Goal: Task Accomplishment & Management: Use online tool/utility

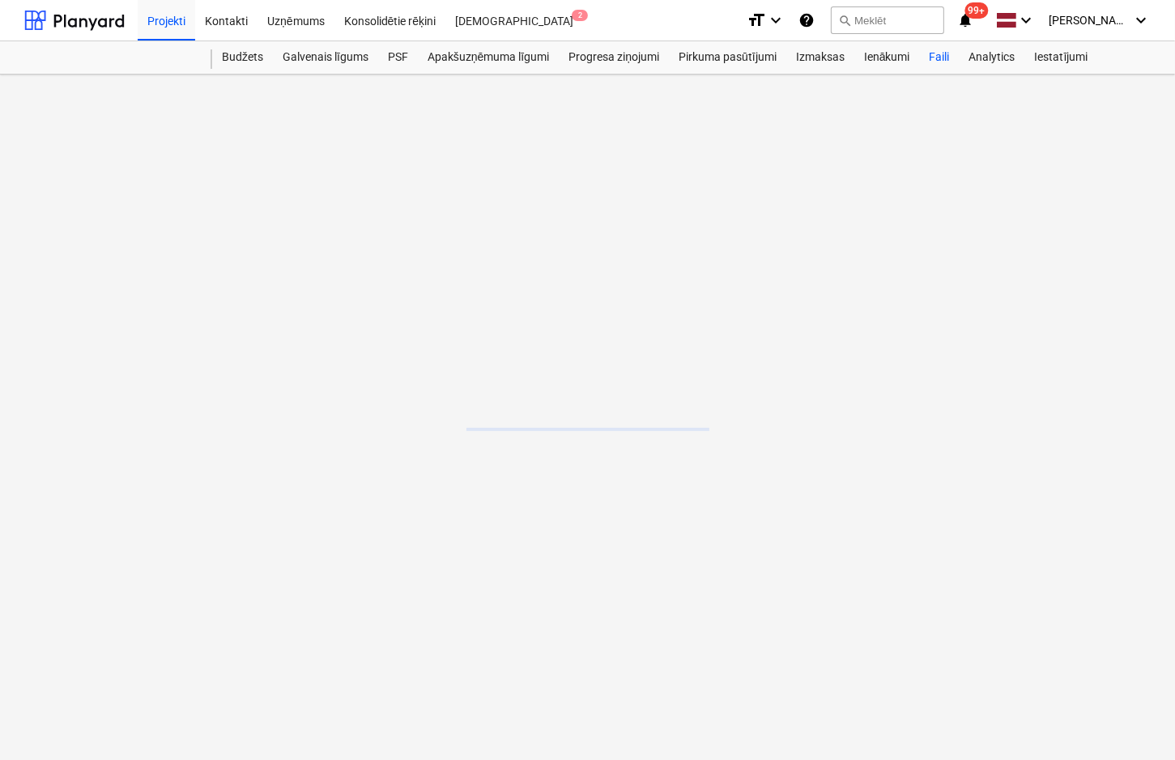
click at [943, 58] on div "Faili" at bounding box center [940, 57] width 40 height 32
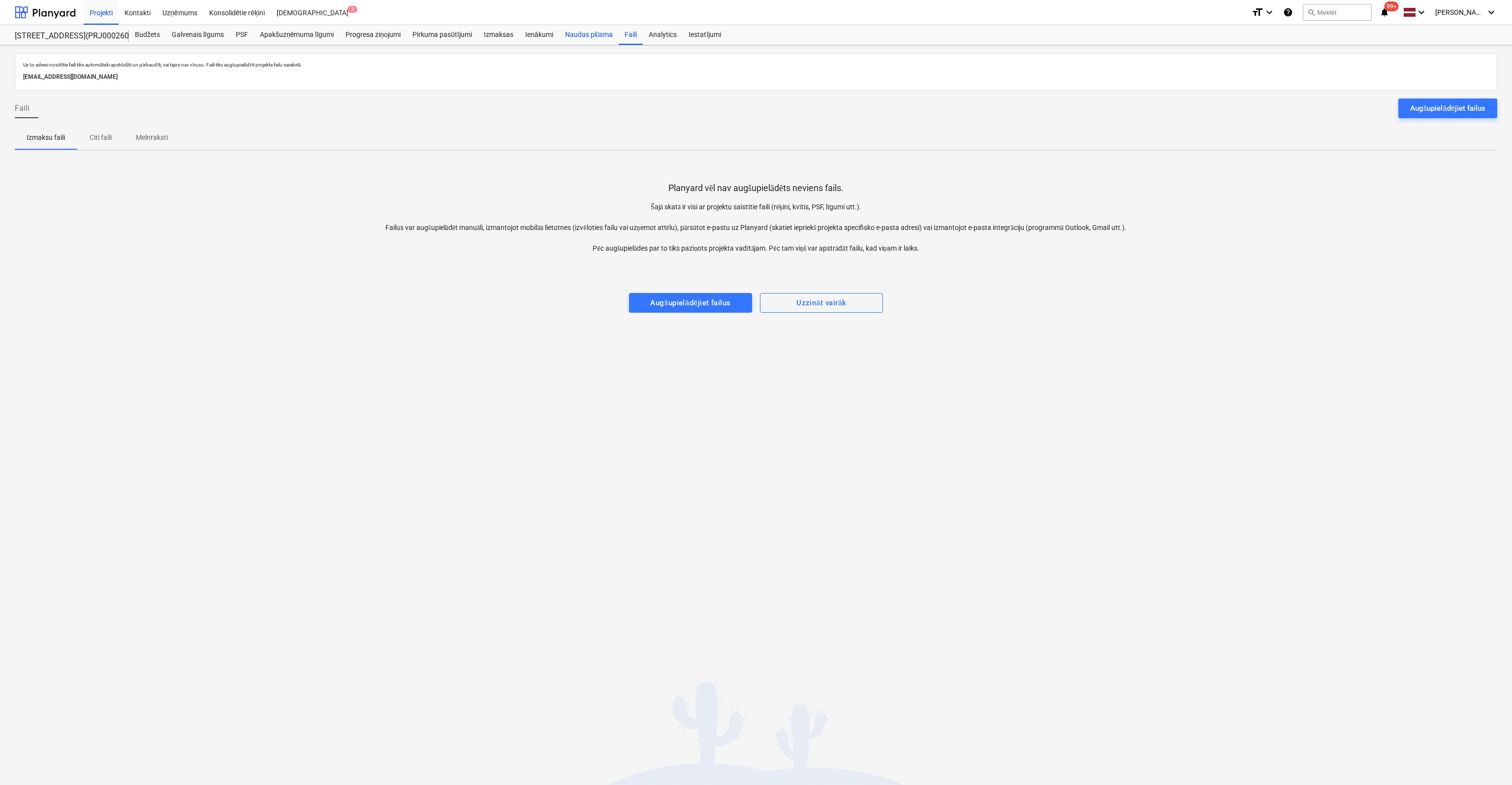
click at [583, 35] on div "Naudas plūsma" at bounding box center [589, 35] width 60 height 19
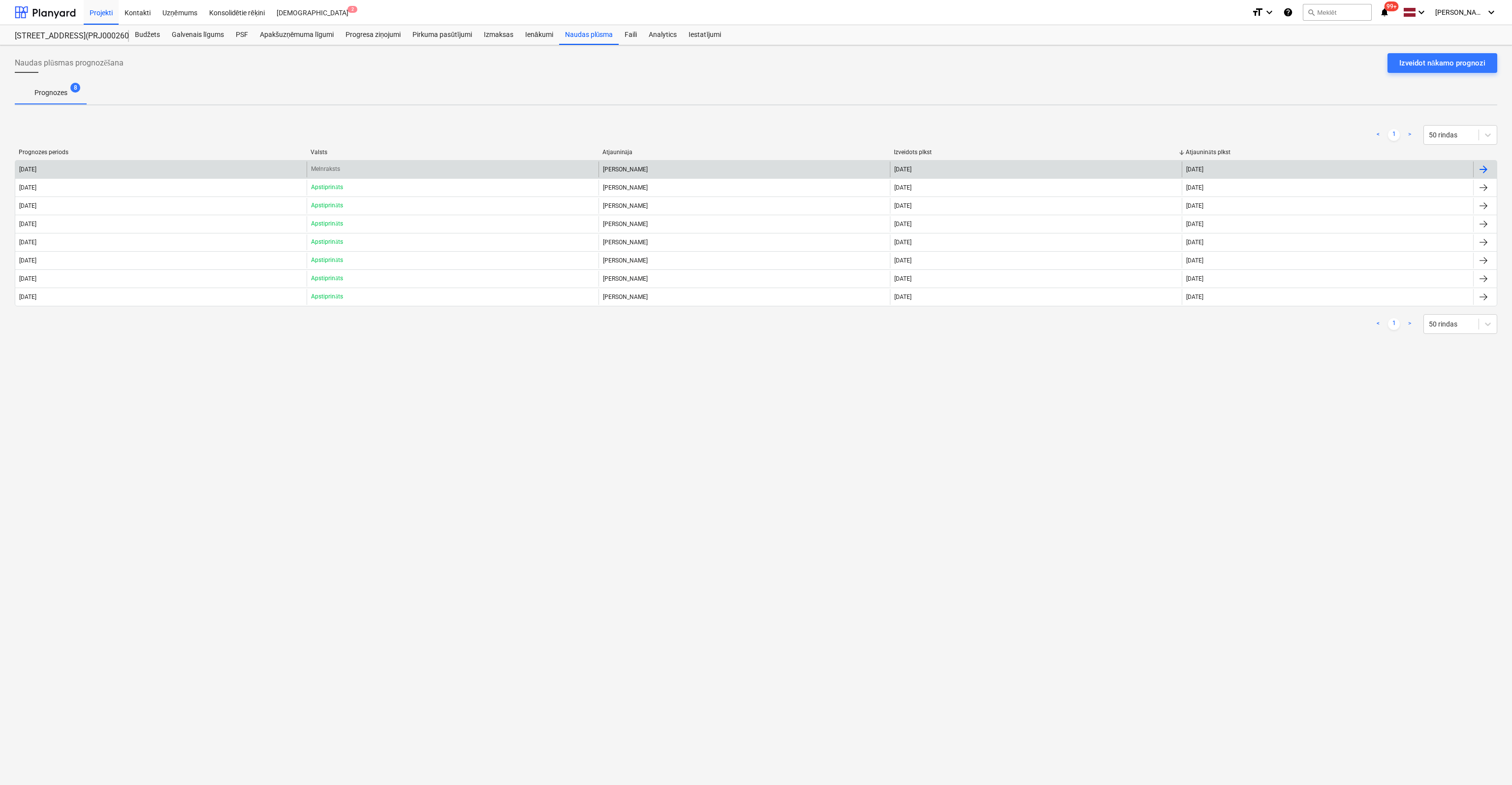
click at [192, 170] on div "[DATE]" at bounding box center [161, 170] width 292 height 16
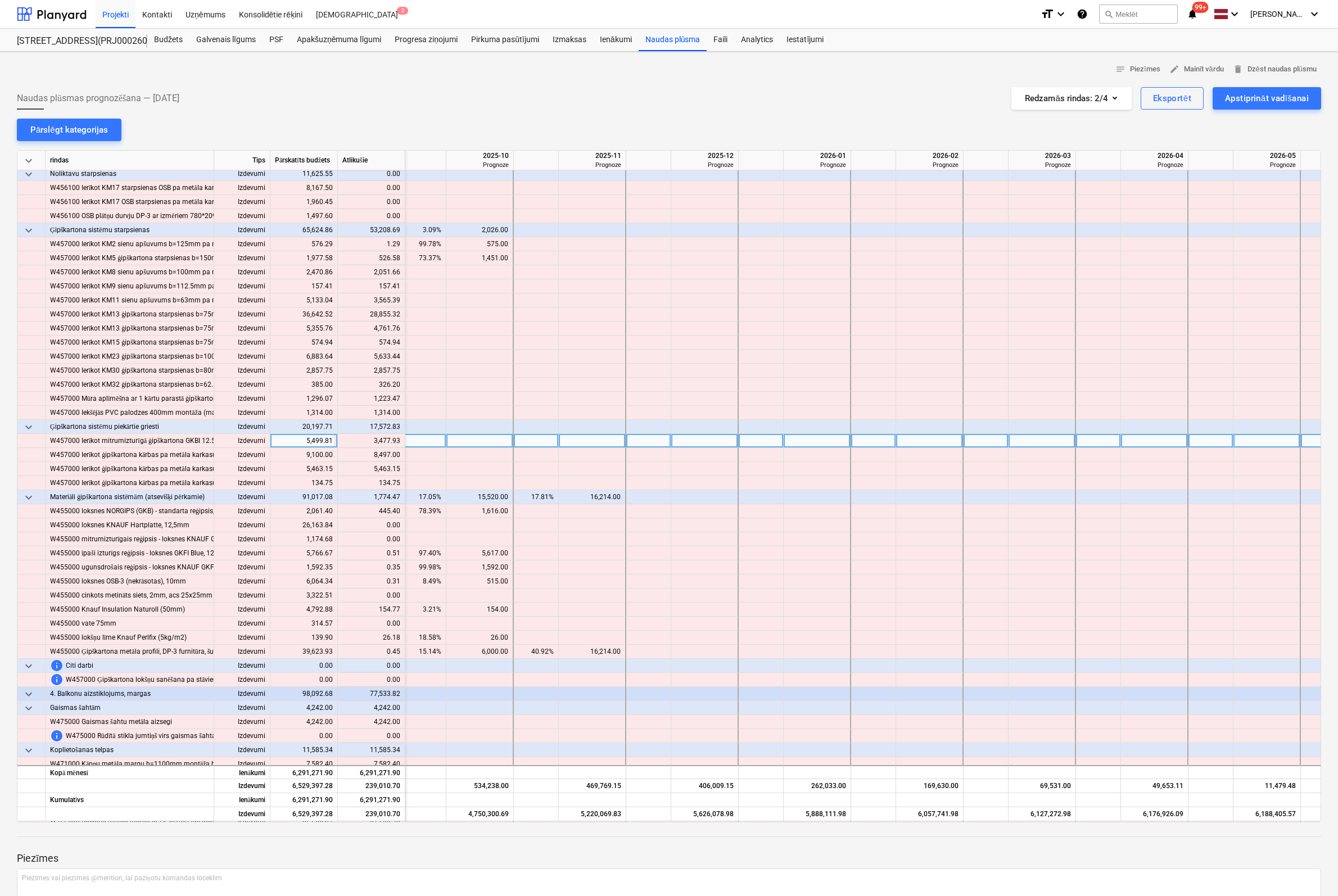
scroll to position [3710, 1353]
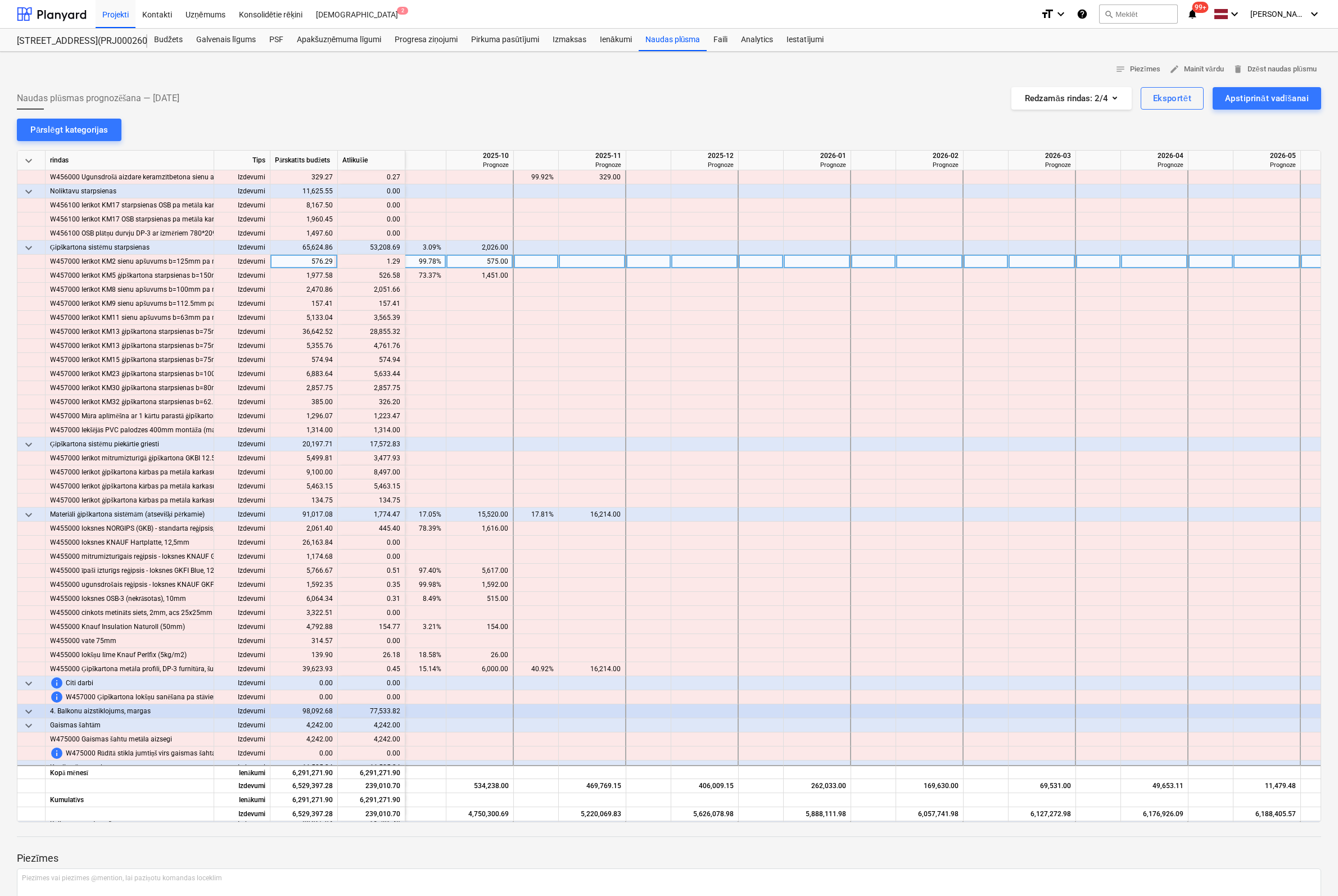
click at [616, 262] on div at bounding box center [592, 262] width 67 height 14
type input "1"
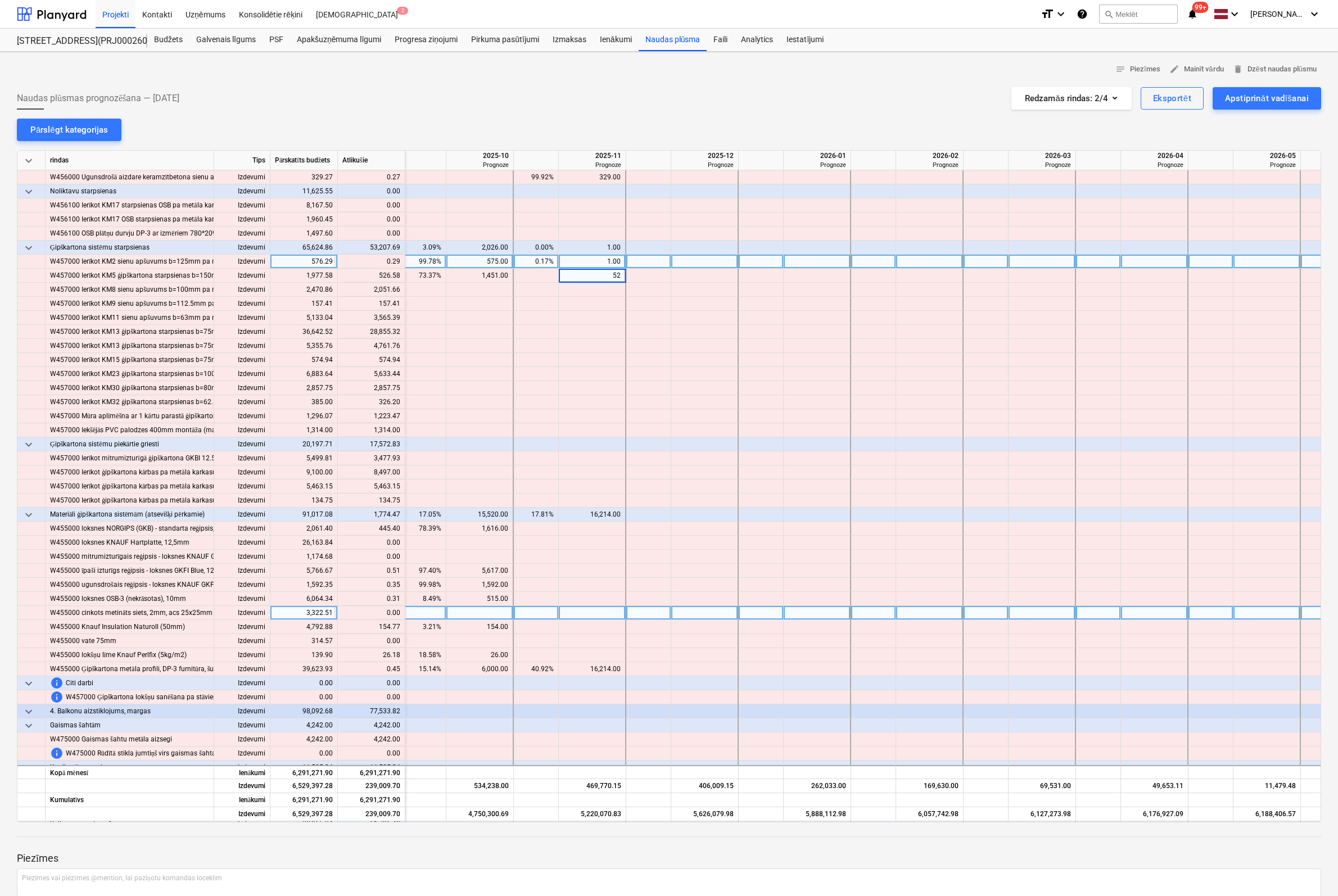
type input "526"
type input "2051"
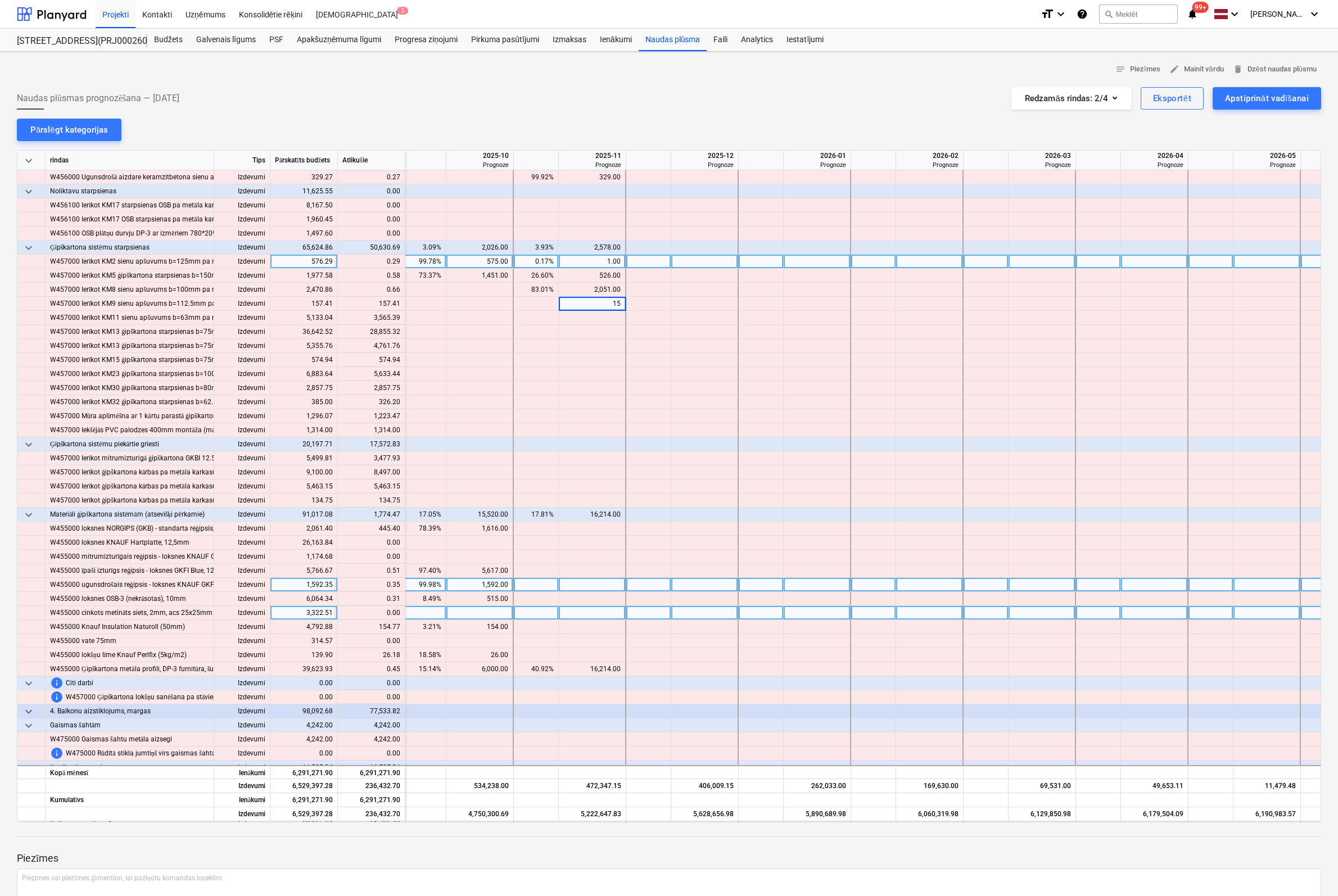
type input "157"
type input "3565"
type input "15000"
type input "13855"
type input "4787"
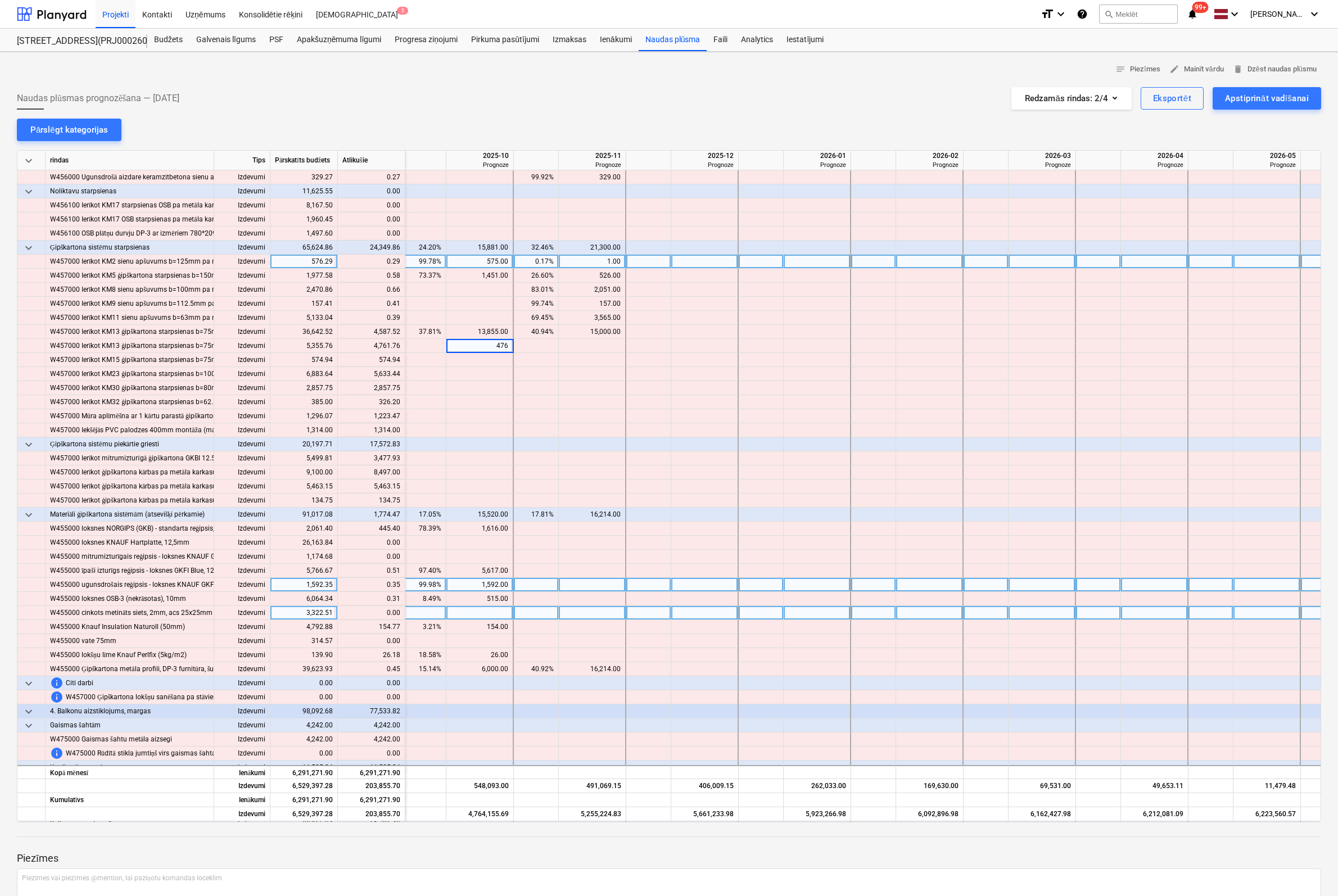
type input "4761"
type input "574"
type input "5633"
type input "2857"
type input "326"
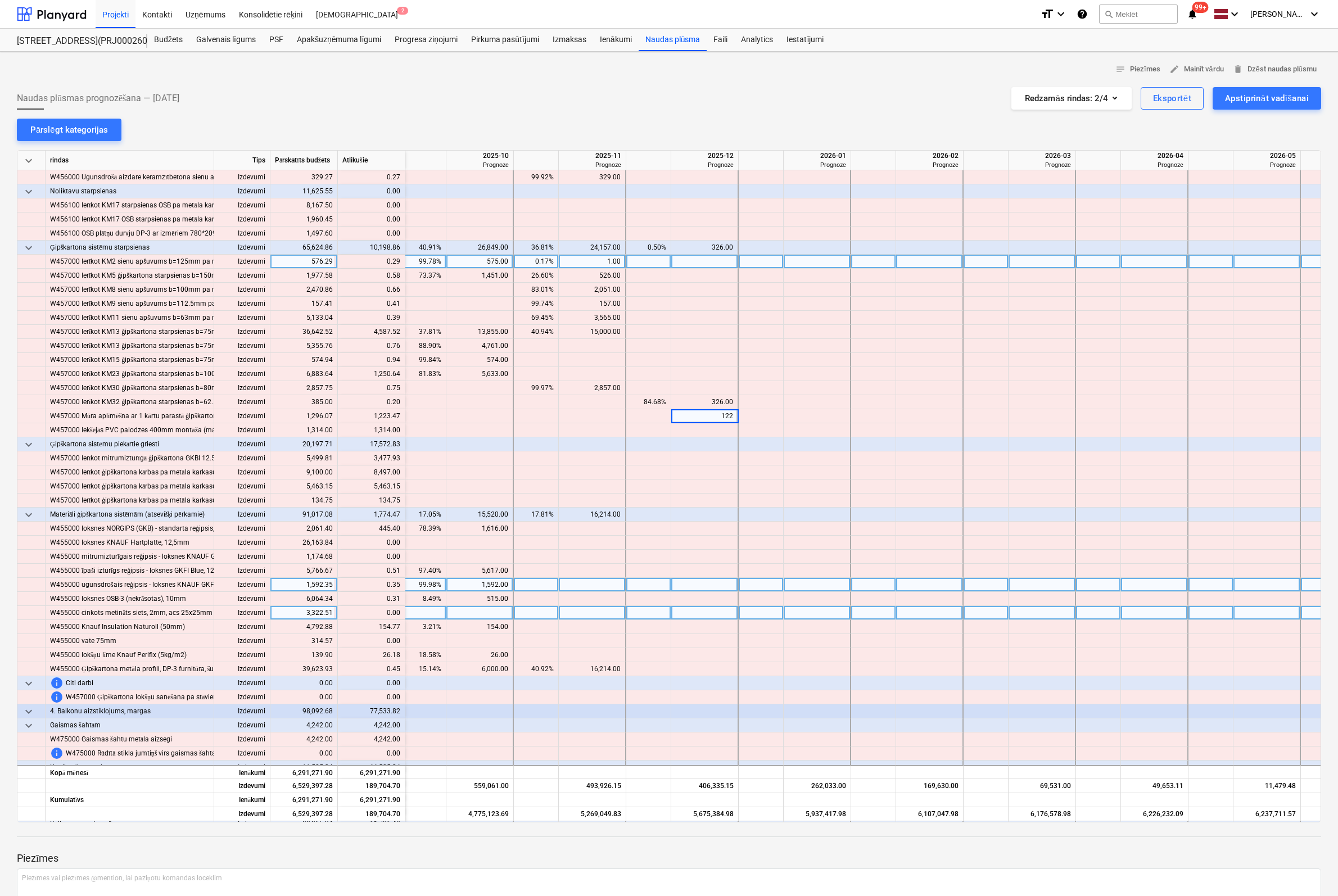
type input "1223"
type input "13"
type input "1310"
type input "1314"
type input "3477"
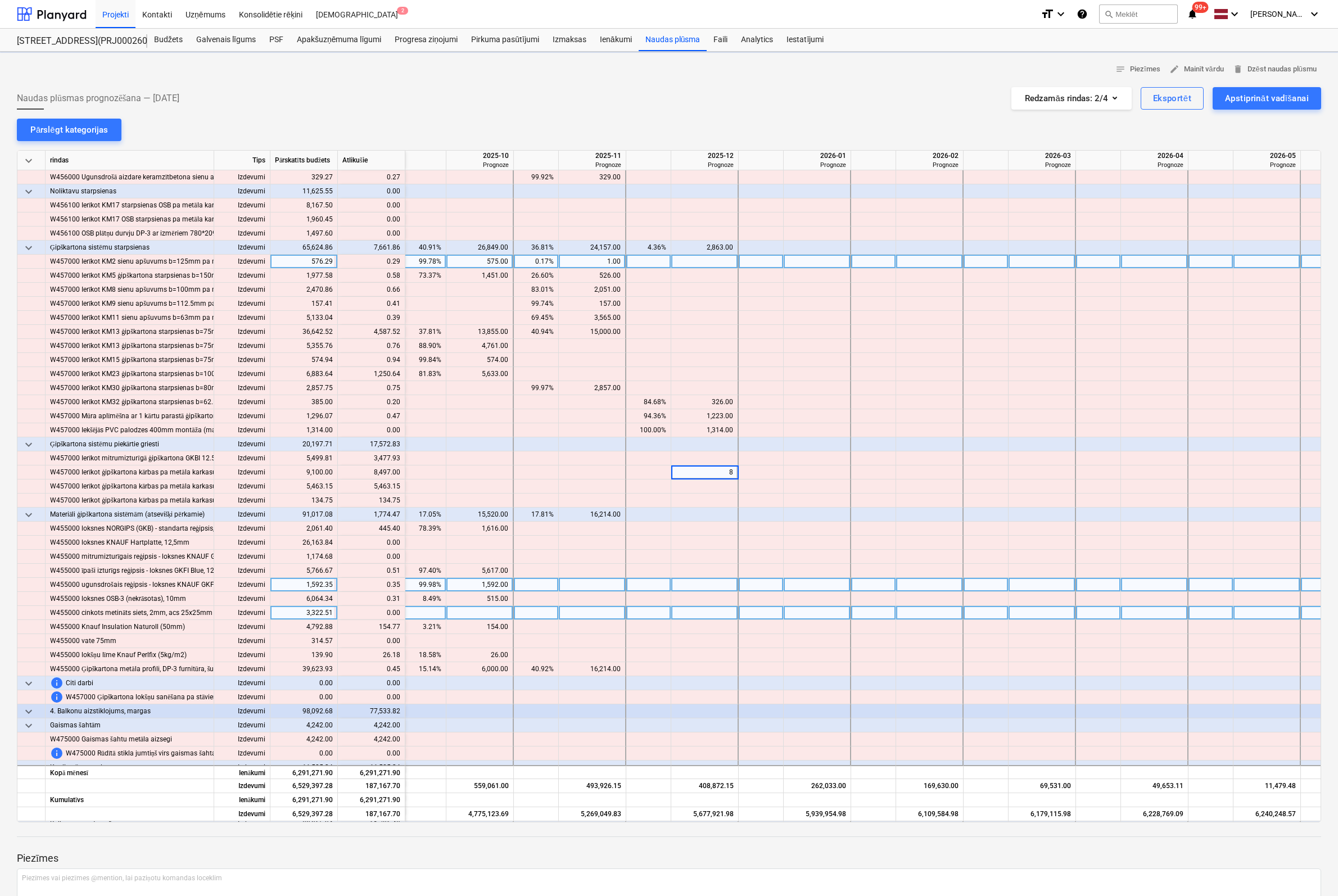
type input "84"
type input "5463"
type input "134"
type input "445"
type input "154"
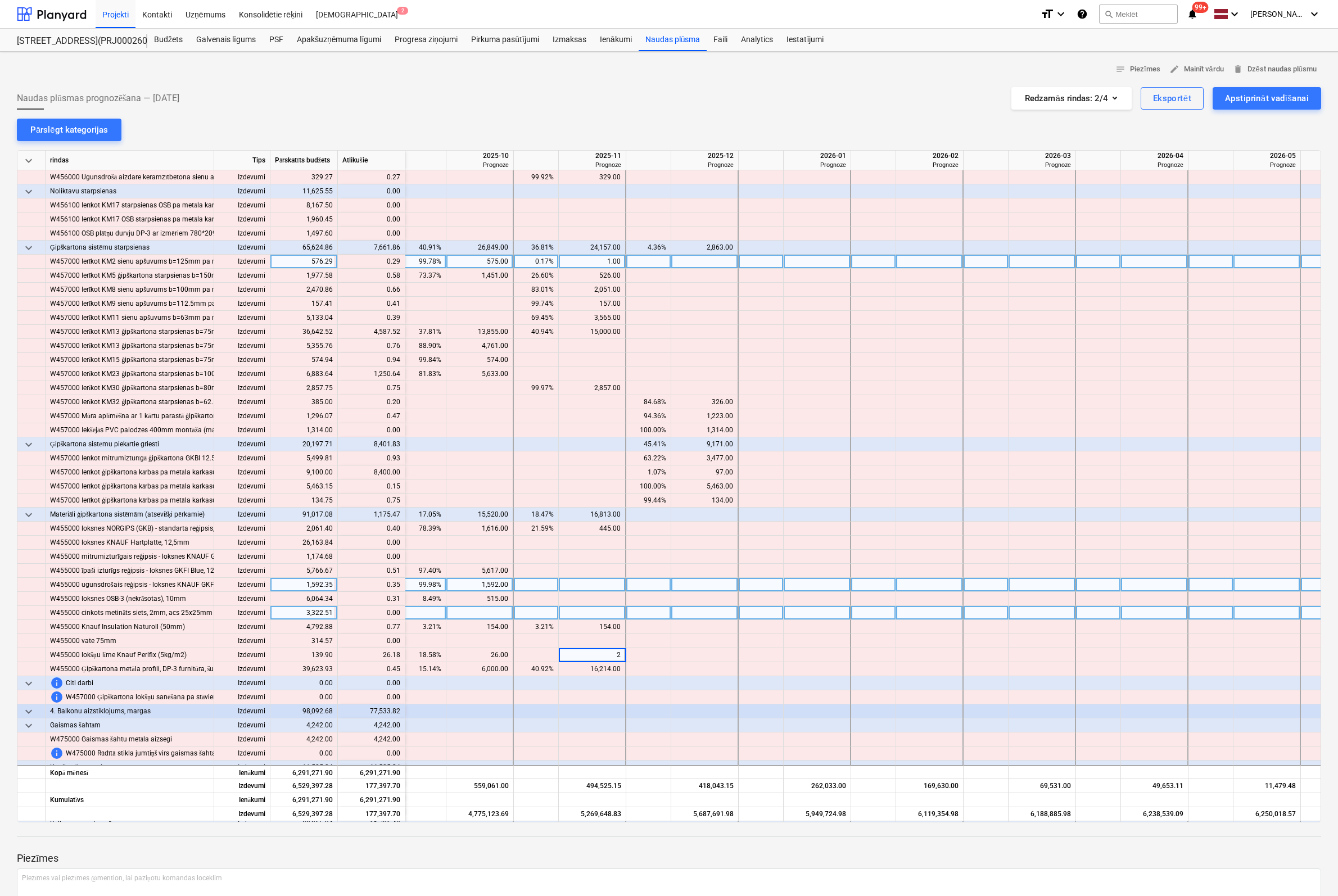
type input "26"
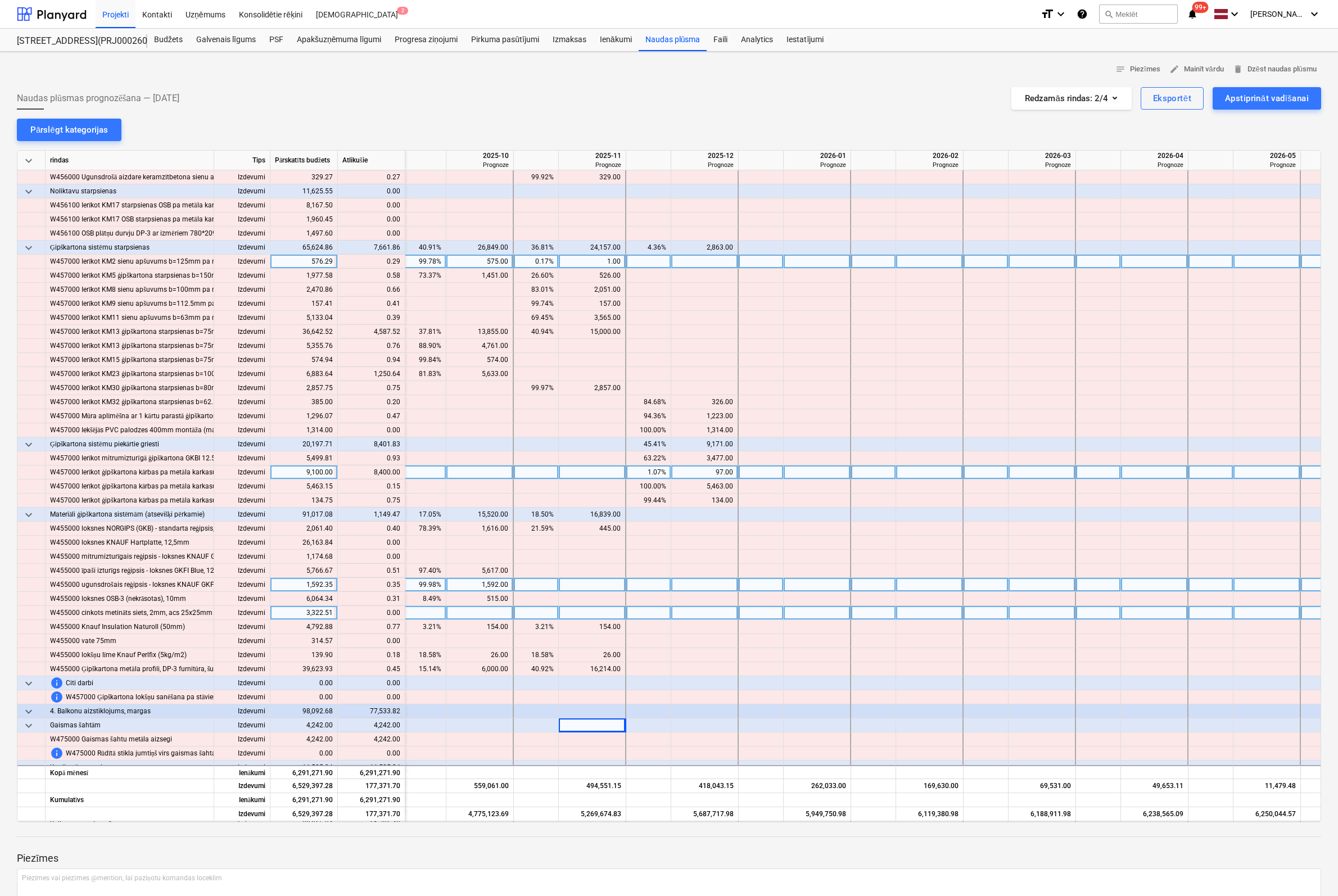
click at [712, 471] on div "97.00" at bounding box center [704, 473] width 58 height 14
type input "8497"
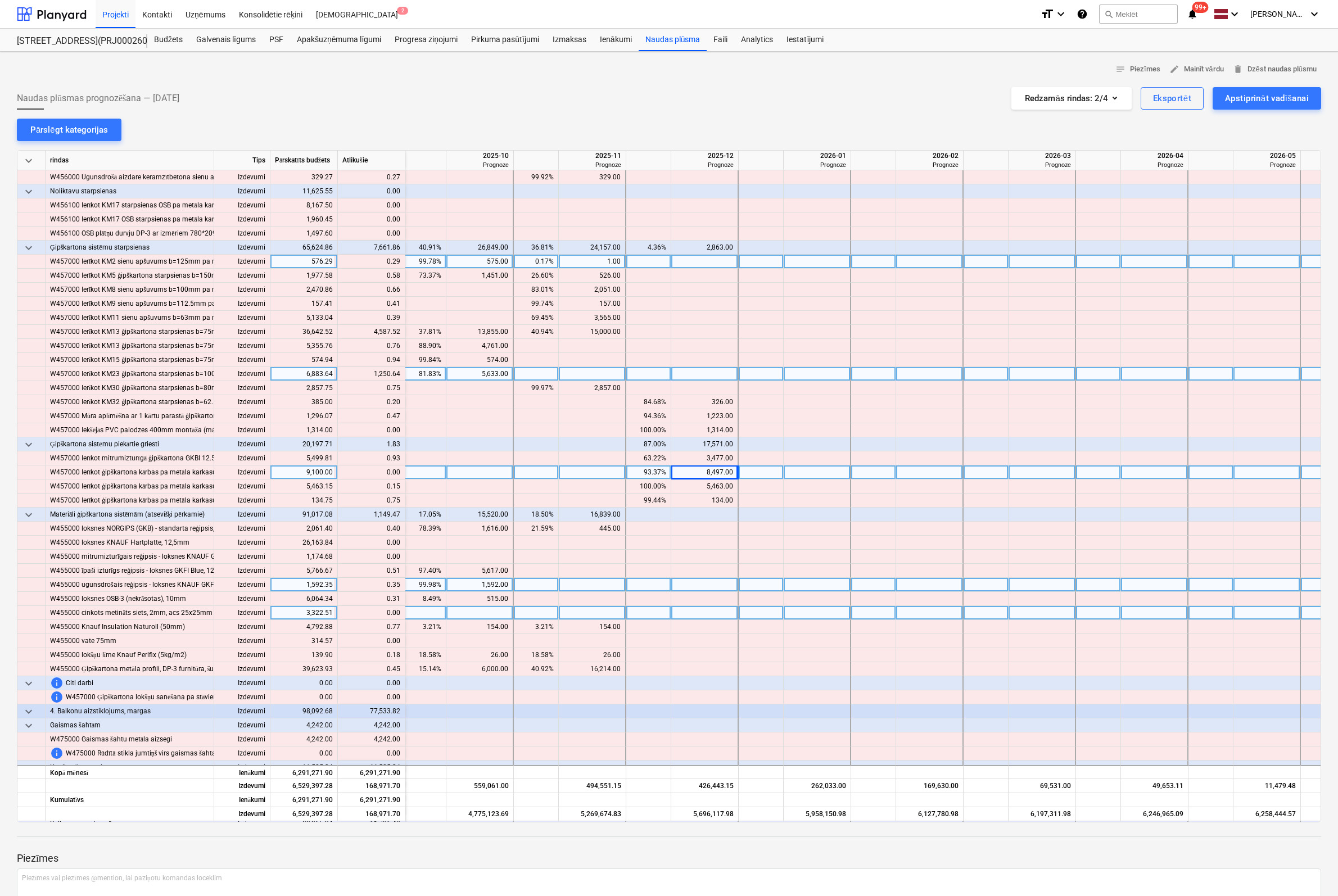
click at [723, 375] on div at bounding box center [704, 374] width 67 height 14
click at [607, 369] on div at bounding box center [592, 374] width 67 height 14
type input "1250"
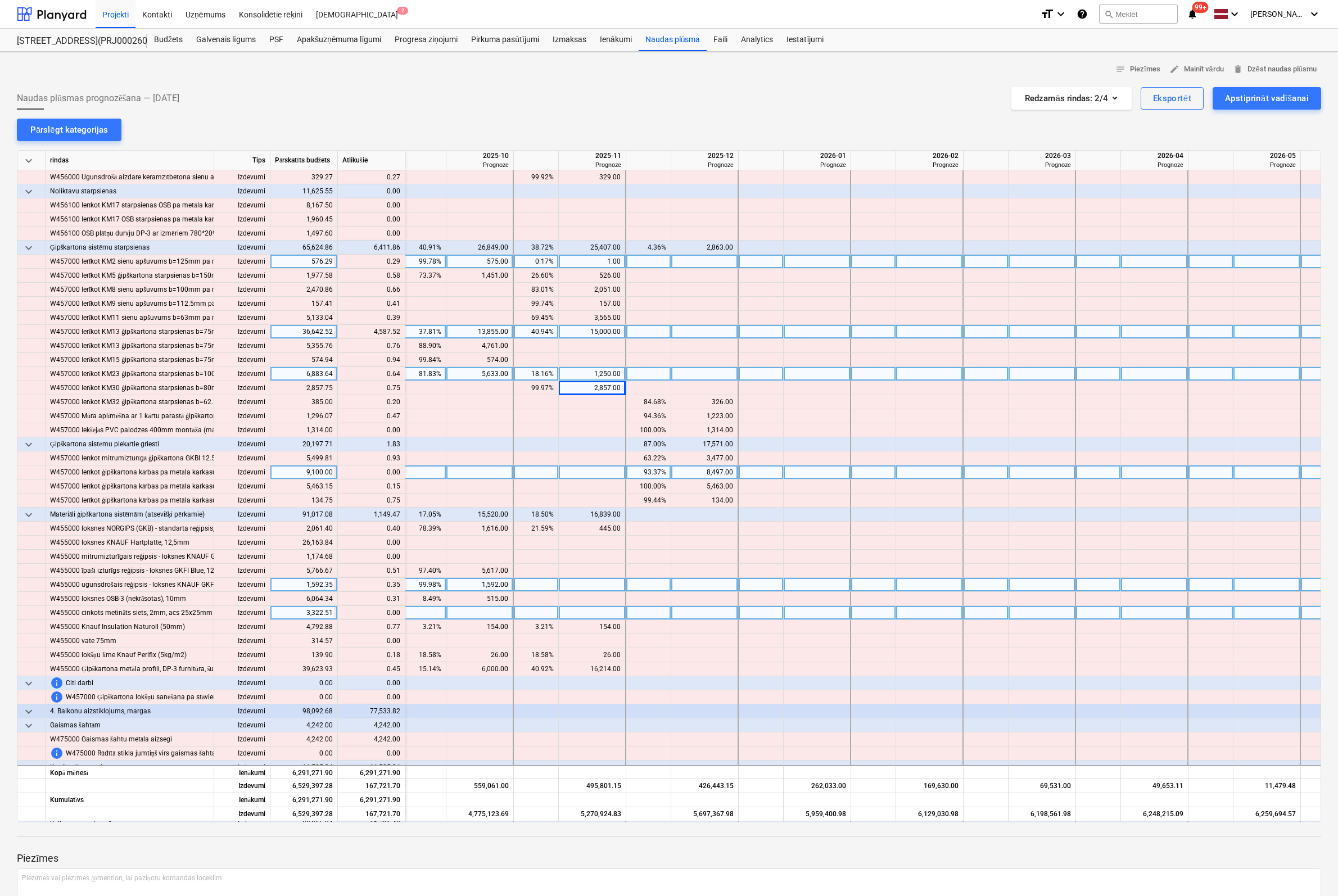
click at [697, 327] on div at bounding box center [704, 332] width 67 height 14
type input "4587"
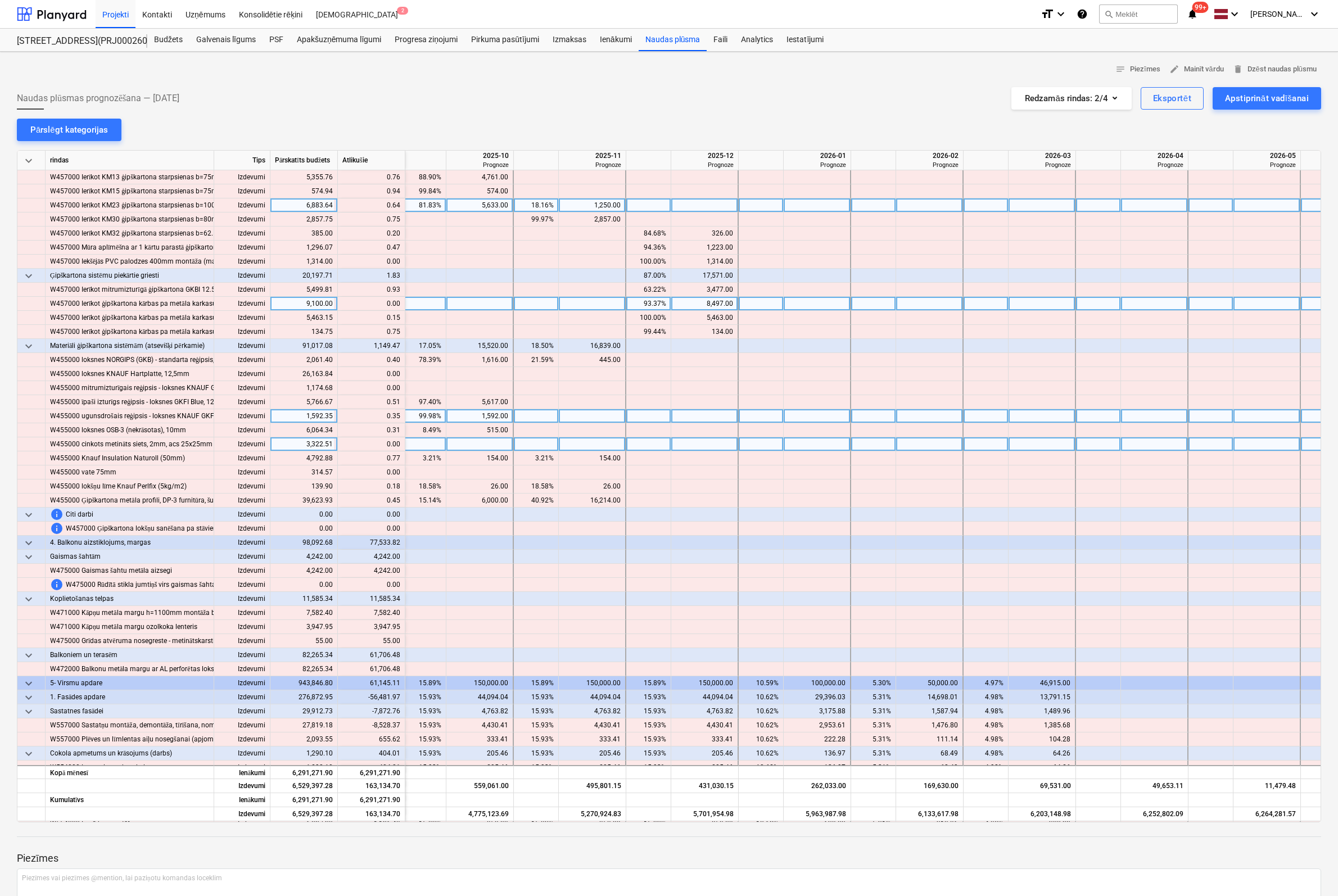
scroll to position [3935, 1353]
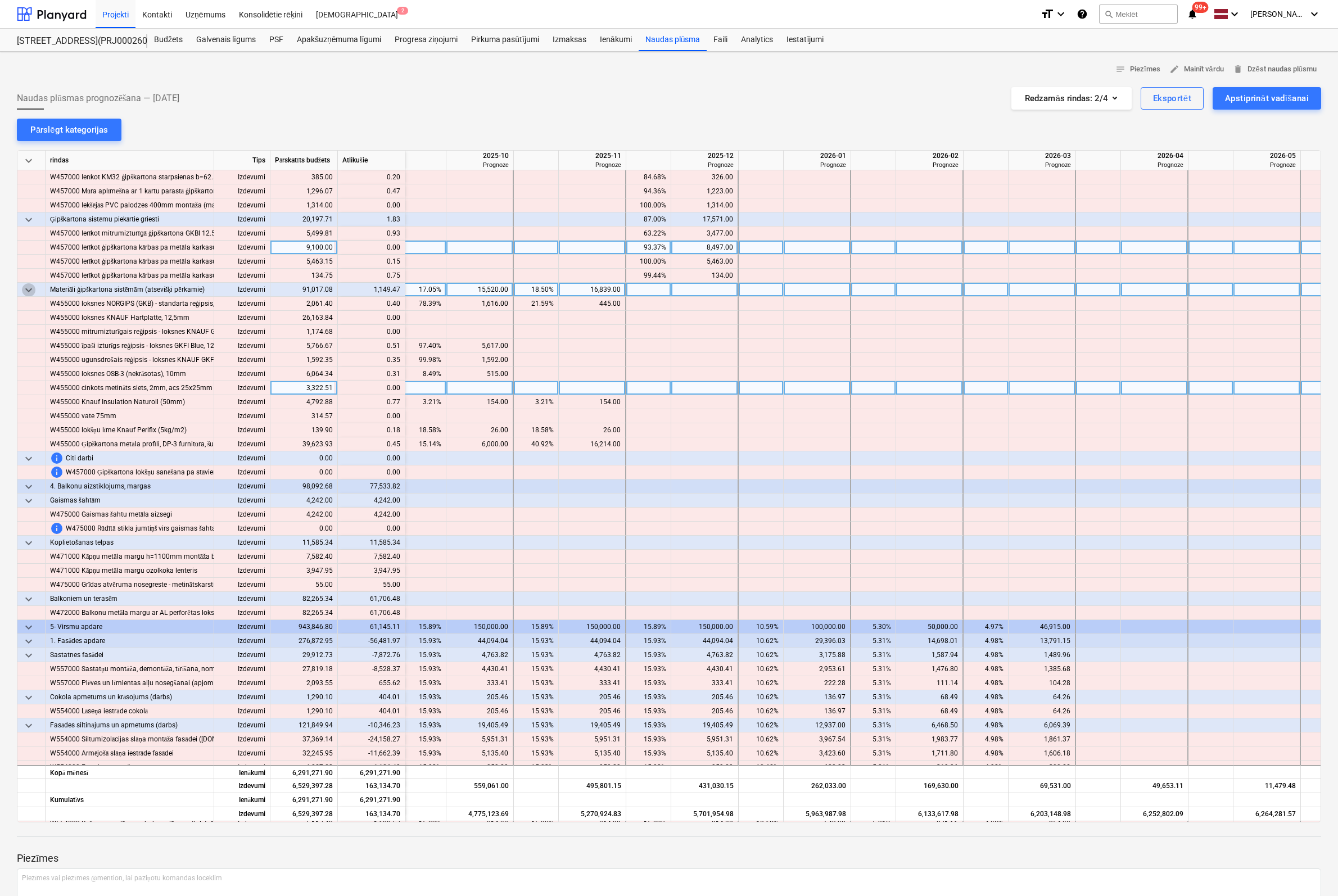
click at [28, 291] on span "keyboard_arrow_down" at bounding box center [28, 289] width 13 height 13
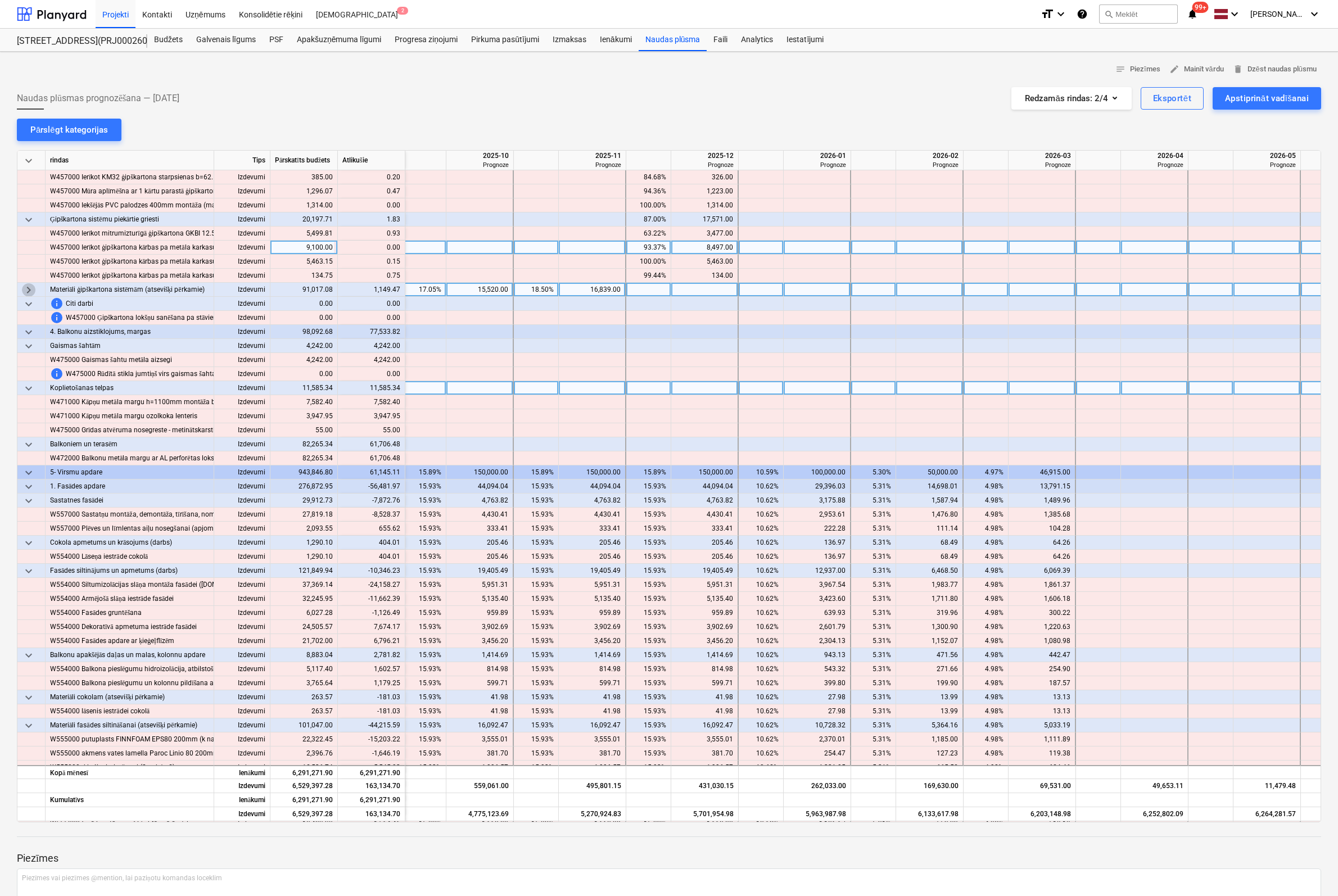
click at [28, 291] on span "keyboard_arrow_right" at bounding box center [28, 289] width 13 height 13
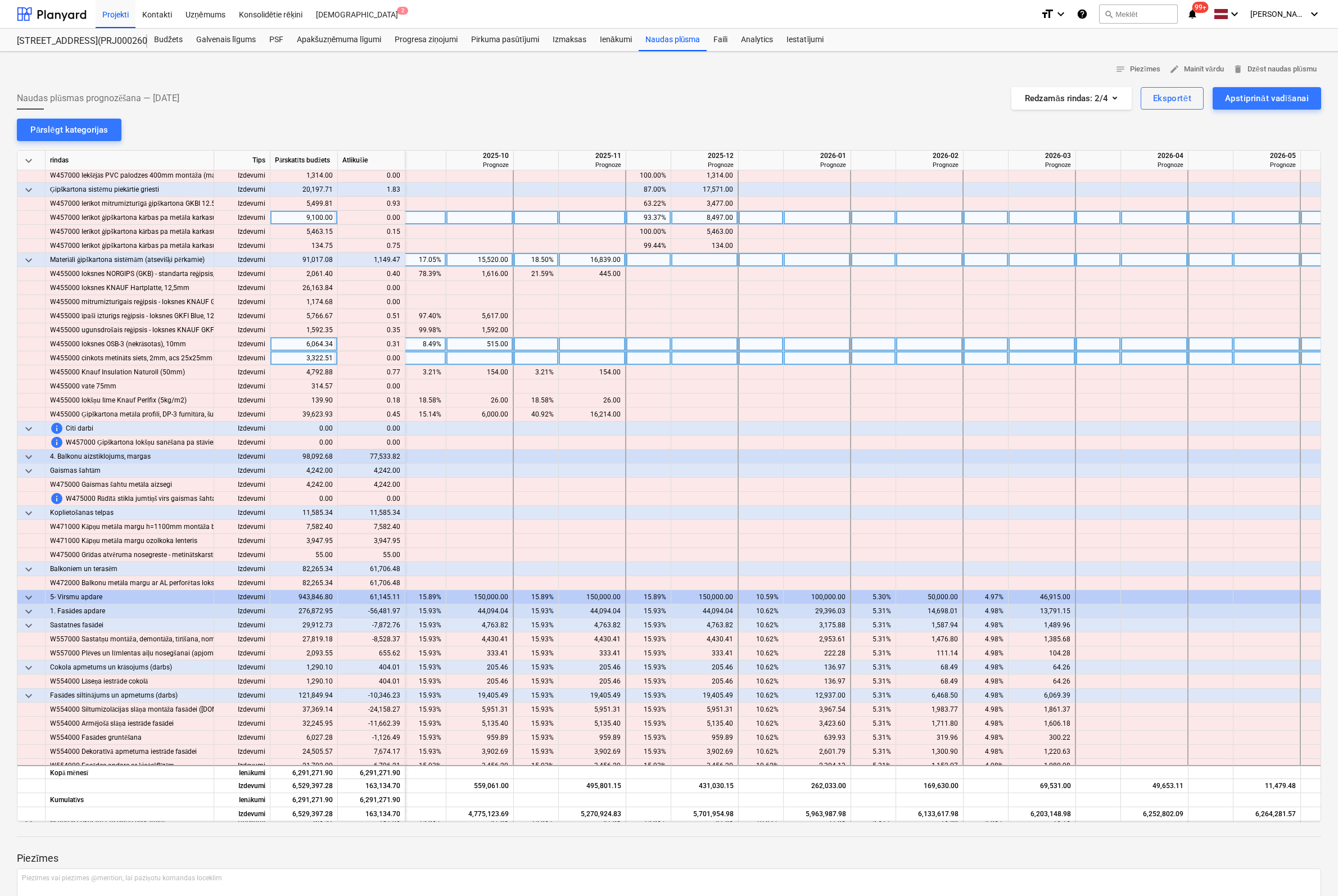
scroll to position [3991, 1353]
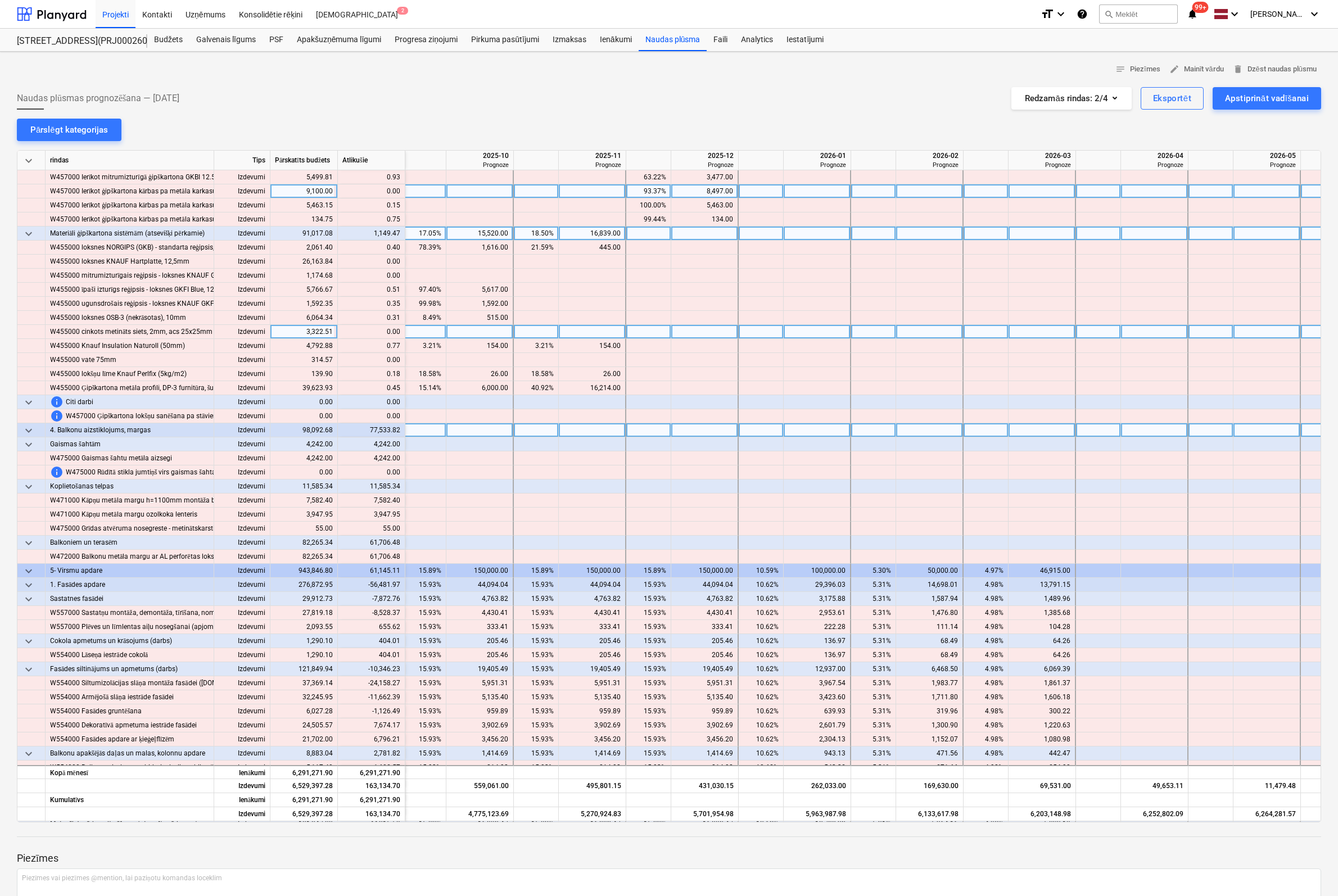
click at [25, 427] on span "keyboard_arrow_down" at bounding box center [28, 430] width 13 height 13
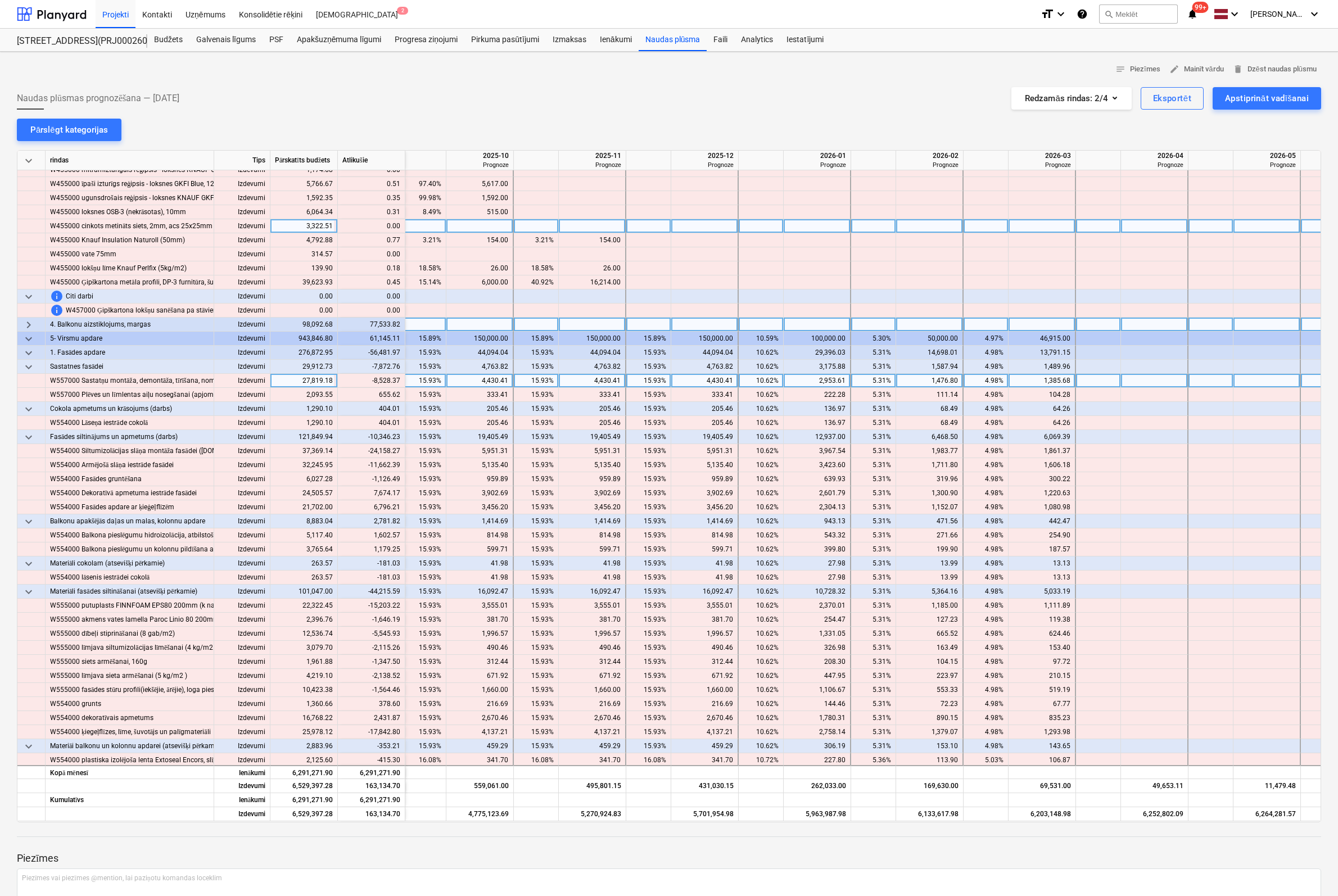
scroll to position [4104, 1353]
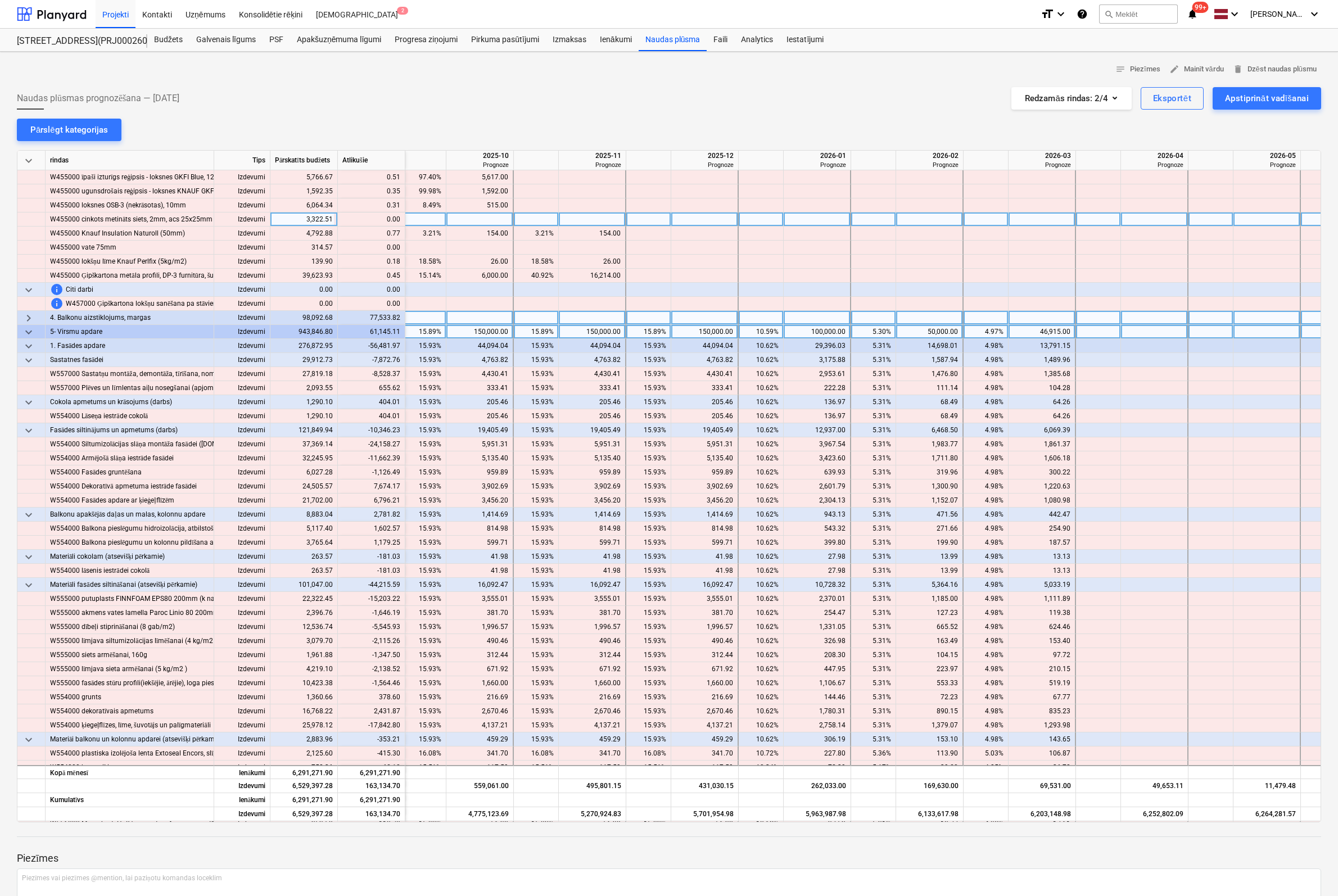
click at [429, 332] on div "15.89%" at bounding box center [423, 332] width 35 height 14
type input "0"
click at [549, 328] on div "15.89%" at bounding box center [540, 332] width 35 height 14
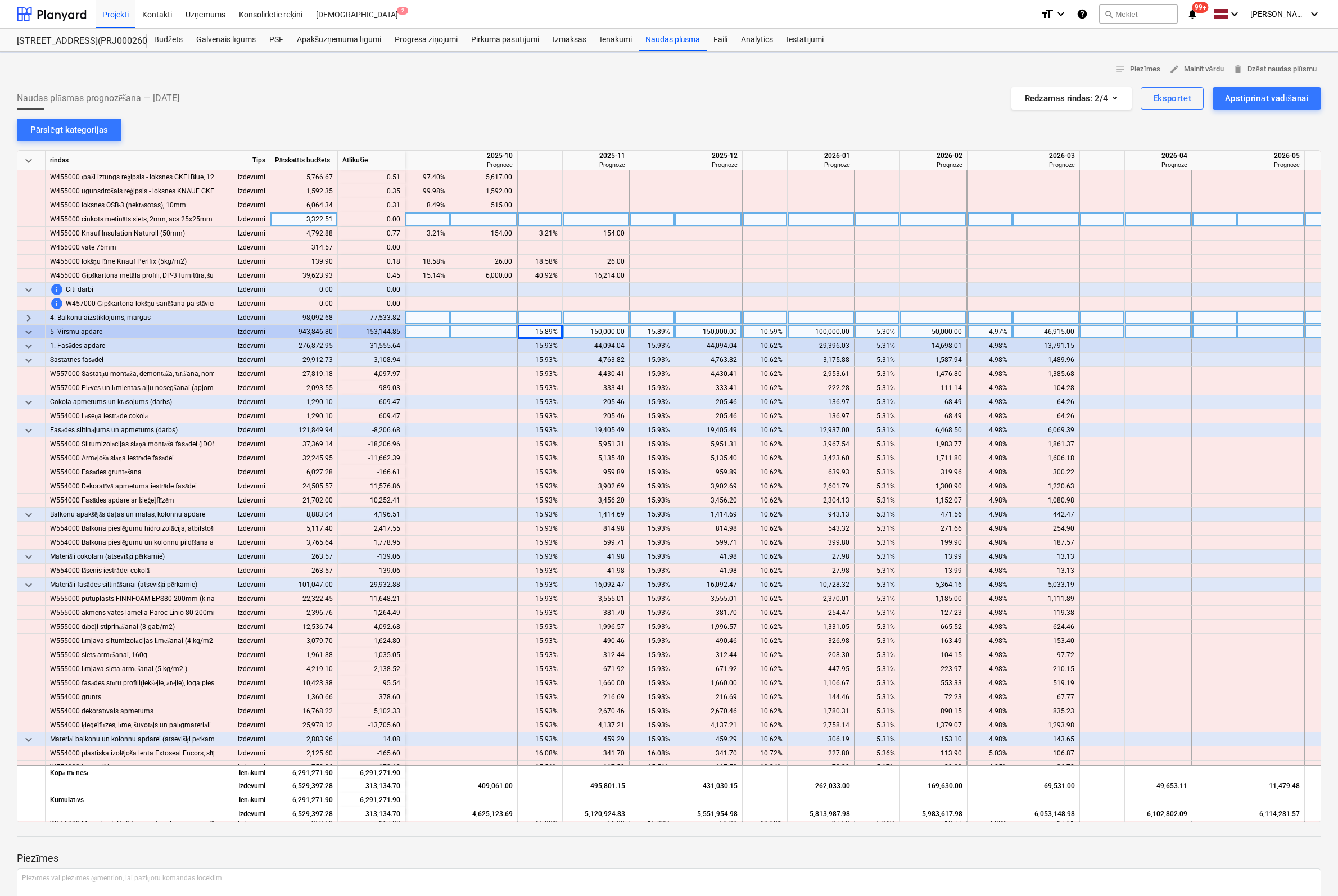
click at [665, 331] on div "15.89%" at bounding box center [652, 332] width 35 height 14
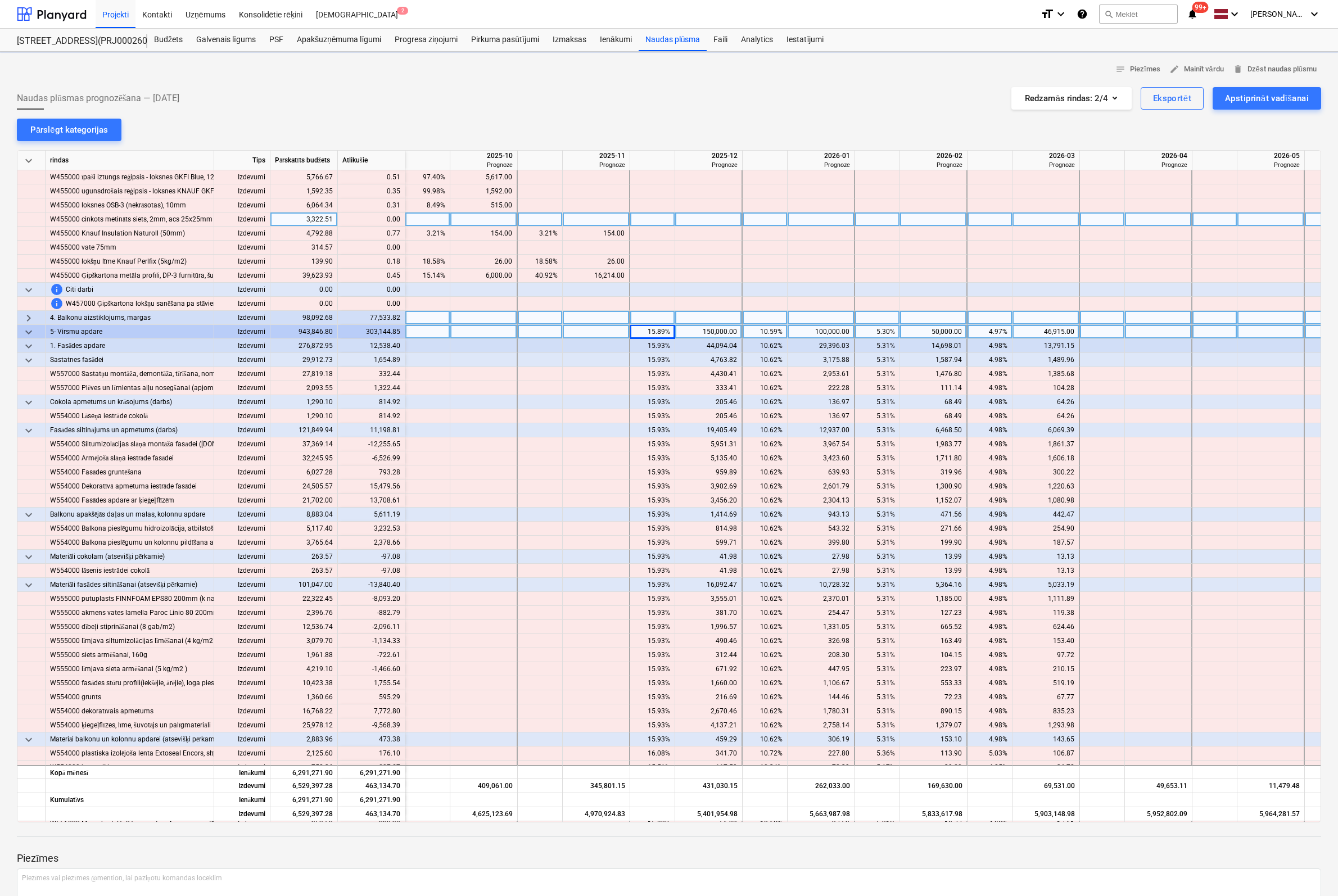
click at [771, 331] on div "10.59%" at bounding box center [765, 332] width 35 height 14
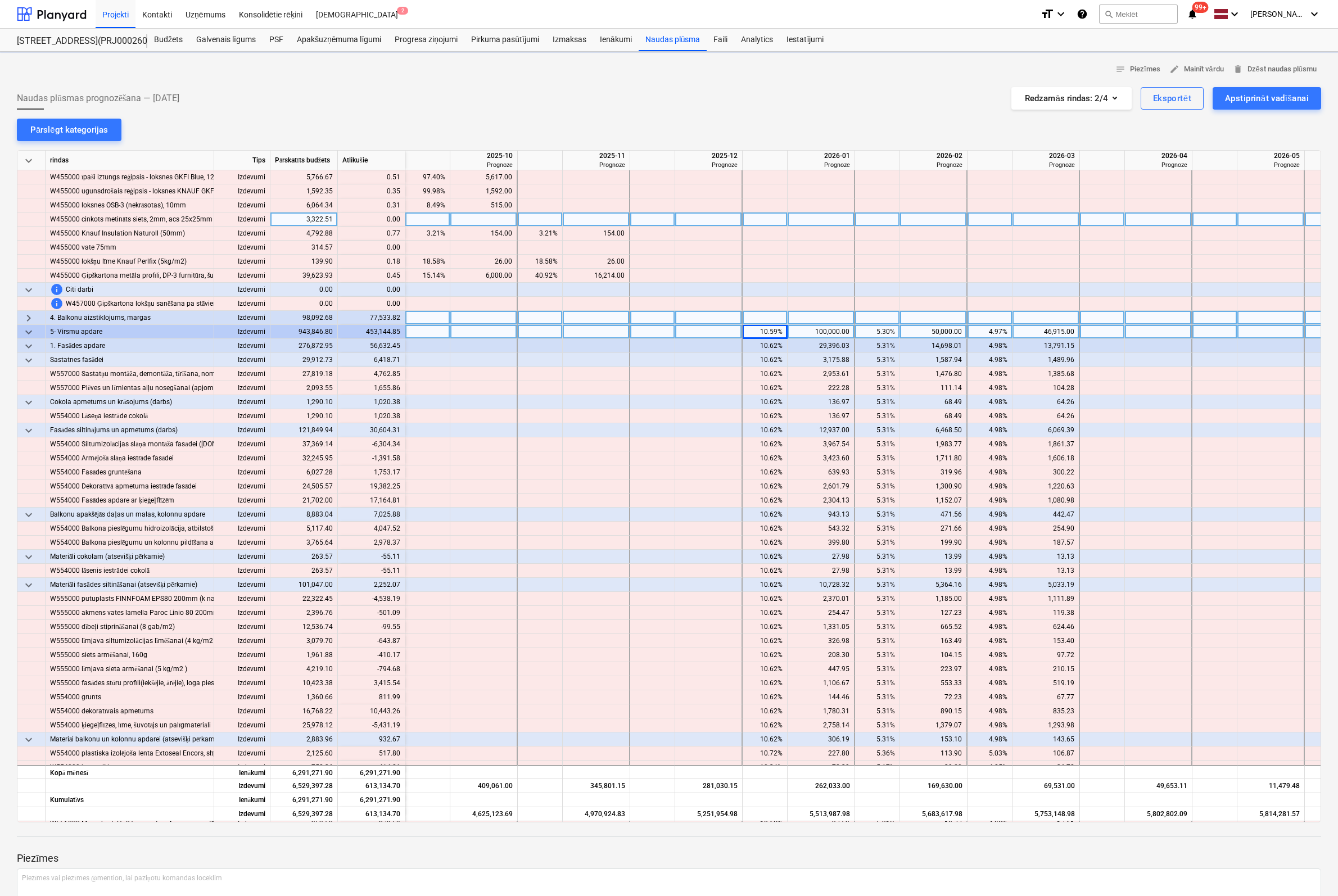
click at [815, 331] on div "5.30%" at bounding box center [877, 332] width 35 height 14
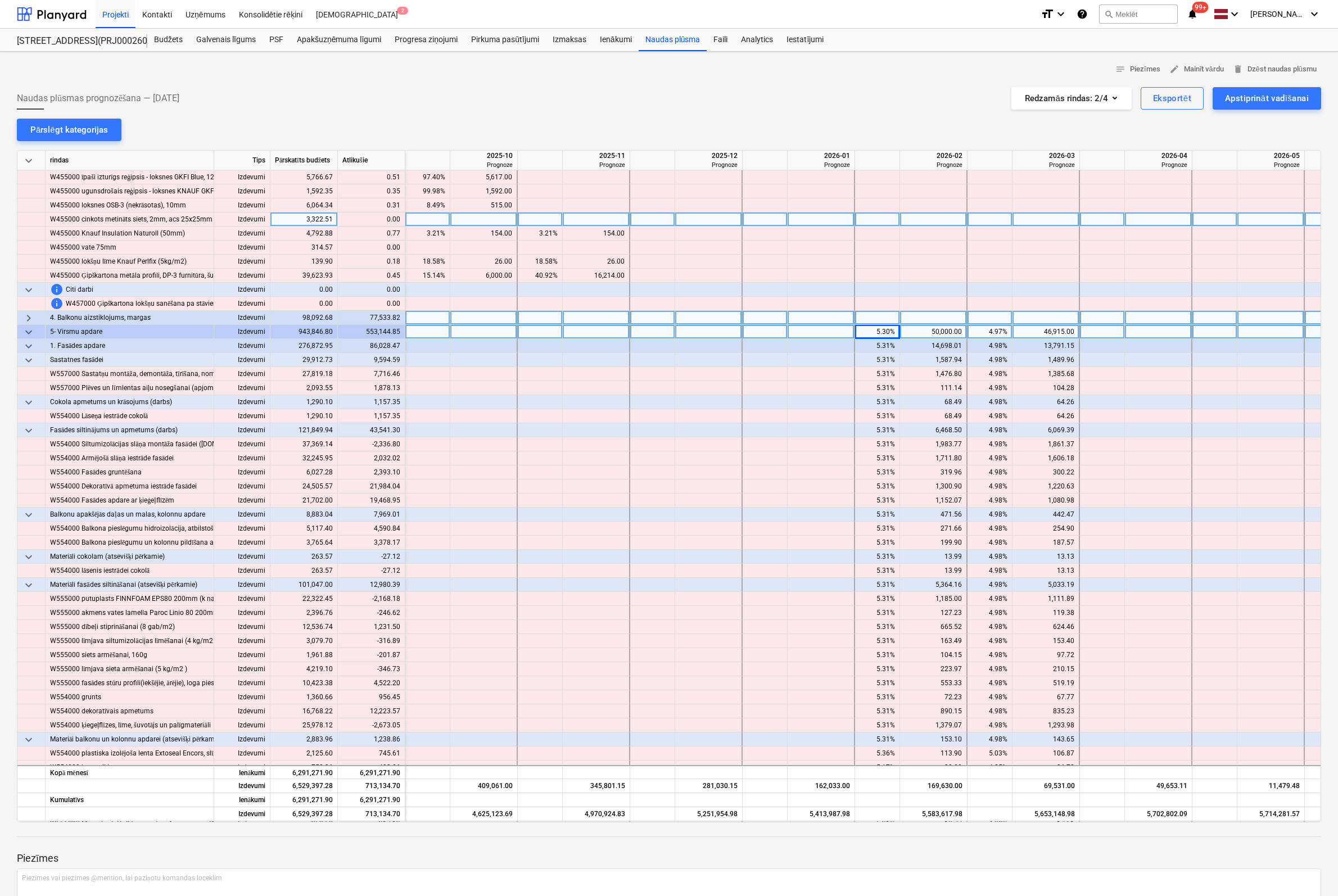
click at [815, 330] on div "4.97%" at bounding box center [990, 332] width 35 height 14
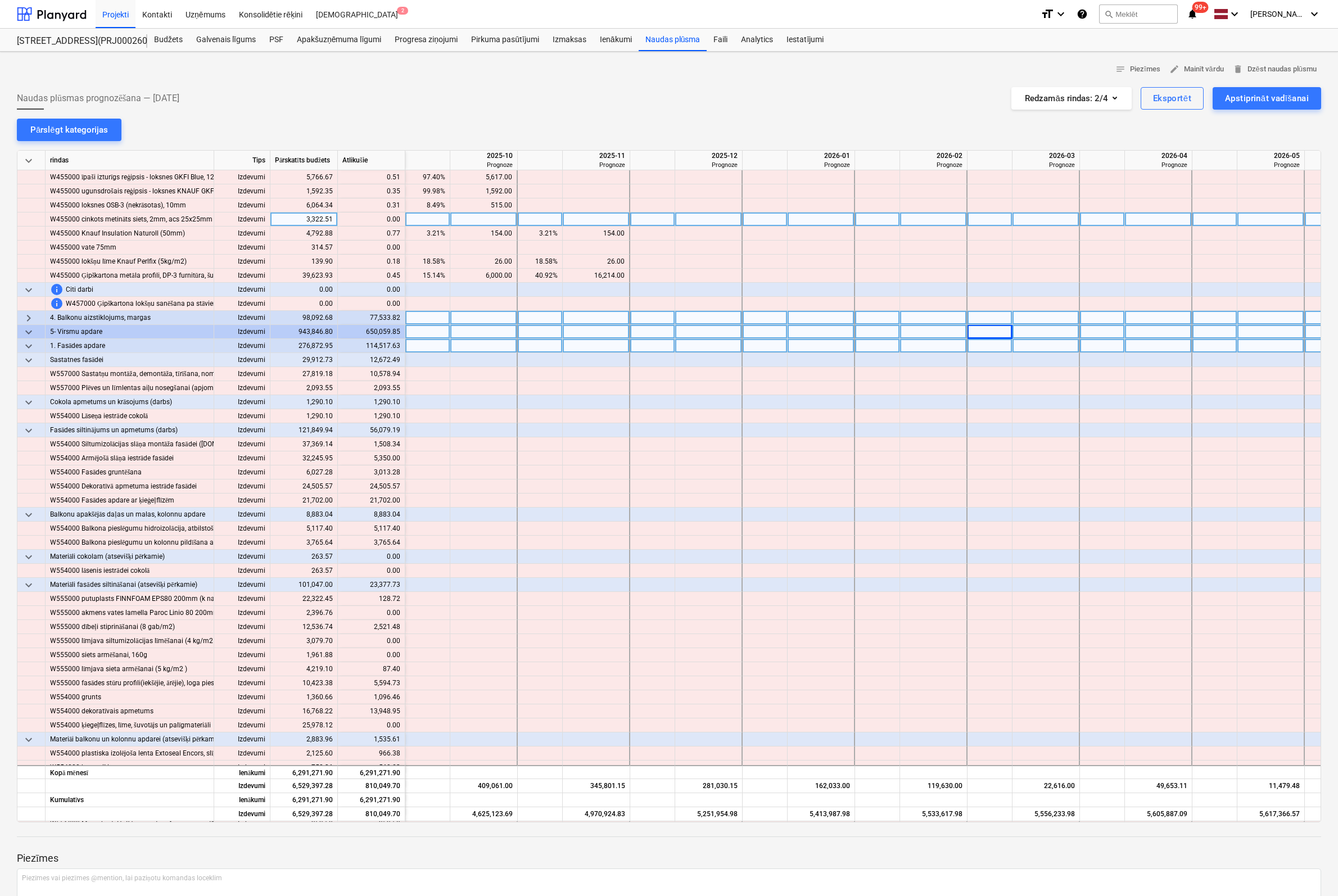
click at [484, 345] on div at bounding box center [484, 346] width 67 height 14
type input "64000"
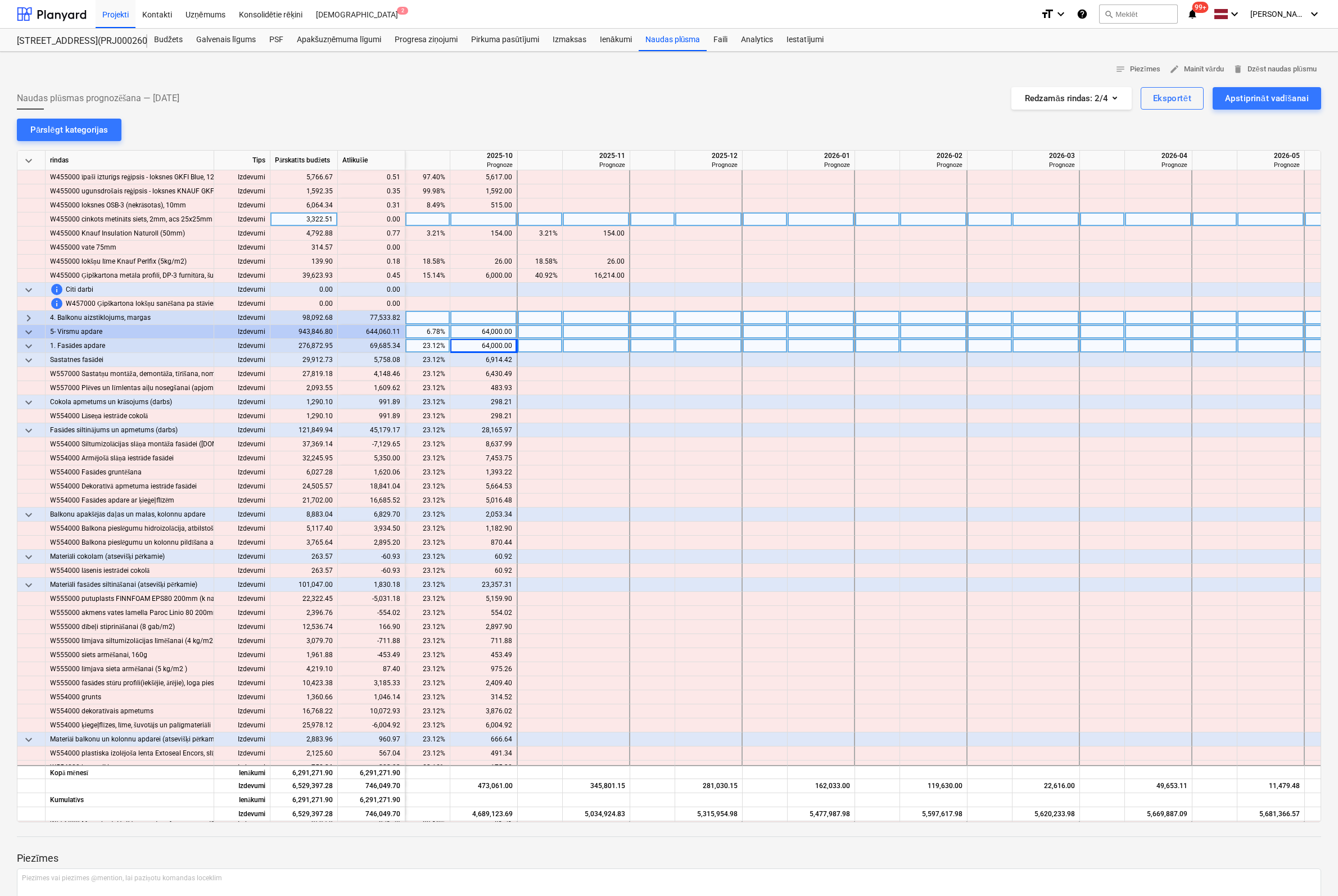
click at [594, 348] on div at bounding box center [596, 346] width 67 height 14
type input "69685"
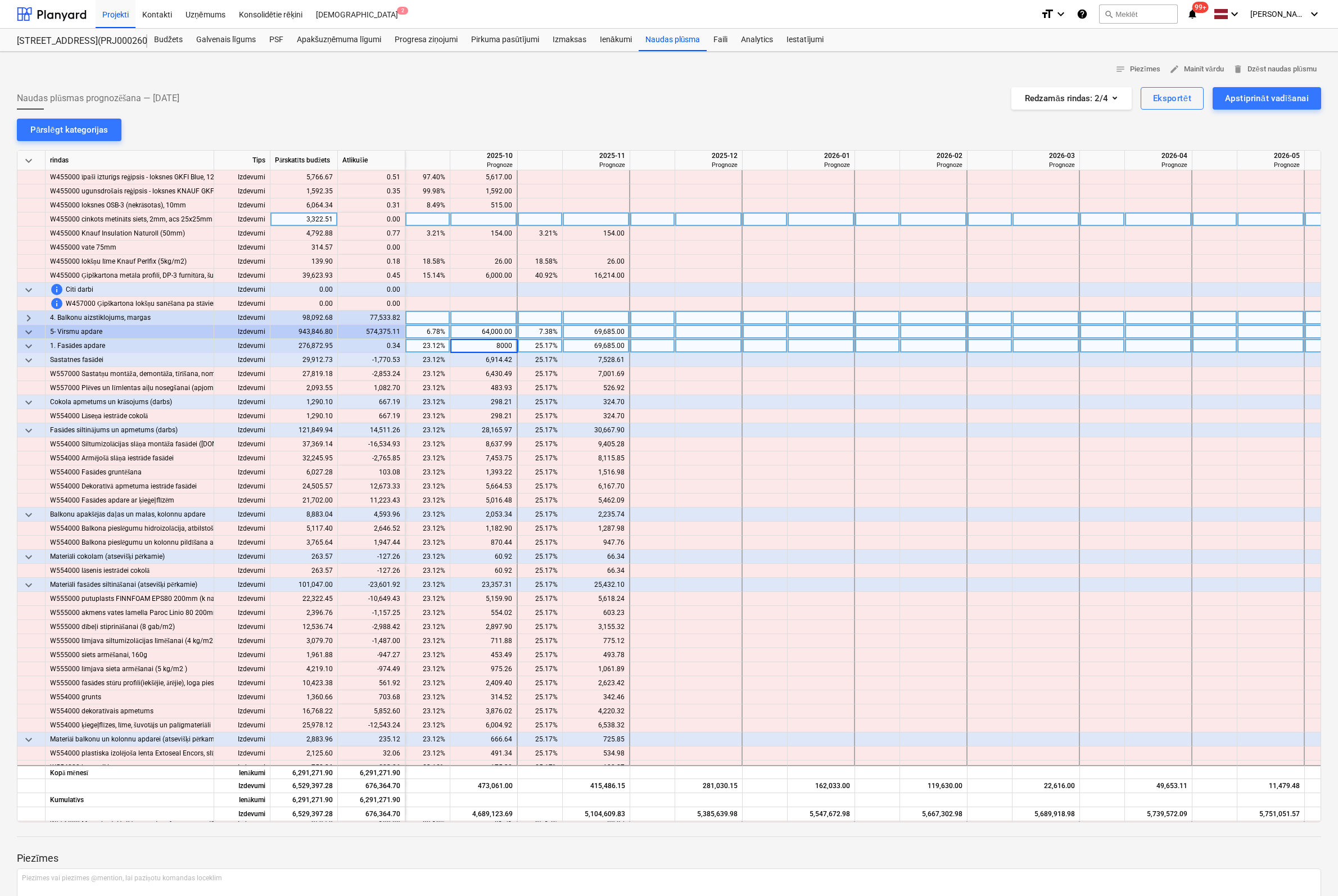
type input "80000"
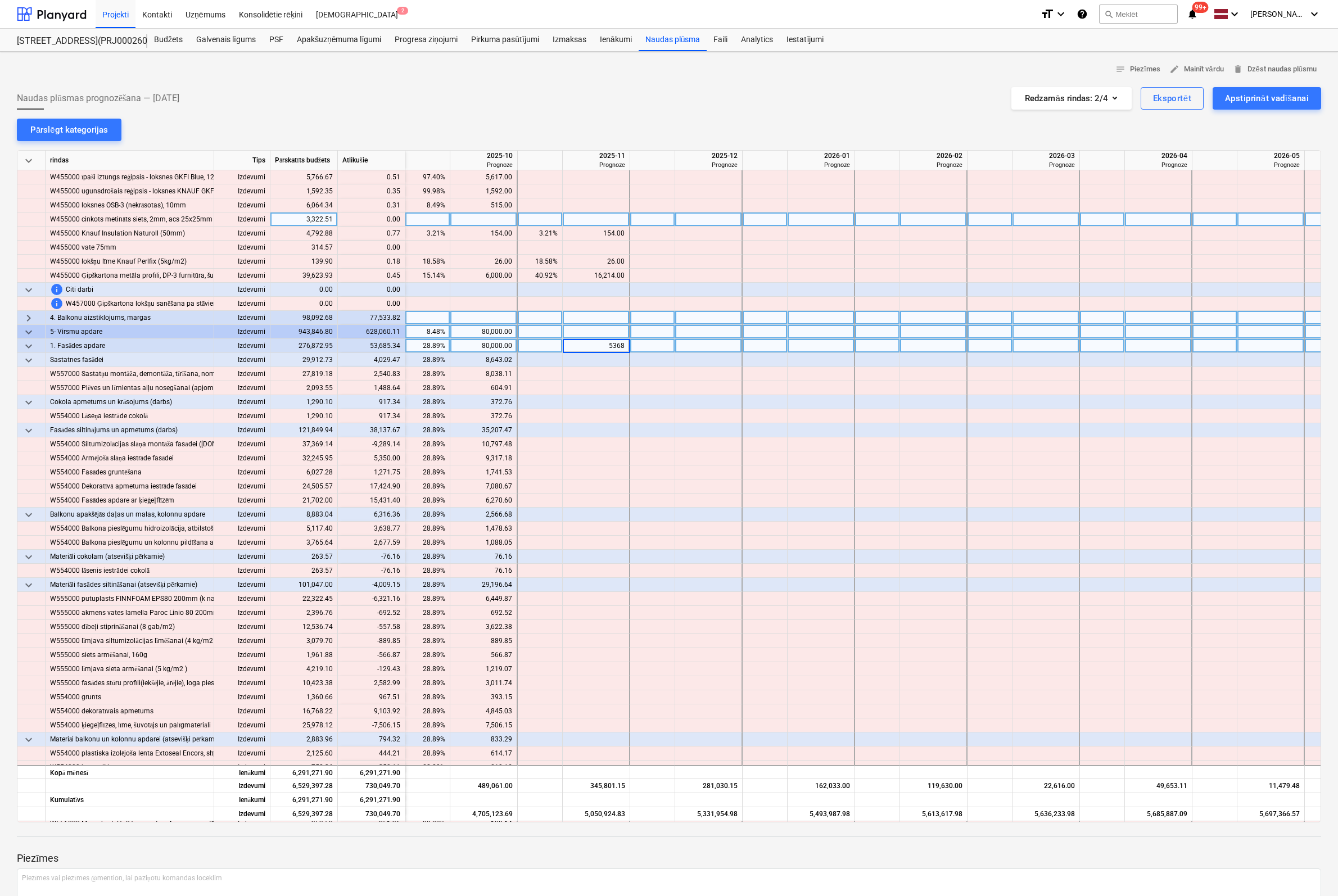
type input "53685"
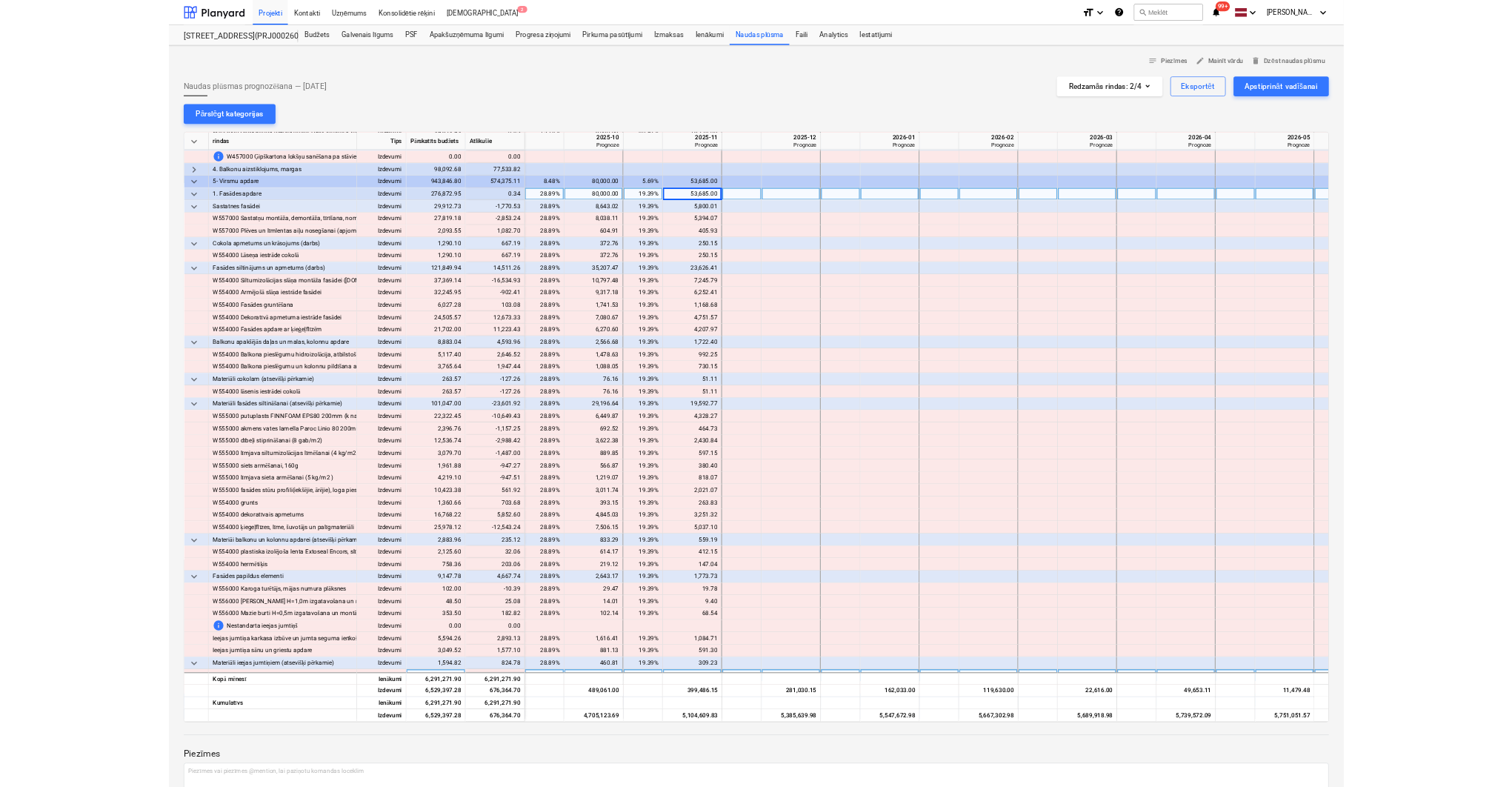
scroll to position [5559, 1778]
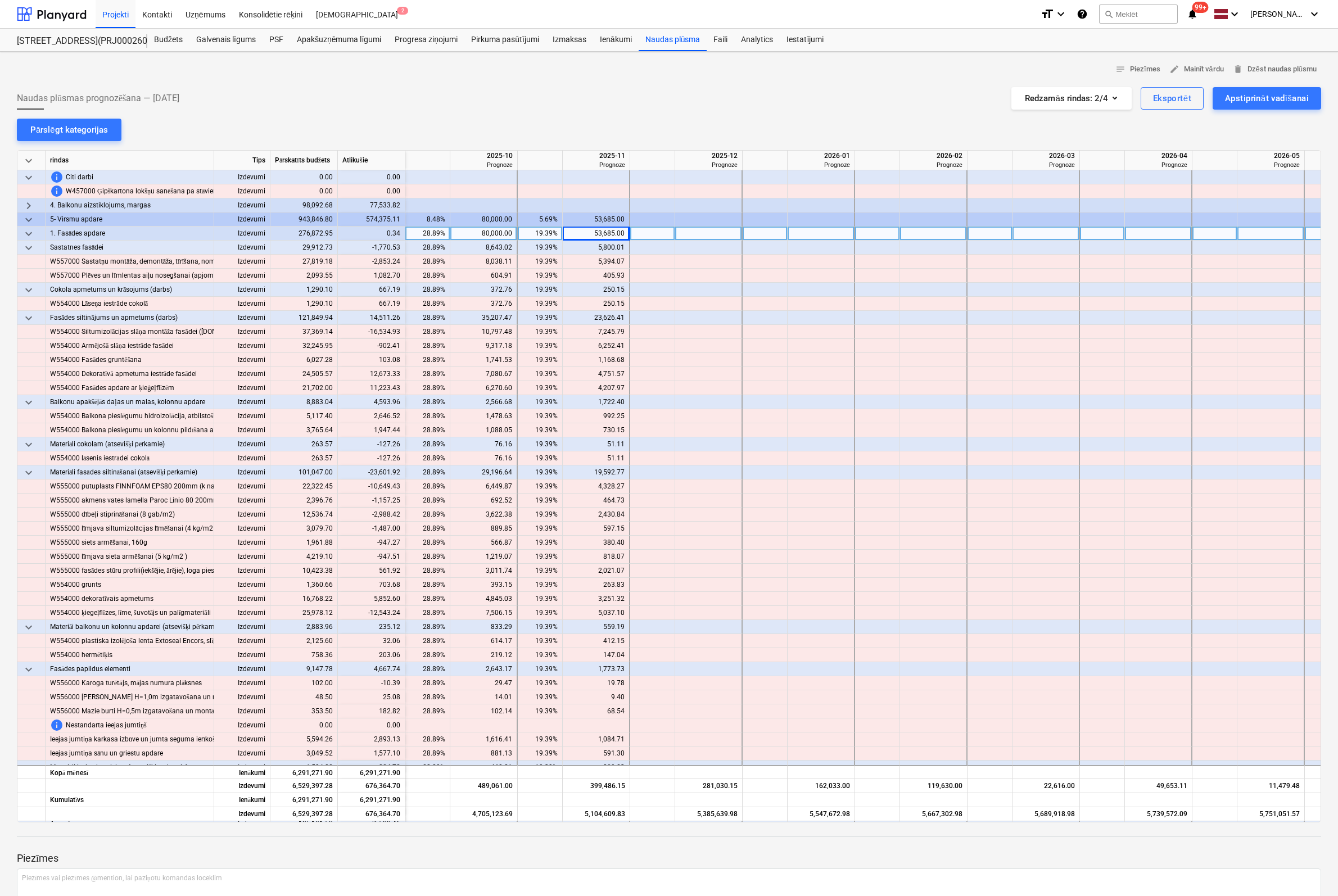
click at [25, 233] on span "keyboard_arrow_down" at bounding box center [28, 233] width 13 height 13
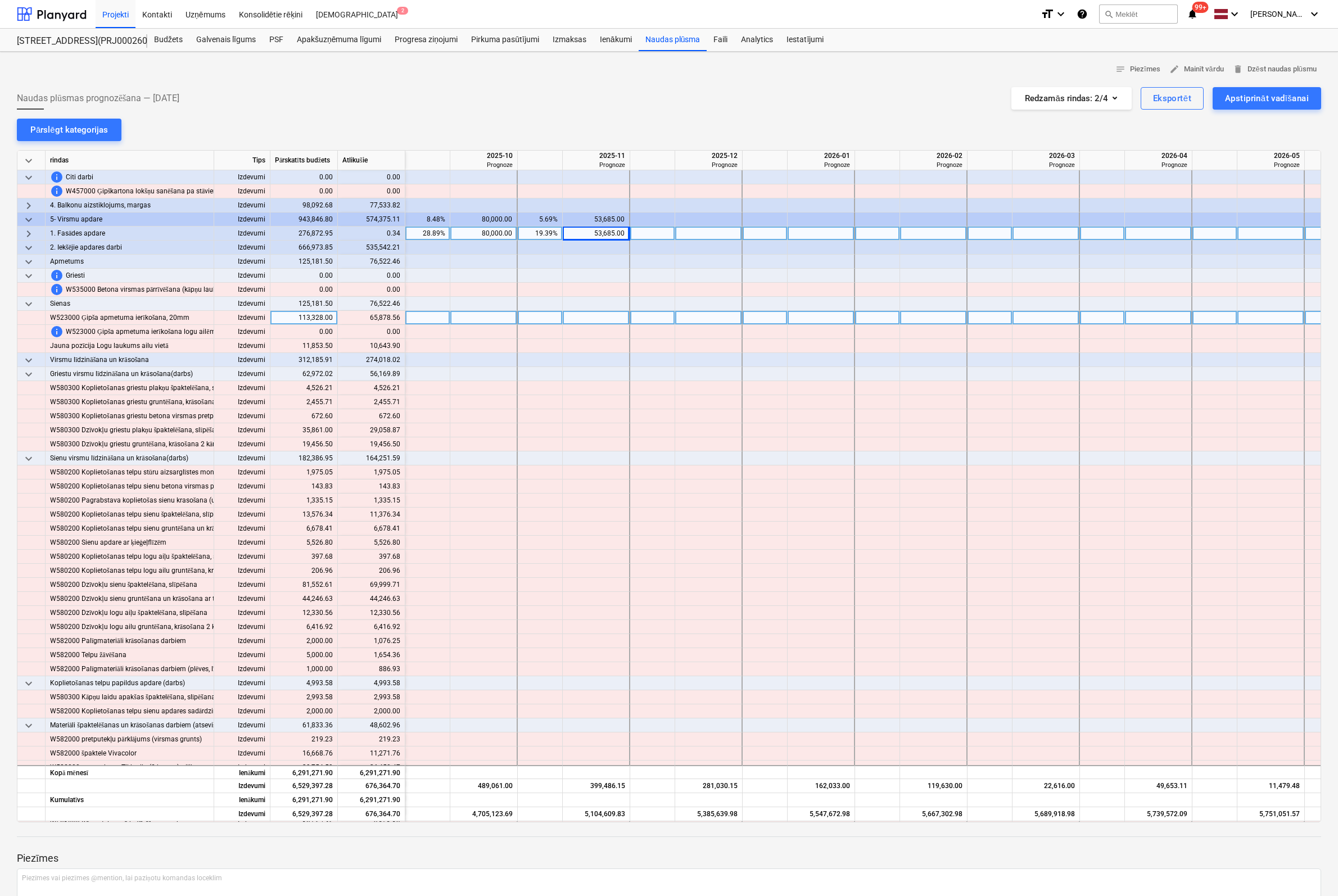
click at [493, 315] on div at bounding box center [484, 318] width 67 height 14
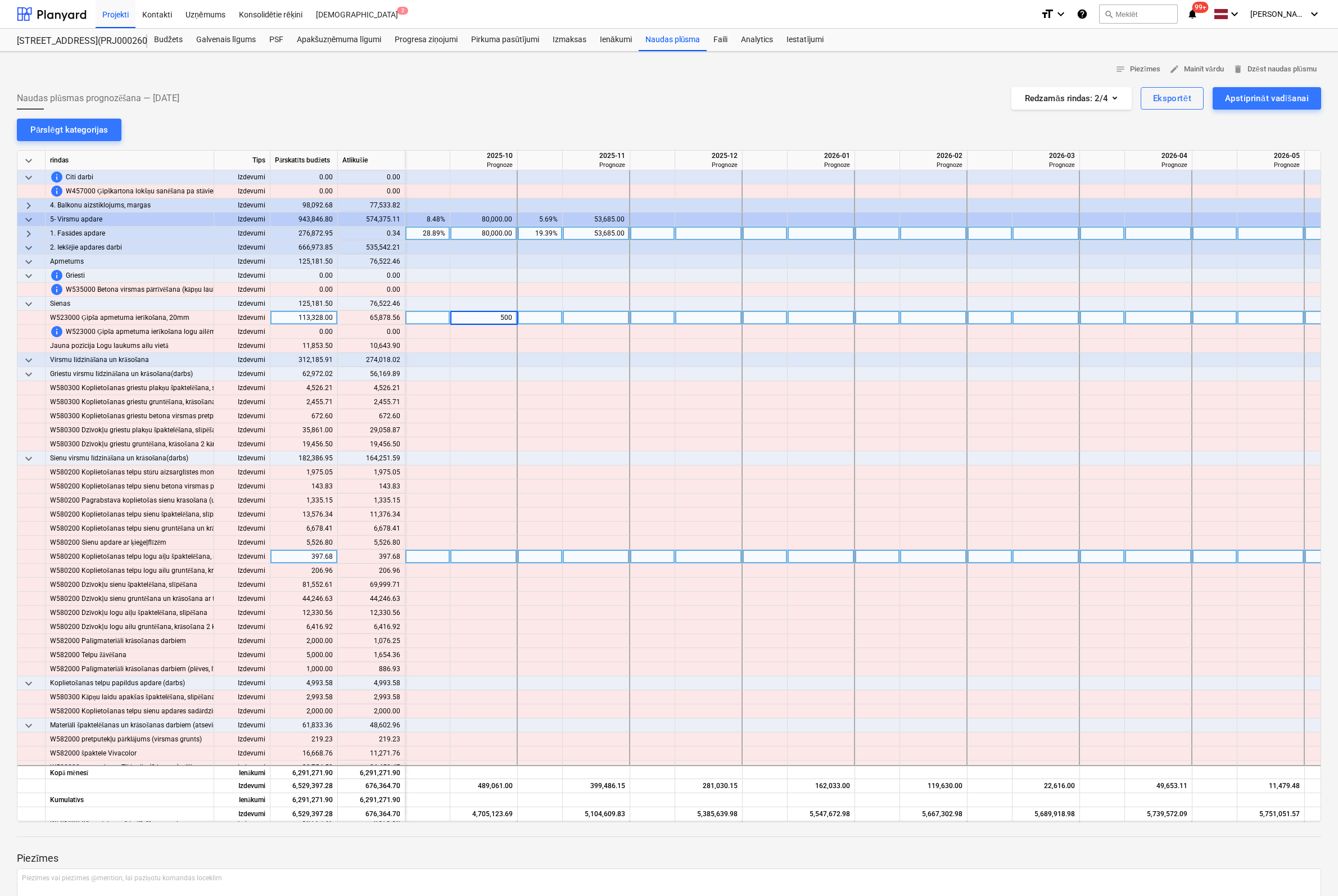
type input "5000"
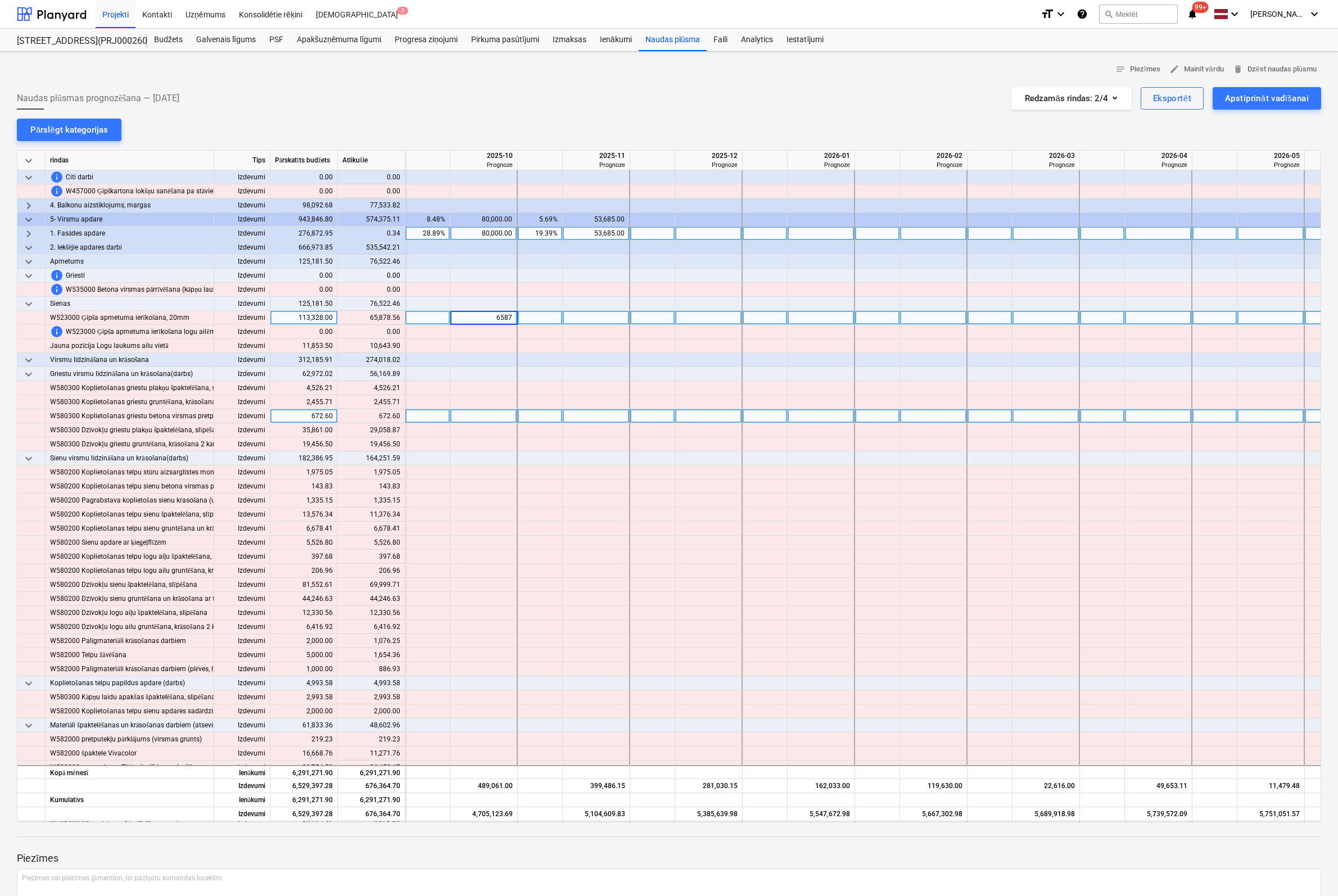
type input "65878"
type input "10643"
click at [474, 374] on div at bounding box center [484, 374] width 67 height 14
click at [815, 118] on div "notes Piezīmes edit Mainīt vārdu delete Dzēst naudas plūsmu Naudas plūsmas prog…" at bounding box center [669, 516] width 1338 height 928
click at [169, 39] on div "Budžets" at bounding box center [168, 40] width 42 height 22
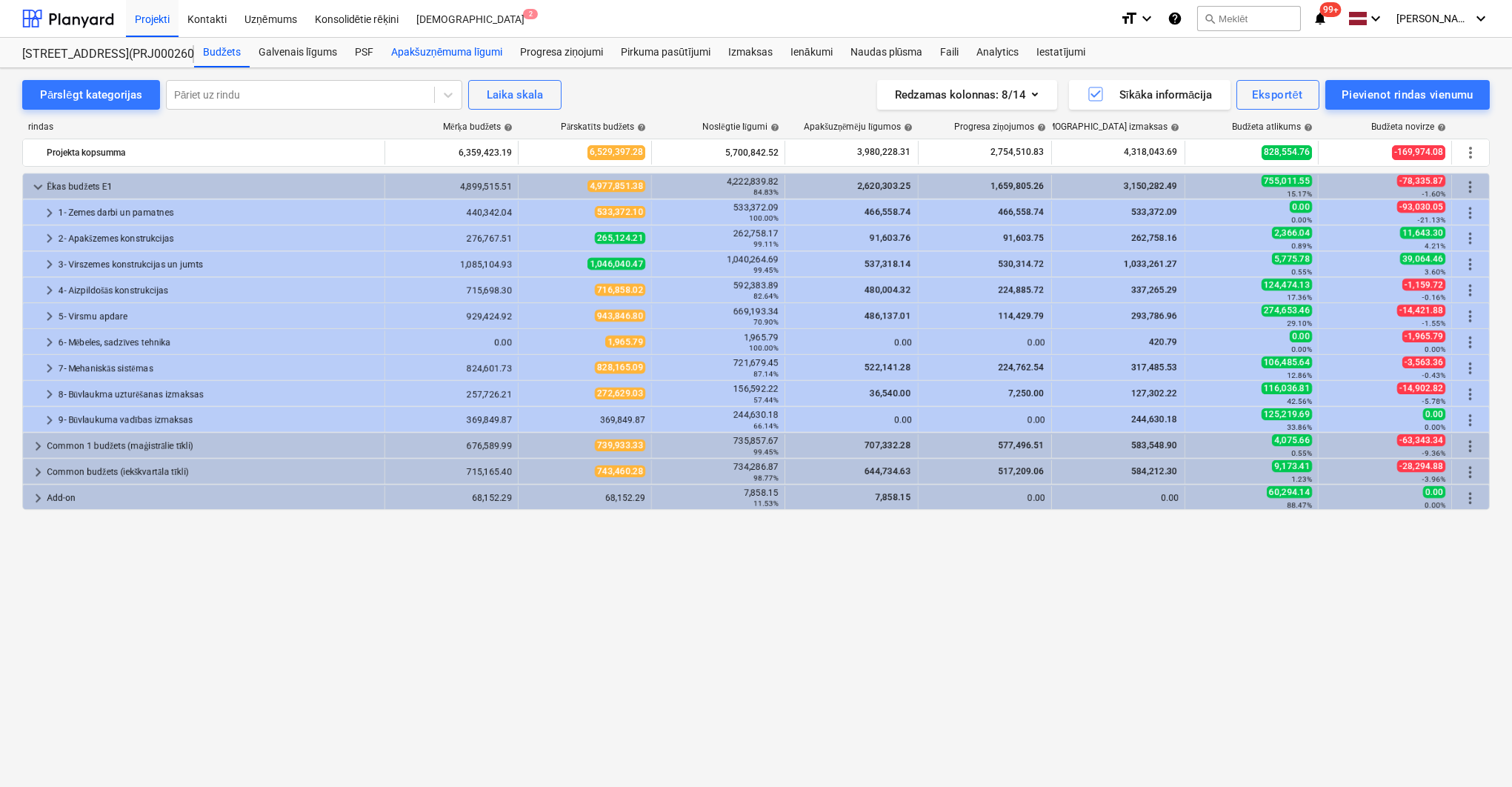
click at [445, 49] on div "Apakšuzņēmuma līgumi" at bounding box center [446, 52] width 129 height 29
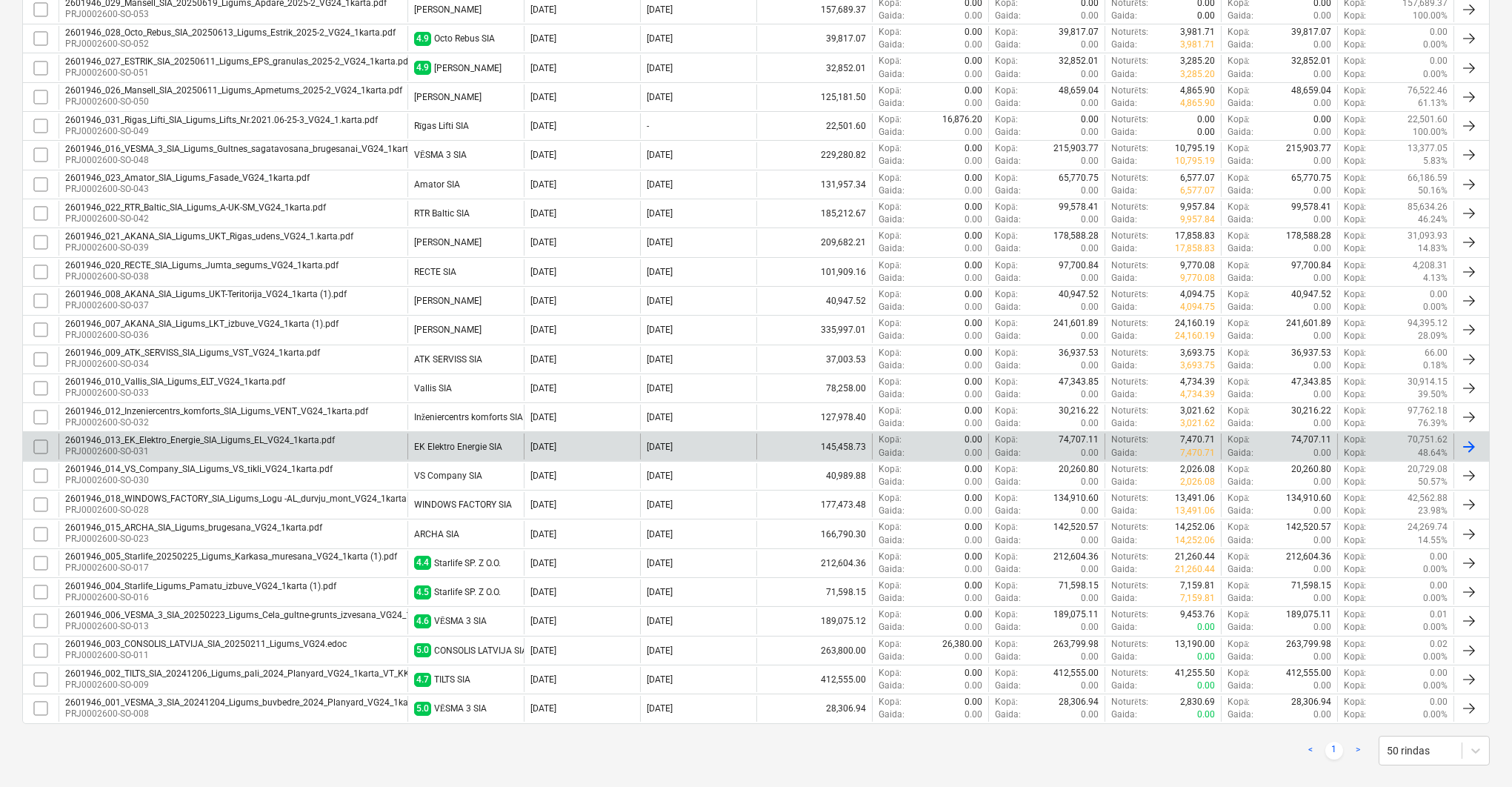
scroll to position [593, 0]
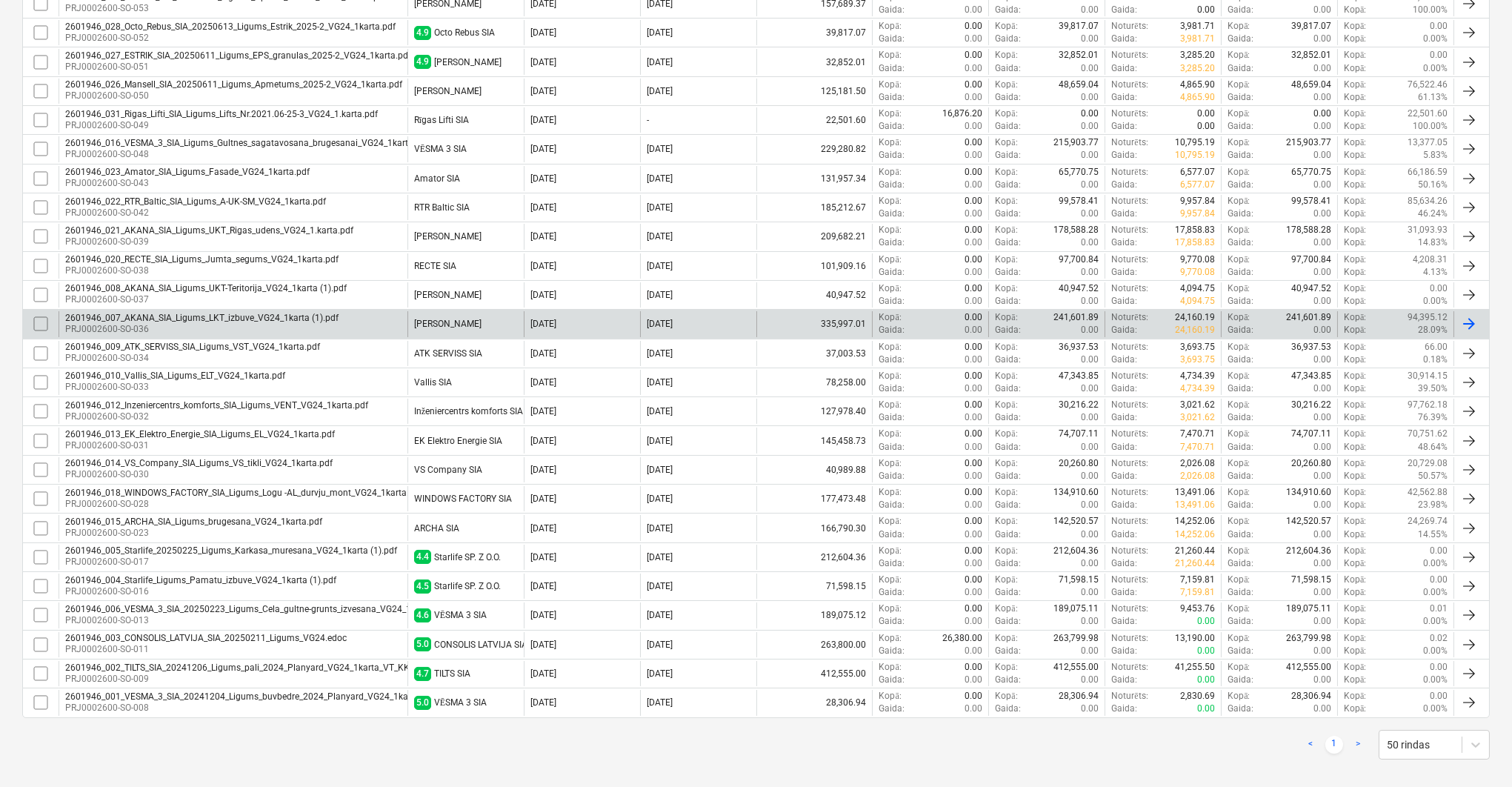
click at [176, 329] on div "2601946_007_AKANA_SIA_Ligums_LKT_izbuve_VG24_1karta (1).pdf PRJ0002600-SO-036 […" at bounding box center [756, 324] width 1468 height 29
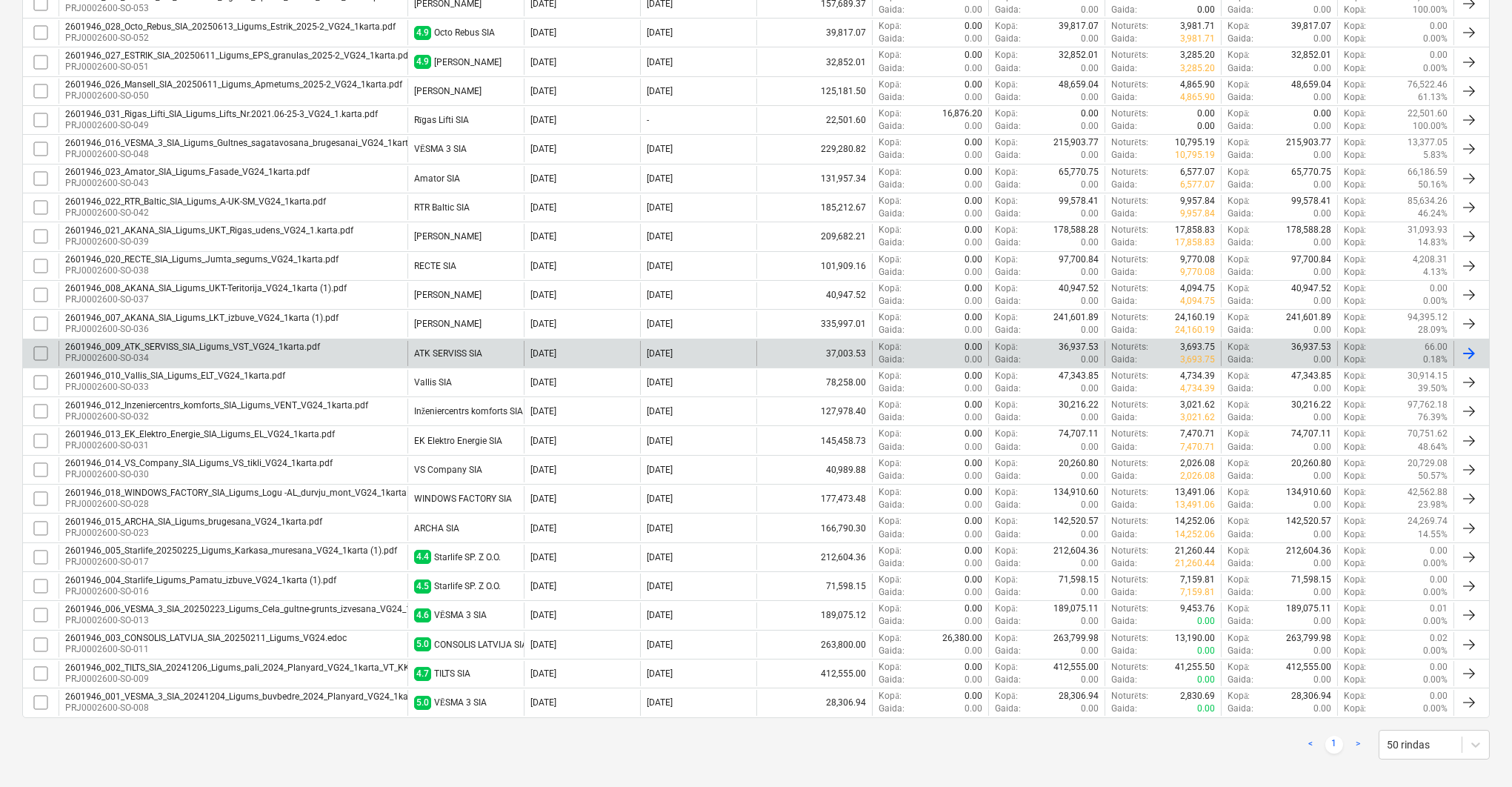
click at [175, 341] on div "2601946_009_ATK_SERVISS_SIA_Ligums_VST_VG24_1karta.pdf" at bounding box center [192, 346] width 255 height 10
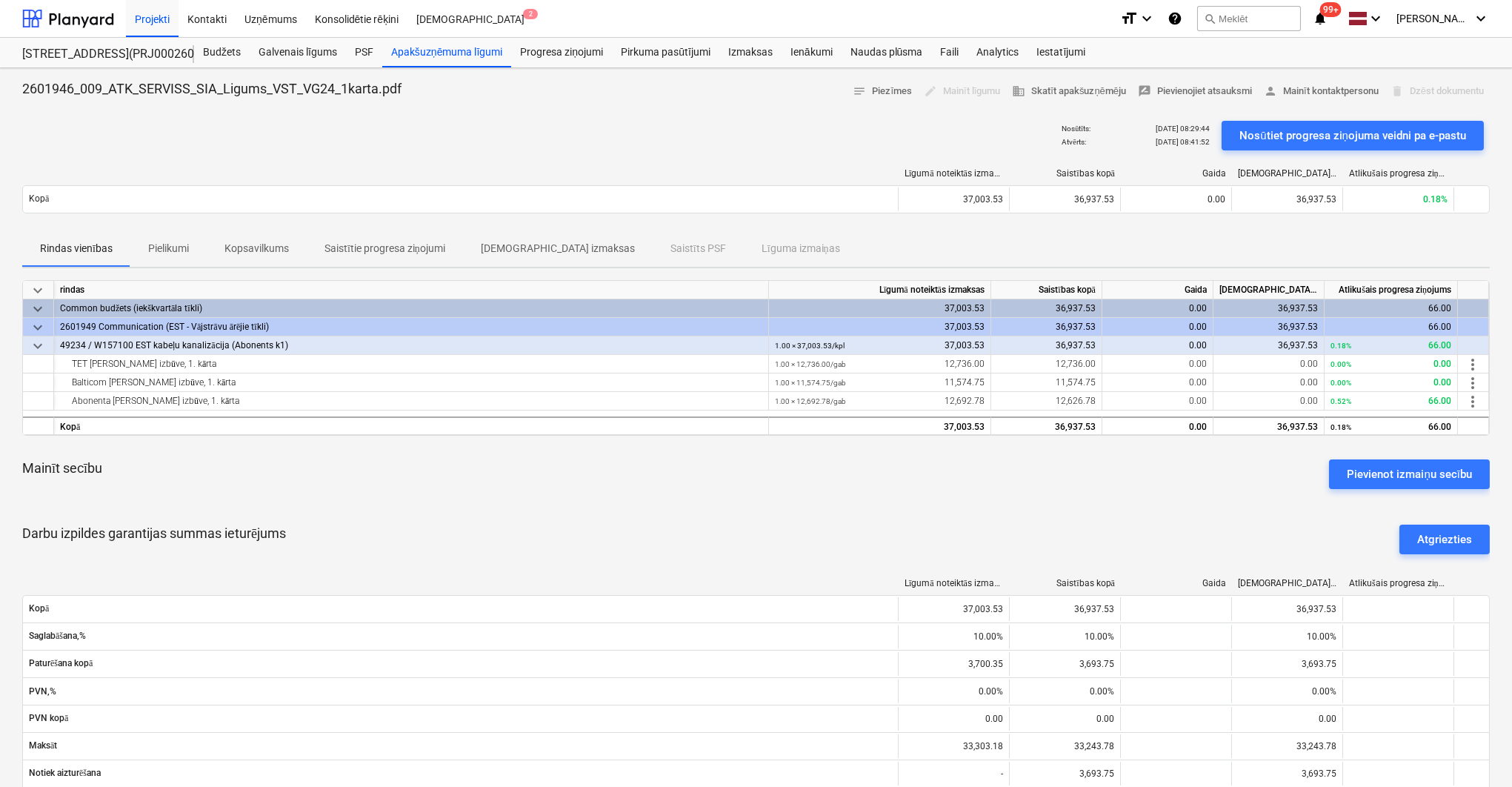
click at [187, 243] on p "Pielikumi" at bounding box center [168, 248] width 41 height 16
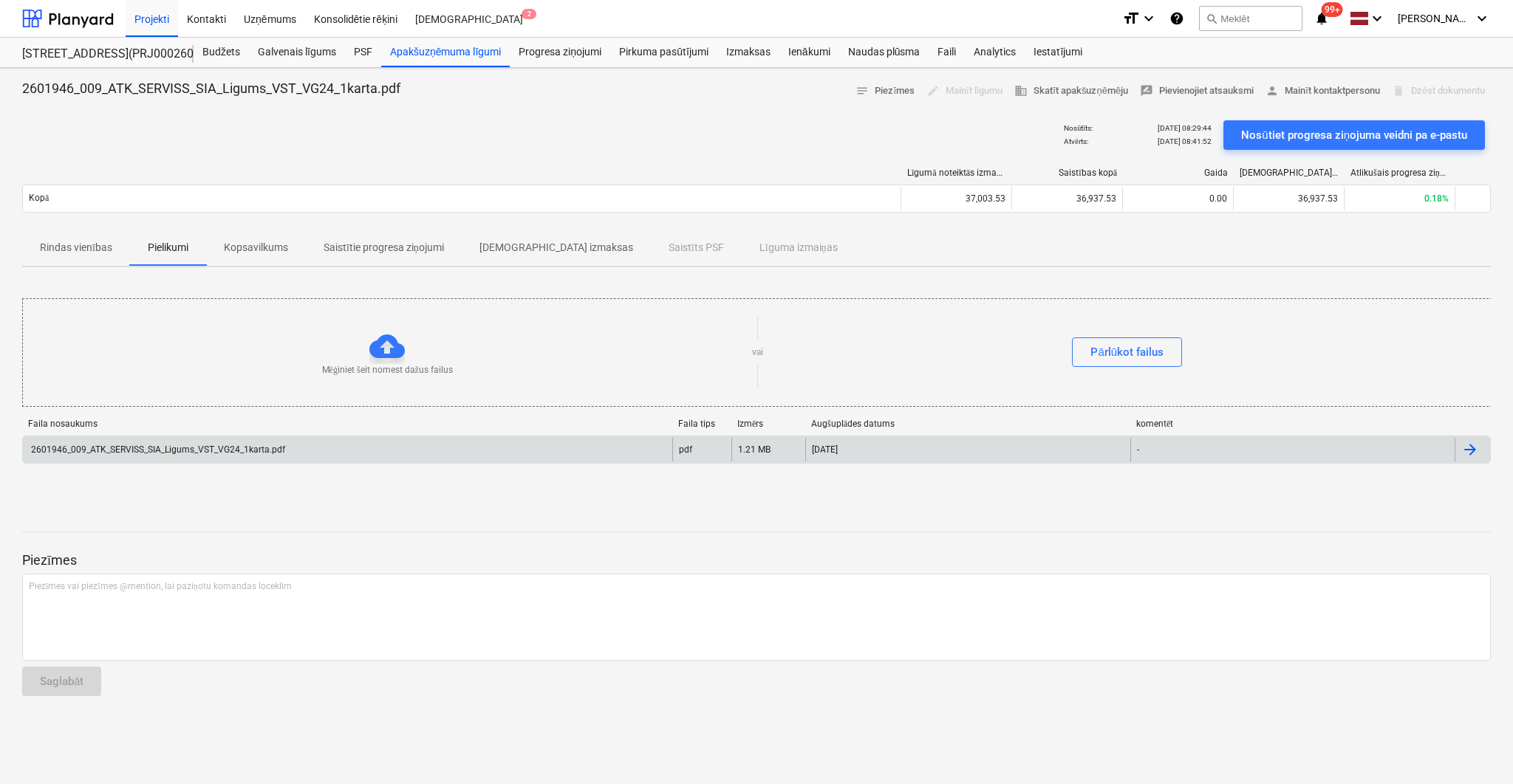
click at [227, 445] on div "2601946_009_ATK_SERVISS_SIA_Ligums_VST_VG24_1karta.pdf" at bounding box center [157, 449] width 256 height 10
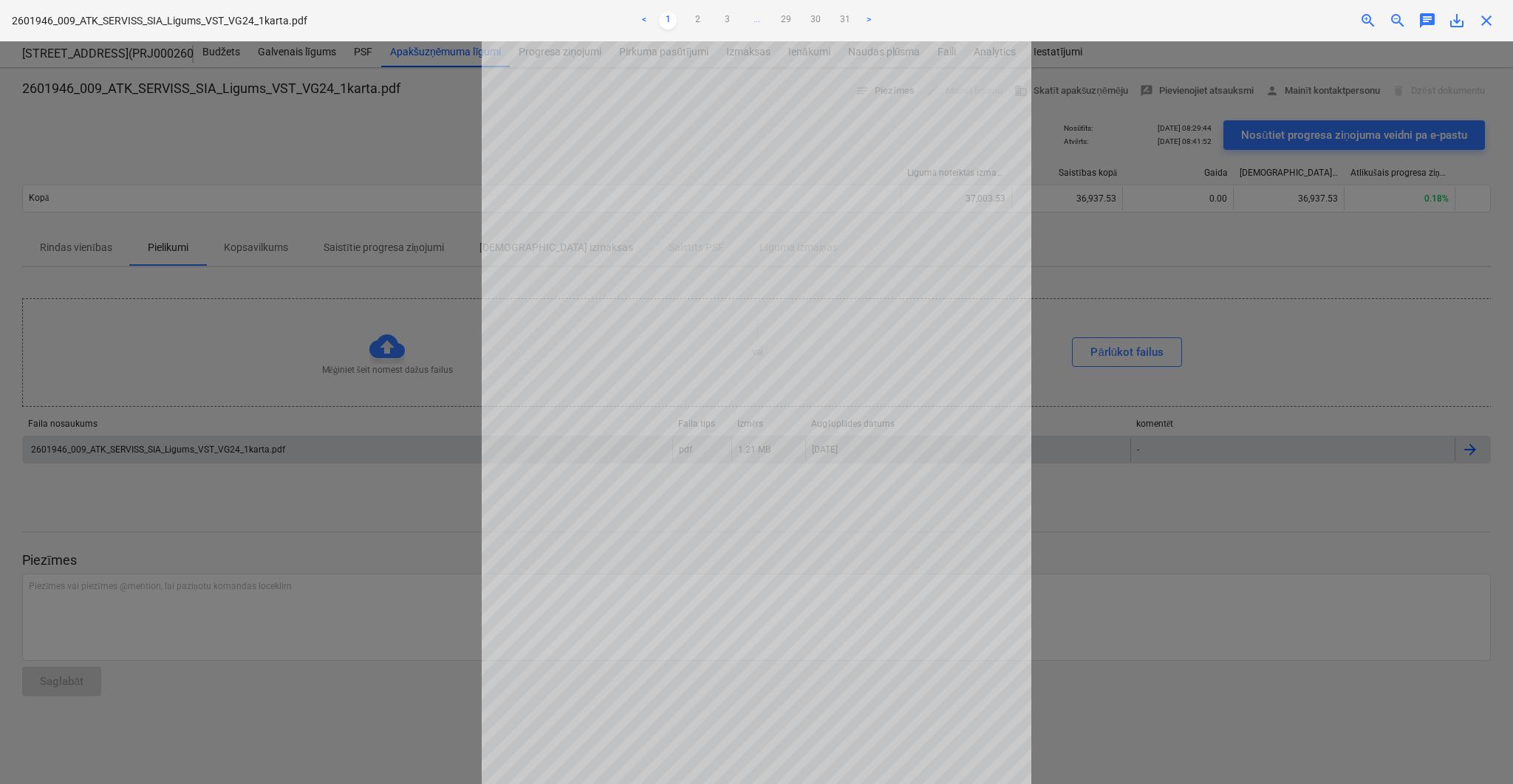
click at [723, 17] on link "3" at bounding box center [726, 20] width 17 height 17
click at [743, 14] on link "4" at bounding box center [741, 20] width 17 height 17
click at [758, 15] on link "5" at bounding box center [756, 20] width 17 height 17
click at [1072, 17] on span "close" at bounding box center [1486, 20] width 17 height 17
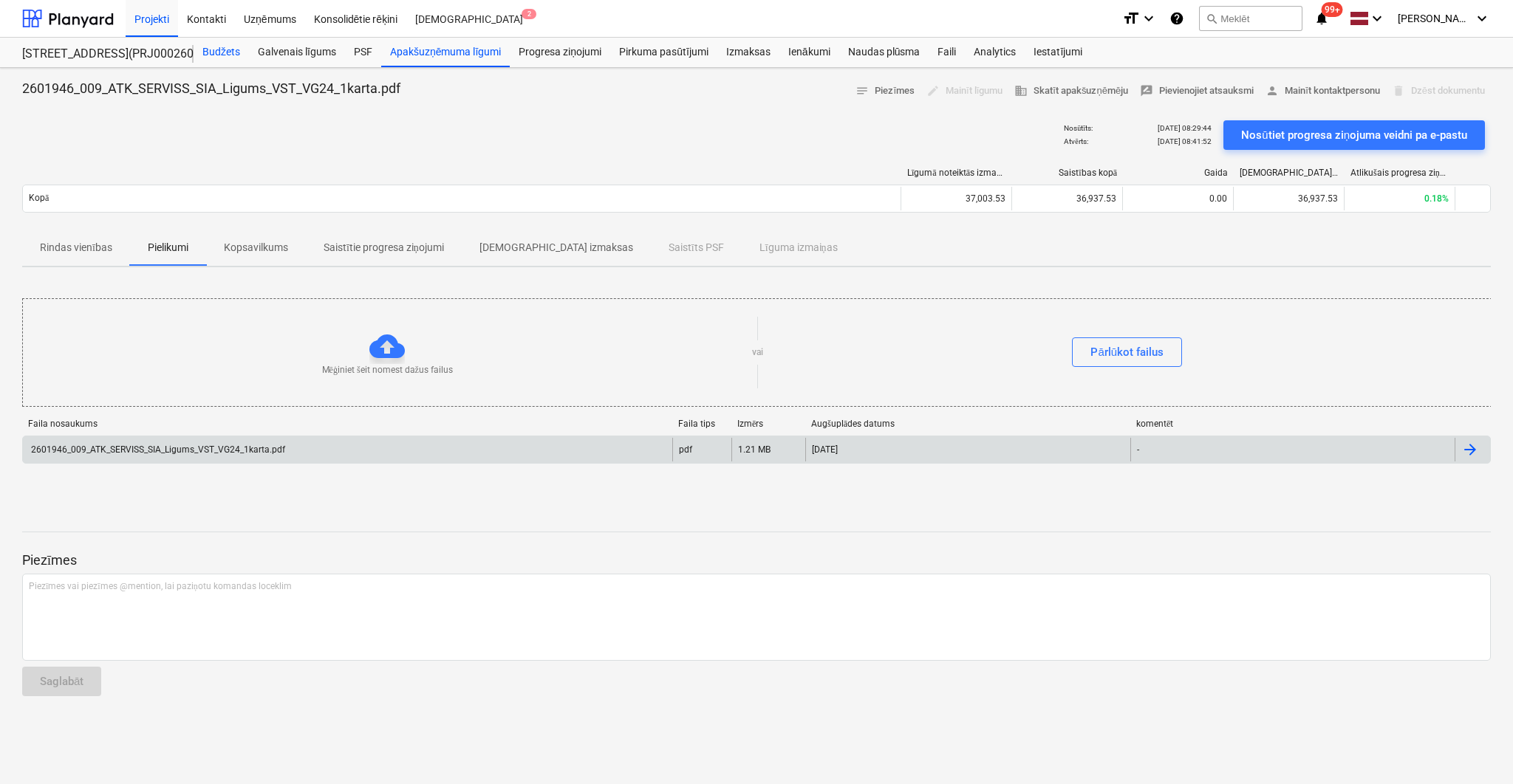
click at [216, 53] on div "Budžets" at bounding box center [221, 52] width 56 height 29
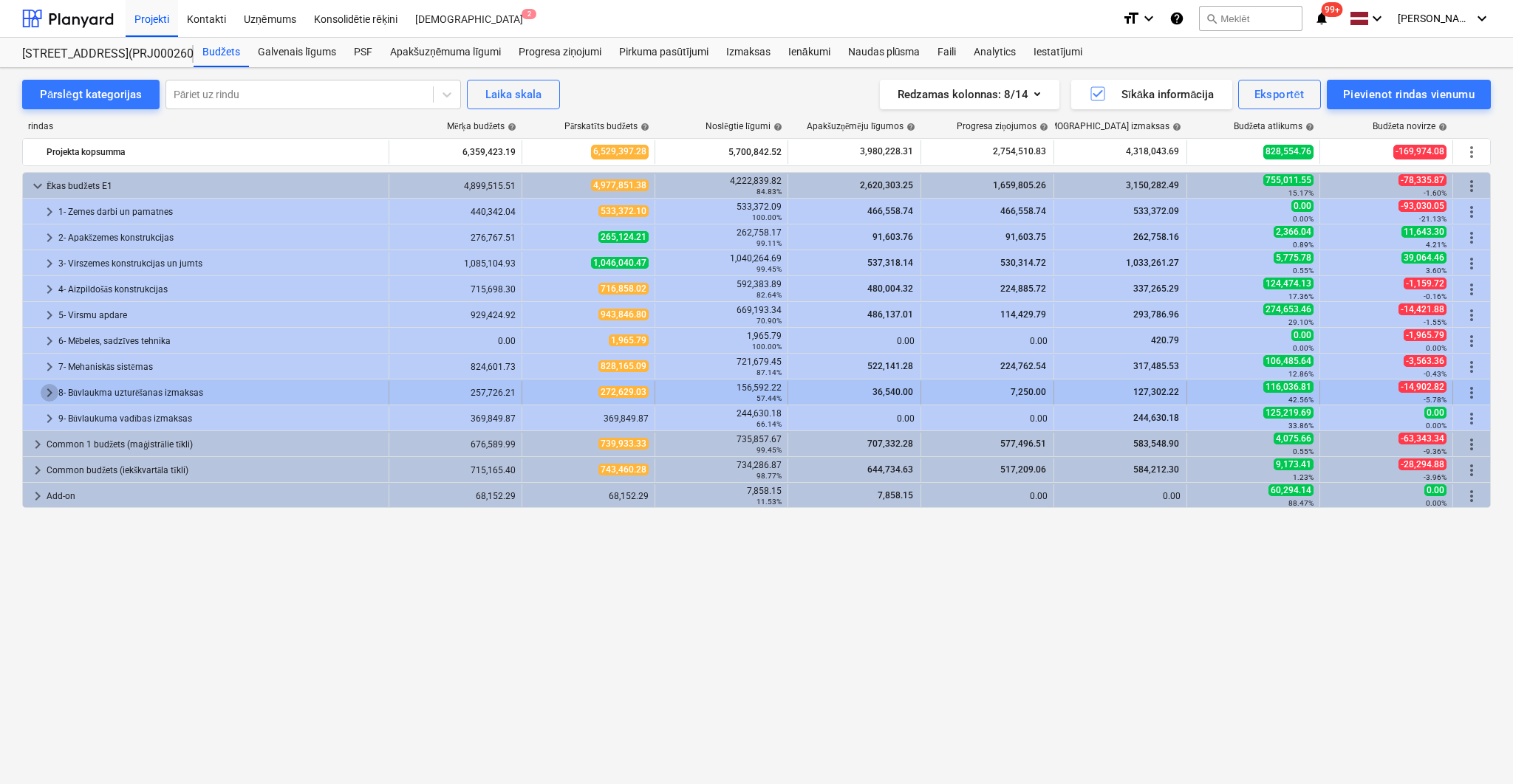
click at [46, 387] on span "keyboard_arrow_right" at bounding box center [49, 392] width 17 height 17
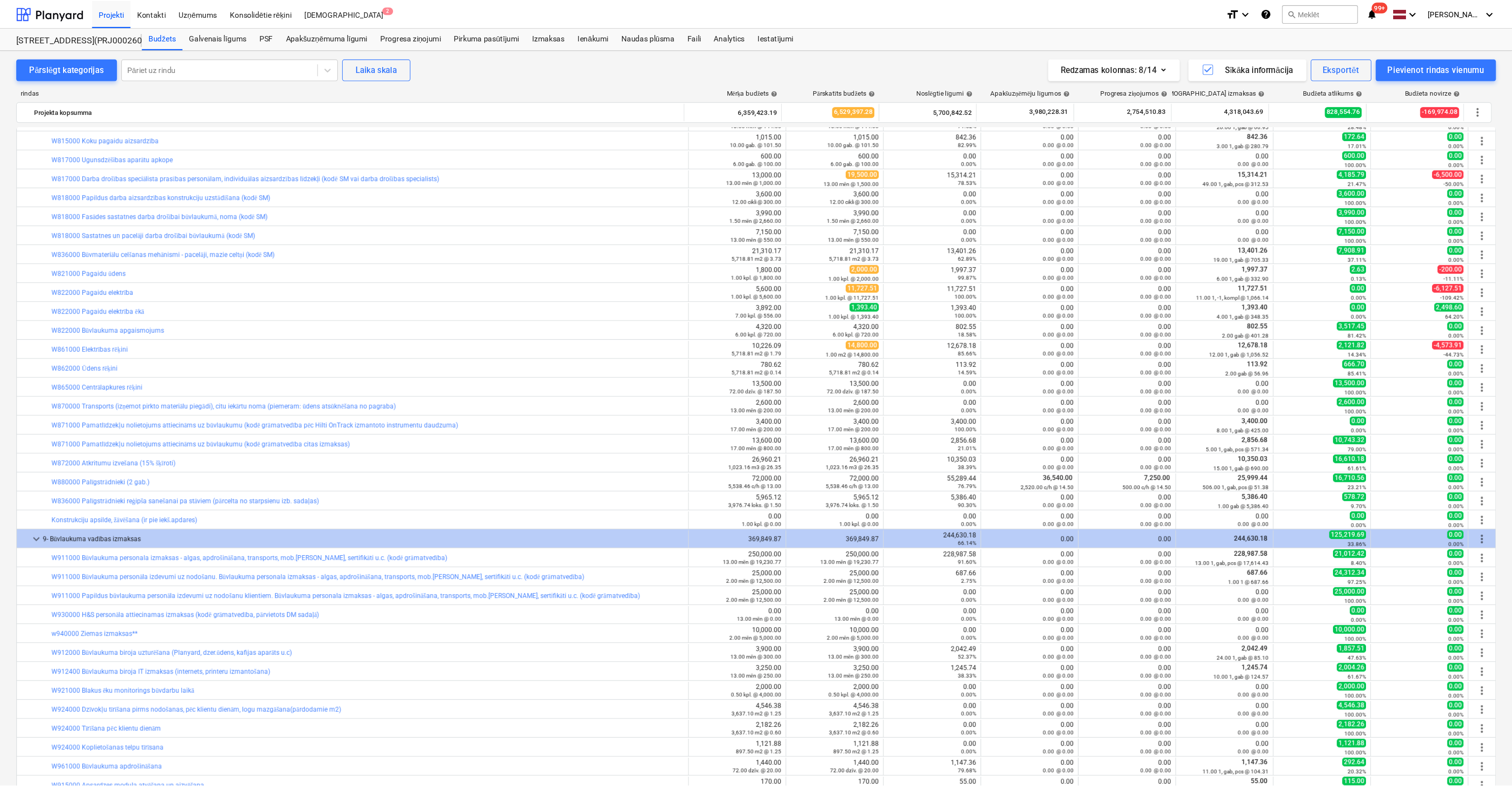
scroll to position [290, 0]
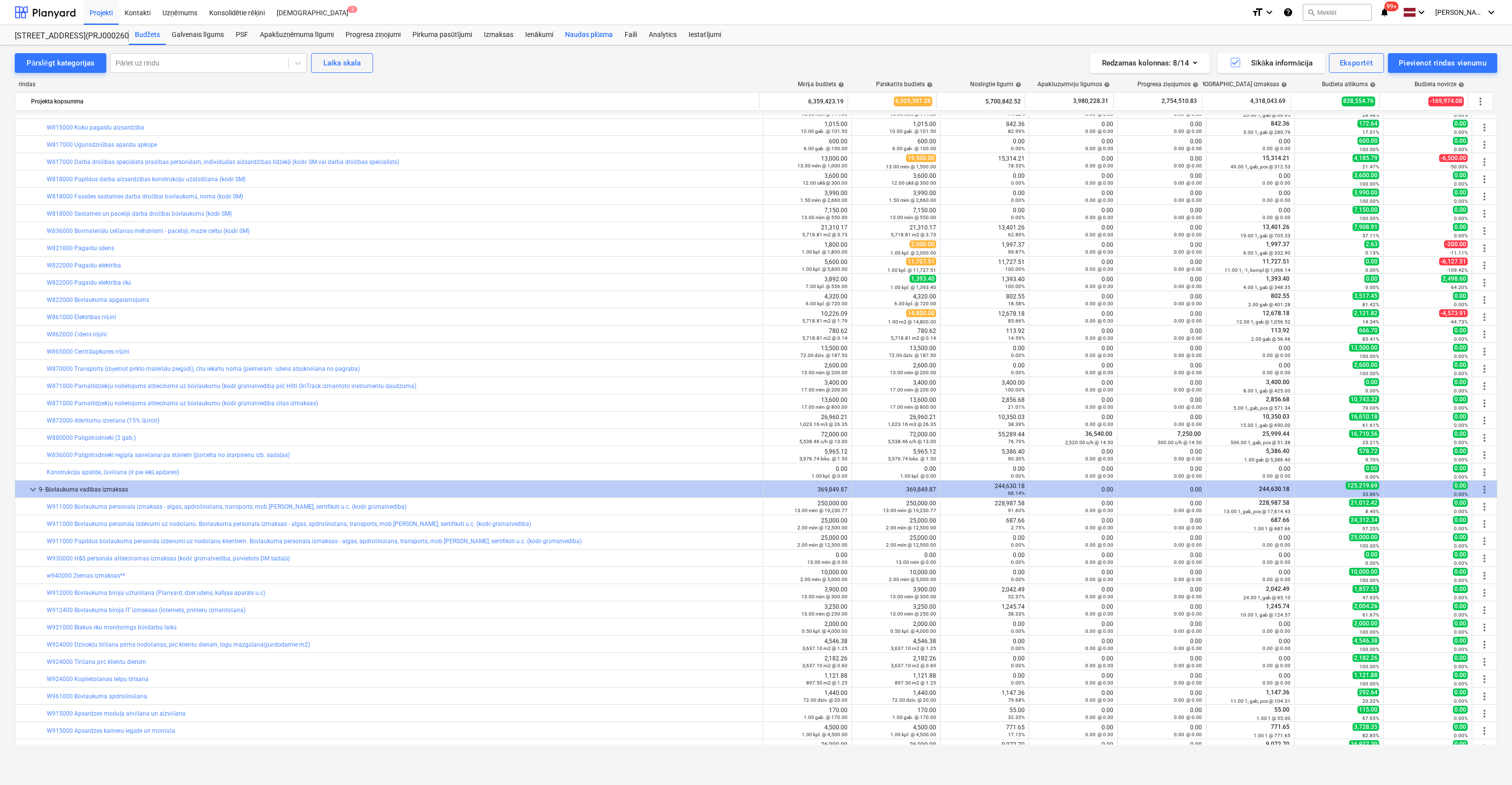
click at [577, 33] on div "Naudas plūsma" at bounding box center [589, 35] width 60 height 19
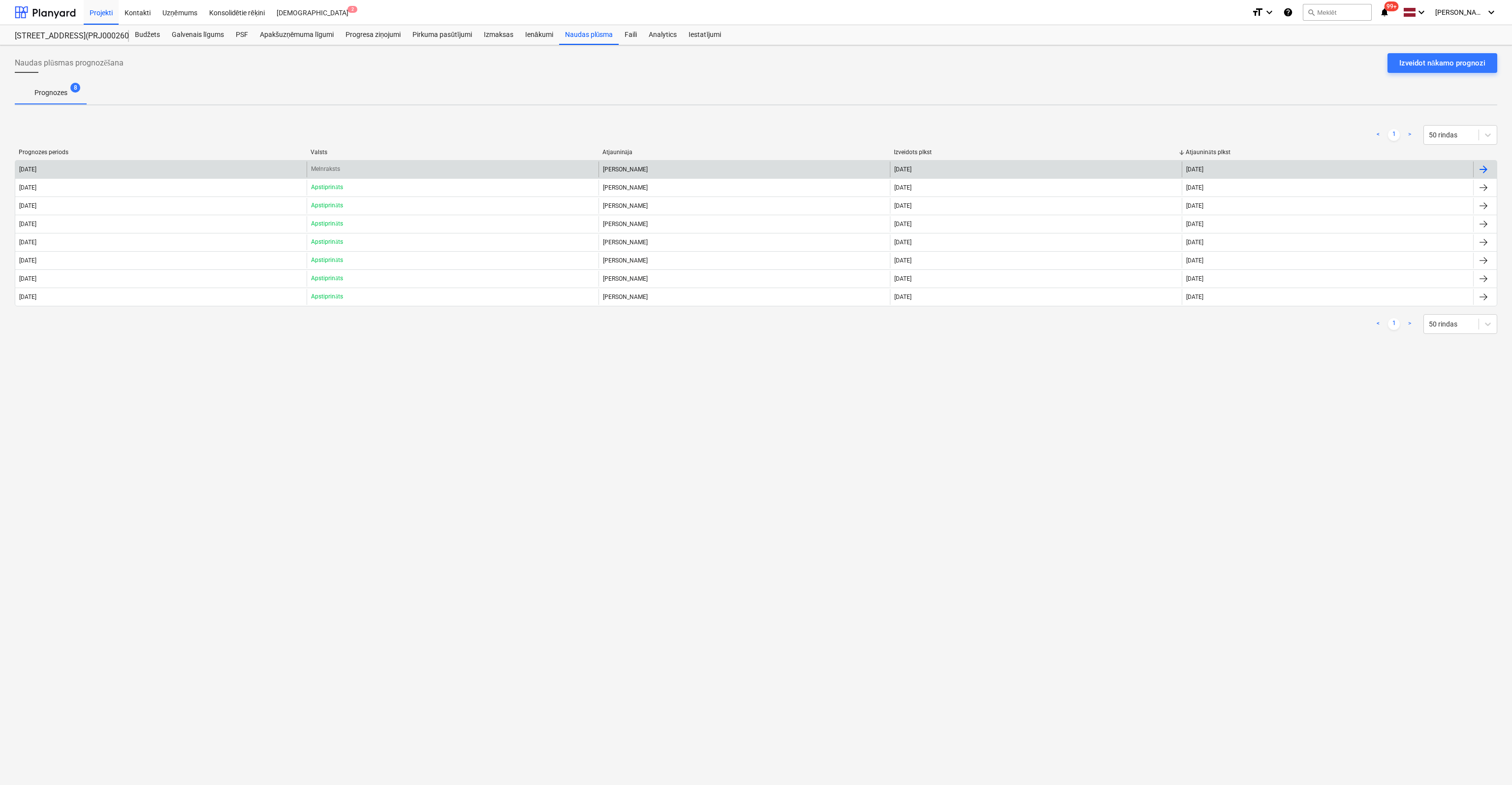
click at [329, 170] on p "Melnraksts" at bounding box center [326, 169] width 29 height 9
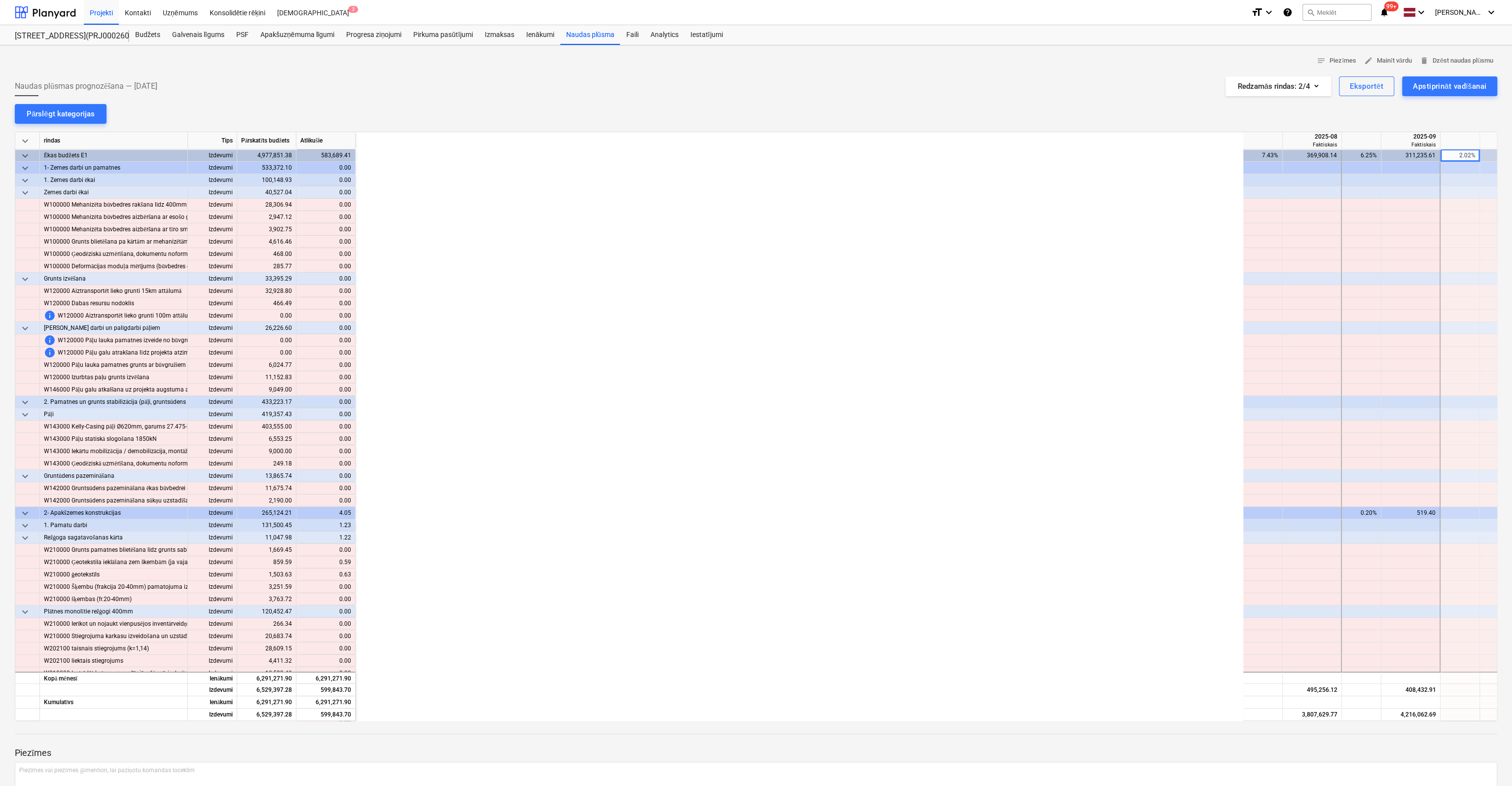
scroll to position [0, 933]
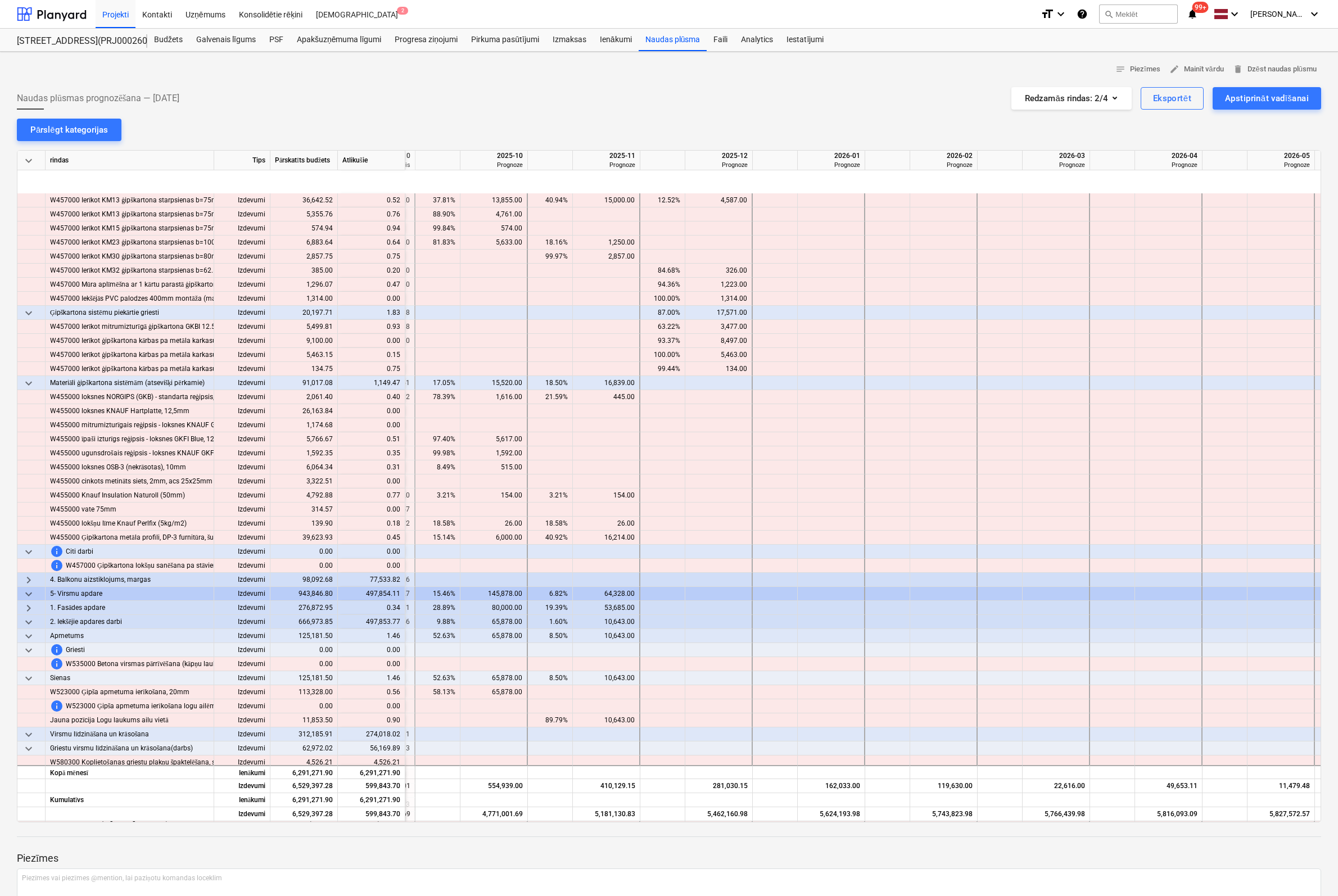
scroll to position [3991, 1339]
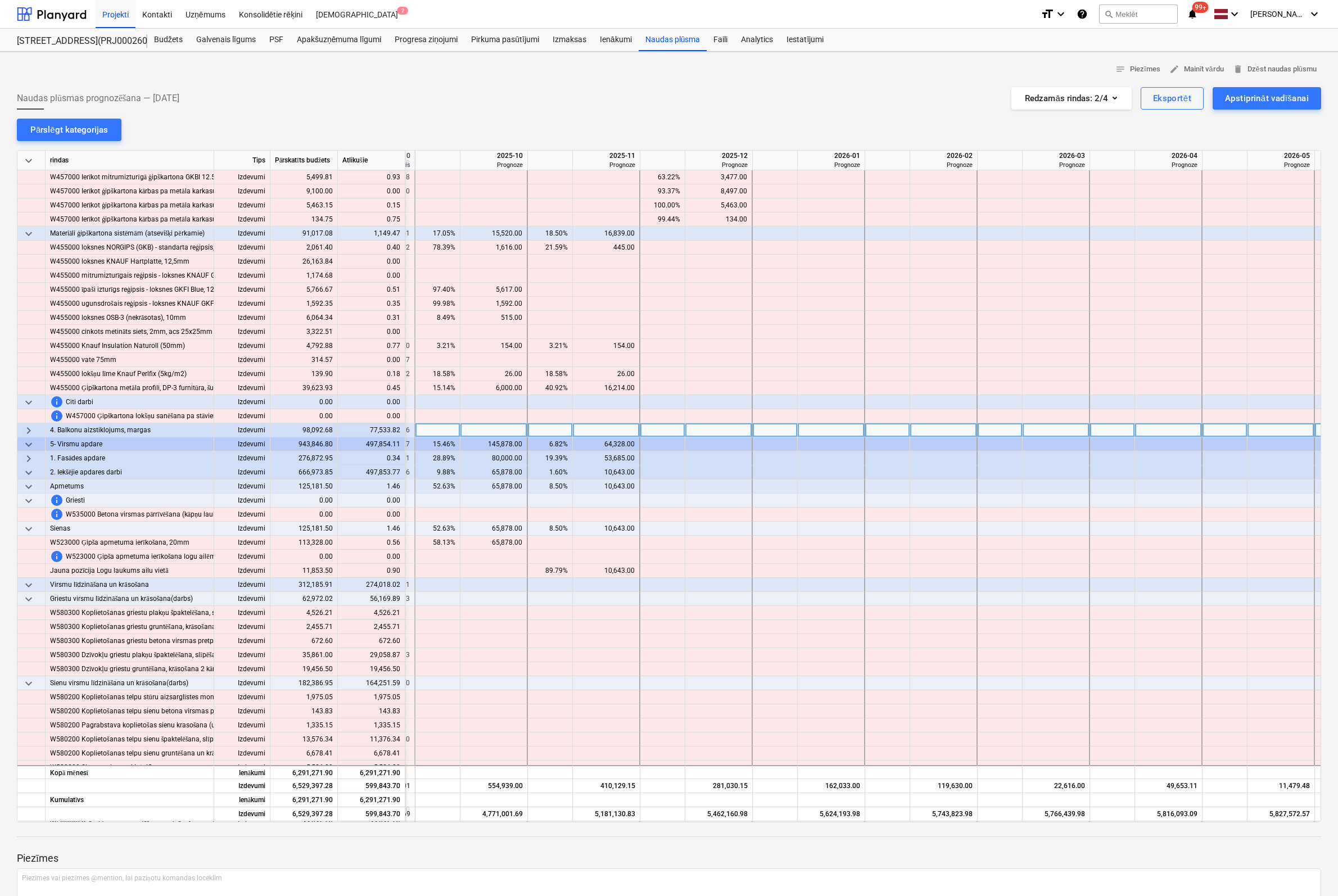
click at [31, 430] on span "keyboard_arrow_right" at bounding box center [28, 430] width 13 height 13
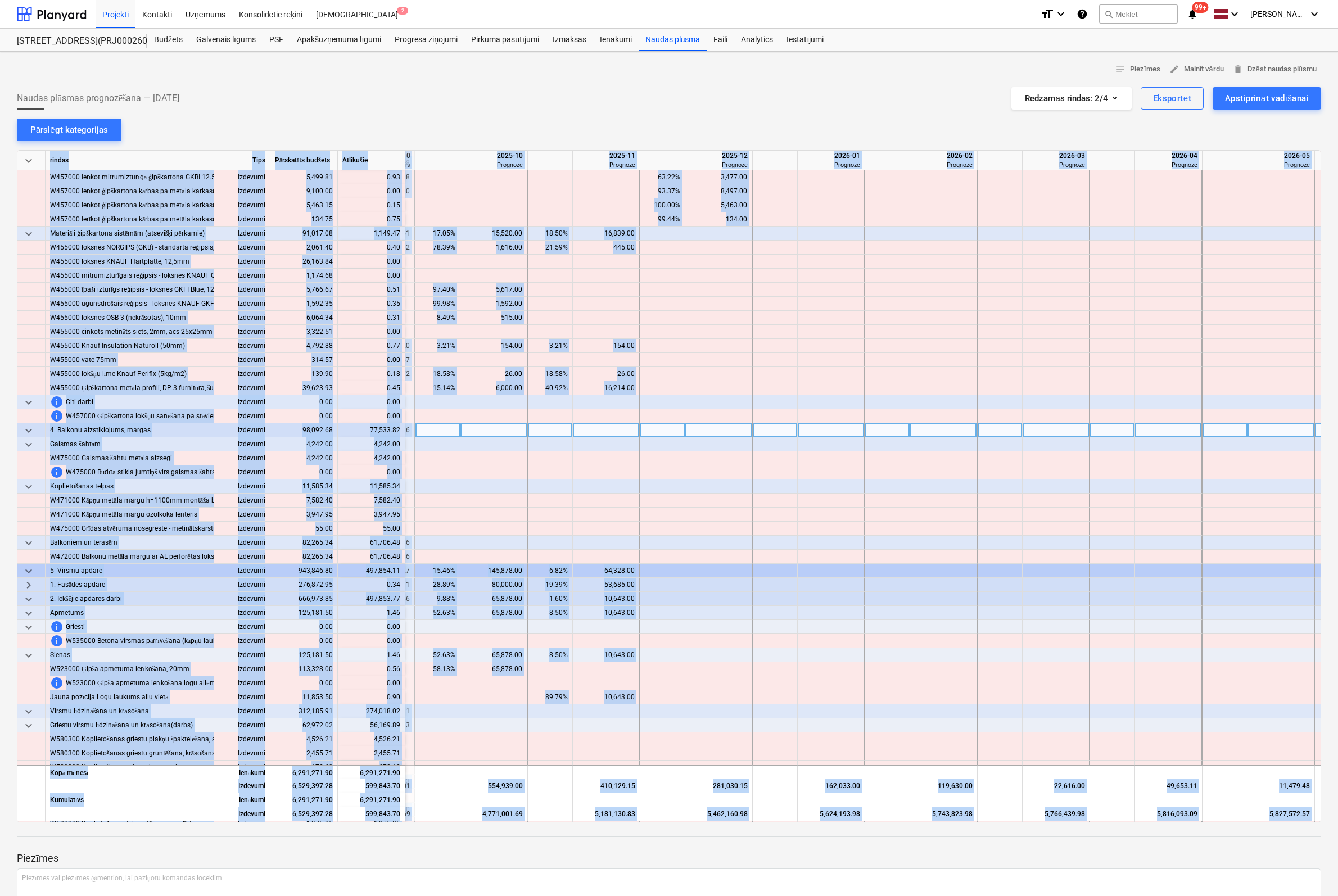
drag, startPoint x: 732, startPoint y: 821, endPoint x: 709, endPoint y: 822, distance: 23.0
click at [709, 822] on div "notes Piezīmes edit Mainīt vārdu delete Dzēst naudas plūsmu Naudas plūsmas prog…" at bounding box center [669, 516] width 1338 height 928
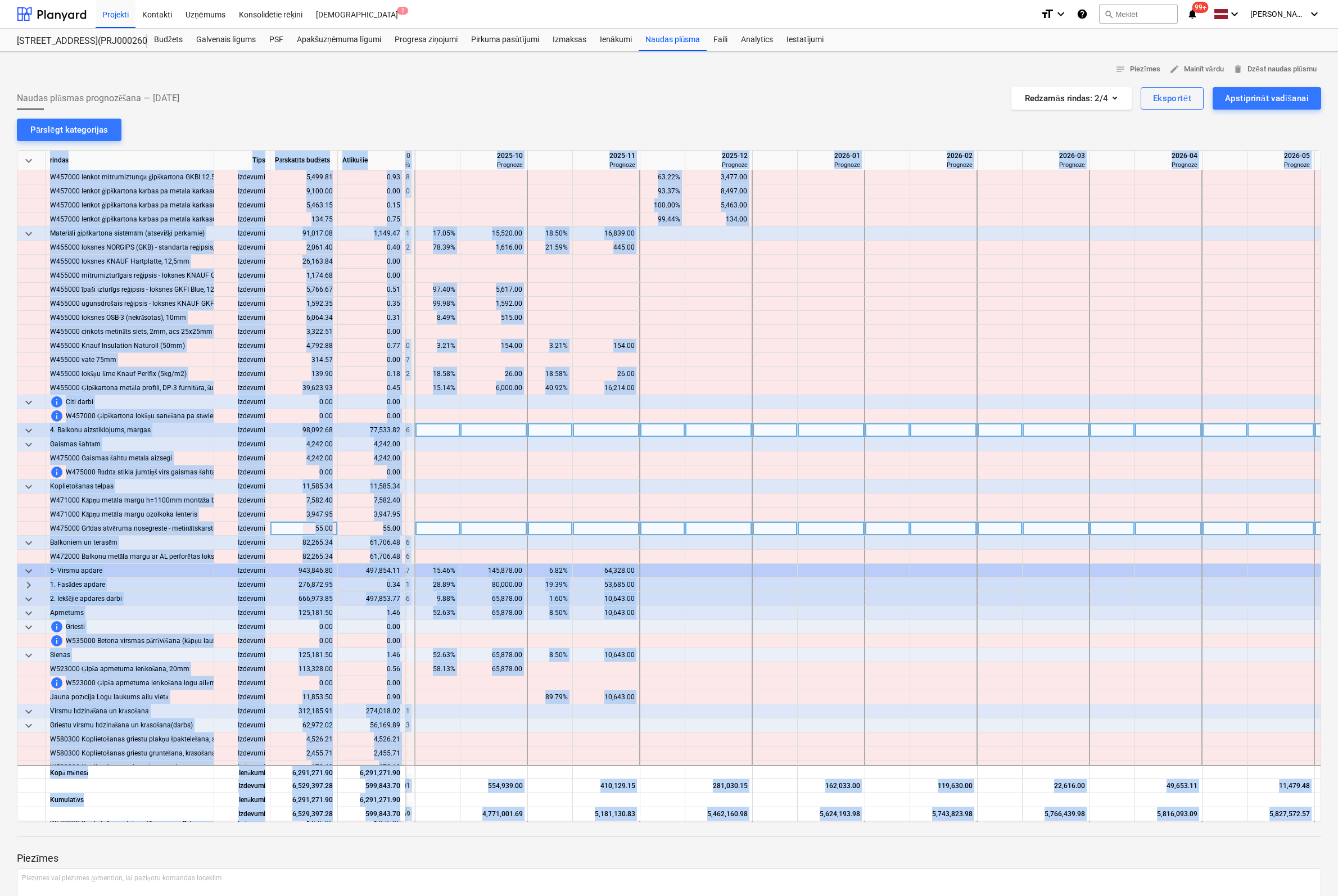
click at [706, 525] on div at bounding box center [718, 529] width 67 height 14
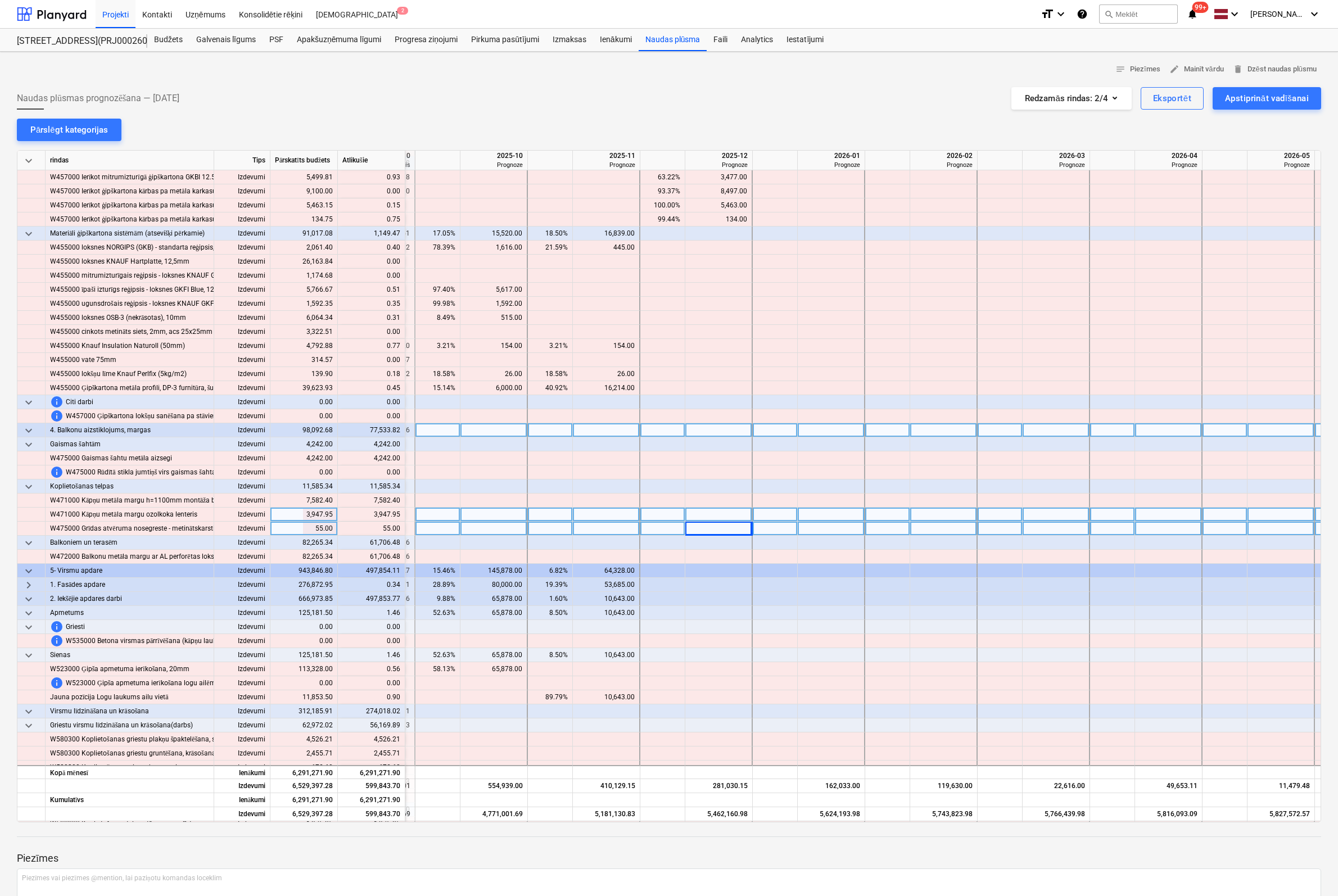
click at [706, 507] on div at bounding box center [718, 514] width 67 height 14
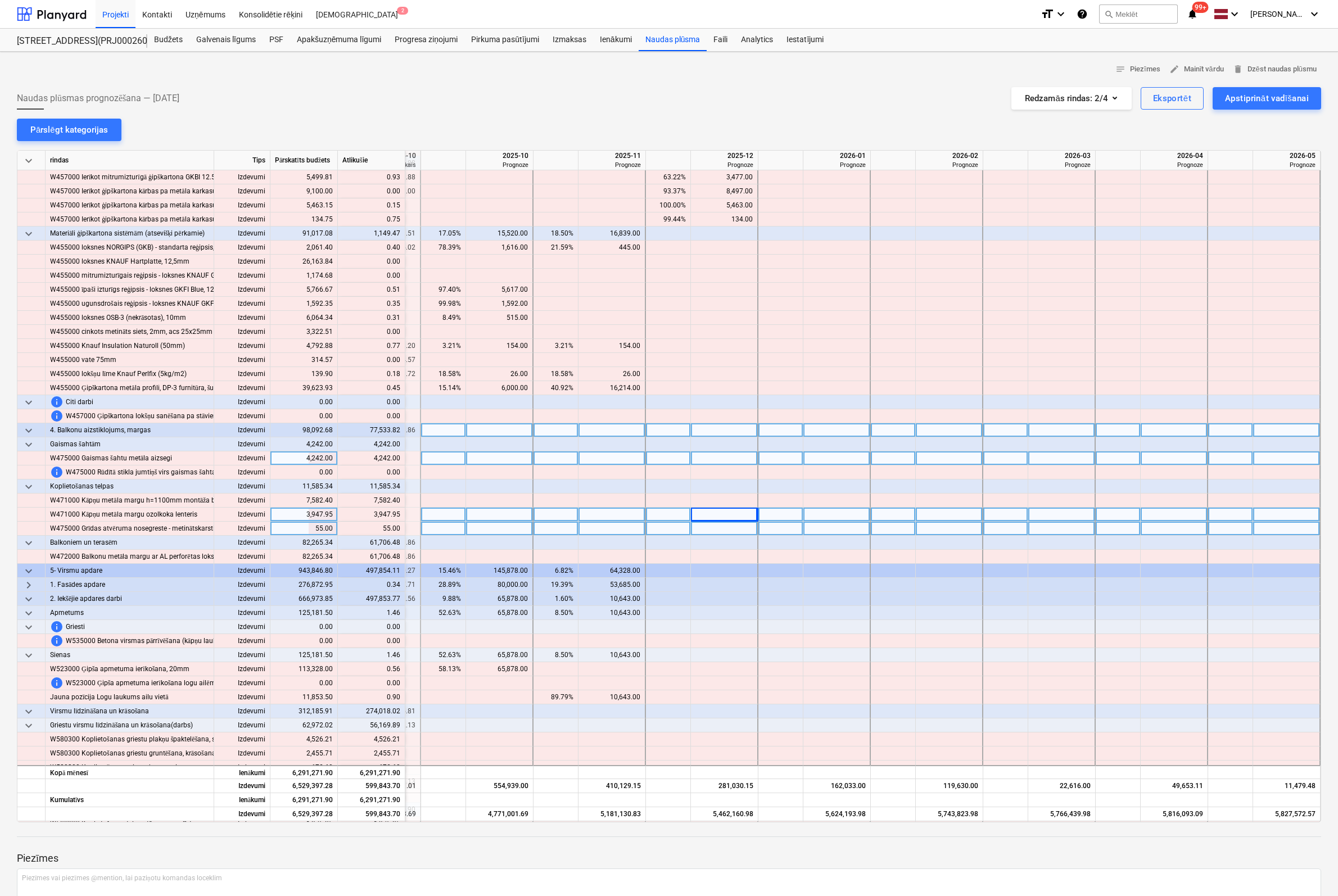
click at [751, 460] on div at bounding box center [725, 458] width 67 height 14
type input "4242"
type input "7582"
type input "3947"
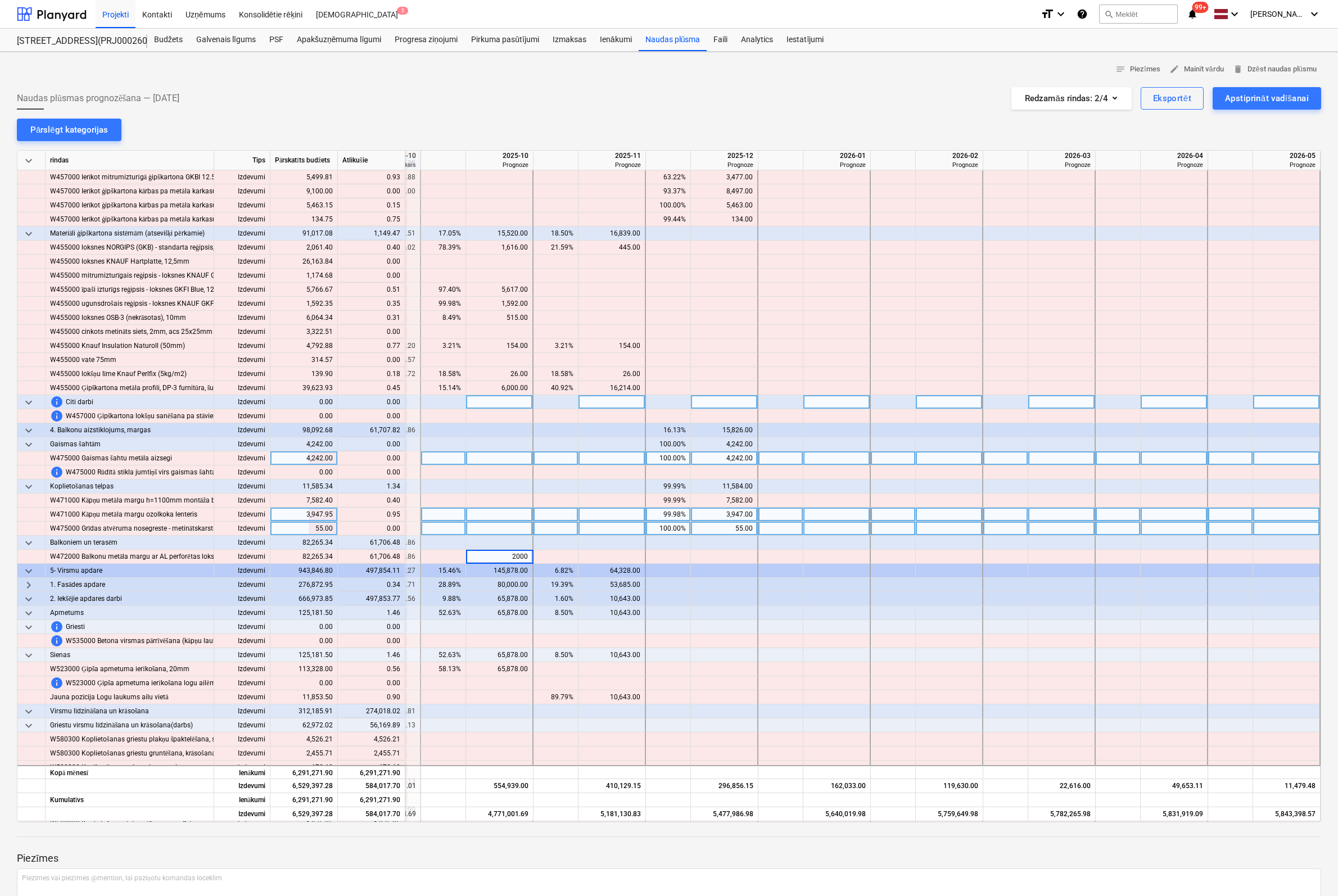
type input "20000"
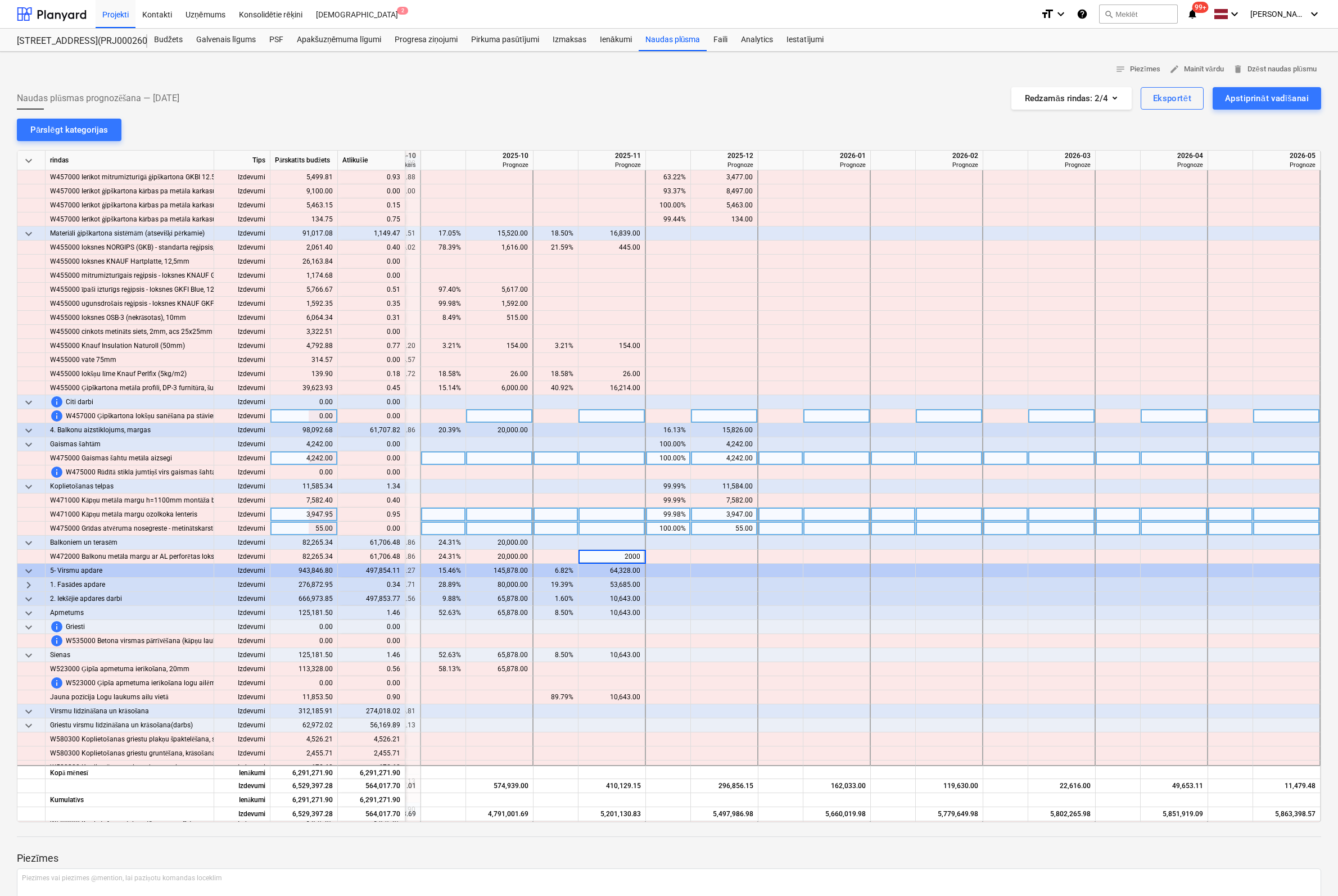
type input "20000"
type input "30000"
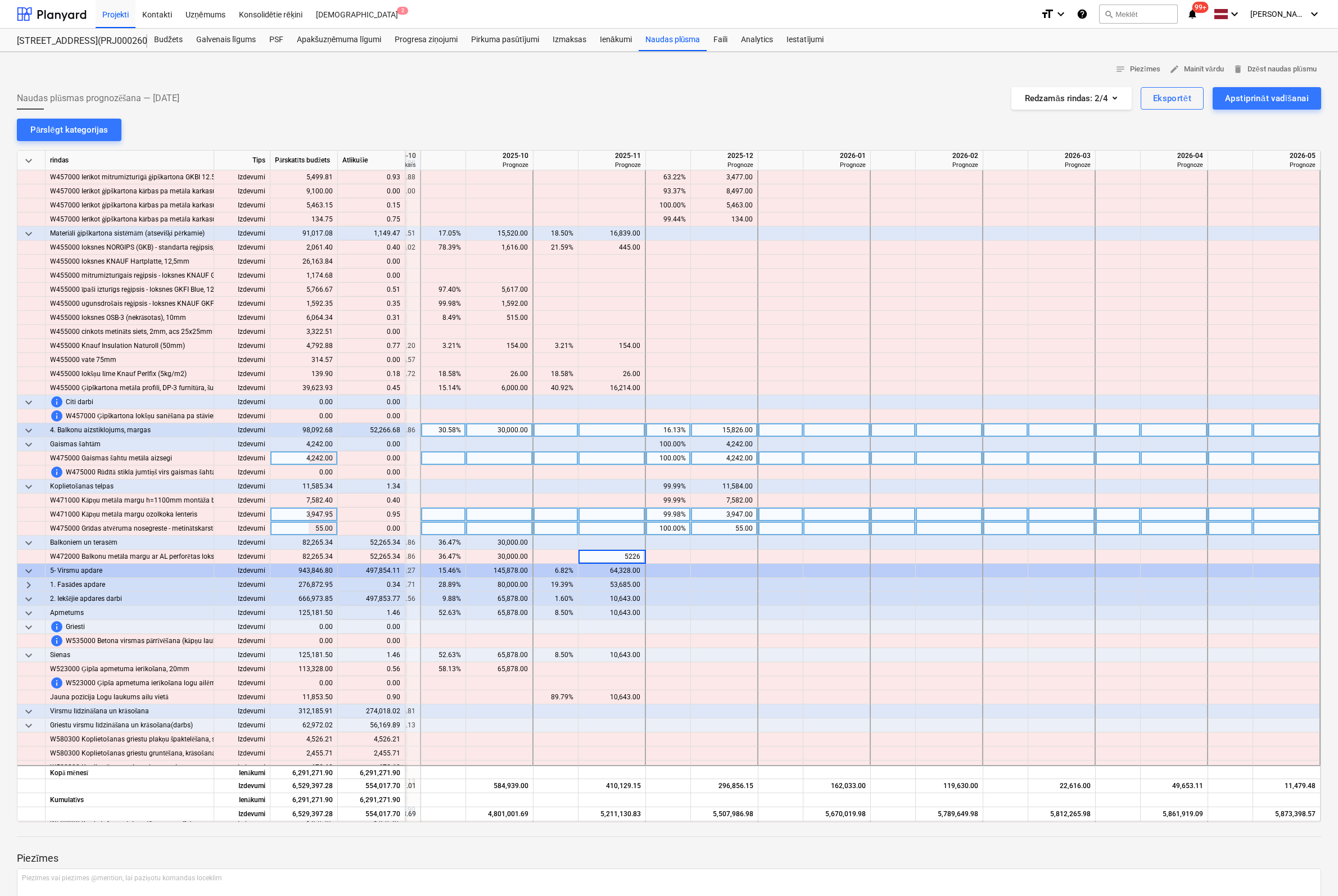
type input "52265"
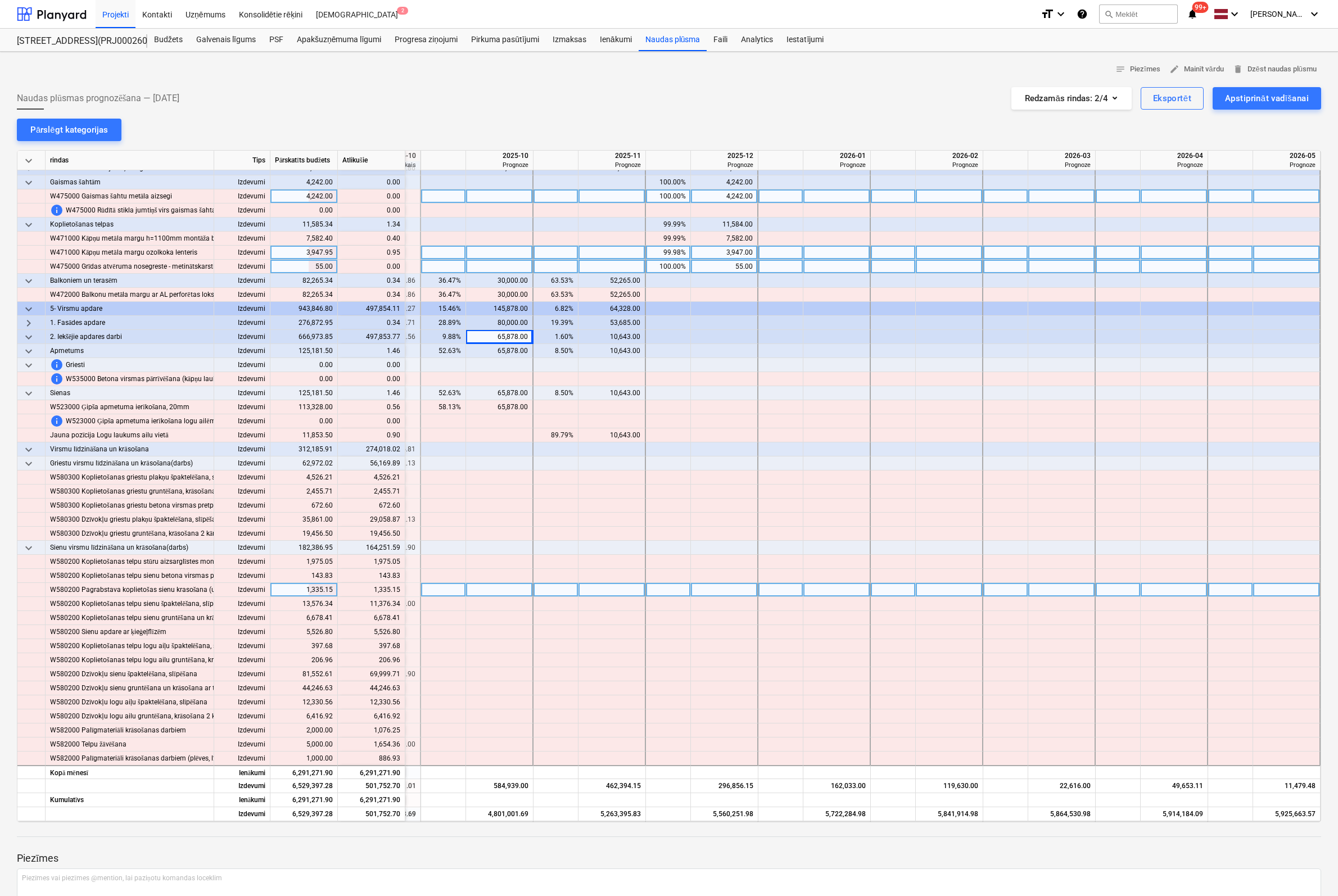
scroll to position [4272, 1333]
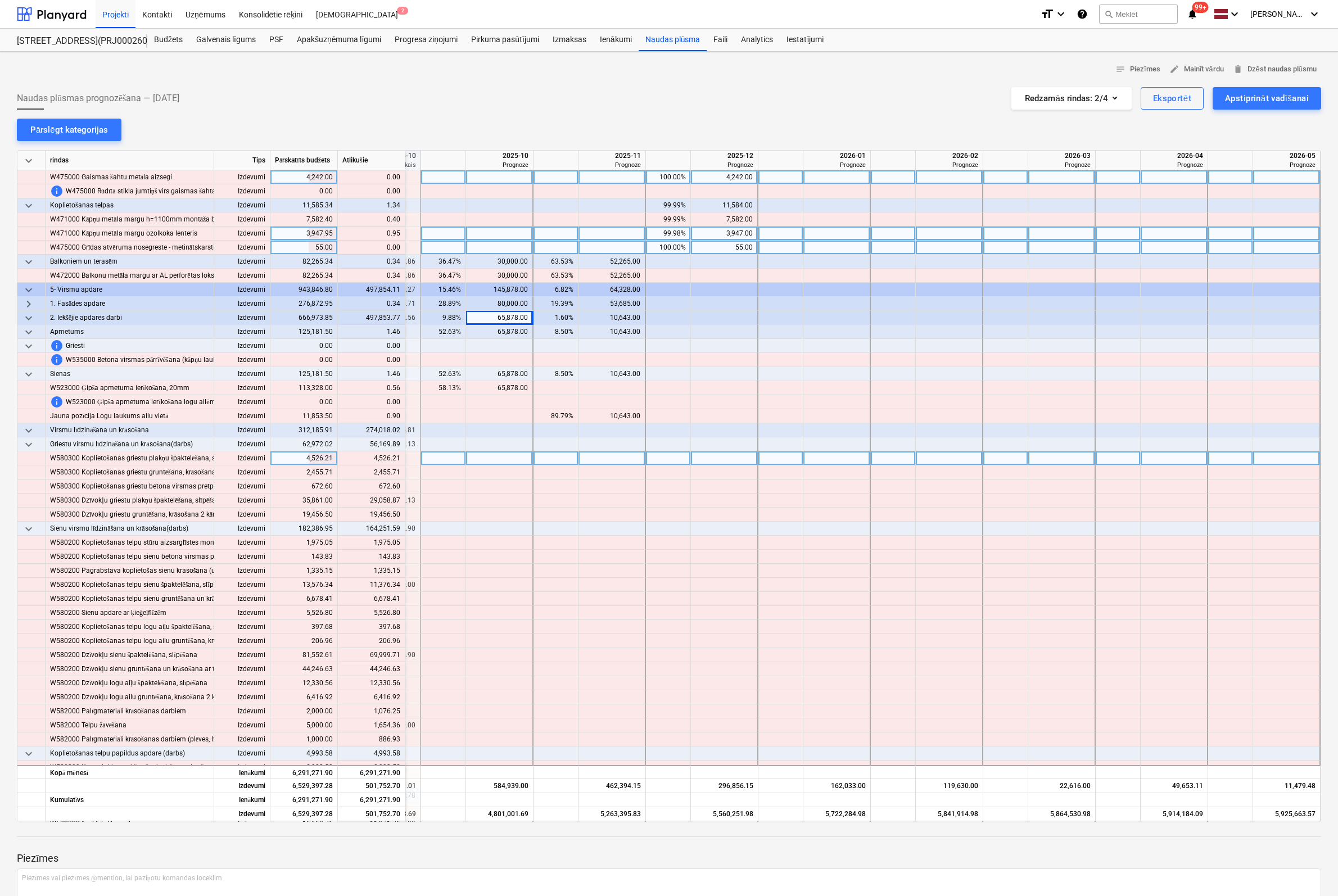
click at [521, 460] on div at bounding box center [500, 458] width 67 height 14
type input "4526"
type input "455"
type input "72"
type input "4454"
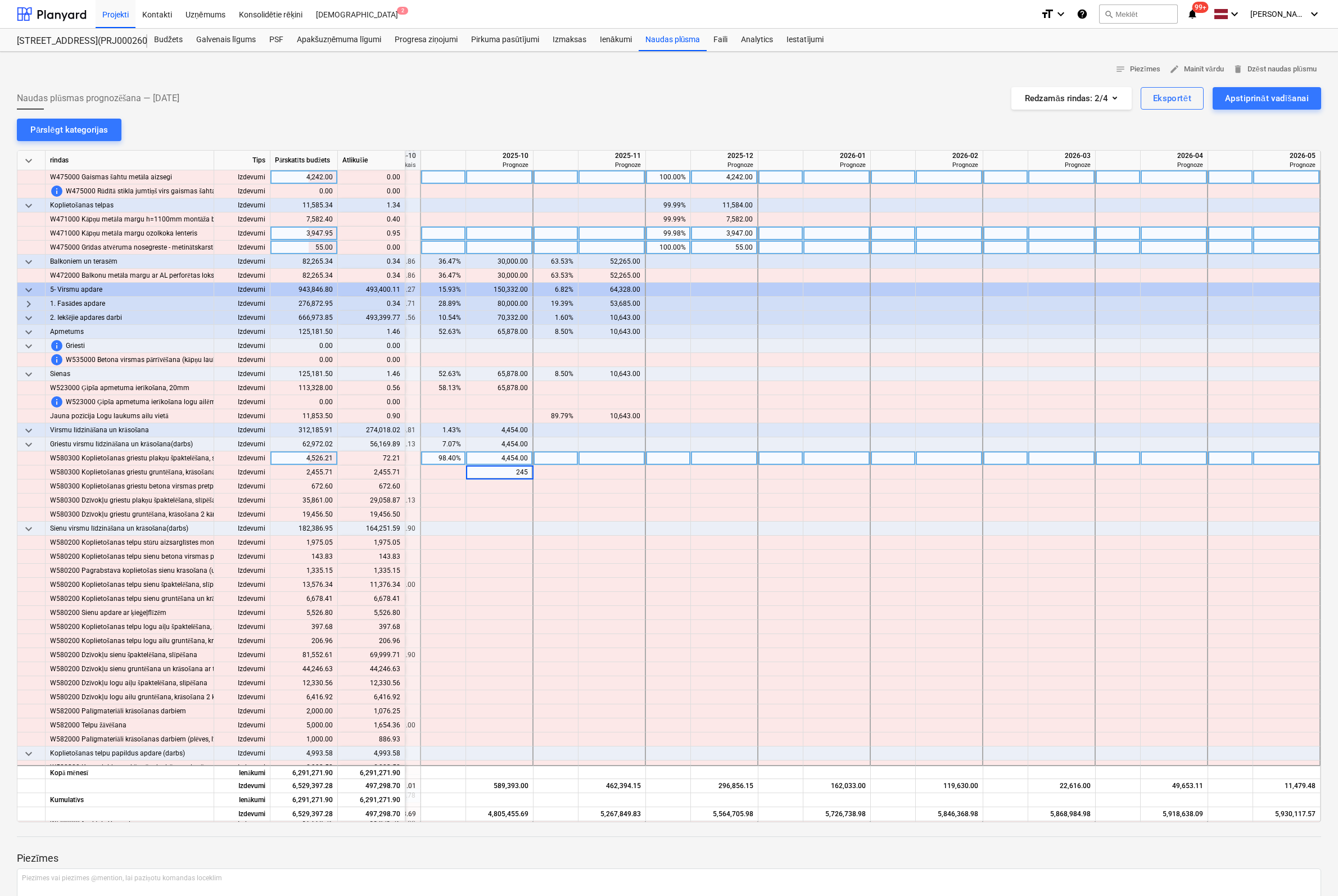
type input "2455"
type input "672"
type input "29058"
type input "19456"
type input "1975"
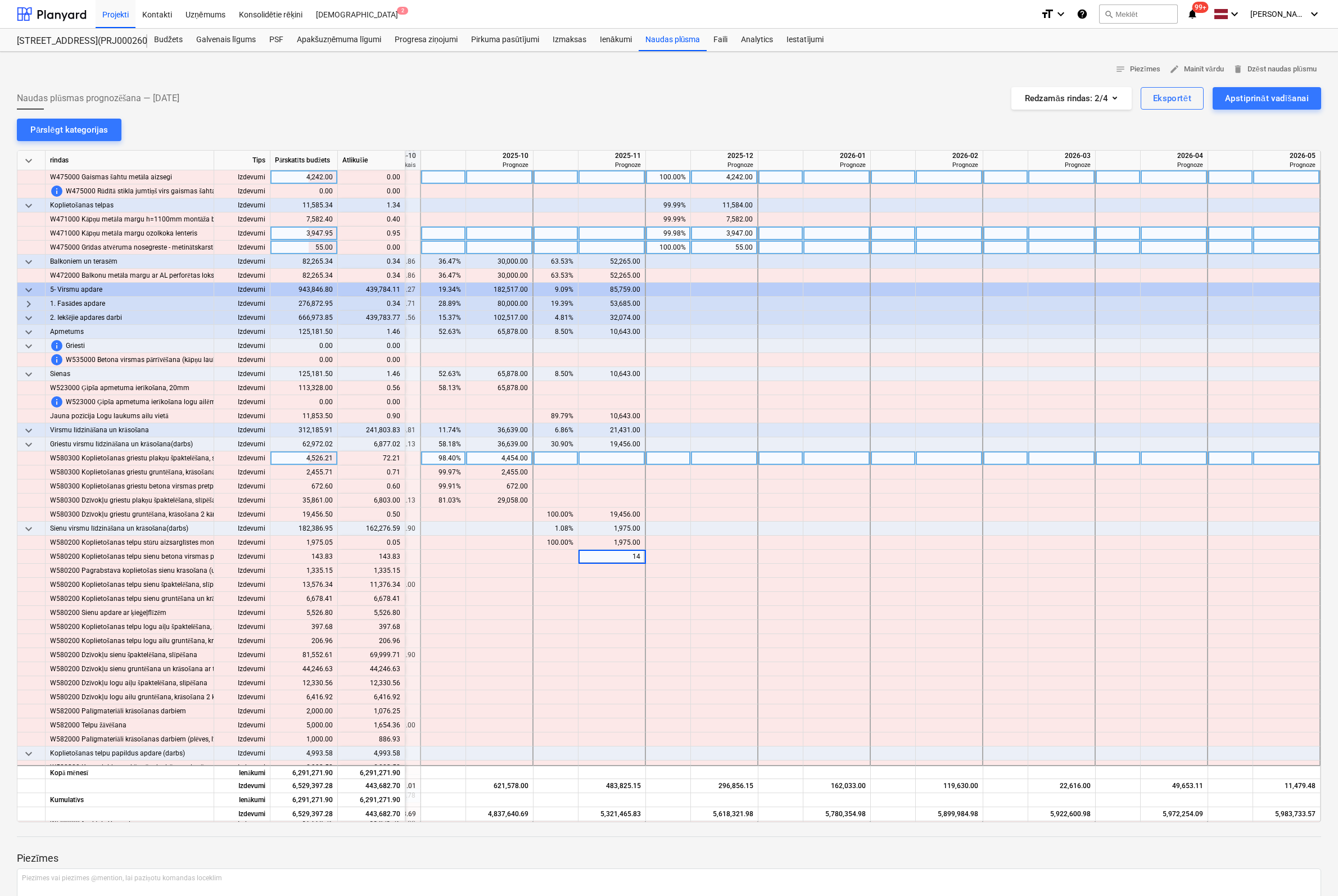
type input "143"
type input "335"
type input "133"
type input "11376"
type input "6678"
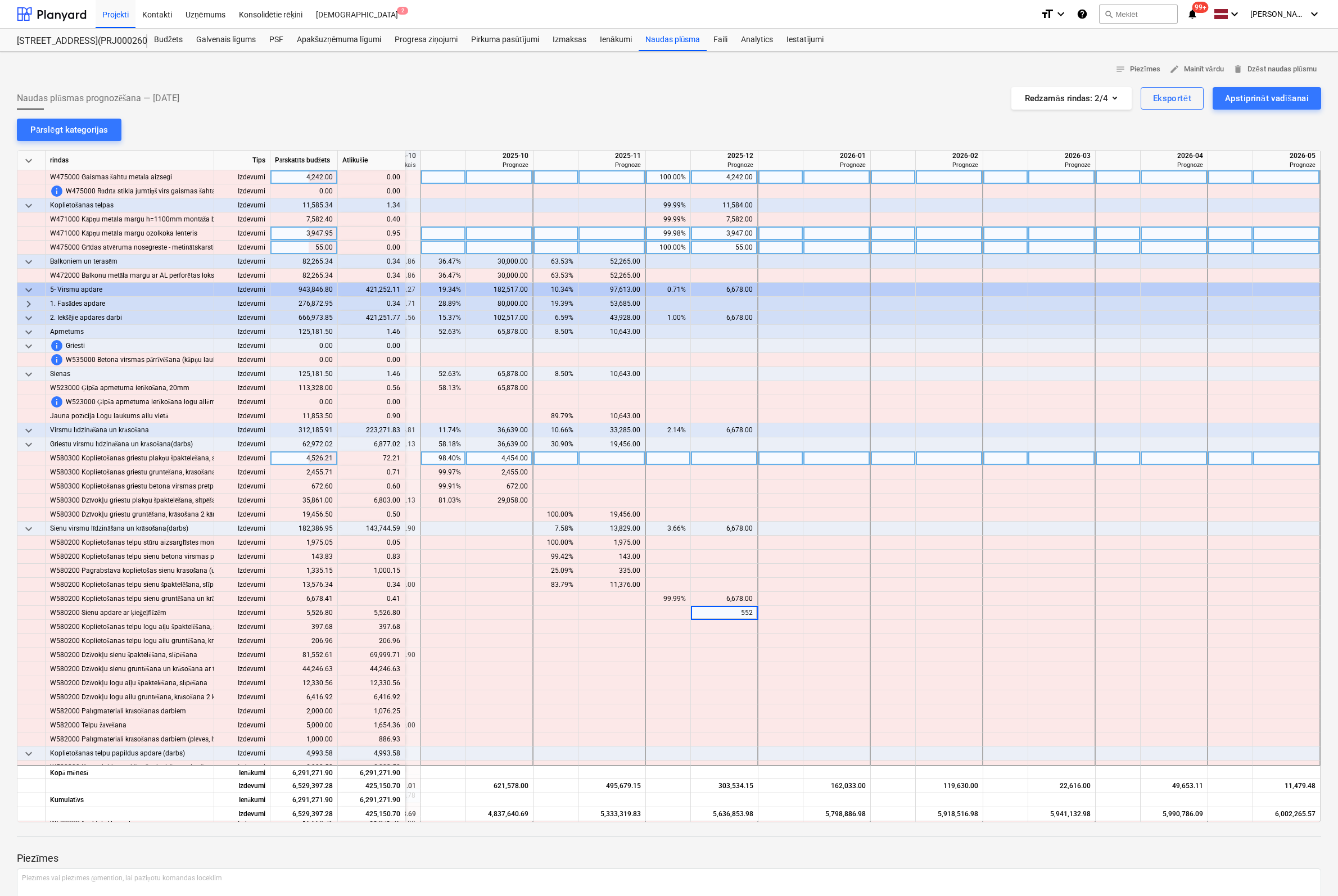
type input "5526"
type input "397"
type input "206"
type input "39"
type input "20000"
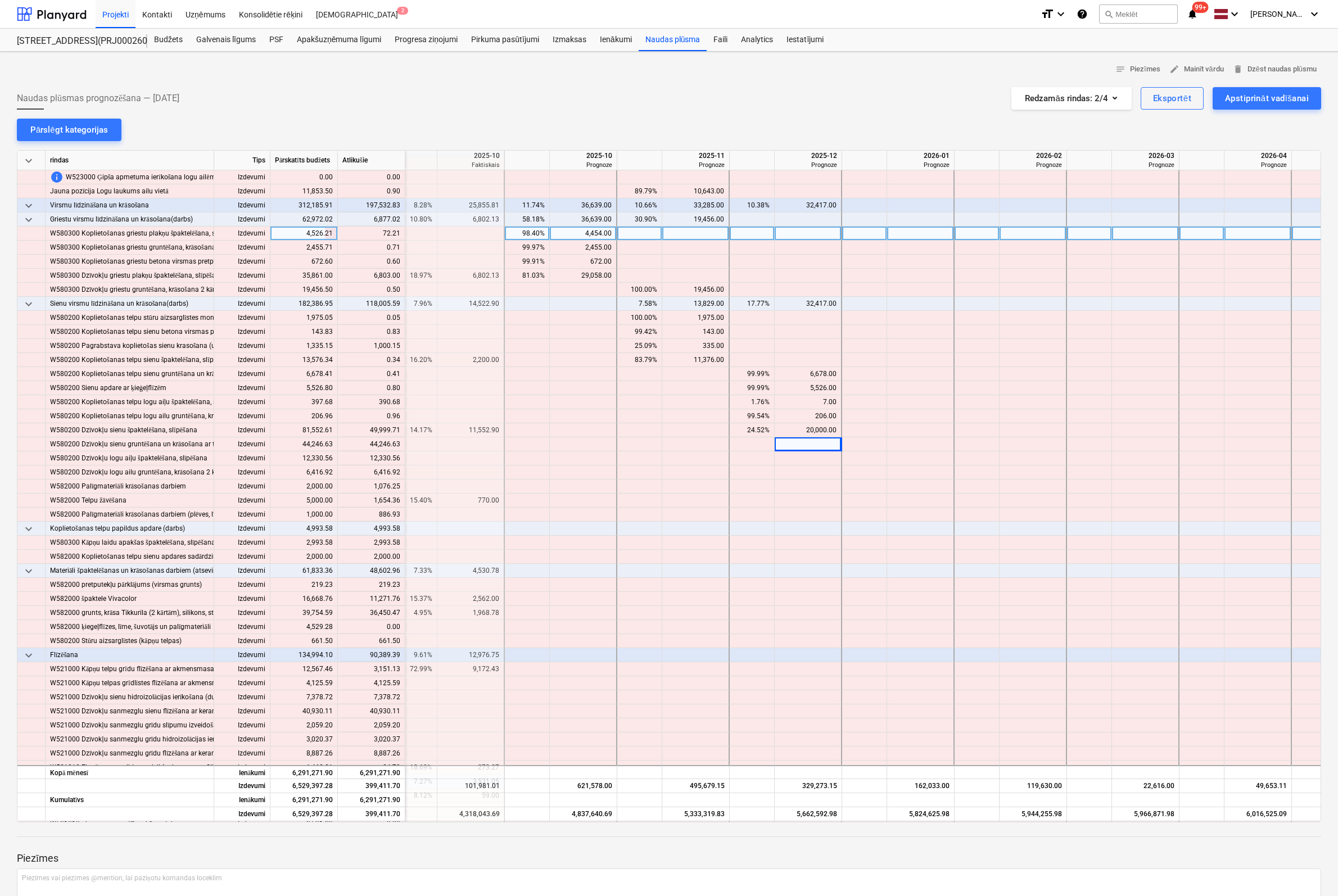
scroll to position [4497, 1251]
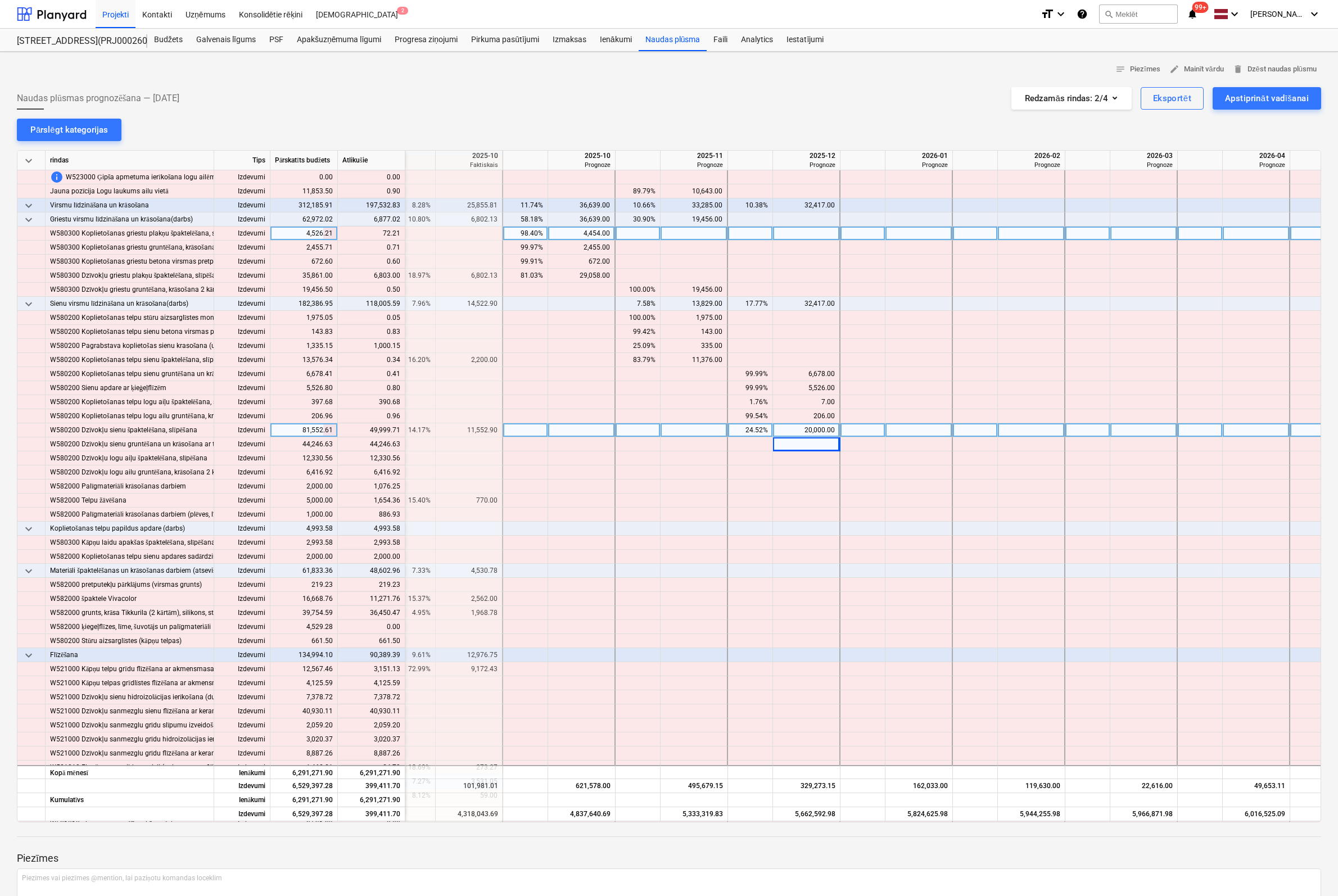
click at [933, 430] on div at bounding box center [919, 430] width 67 height 14
type input "49999"
type input "10000"
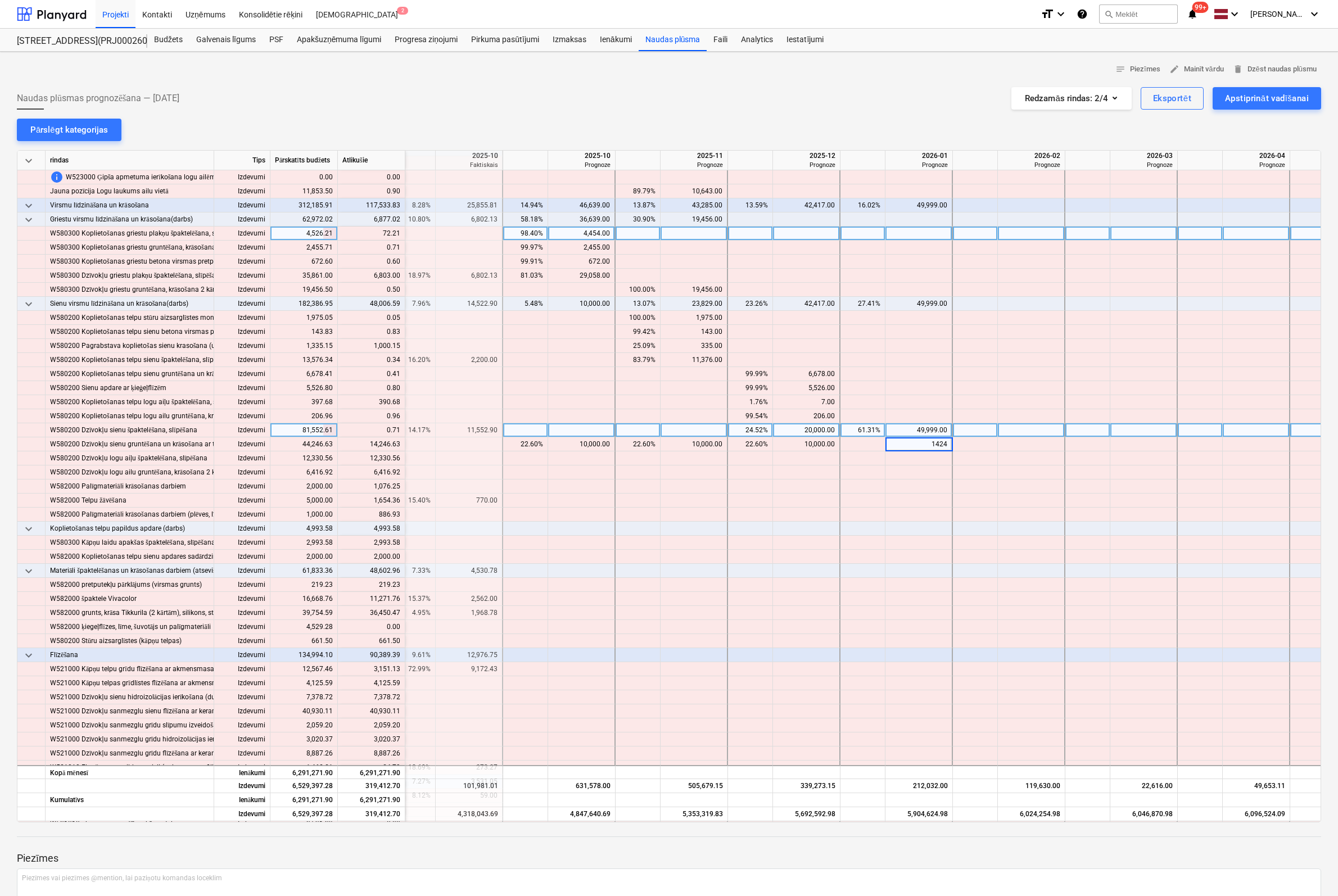
type input "14245"
type input "12333"
type input "1335"
type input "397"
type input "6803"
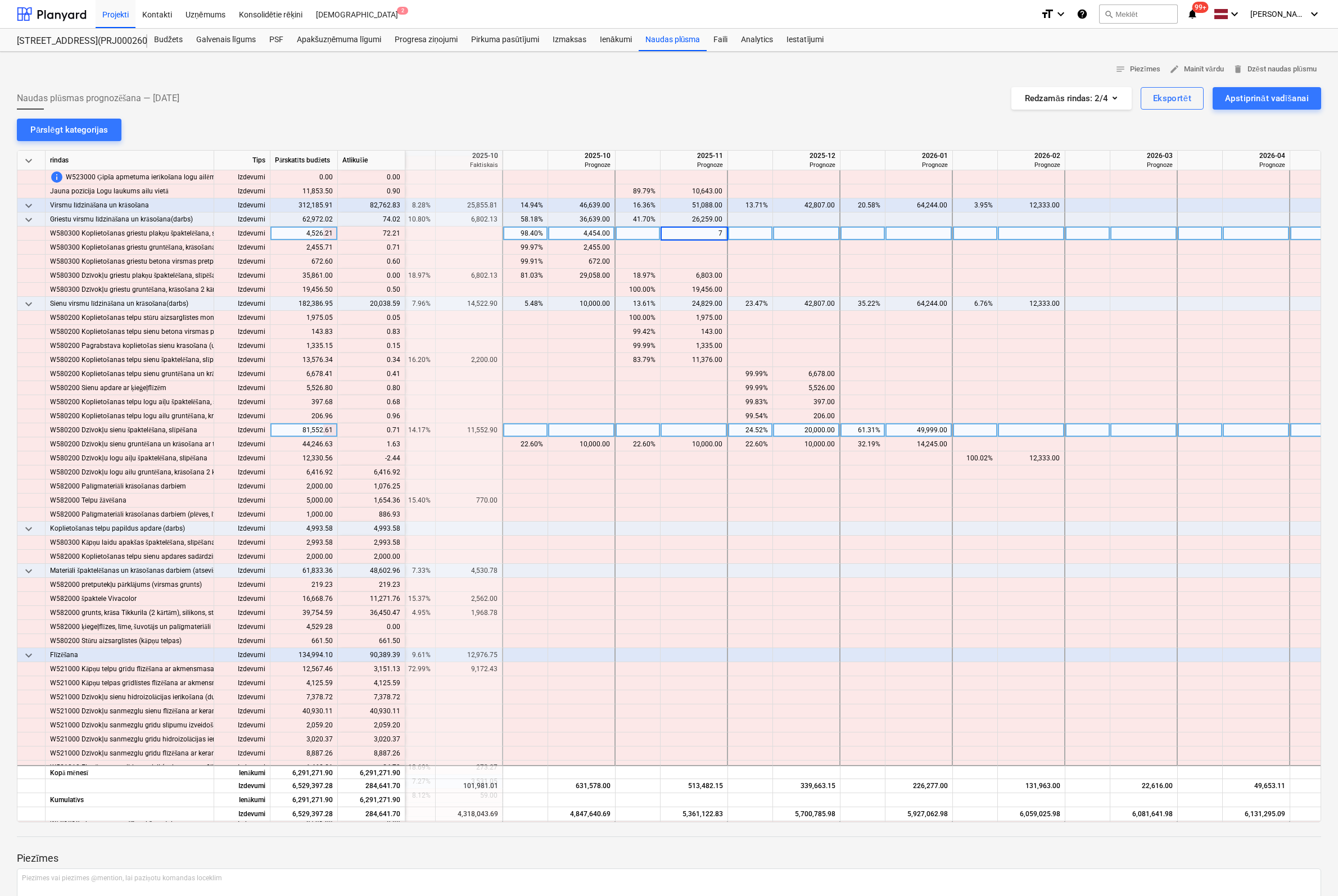
type input "72"
type input "12330"
type input "6416"
type input "1076"
type input "1654"
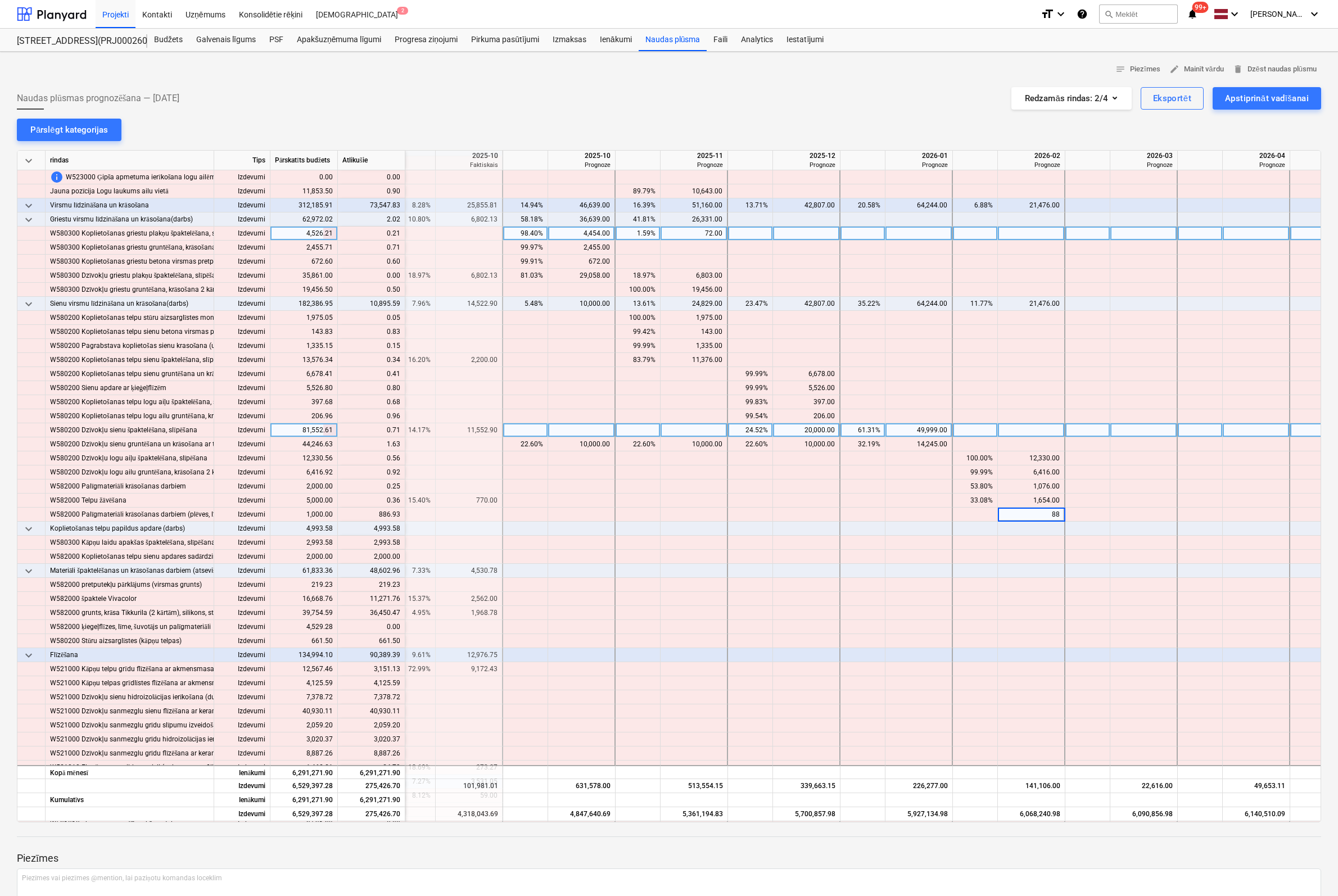
type input "886"
type input "2993"
type input "20"
type input "00"
type input "2000"
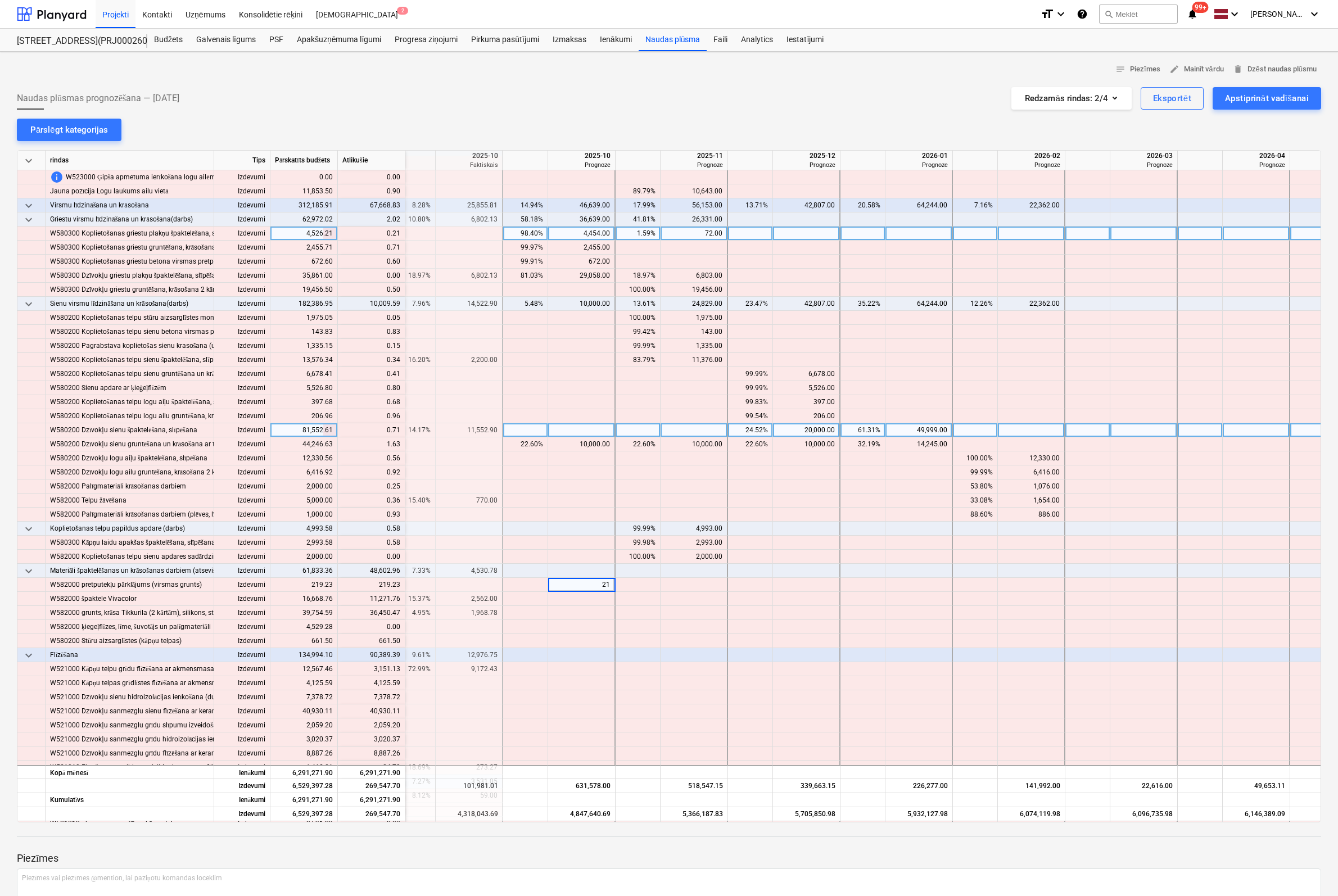
type input "219"
type input "11271"
type input "10000"
type input "28419"
type input "661"
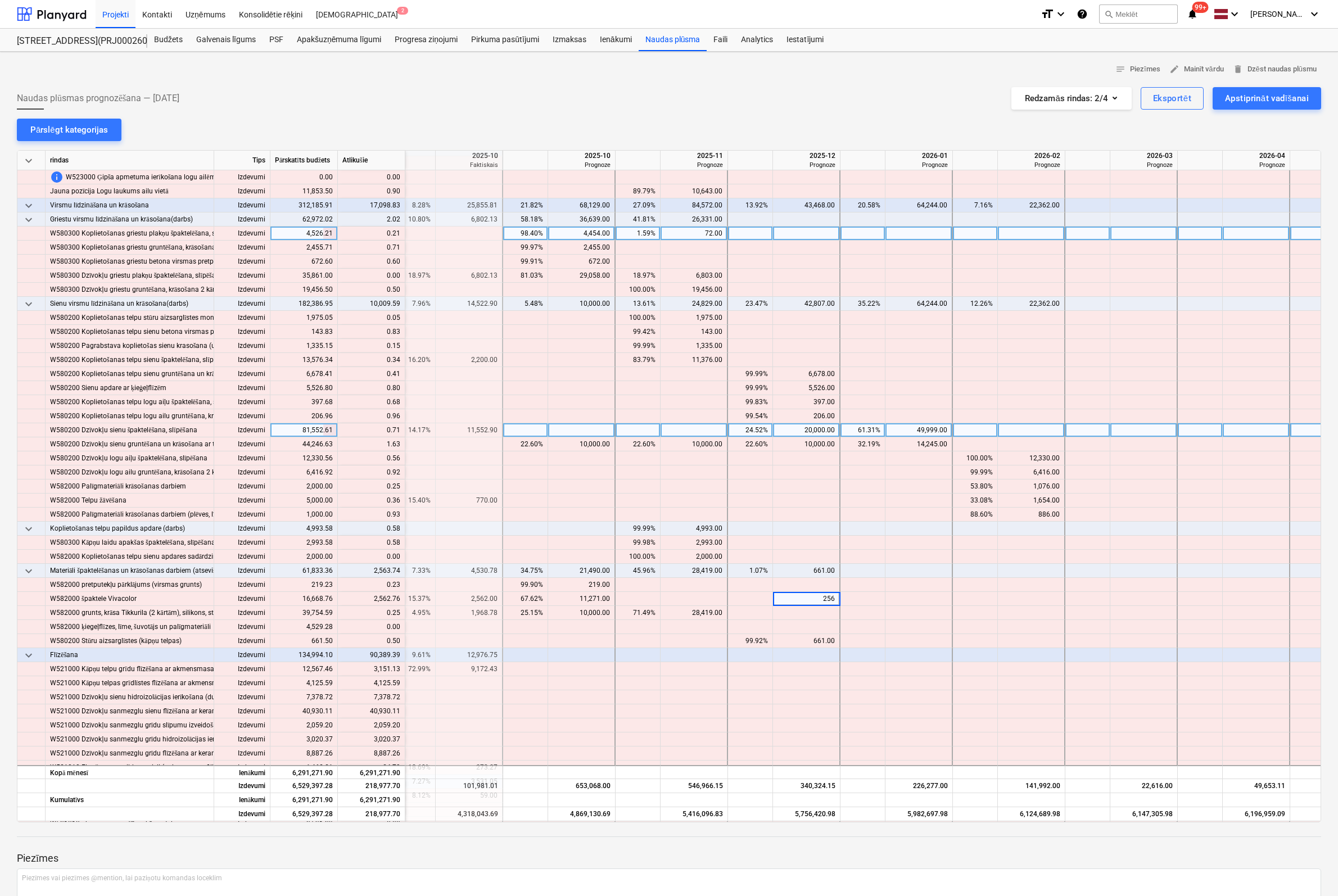
type input "2562"
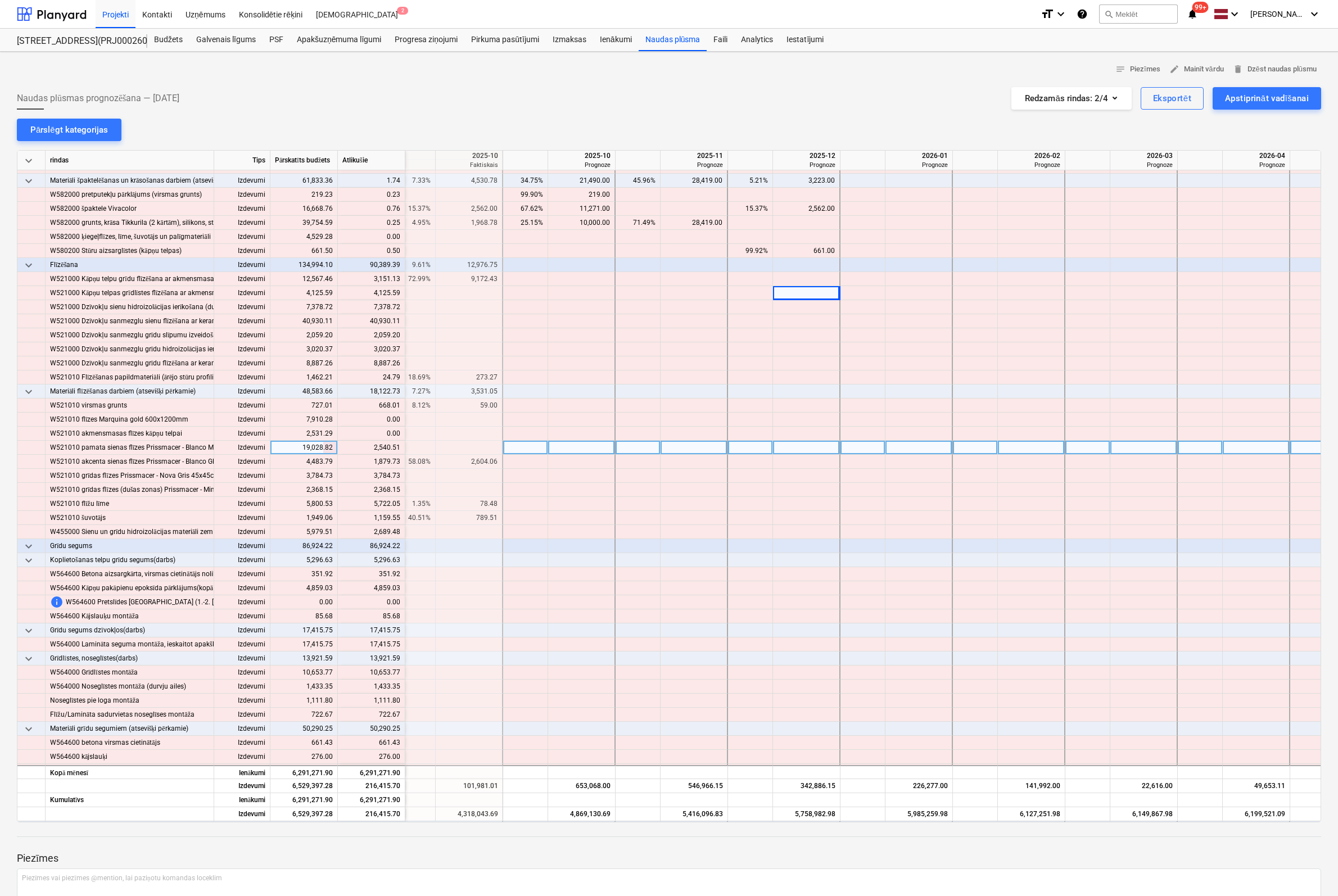
scroll to position [4891, 1251]
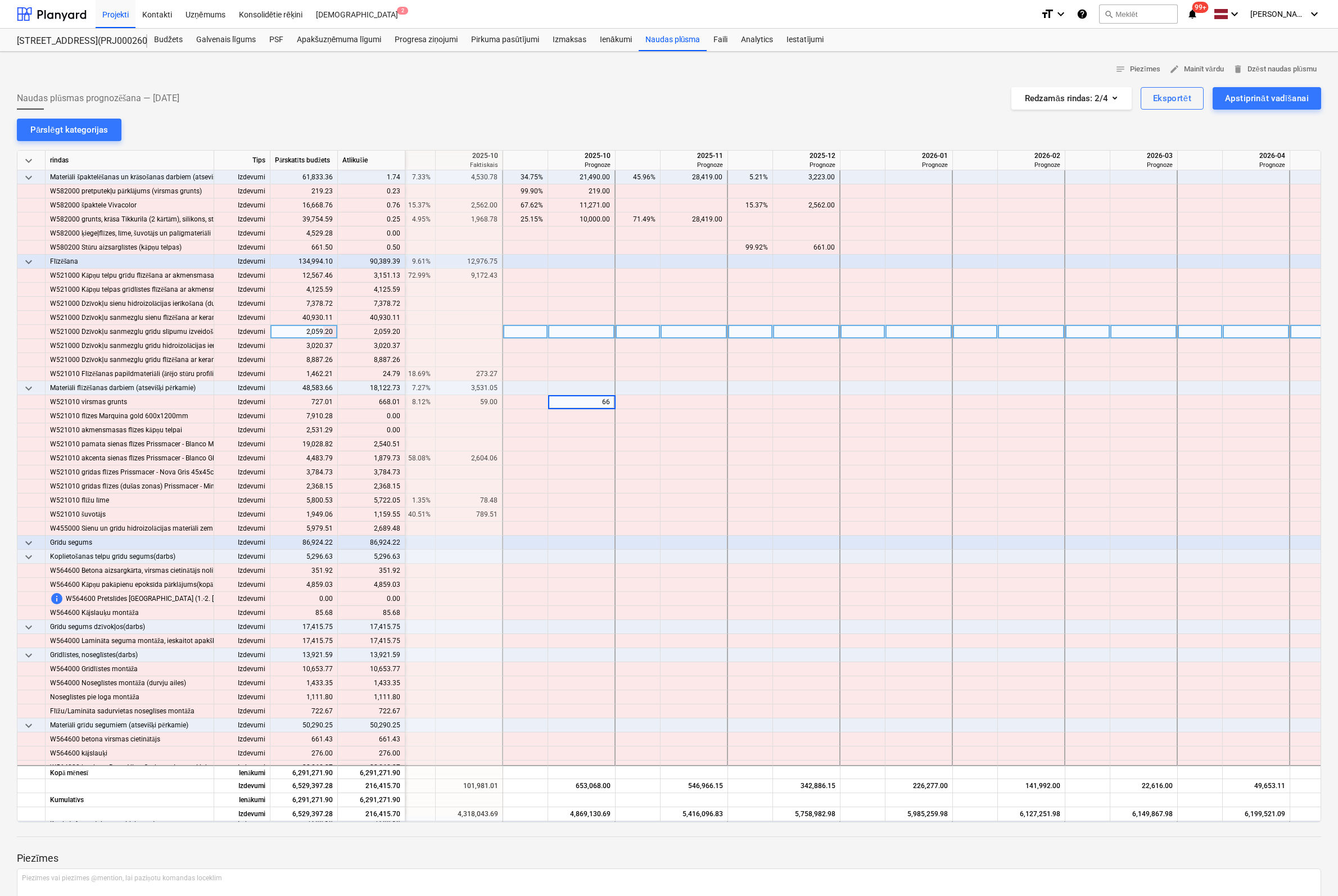
type input "668"
type input "2540"
type input "79"
type input "1879"
type input "23784"
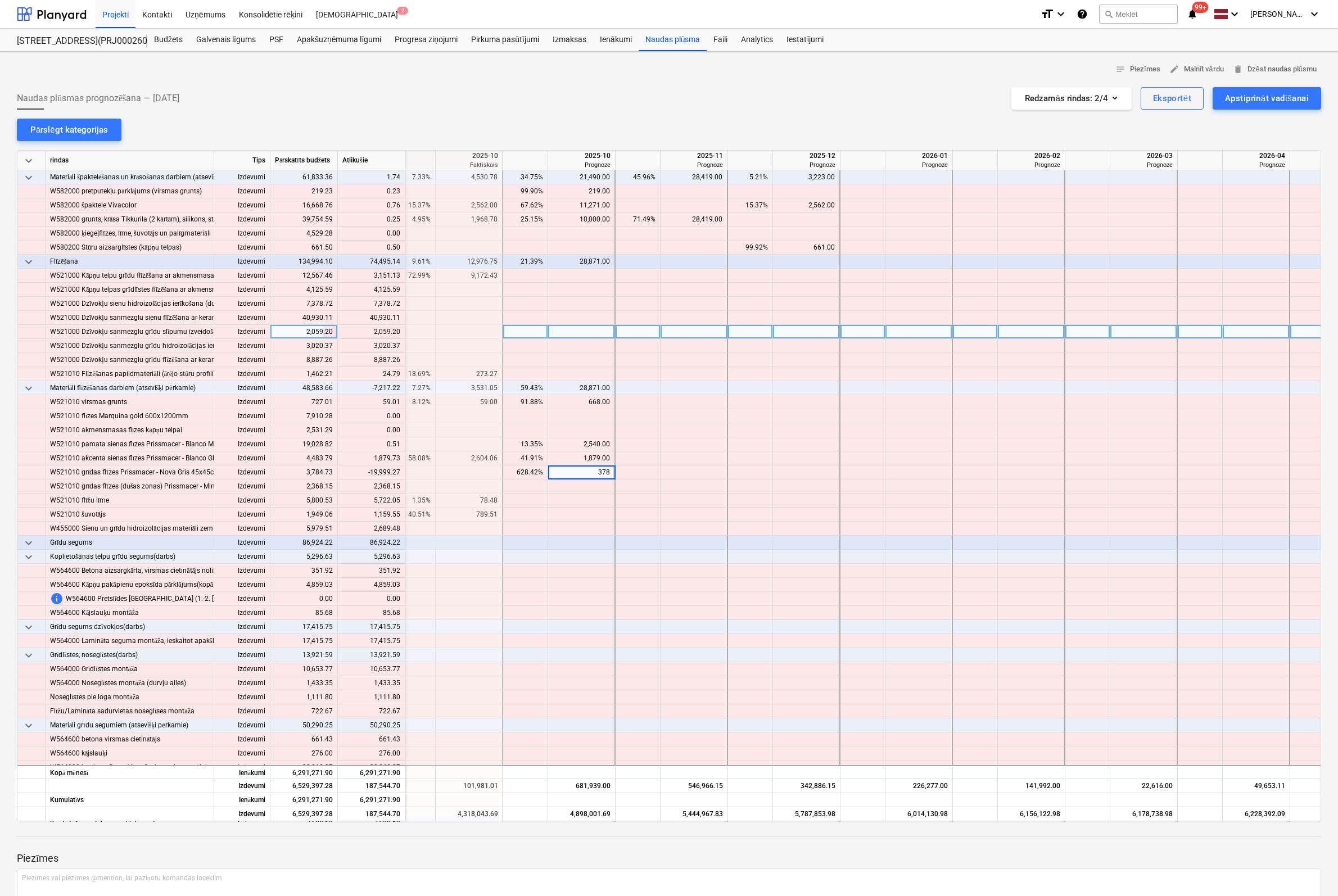
type input "3784"
type input "1879"
type input "2368"
type input "55722"
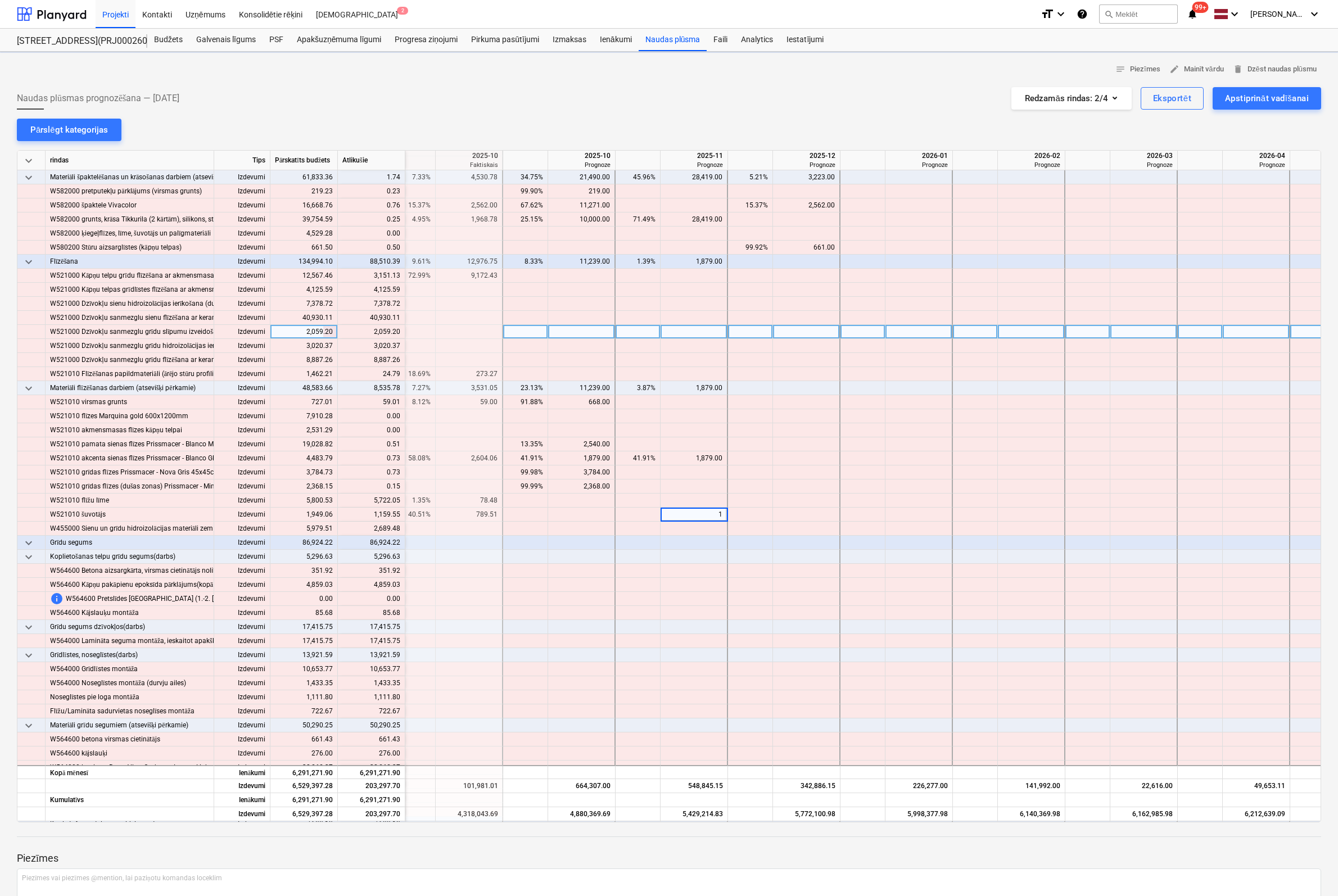
type input "11"
type input "59"
type input "159"
type input "11"
type input "1159"
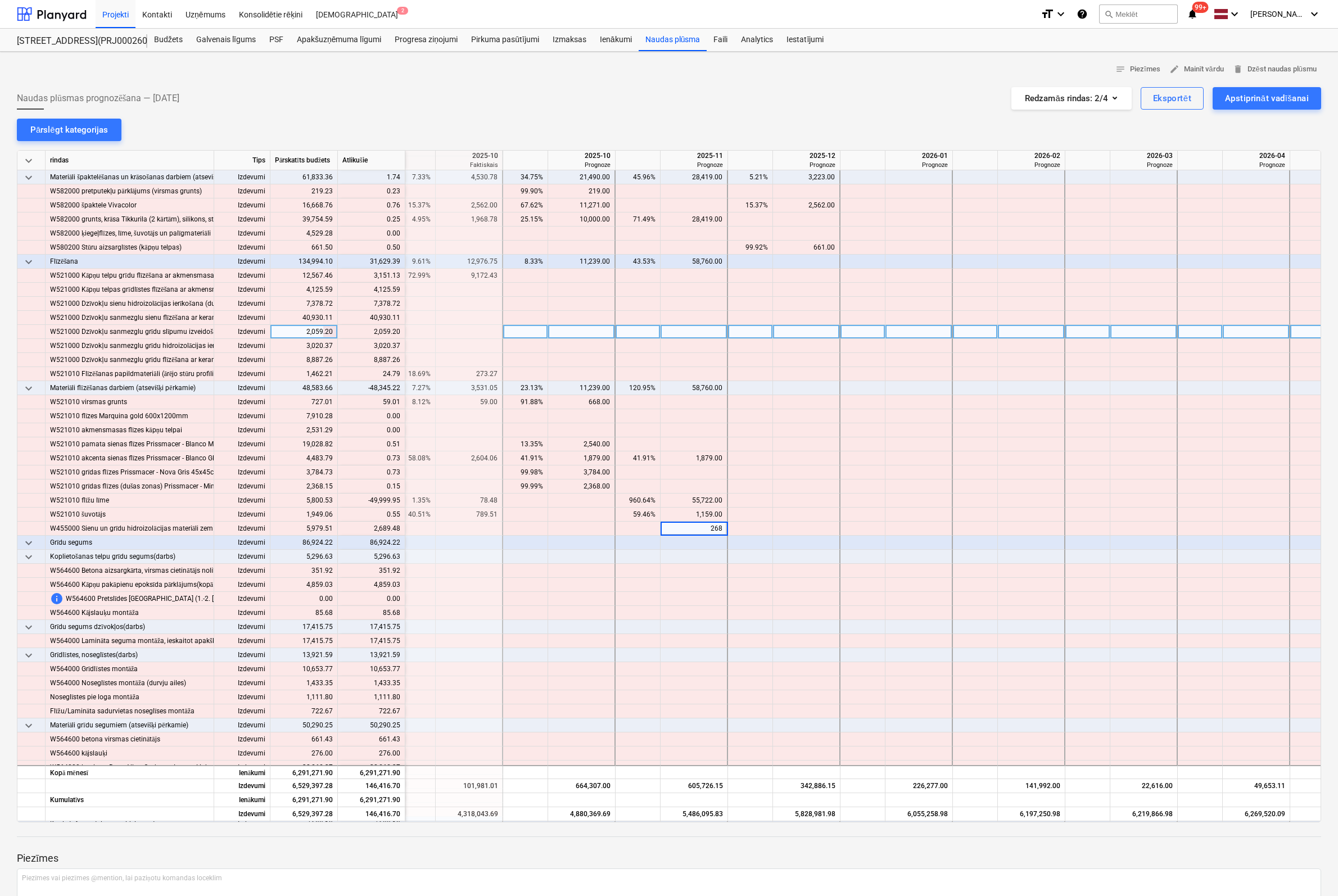
type input "2689"
type input "5722"
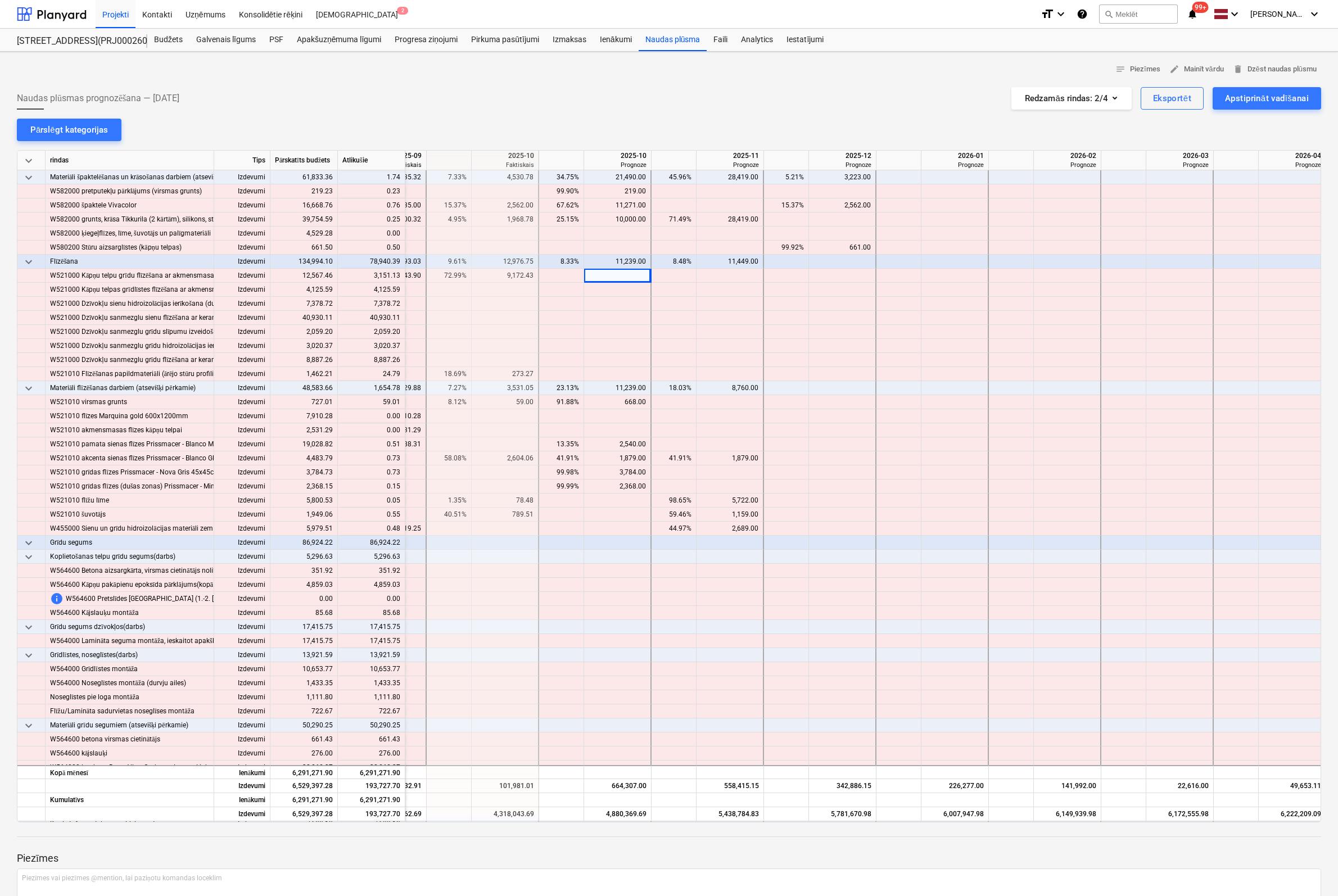
scroll to position [4891, 1217]
type input "3151"
type input "412"
type input "4120"
type input "7378"
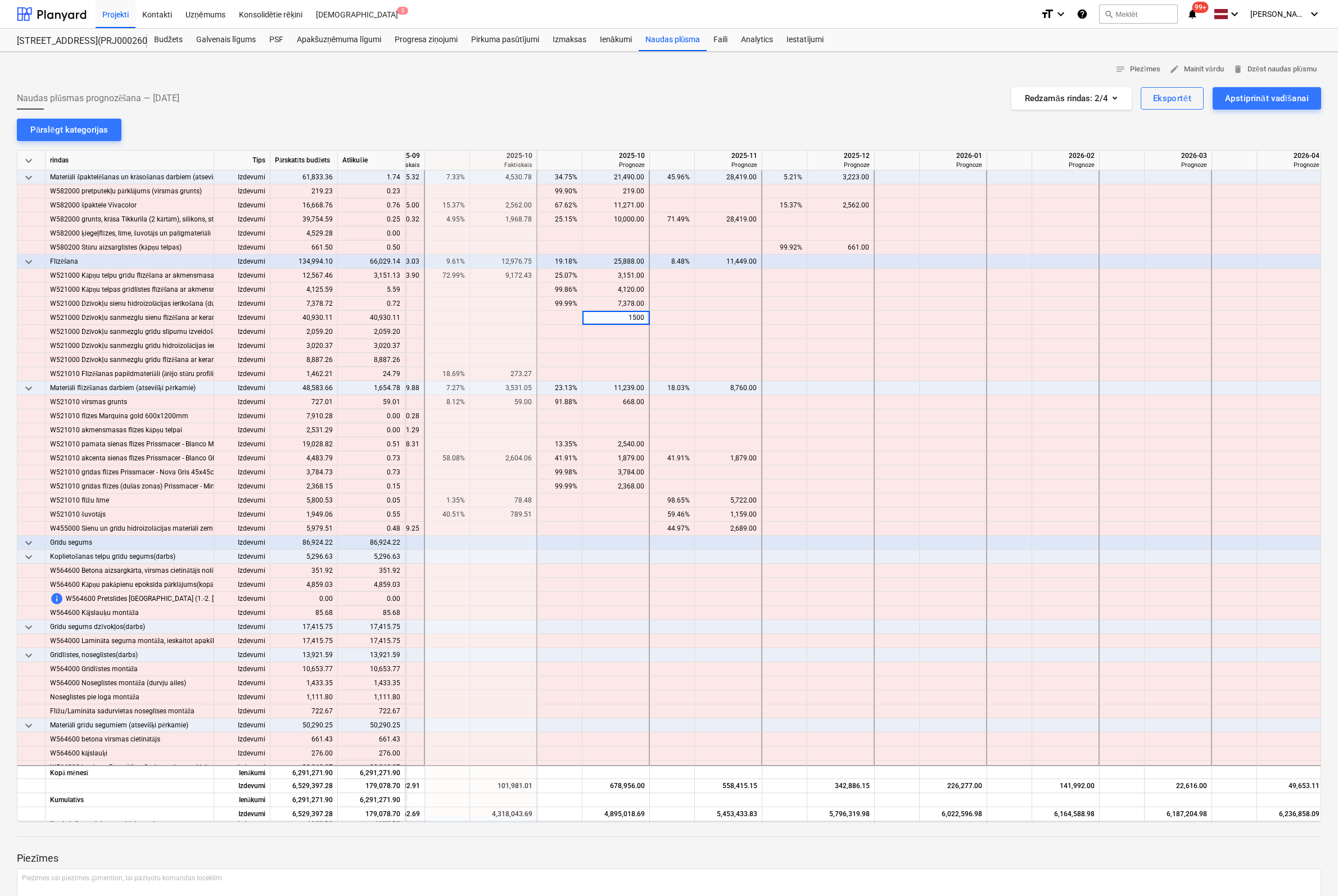
type input "15000"
type input "25930"
type input "059"
type input "2059"
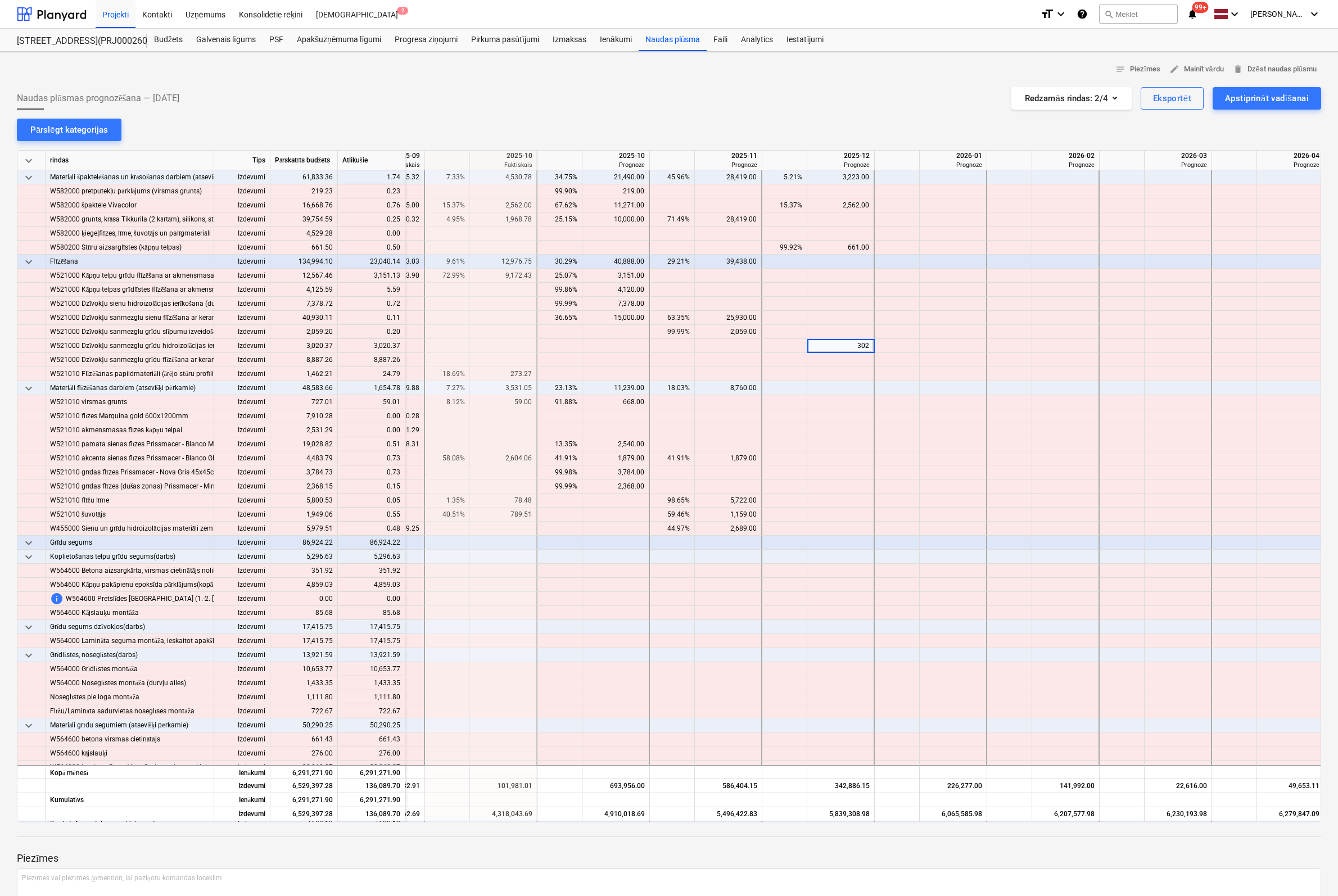
type input "3020"
type input "8887"
type input "24"
type input "59"
type input "5296"
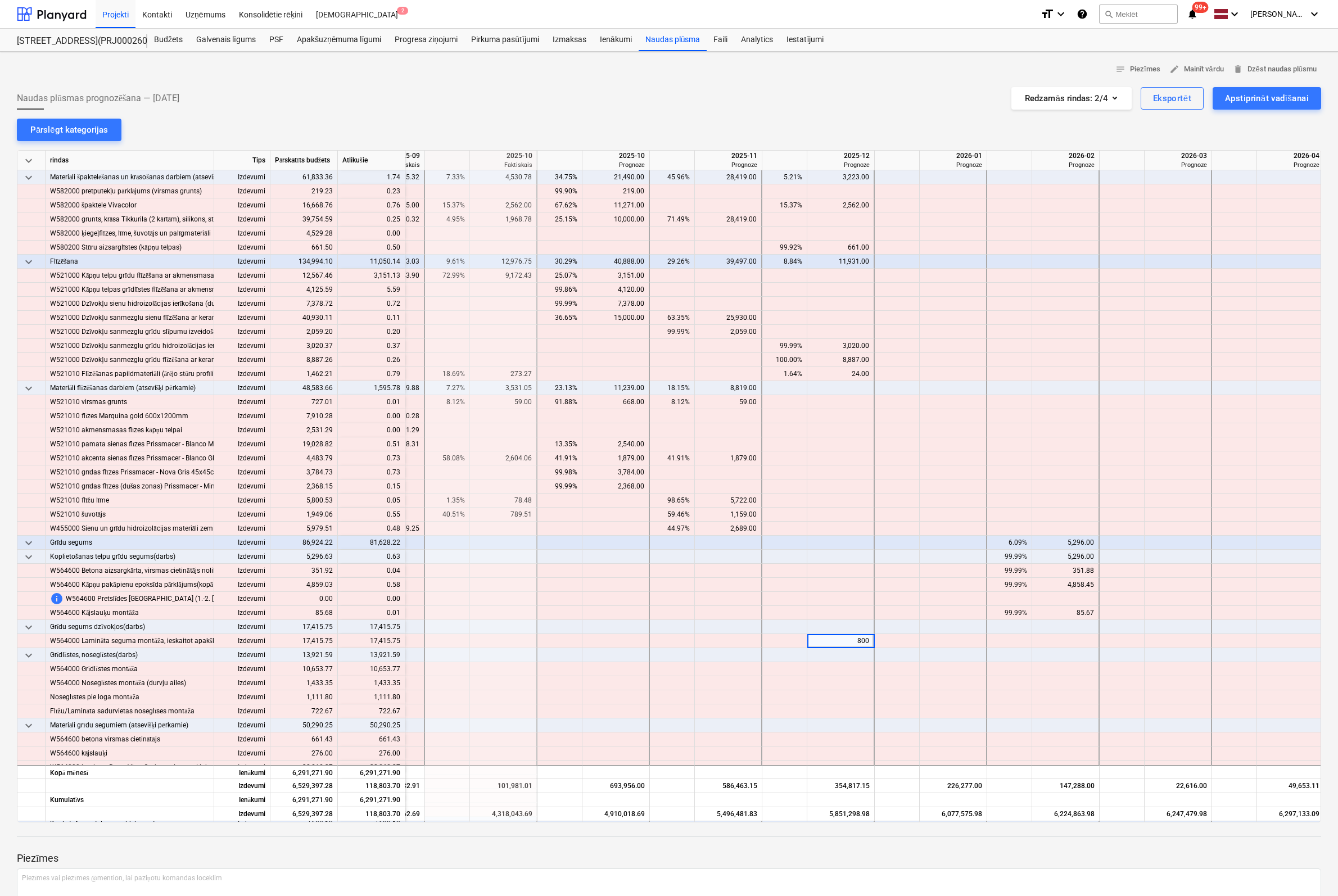
type input "8000"
type input "9415"
type input "7000"
type input "6921"
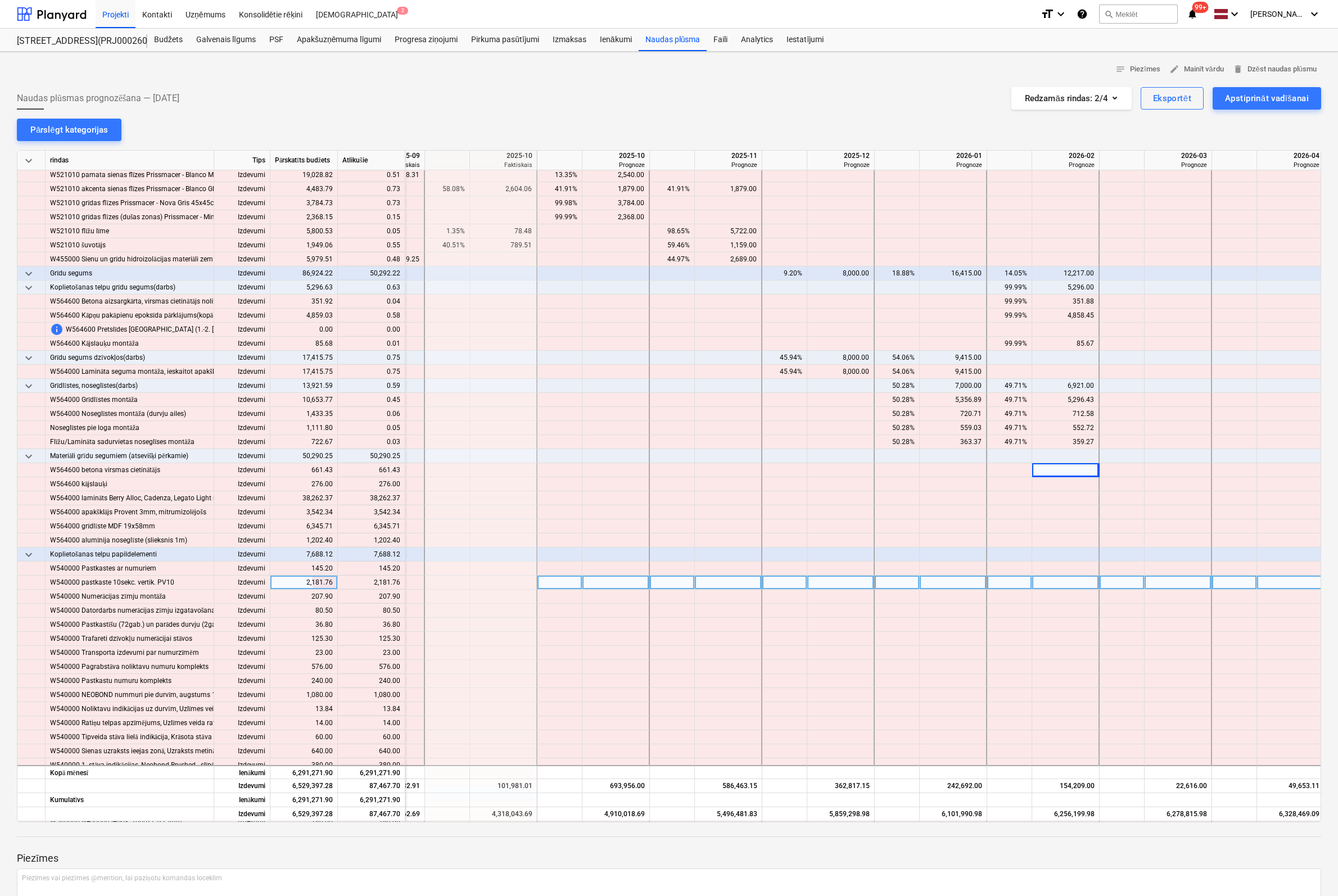
scroll to position [5172, 1217]
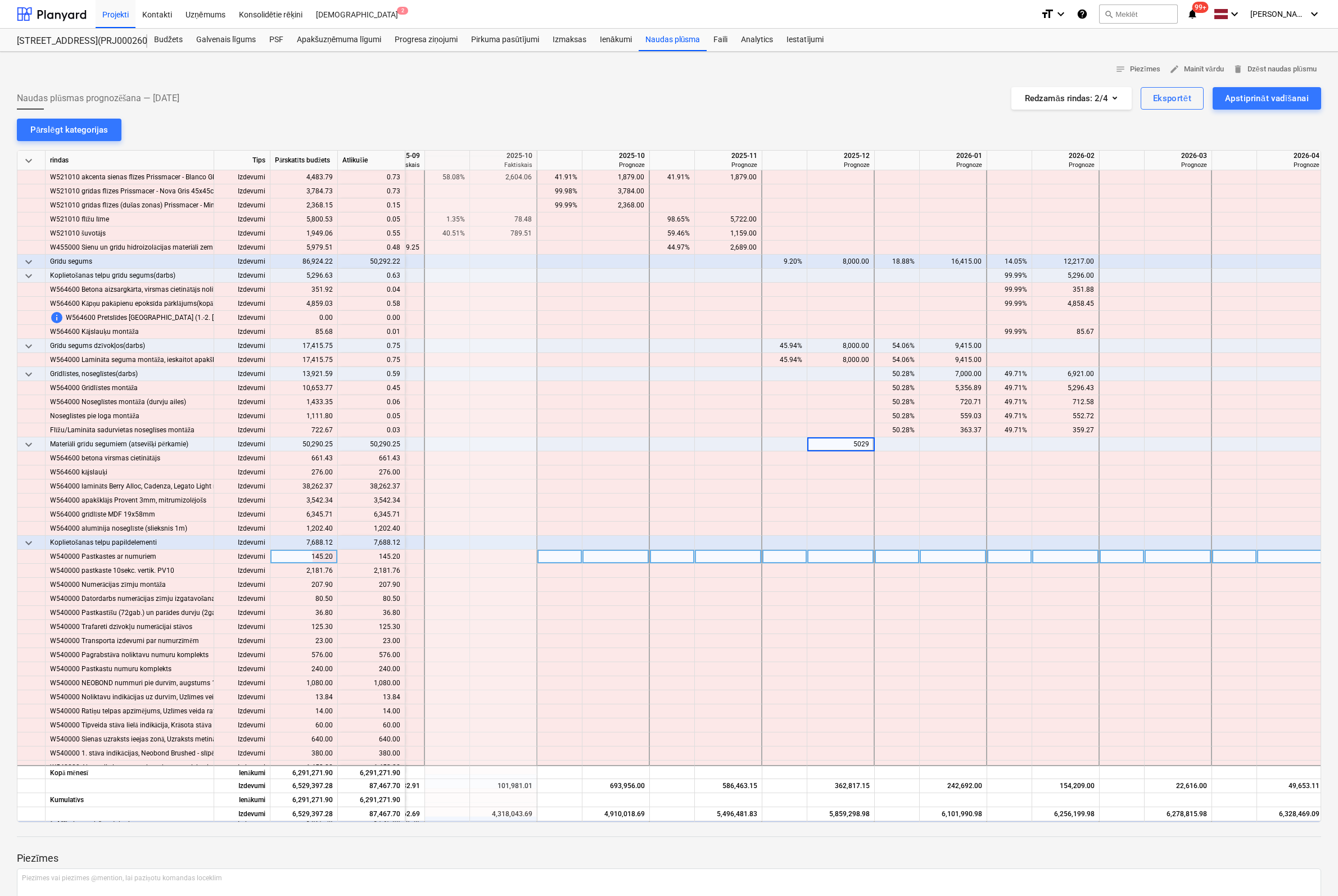
type input "50290"
type input "7688"
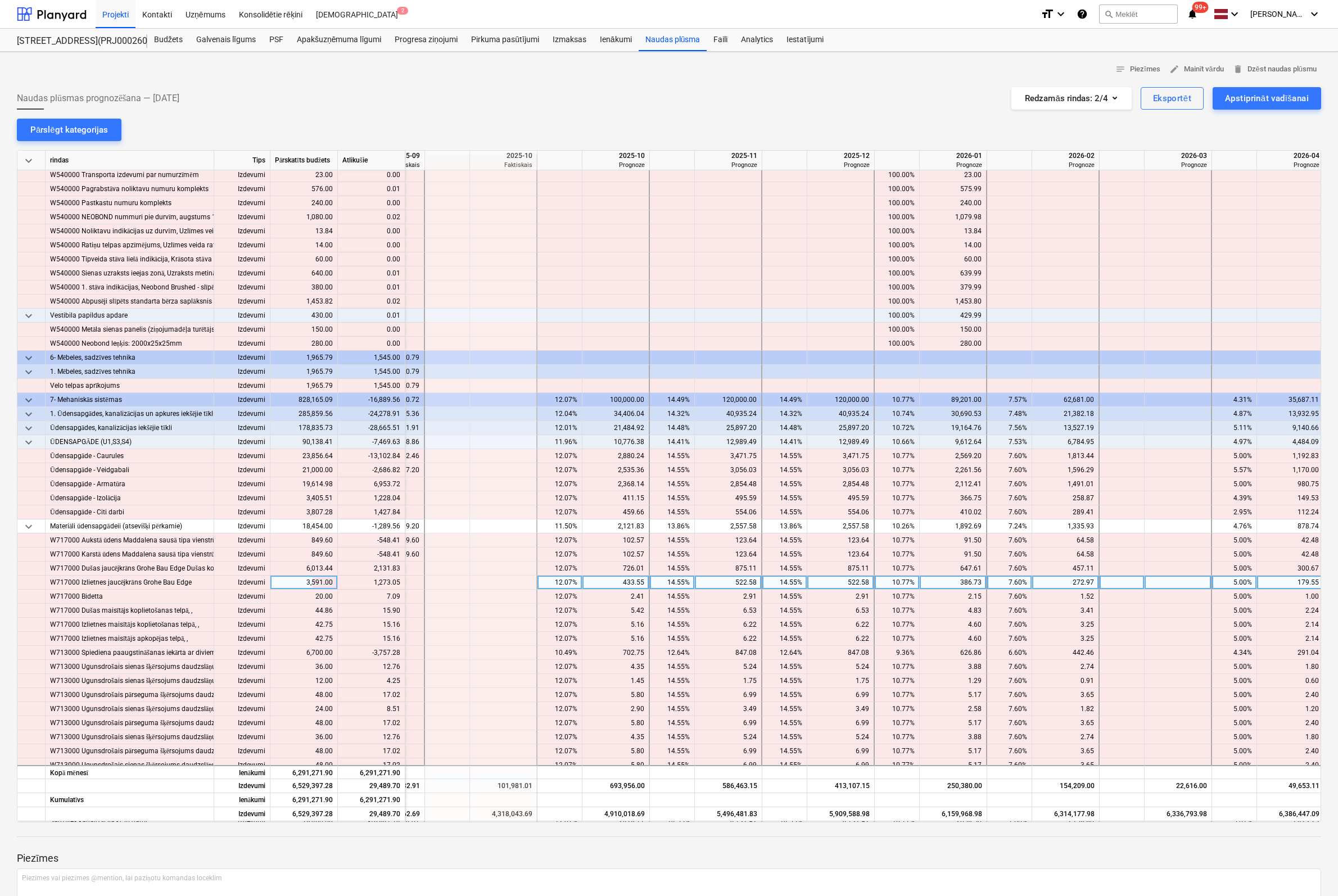
scroll to position [5678, 1217]
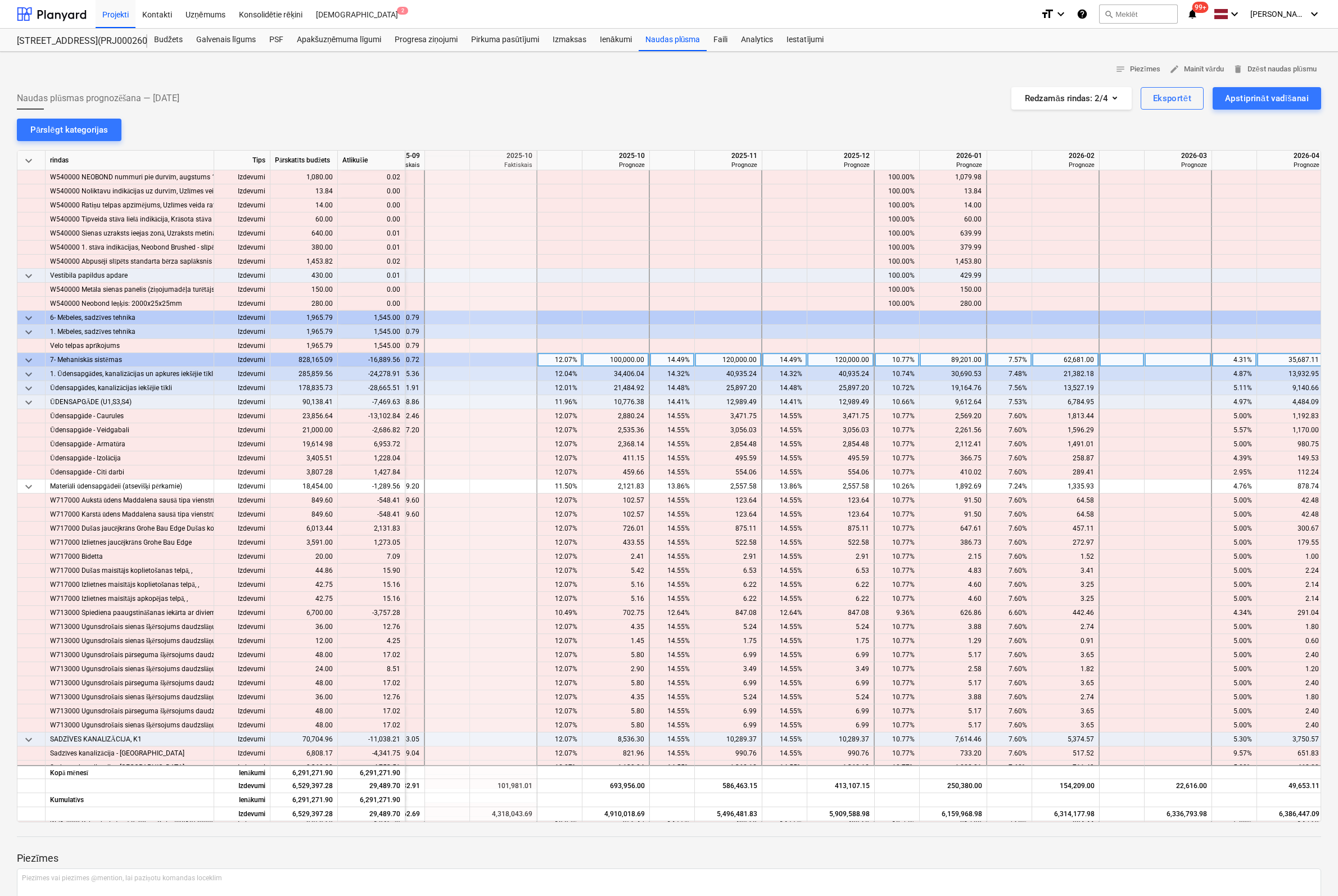
click at [567, 360] on div "12.07%" at bounding box center [559, 360] width 35 height 14
type input "0"
click at [672, 356] on div "14.49%" at bounding box center [672, 360] width 35 height 14
click at [570, 357] on div "12.07%" at bounding box center [559, 360] width 45 height 14
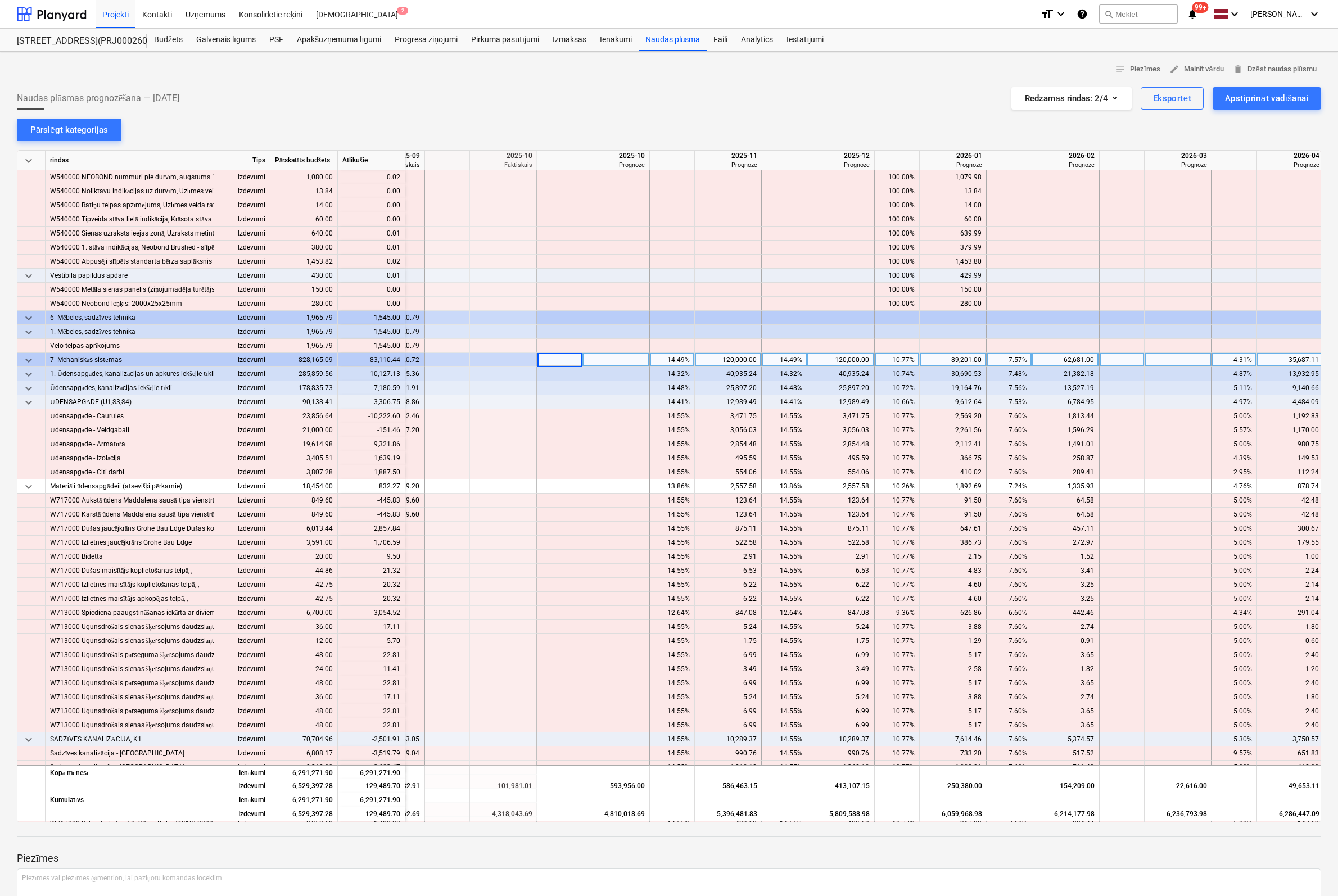
type input "0"
click at [787, 362] on div "14.49%" at bounding box center [784, 360] width 35 height 14
type input "0"
click at [904, 357] on div "10.77%" at bounding box center [897, 360] width 35 height 14
type input "0"
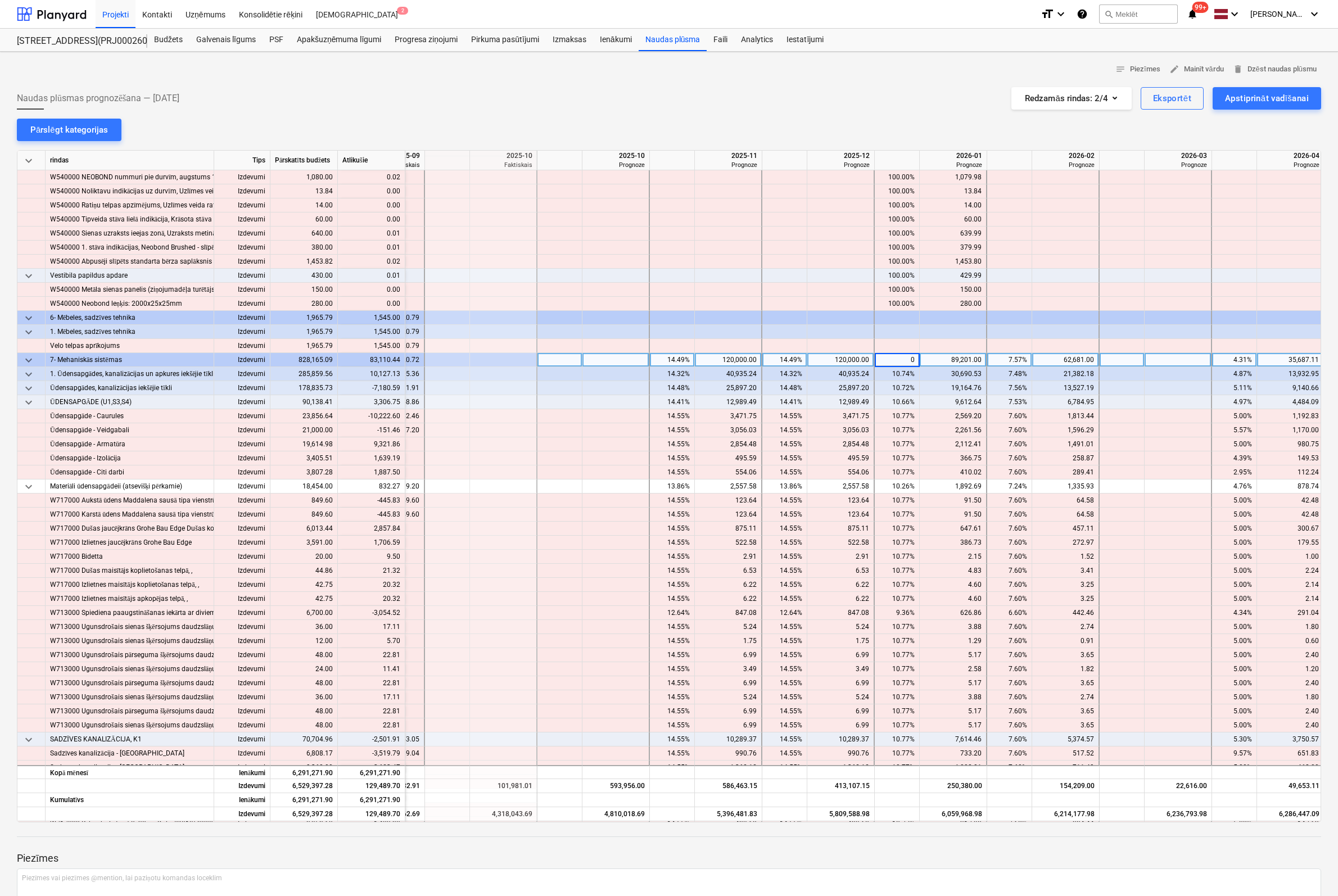
click at [1012, 360] on div "7.57%" at bounding box center [1009, 360] width 35 height 14
type input "0"
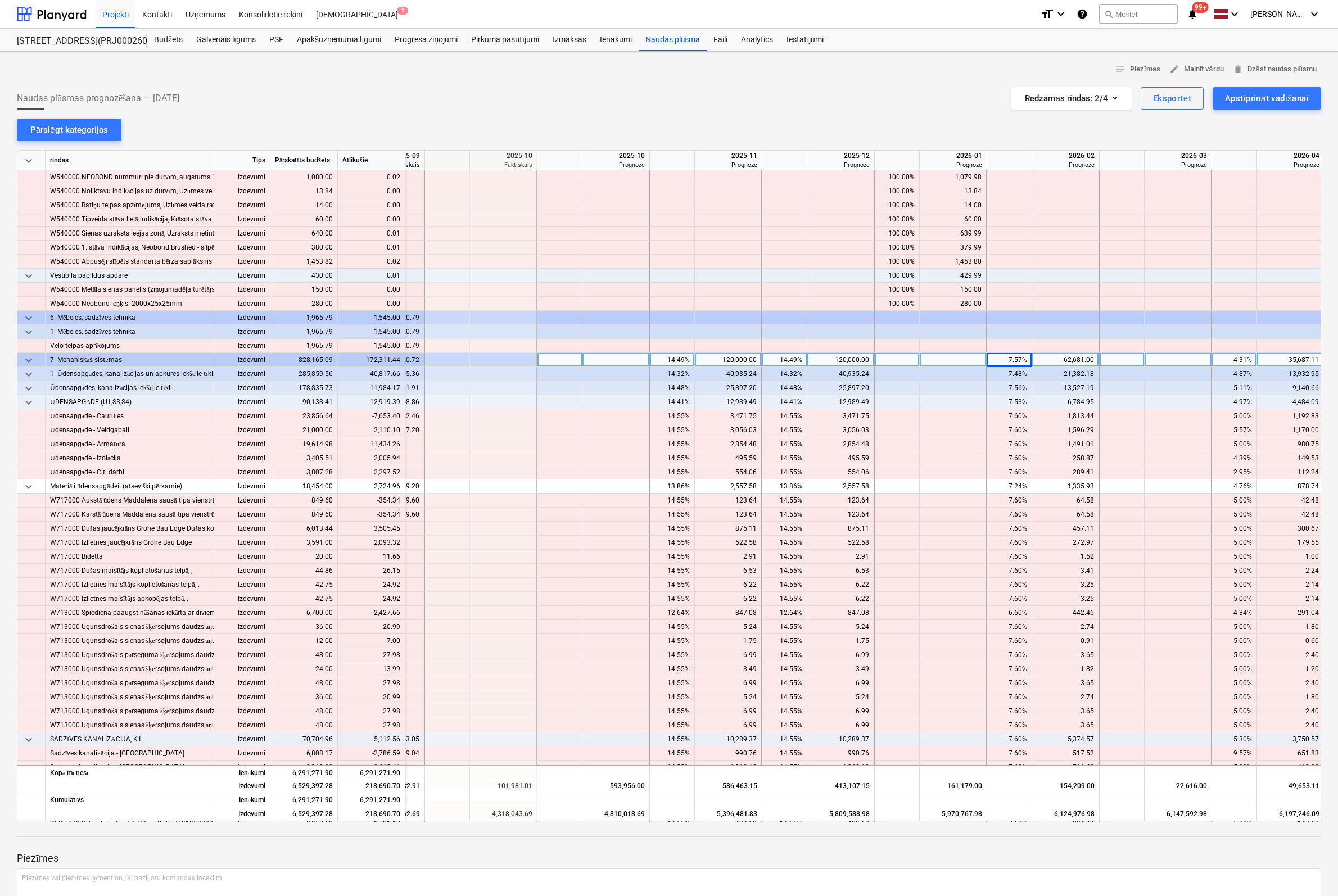
click at [672, 360] on div "14.49%" at bounding box center [672, 360] width 35 height 14
click at [787, 360] on div "14.49%" at bounding box center [784, 360] width 35 height 14
type input "0"
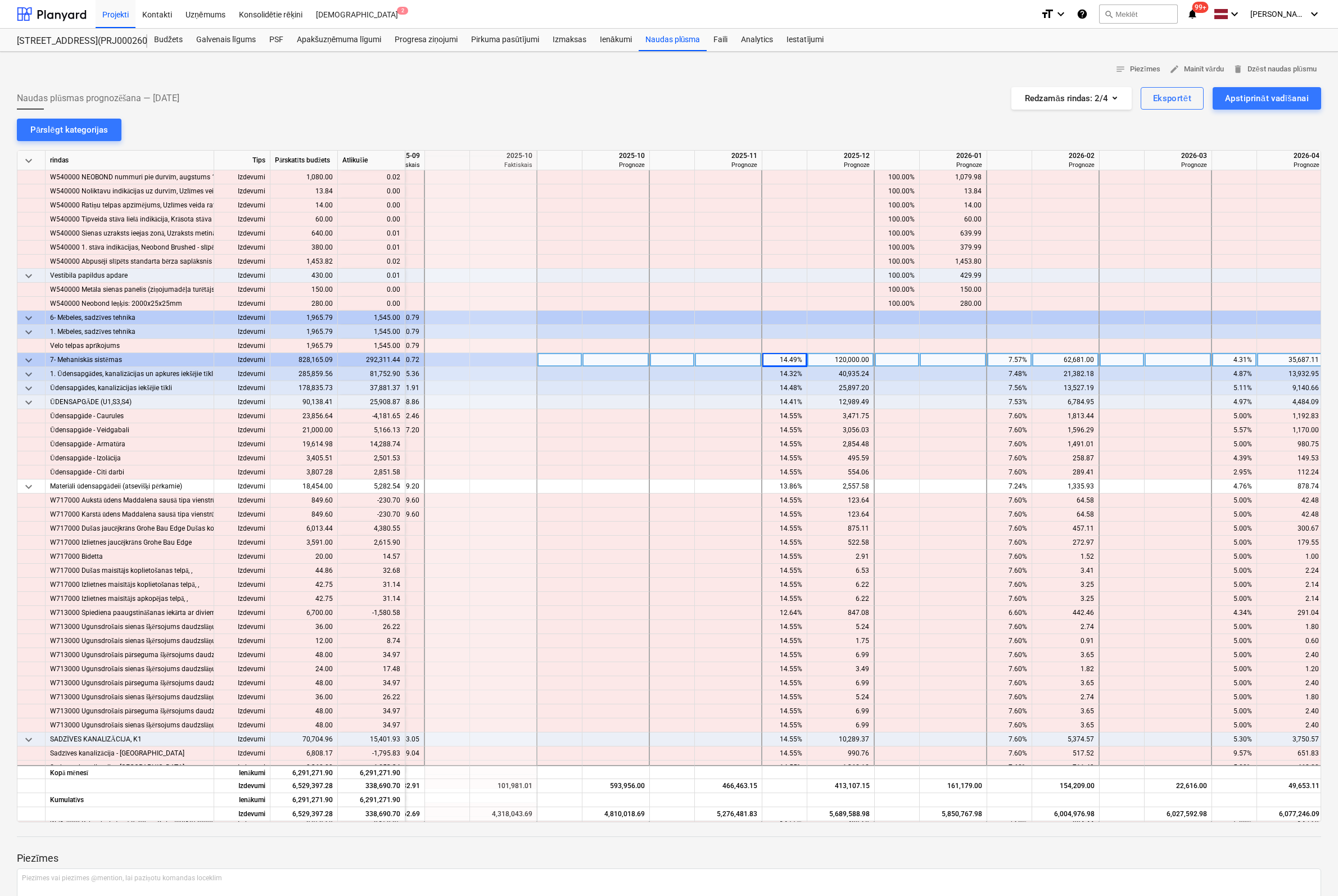
click at [1013, 358] on div "7.57%" at bounding box center [1009, 360] width 35 height 14
type input "0"
click at [1235, 356] on div "4.31%" at bounding box center [1234, 360] width 35 height 14
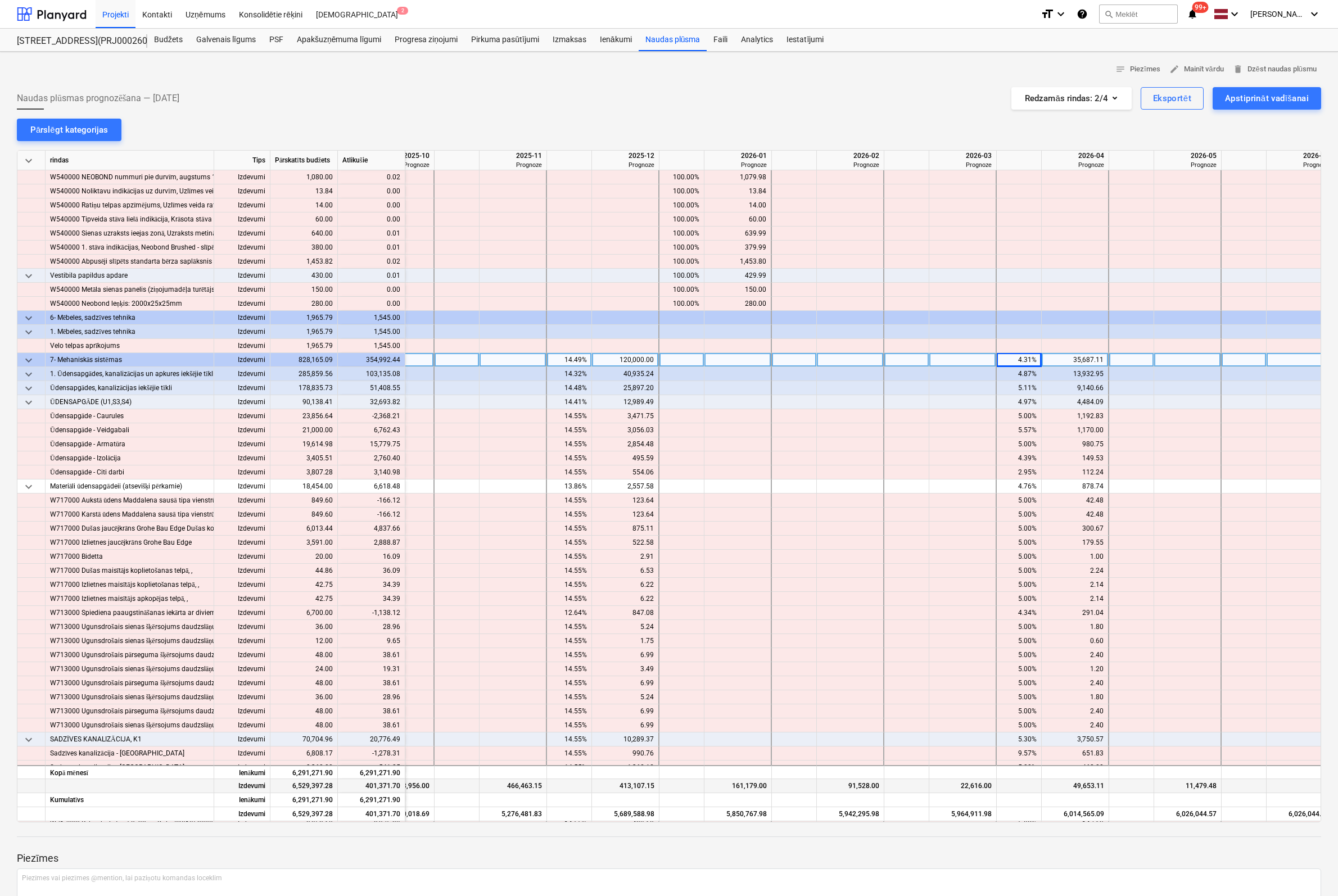
scroll to position [5678, 1433]
click at [578, 360] on div "14.49%" at bounding box center [568, 360] width 35 height 14
click at [1025, 358] on div "4.31%" at bounding box center [1018, 360] width 35 height 14
type input "0"
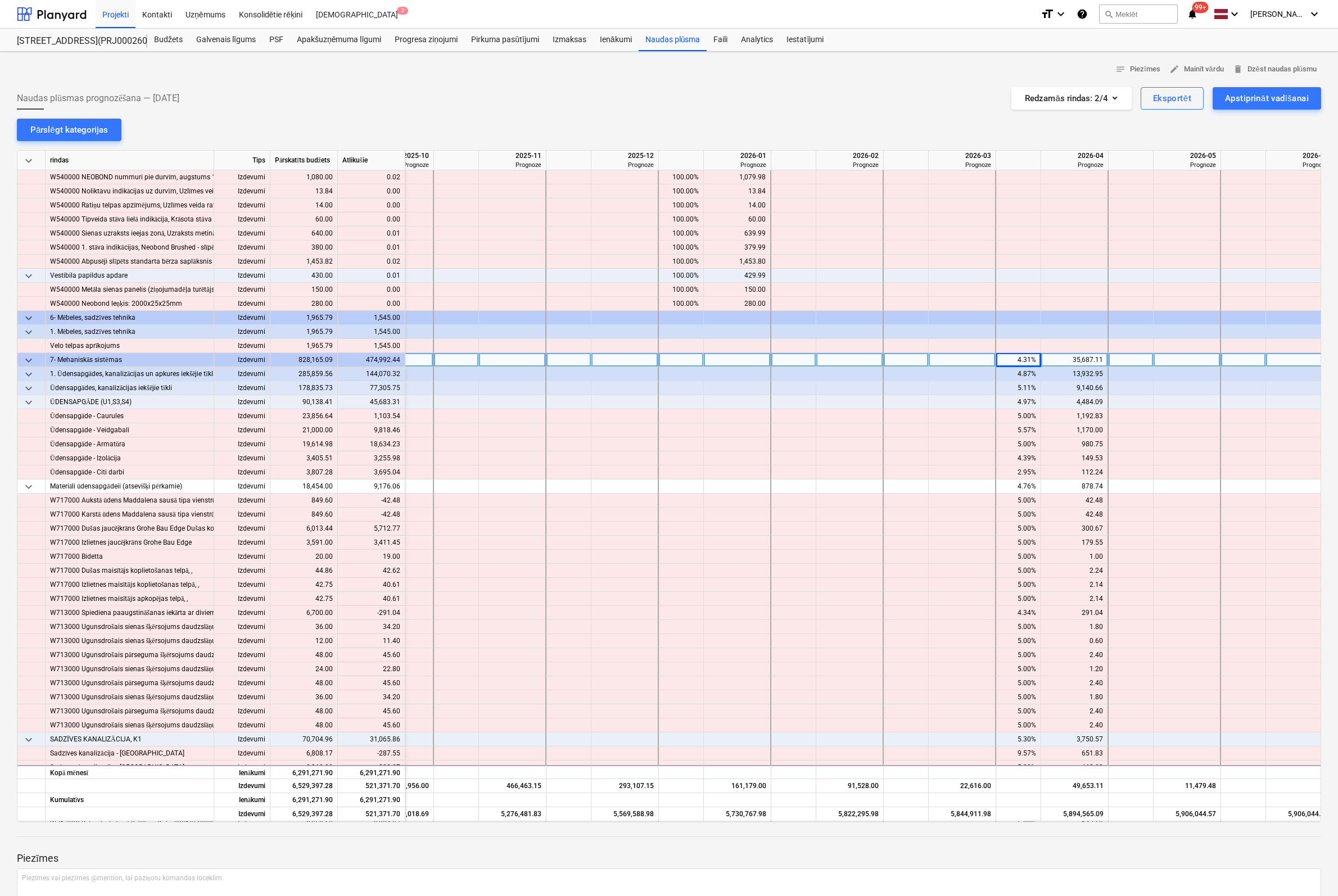
click at [1018, 359] on div "4.31%" at bounding box center [1018, 360] width 35 height 14
type input "0"
click at [910, 373] on div at bounding box center [906, 374] width 45 height 14
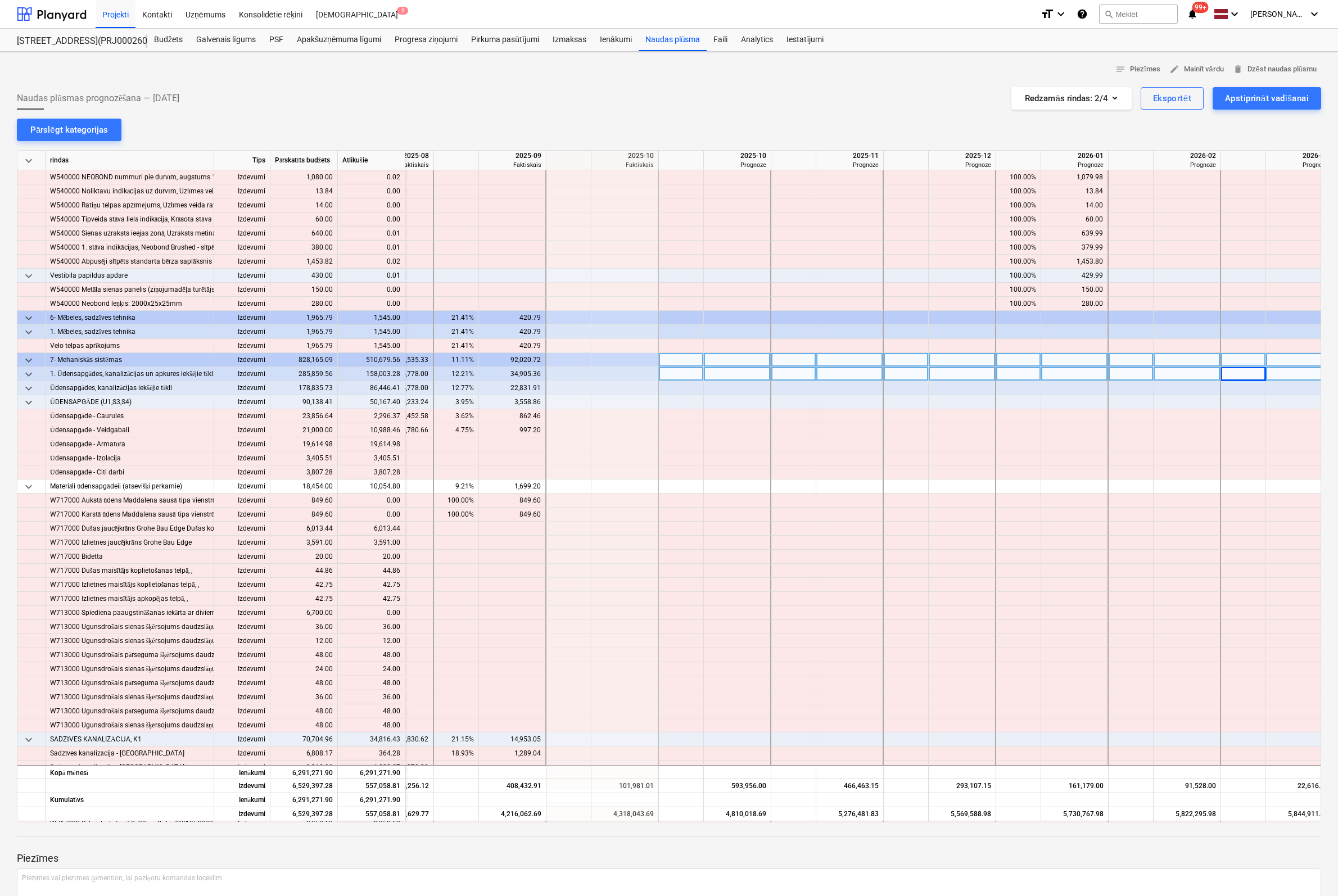
scroll to position [5678, 1096]
click at [745, 400] on div at bounding box center [736, 402] width 67 height 14
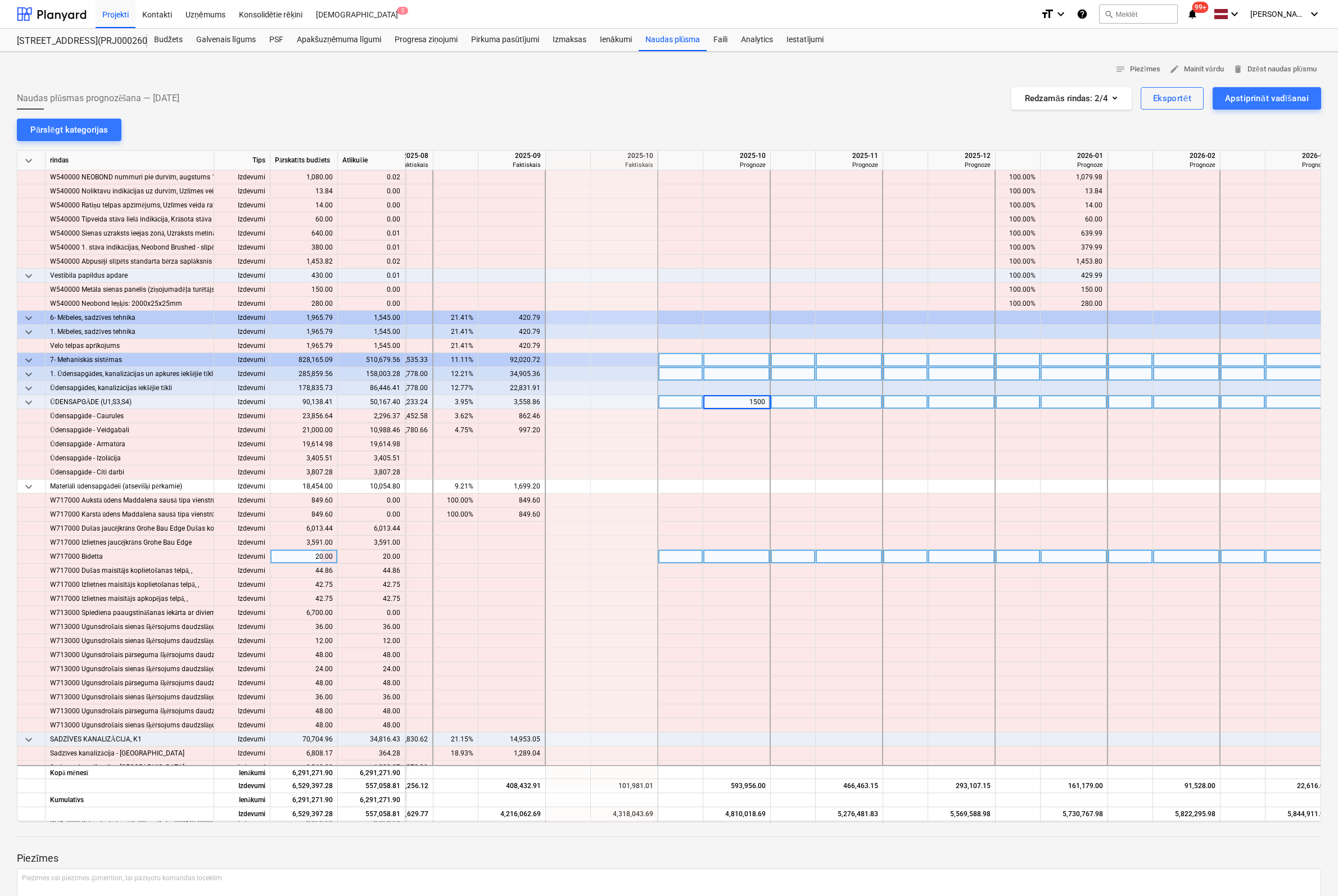
type input "15000"
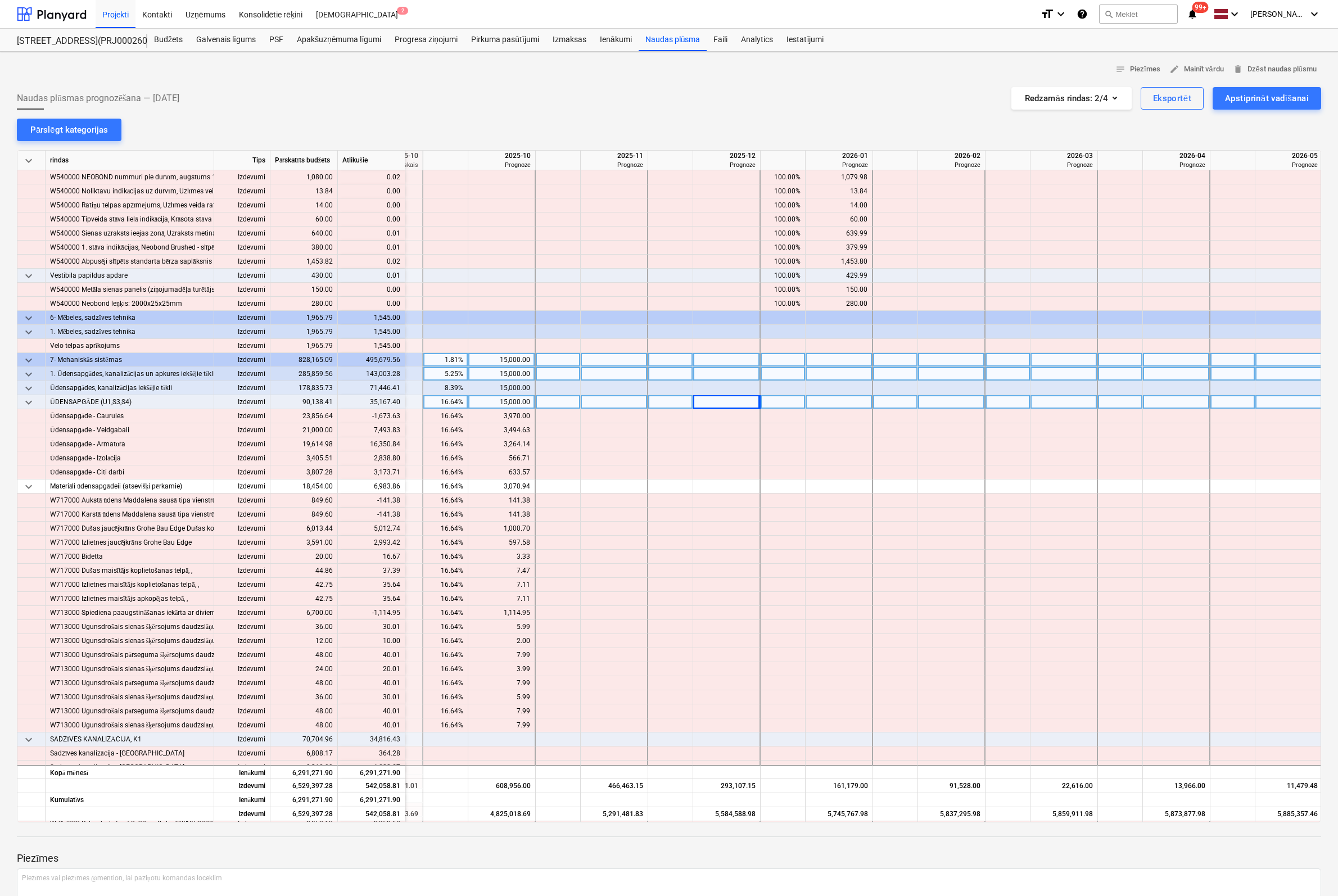
scroll to position [5678, 1334]
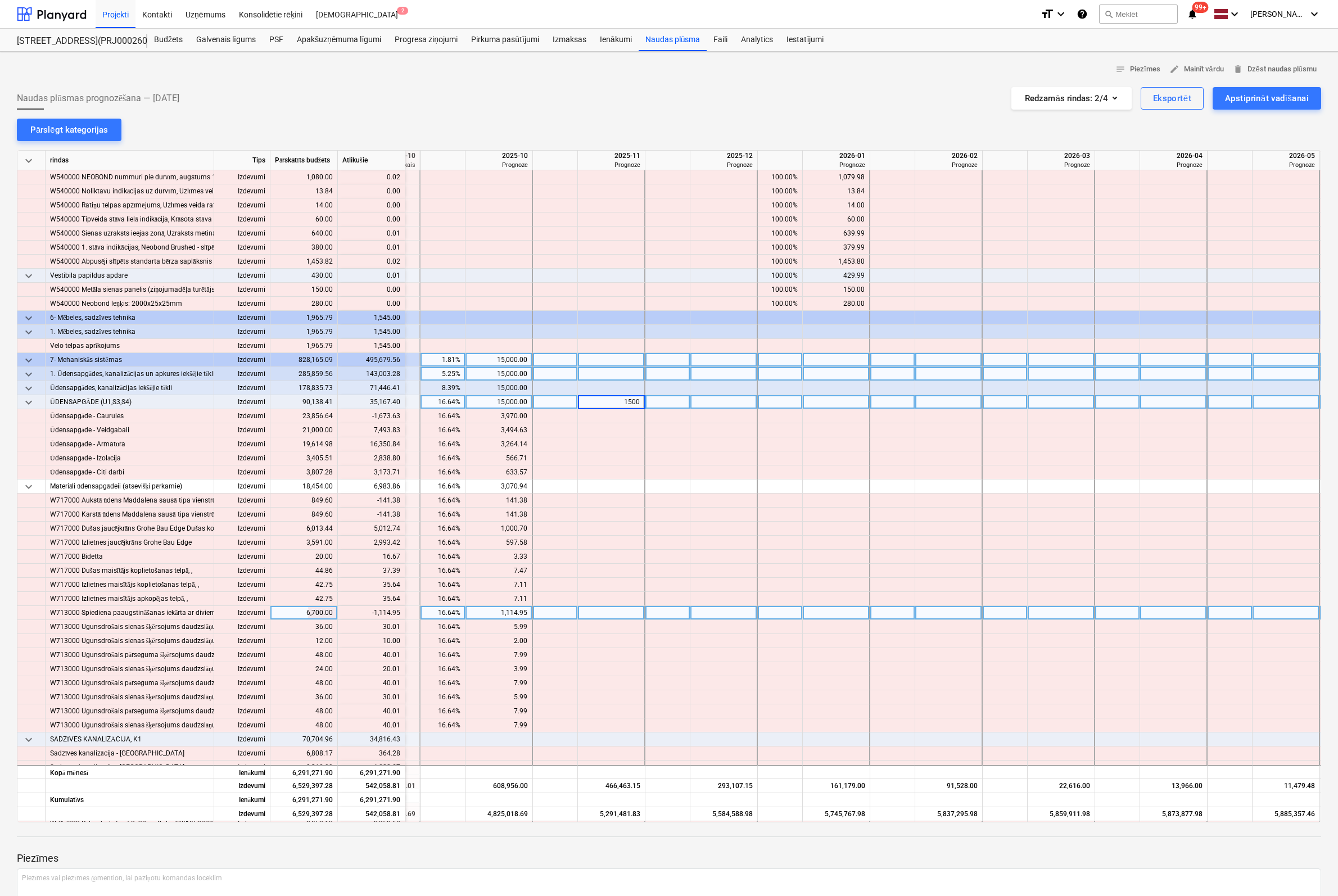
type input "15000"
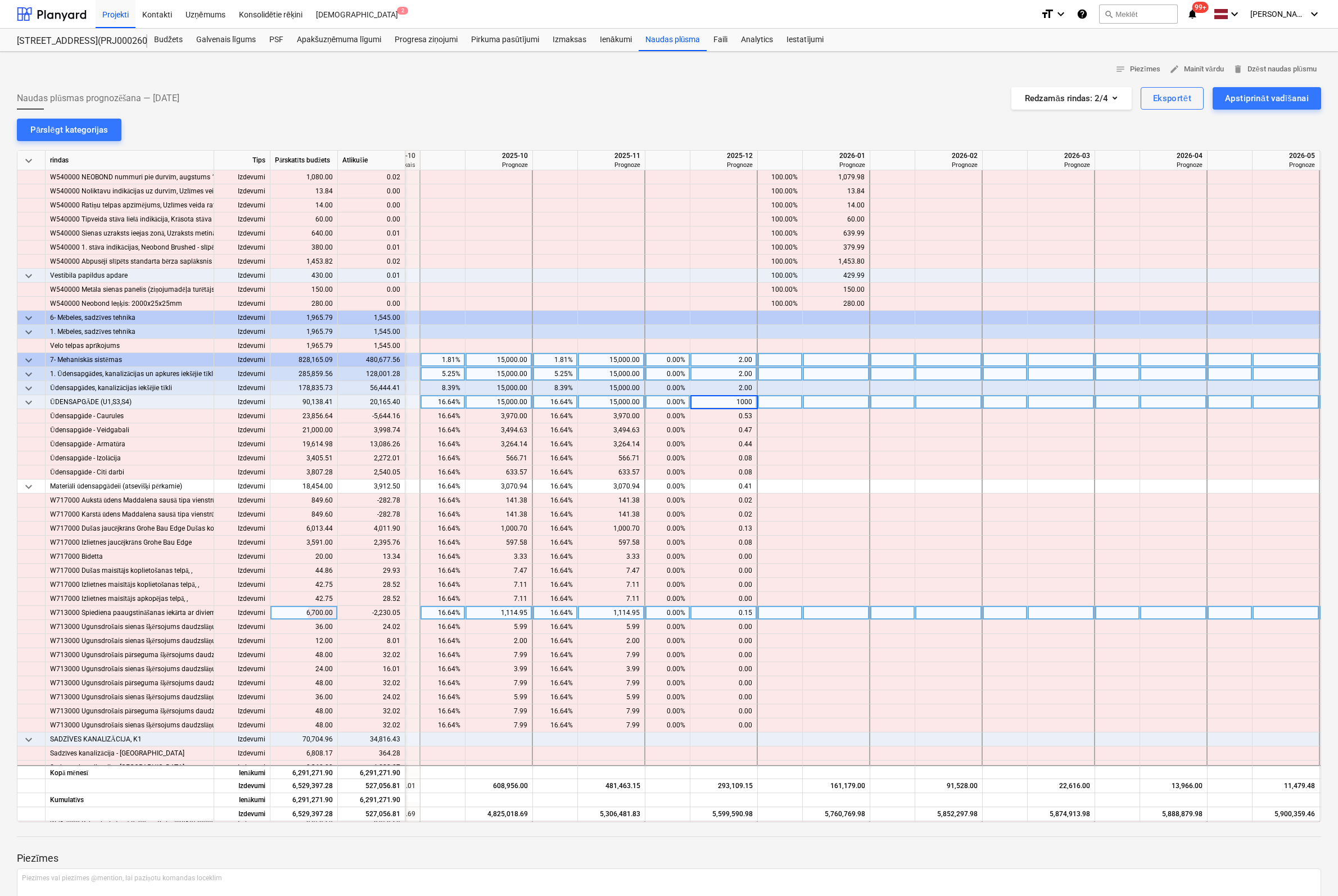
type input "10000"
type input "10167"
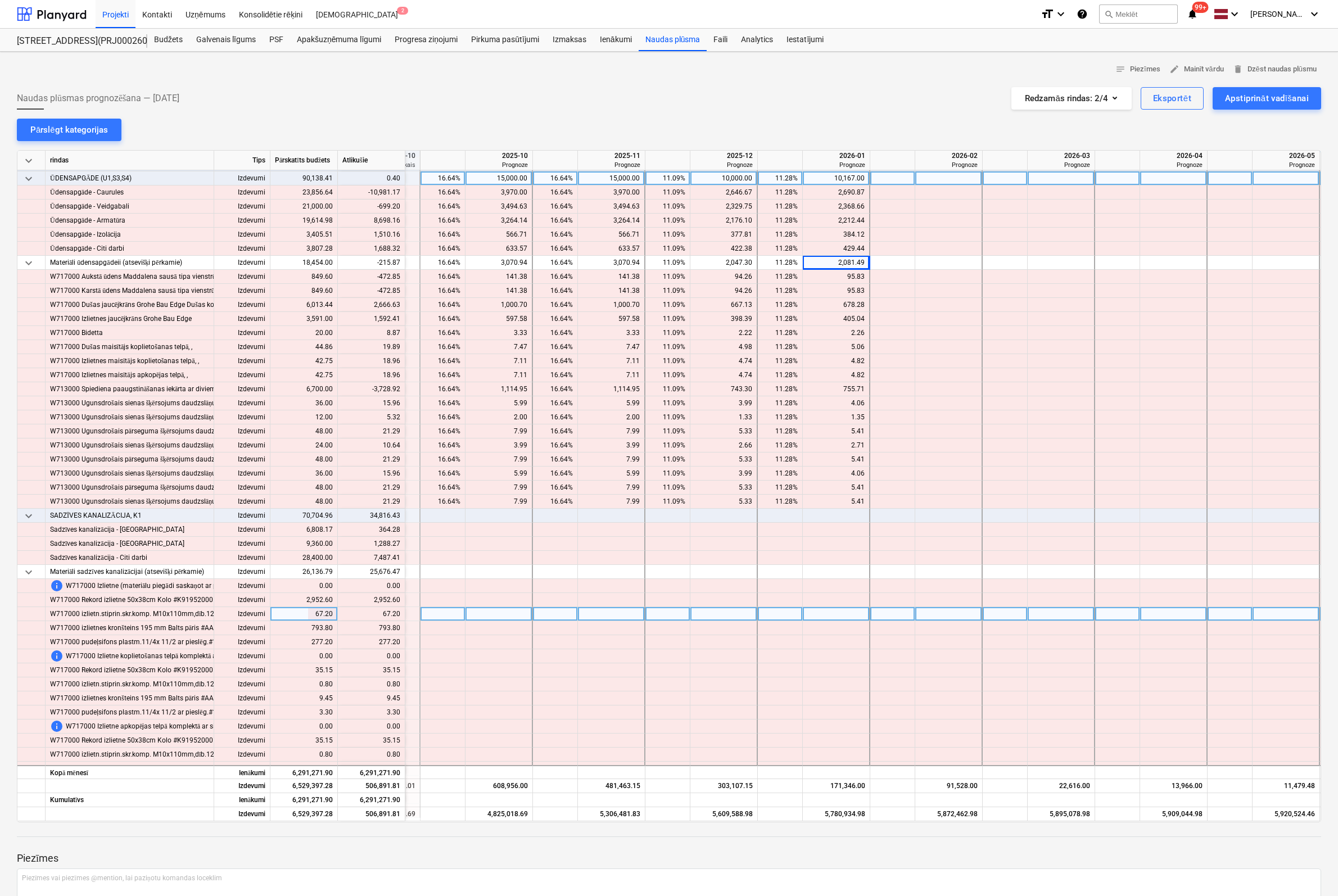
scroll to position [5903, 1334]
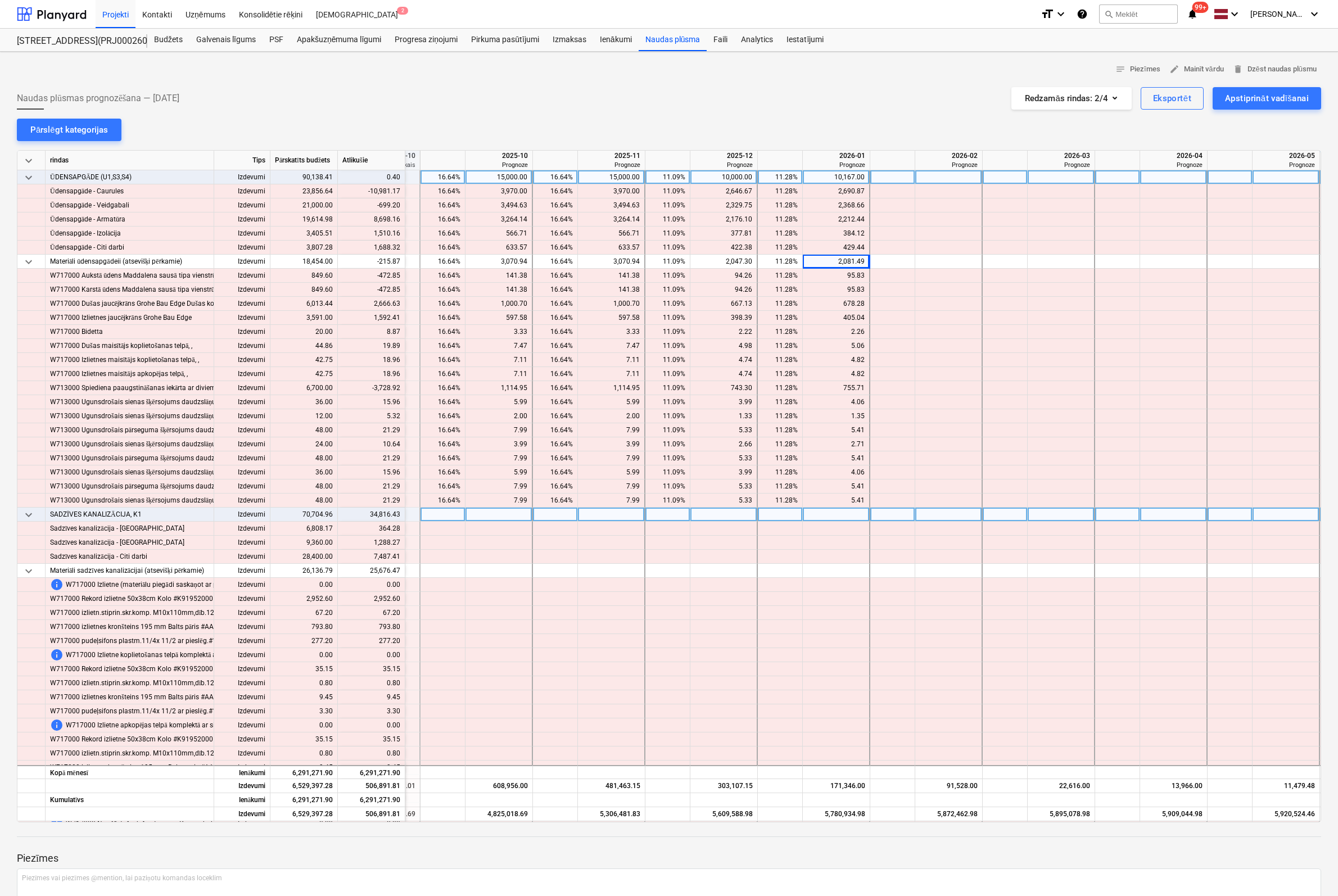
click at [450, 515] on div at bounding box center [443, 514] width 45 height 14
click at [504, 514] on div at bounding box center [499, 514] width 67 height 14
type input "4816"
type input "10000"
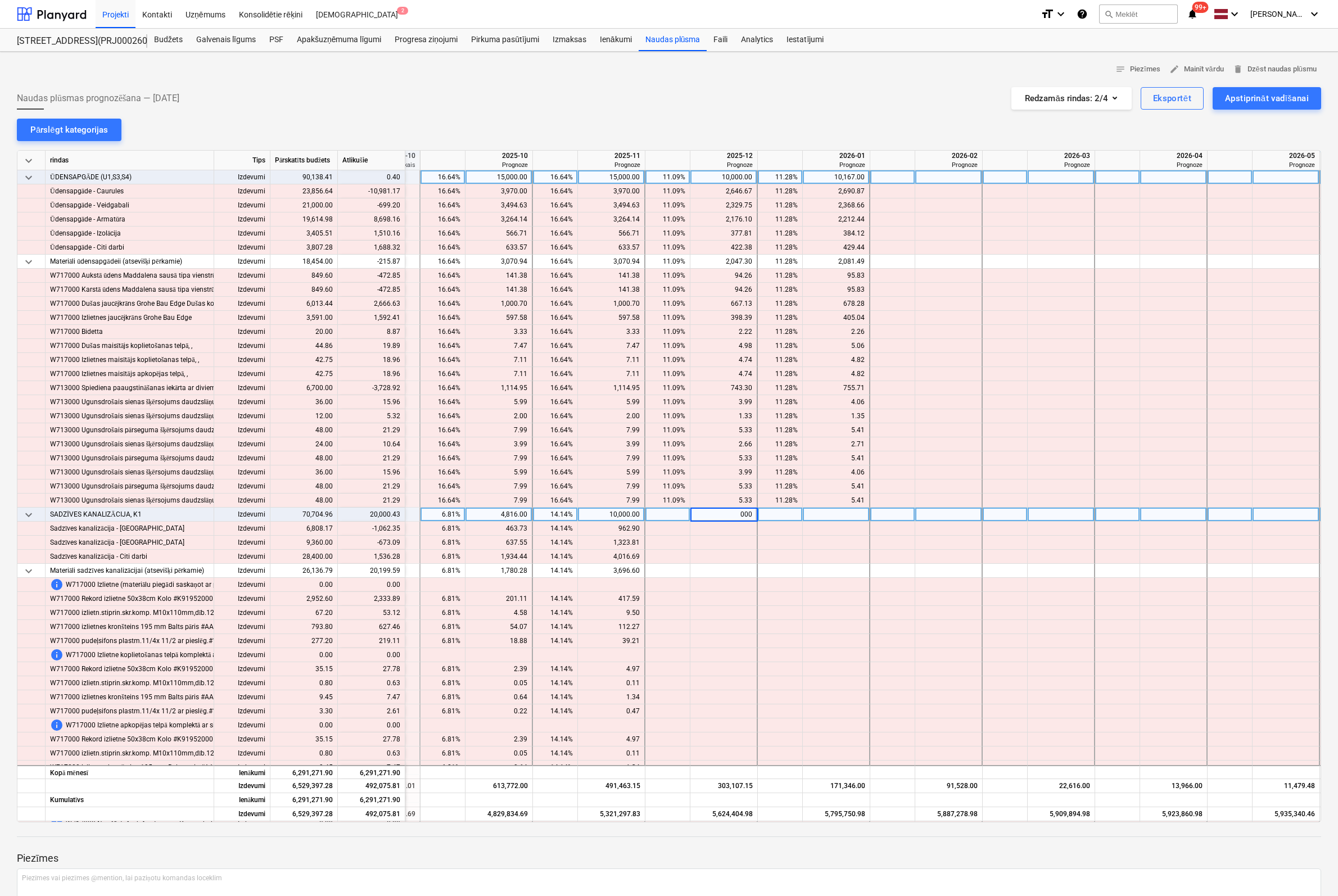
type input "0000"
type input "10000"
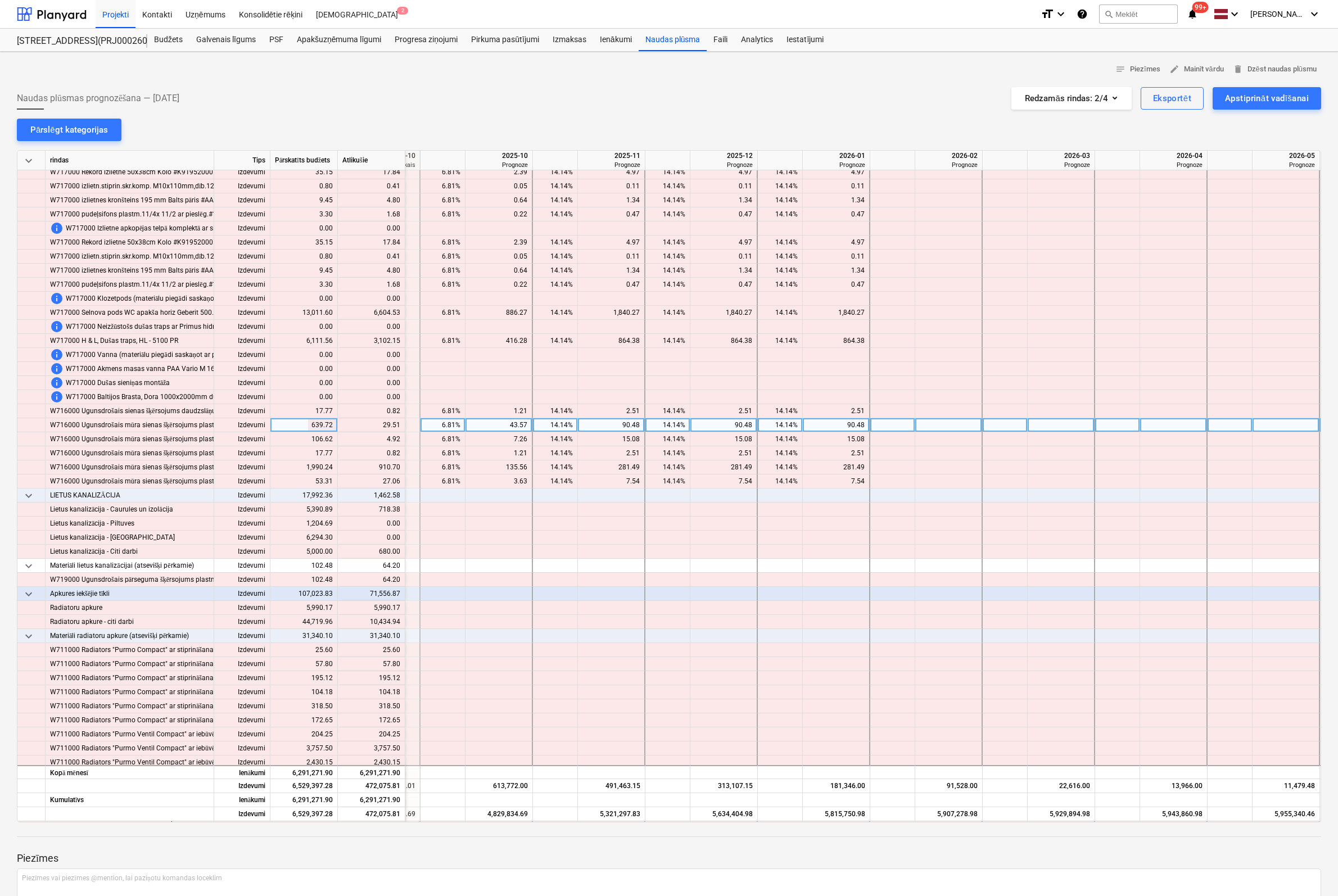
scroll to position [6409, 1334]
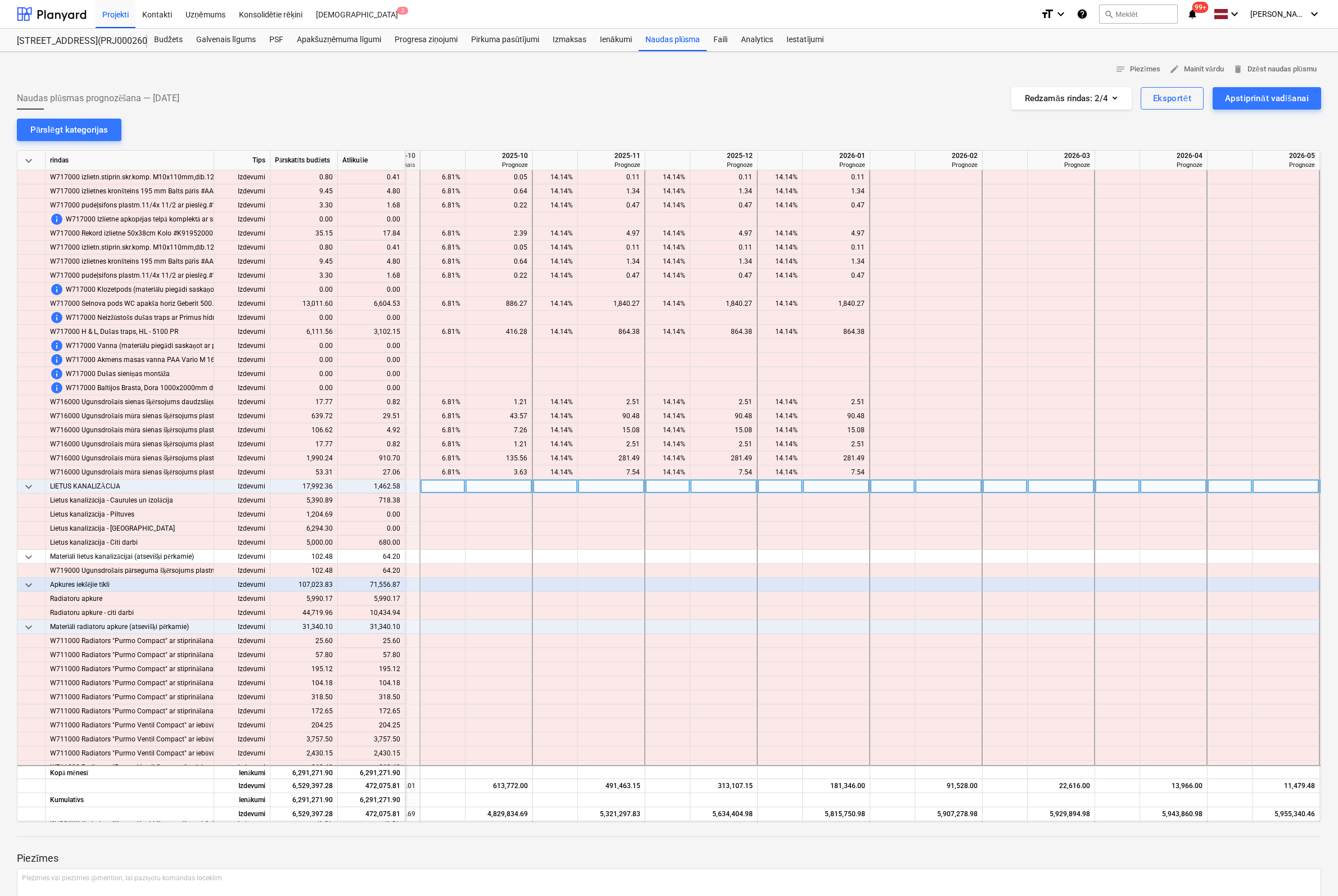
click at [839, 487] on div at bounding box center [836, 487] width 67 height 14
type input "1462"
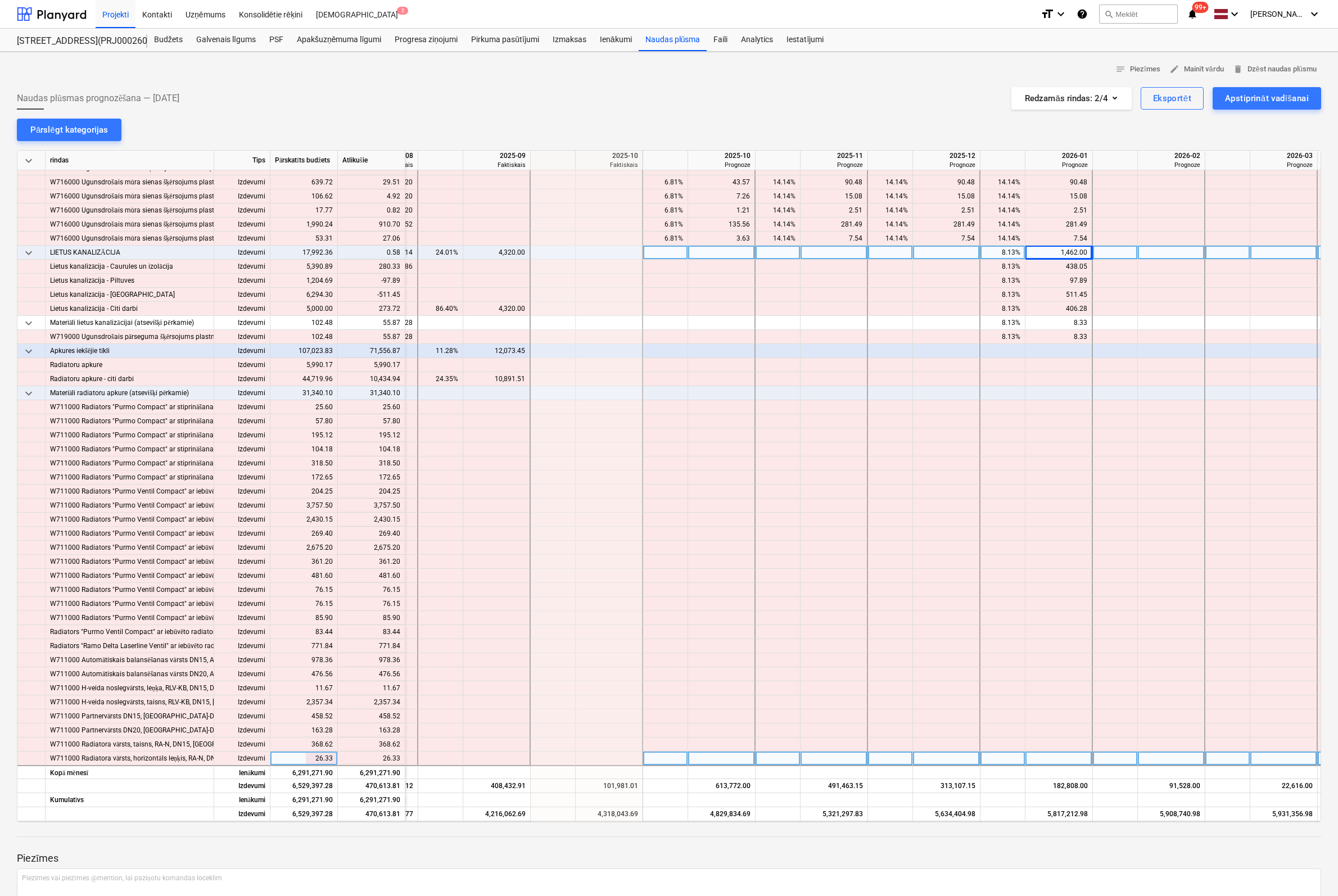
scroll to position [6577, 1111]
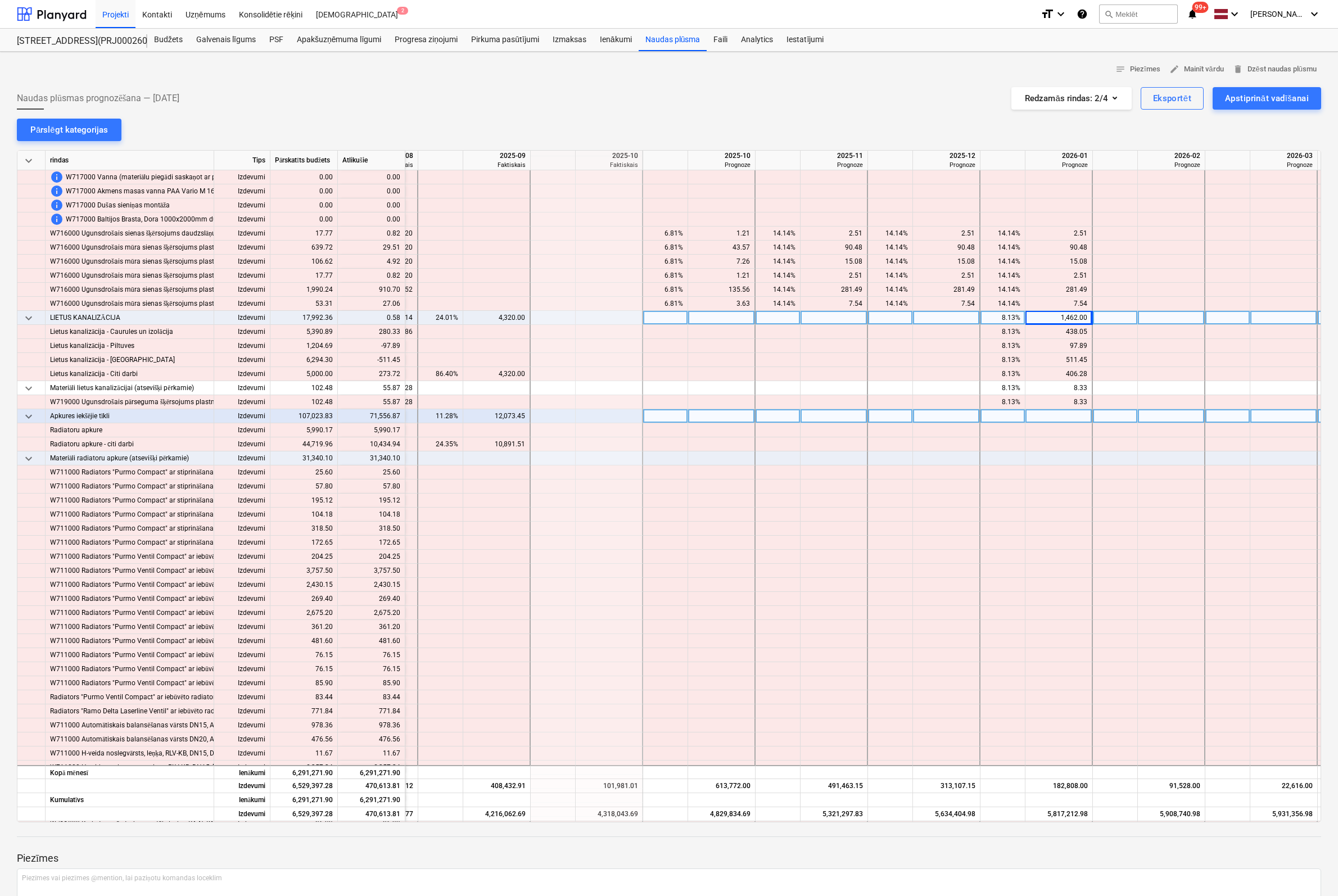
click at [741, 415] on div at bounding box center [721, 416] width 67 height 14
type input "30000"
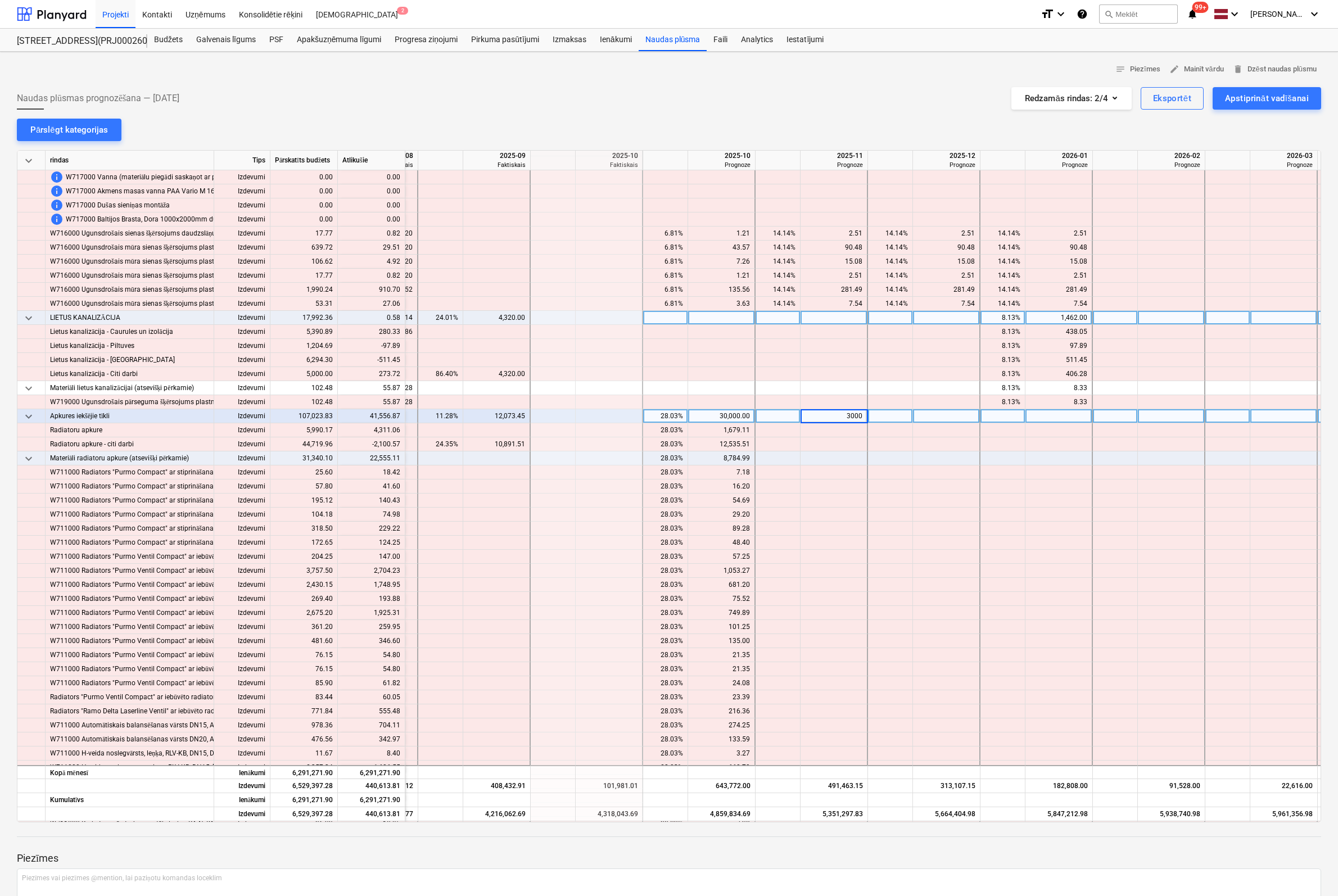
type input "30000"
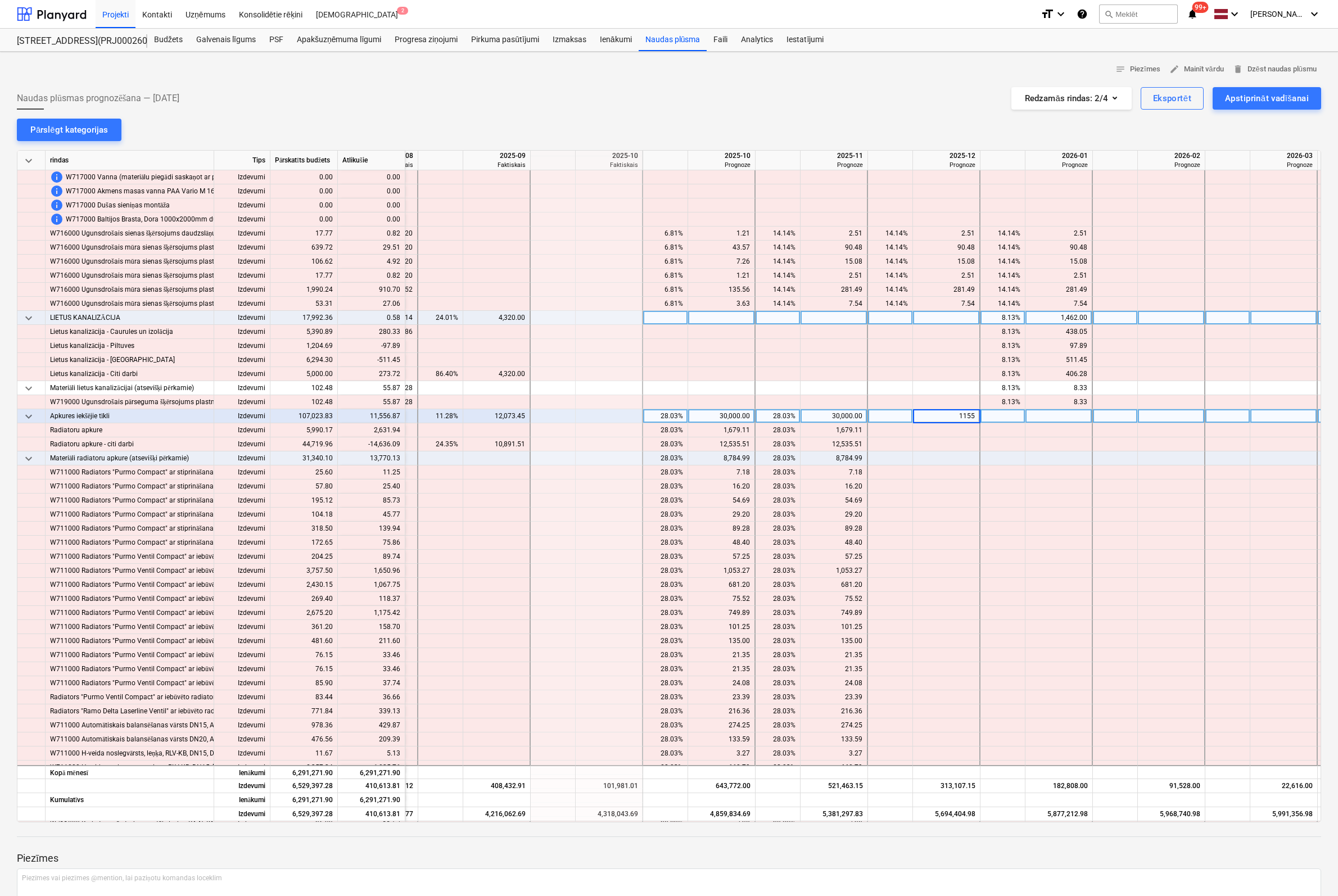
type input "11556"
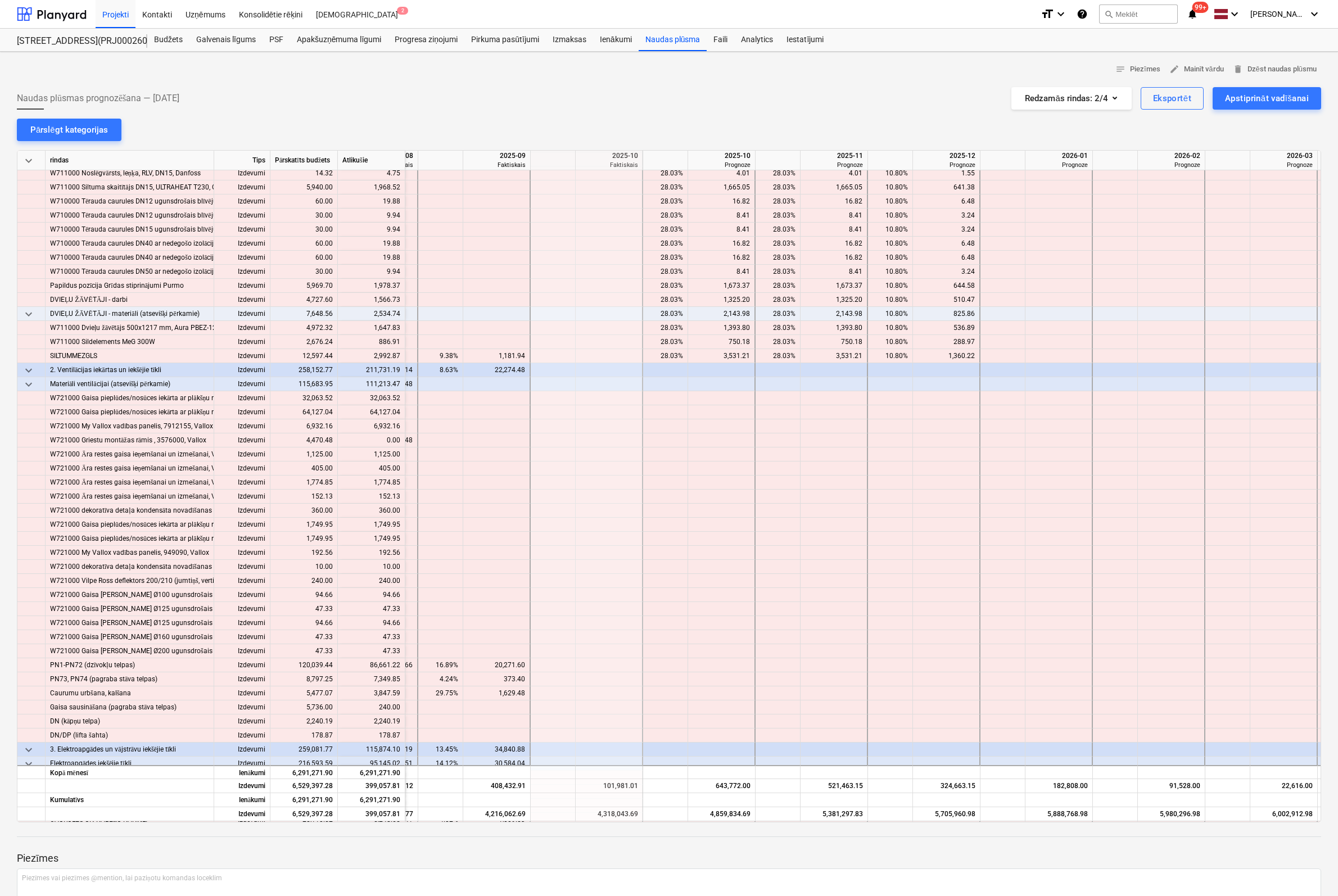
scroll to position [7308, 1111]
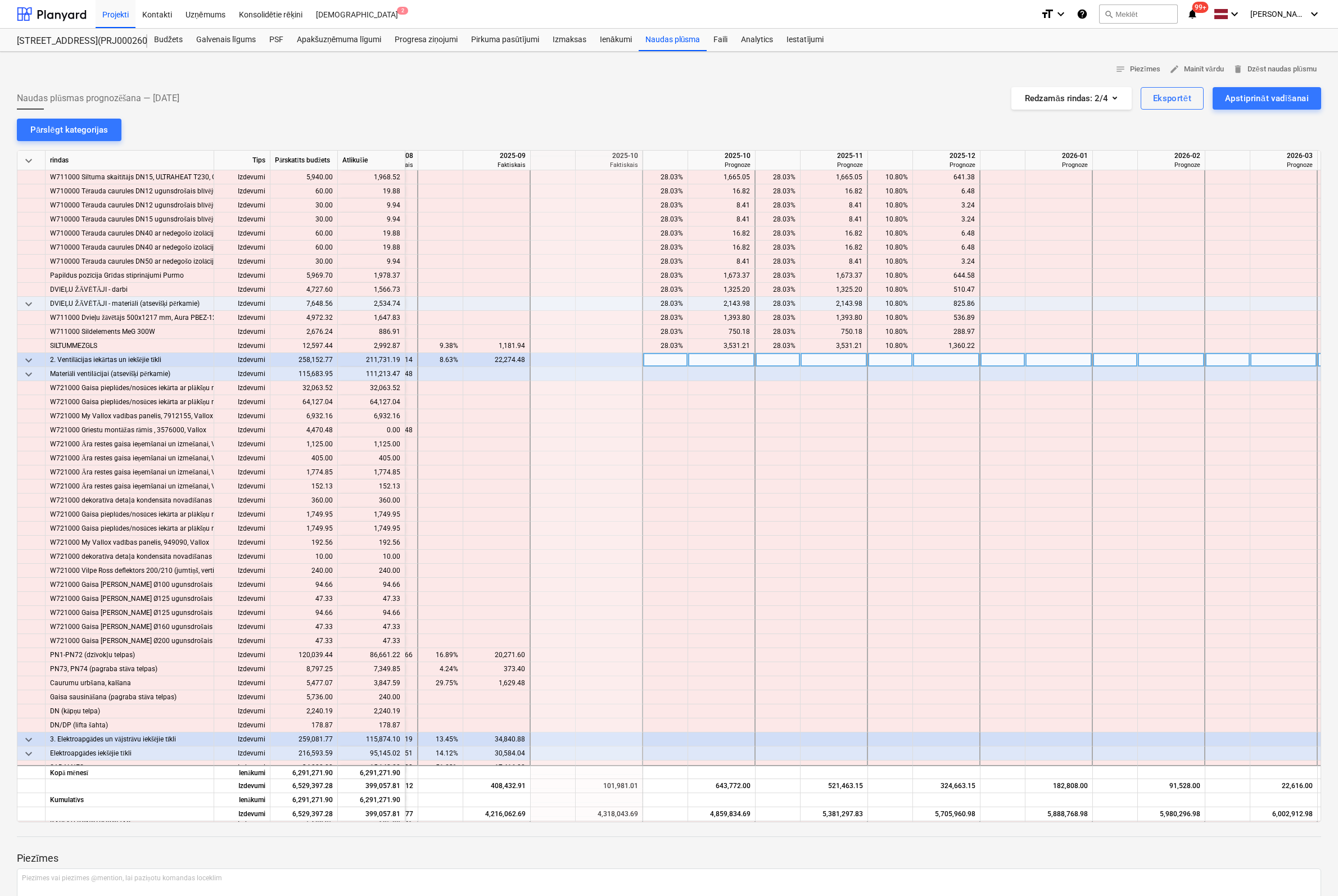
click at [748, 362] on div at bounding box center [721, 360] width 67 height 14
click at [677, 882] on div "Piezīmes vai piezīmes @mention, lai paziņotu komandas loceklim ﻿" at bounding box center [668, 902] width 1304 height 67
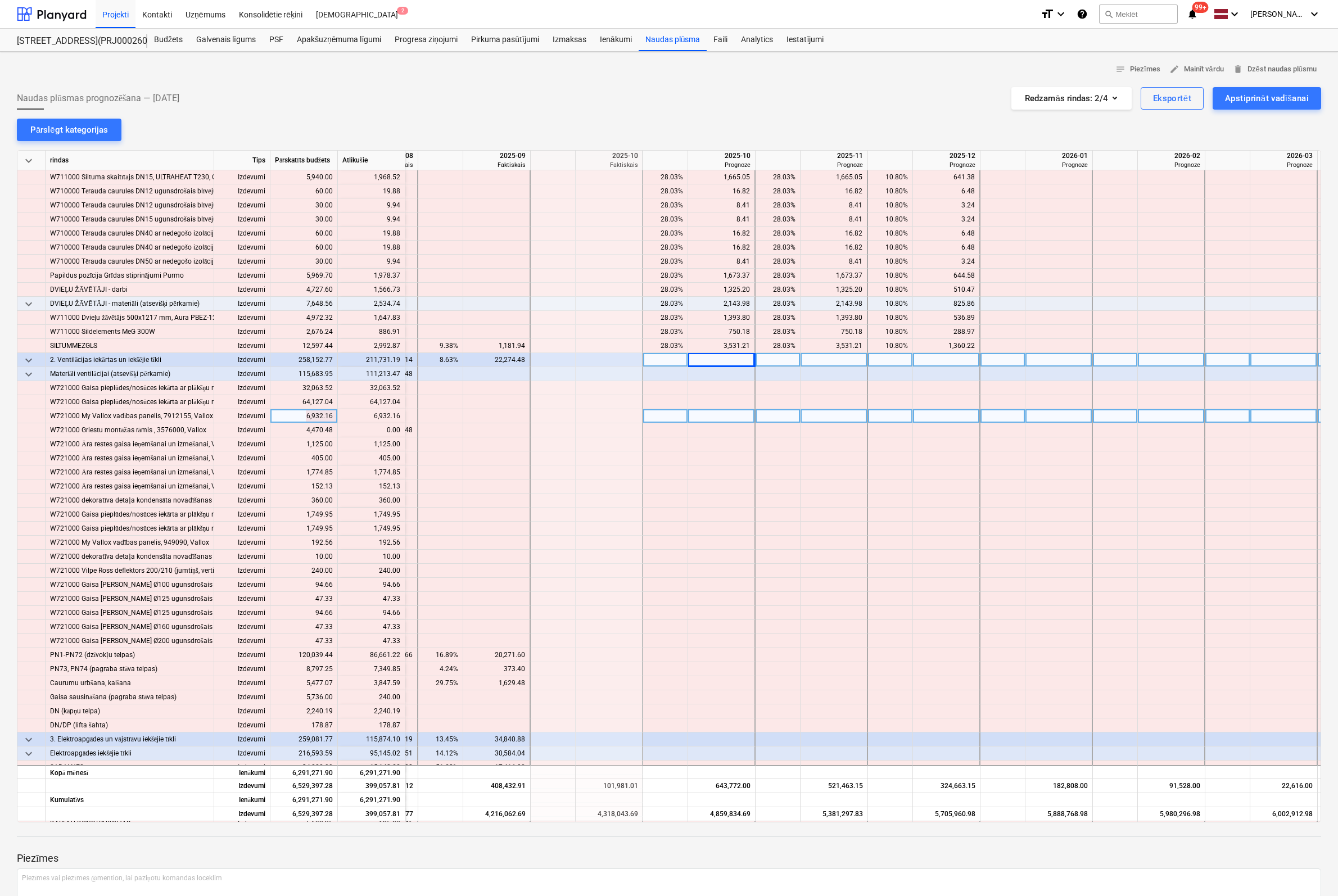
drag, startPoint x: 731, startPoint y: 434, endPoint x: 733, endPoint y: 421, distance: 13.2
click at [731, 433] on div at bounding box center [721, 430] width 67 height 14
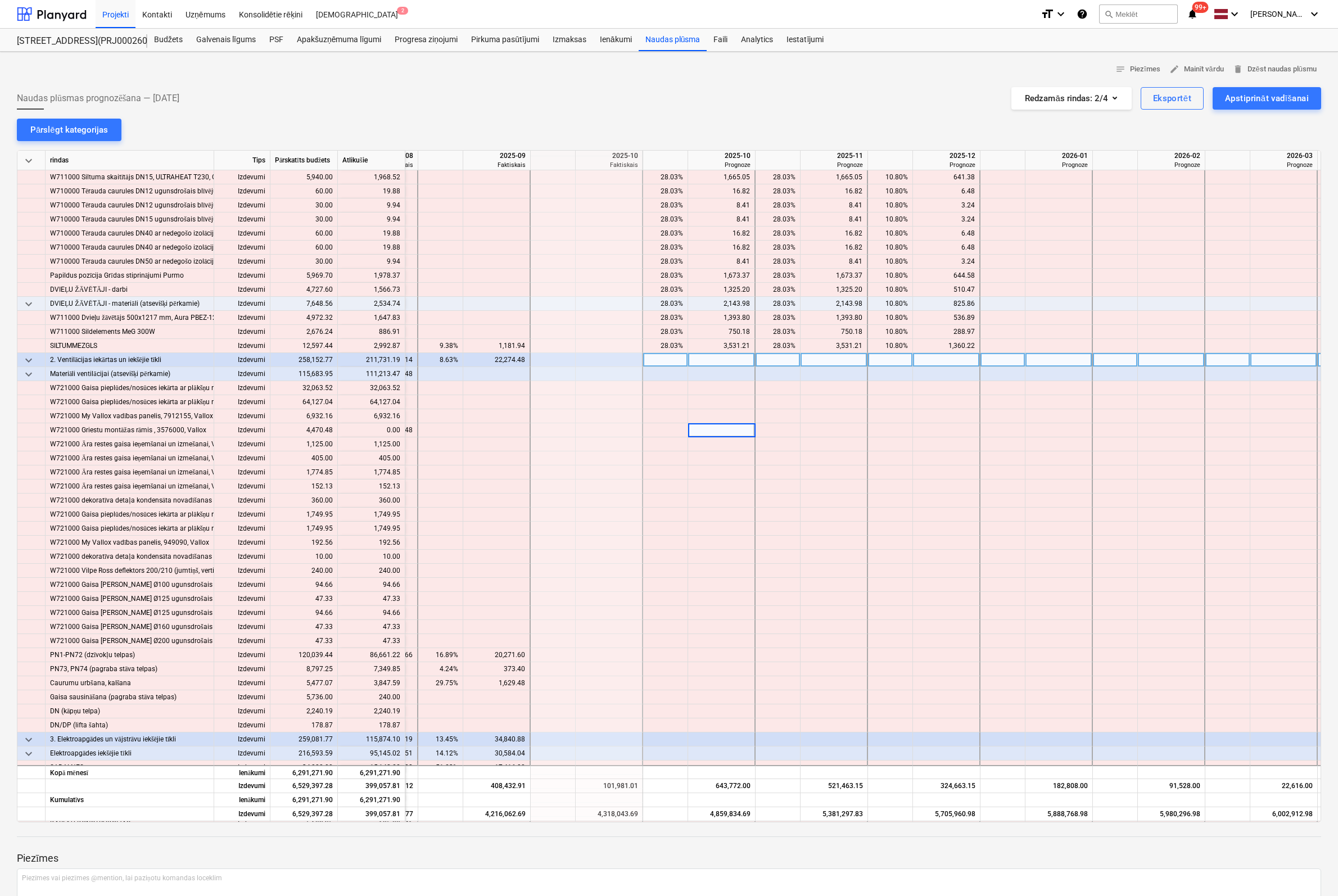
click at [723, 358] on div at bounding box center [721, 360] width 67 height 14
type input "25000"
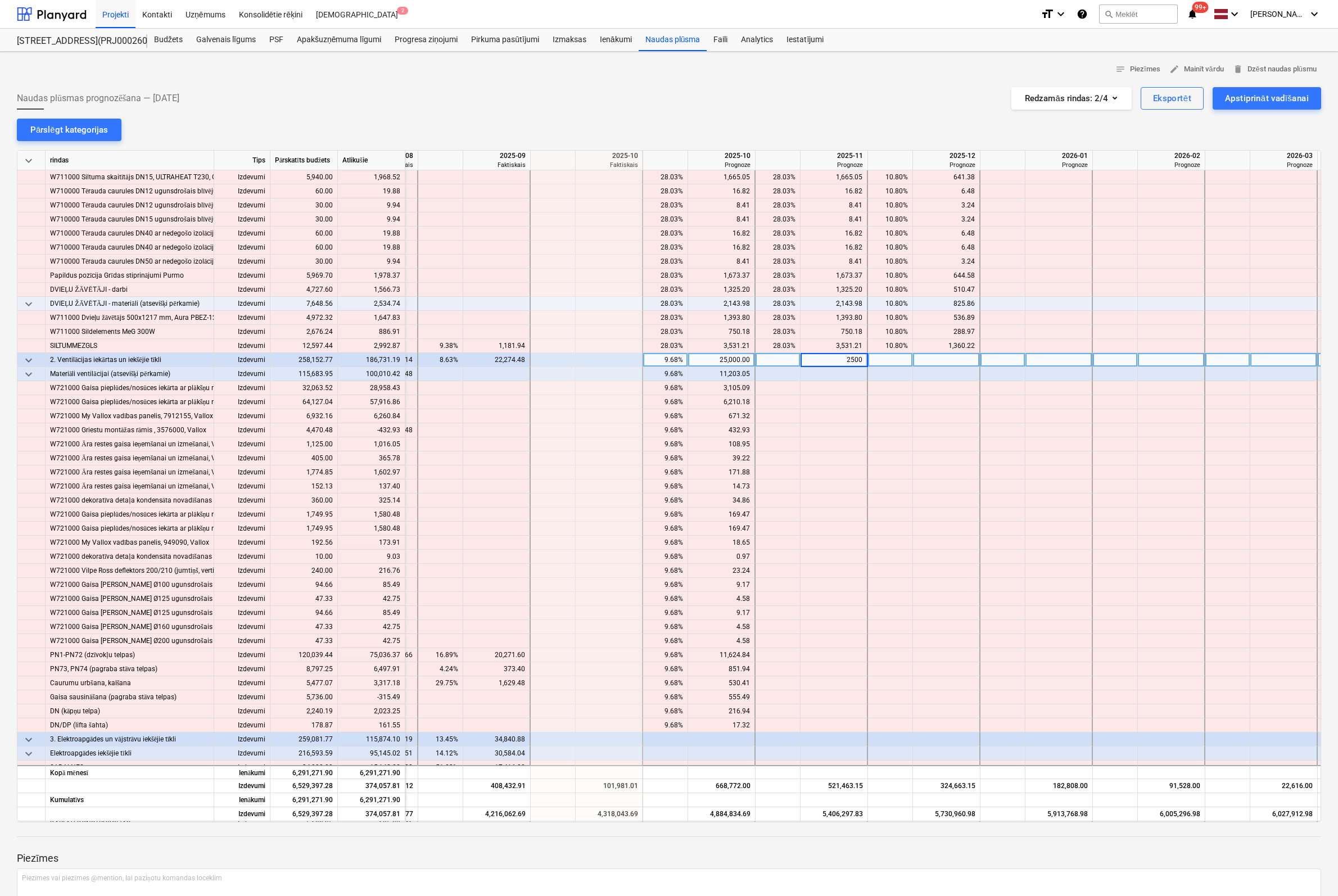
type input "25000"
click at [910, 864] on p "Piezīmes" at bounding box center [668, 858] width 1304 height 13
click at [939, 363] on div at bounding box center [946, 360] width 67 height 14
type input "125000"
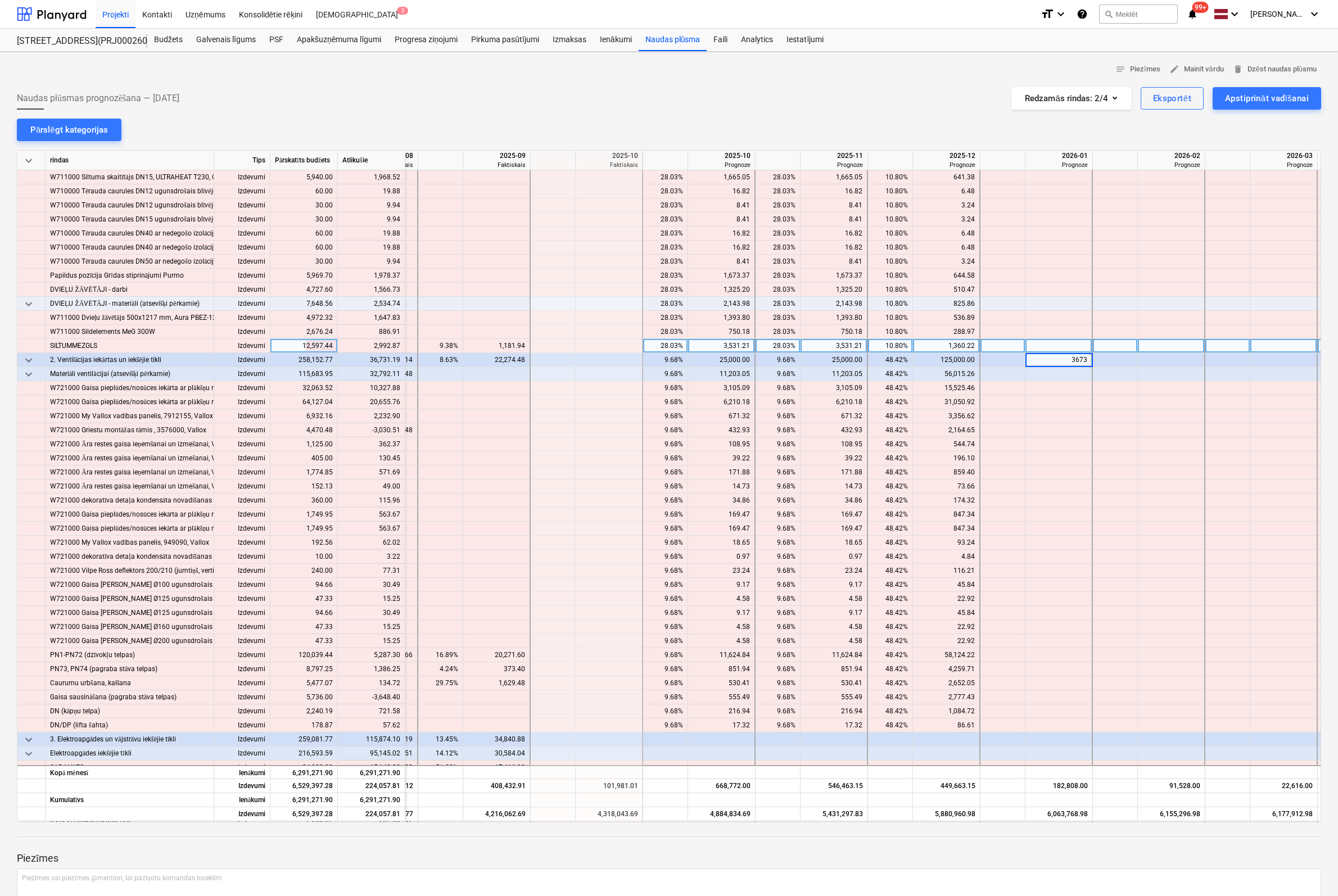
type input "36731"
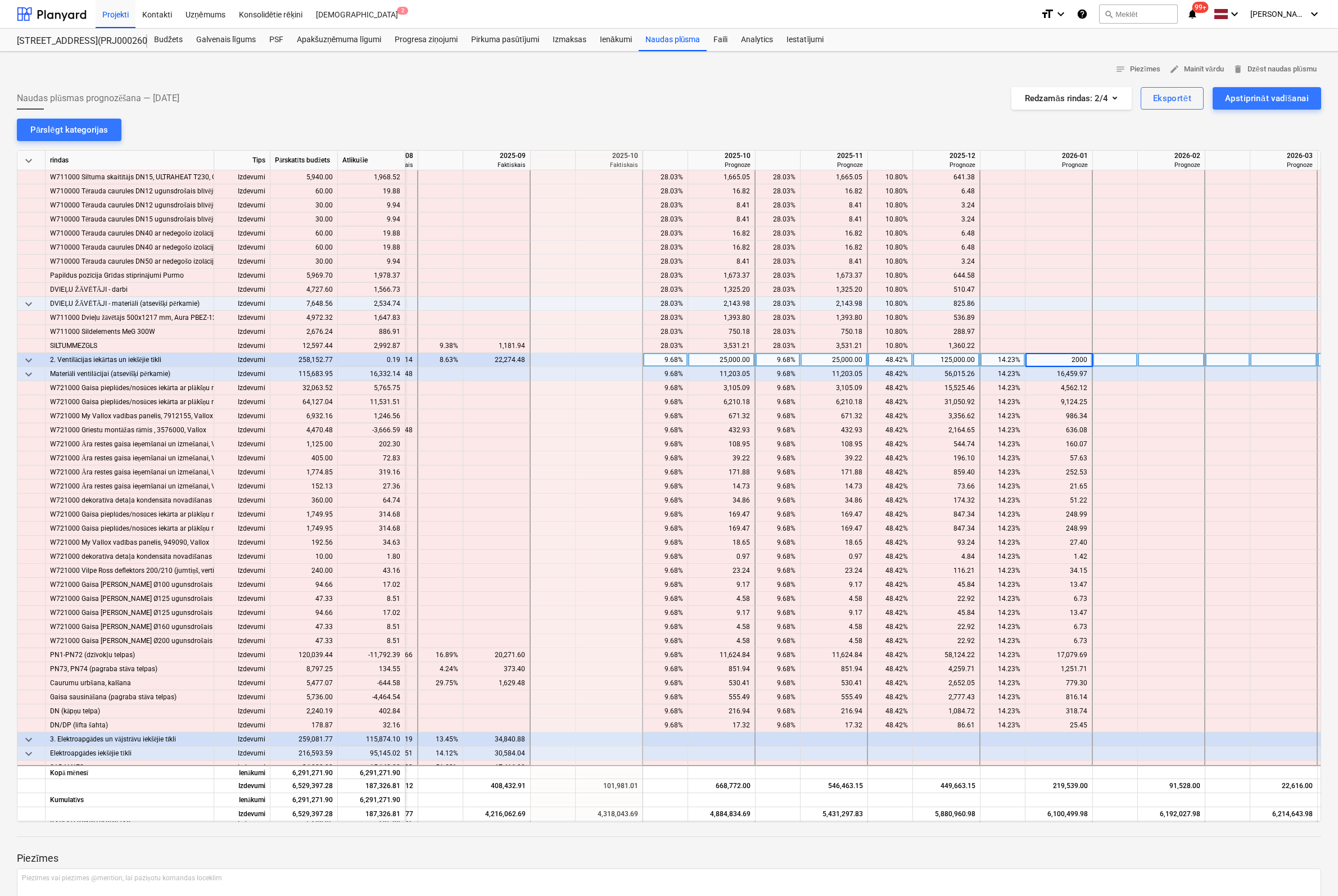
type input "20000"
click at [727, 357] on div "25,000.00" at bounding box center [721, 360] width 58 height 14
type input "30000"
type input "130000"
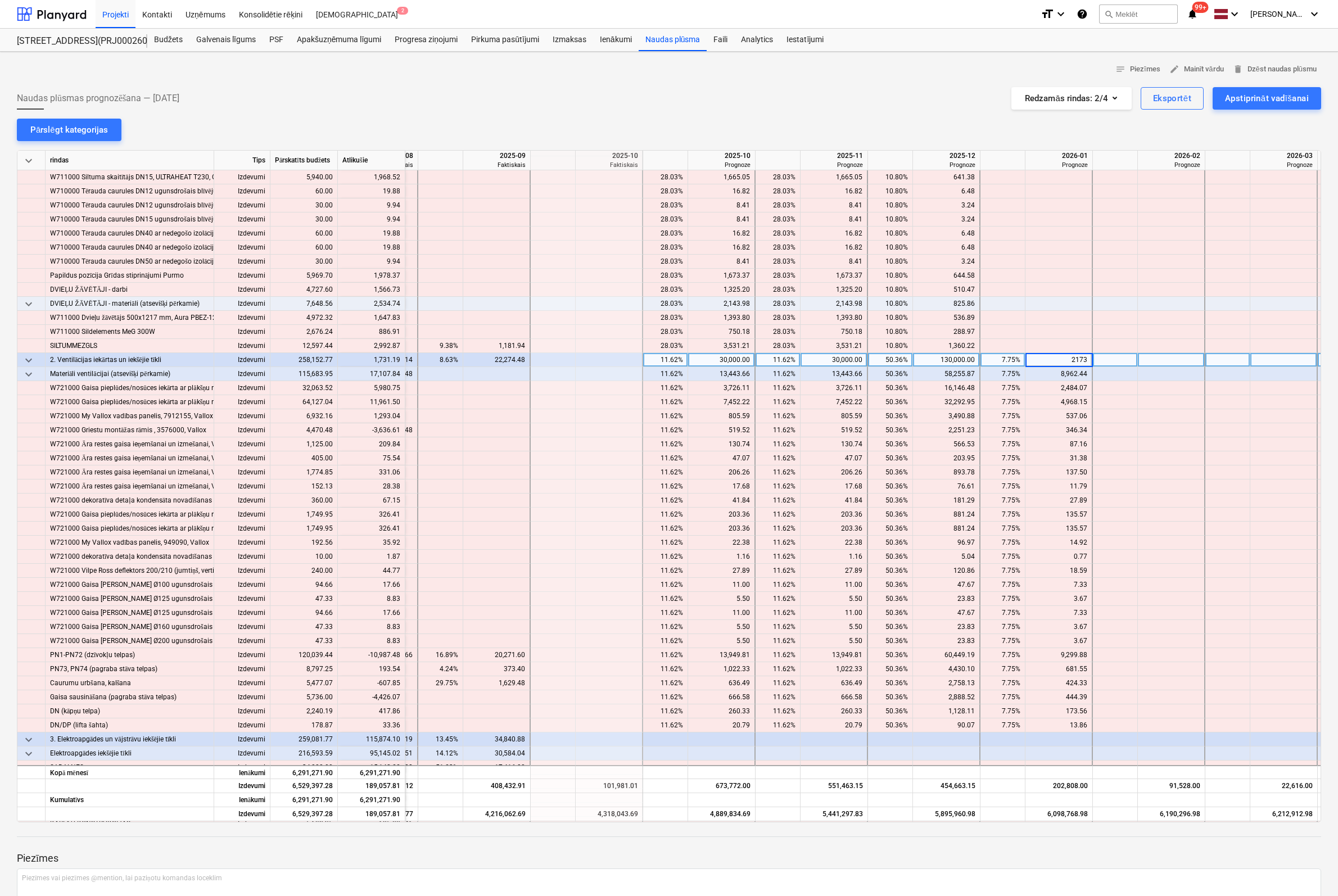
type input "21731"
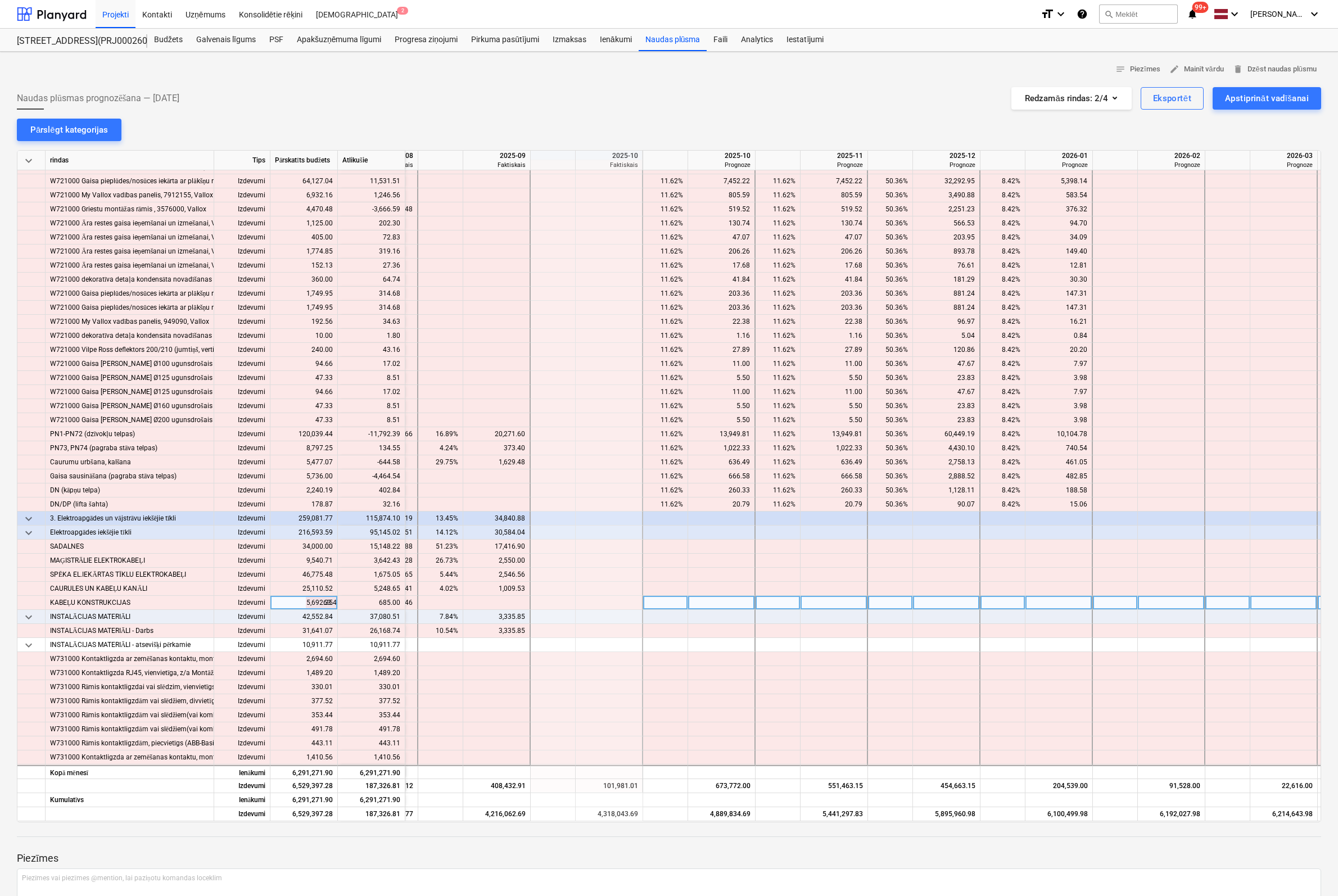
scroll to position [7533, 1111]
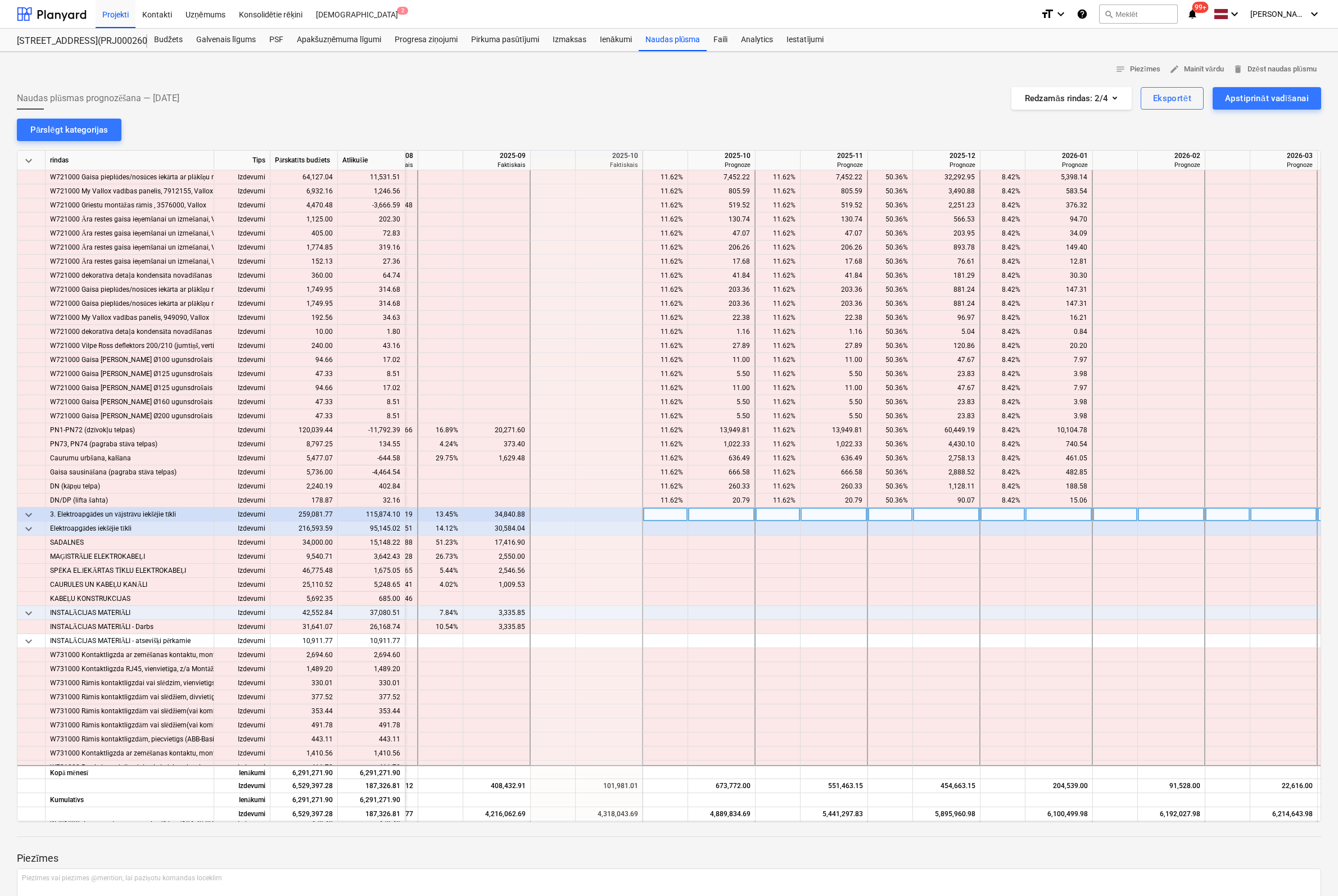
click at [715, 513] on div at bounding box center [721, 514] width 67 height 14
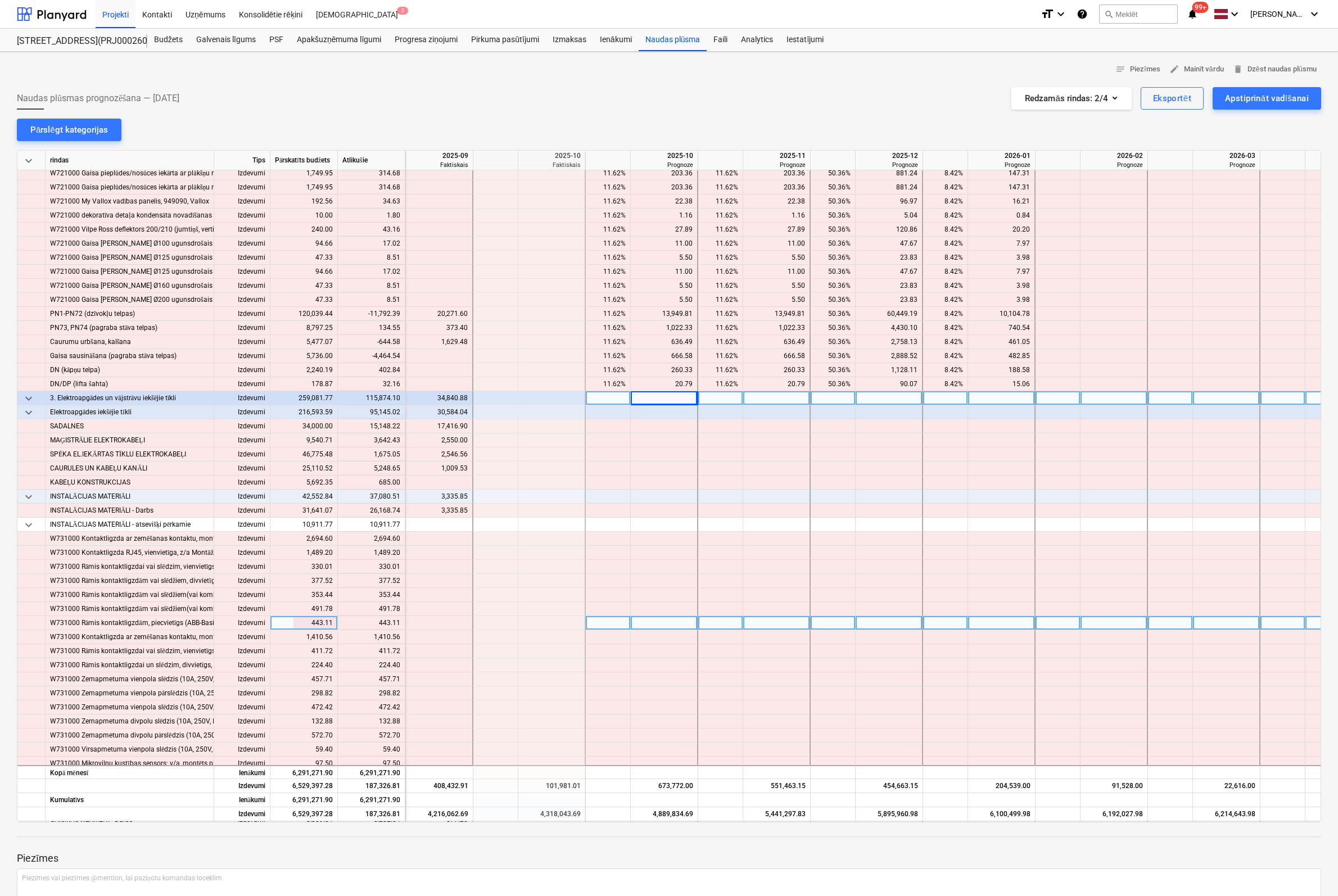
scroll to position [7702, 1169]
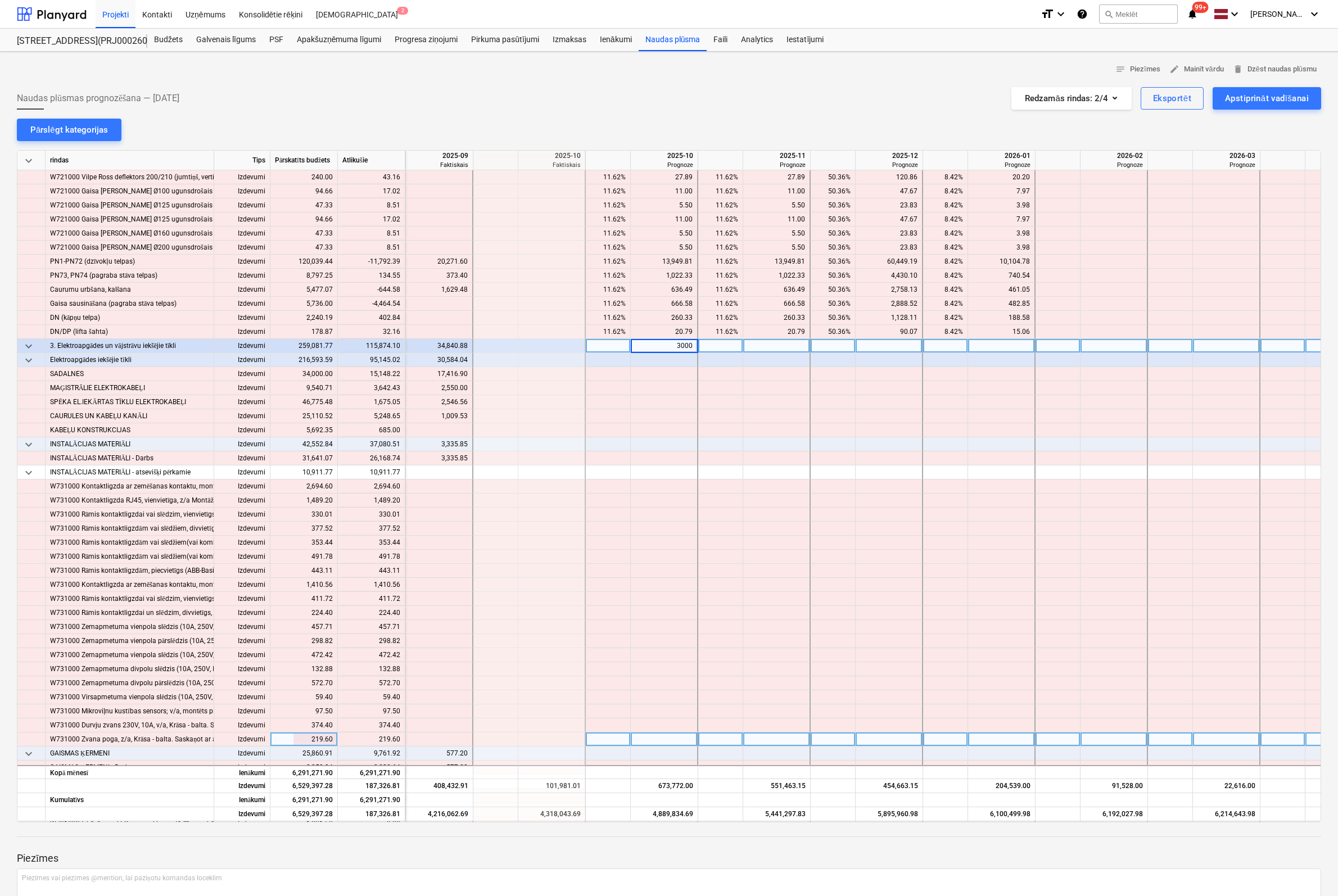
type input "30000"
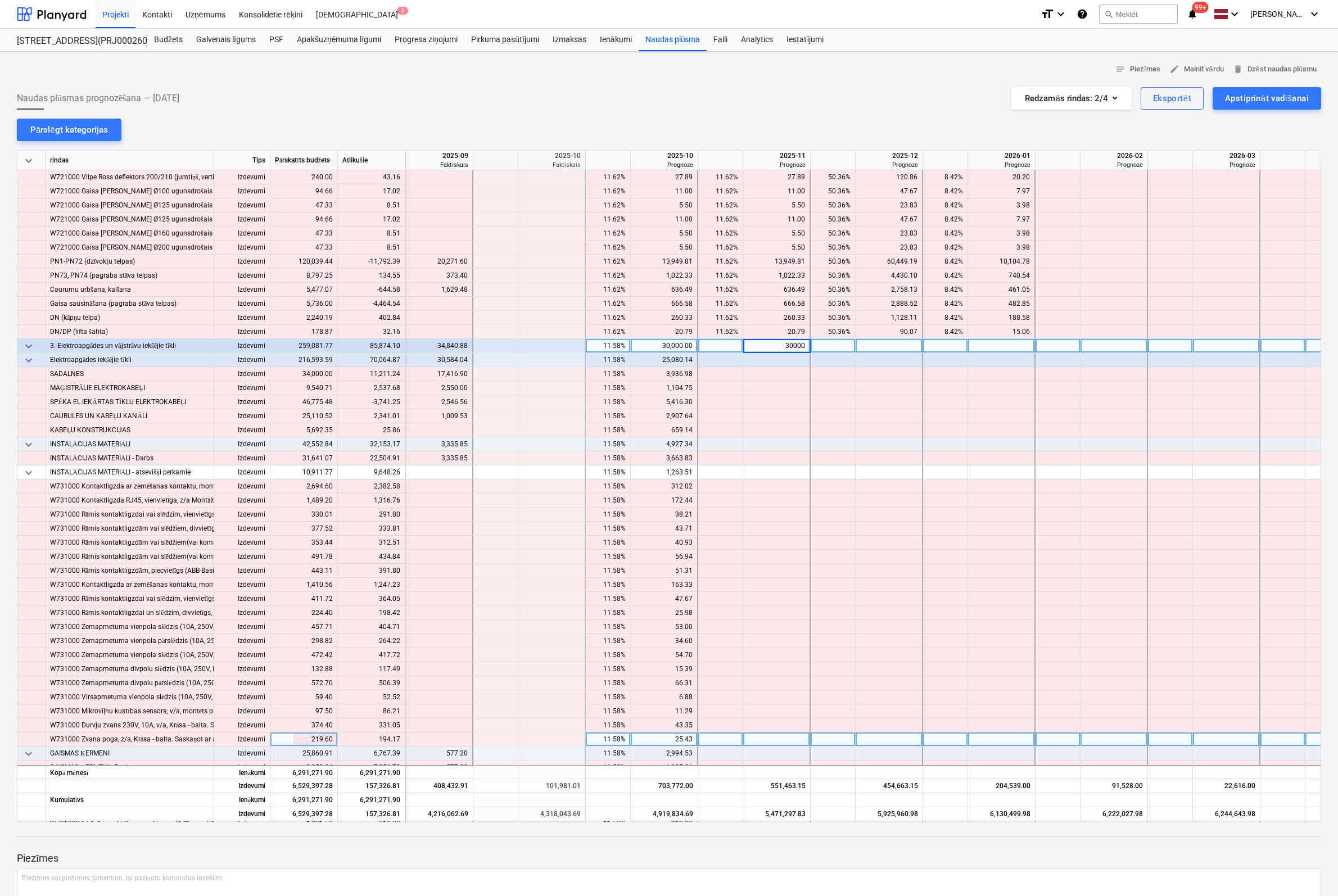
type input "300000"
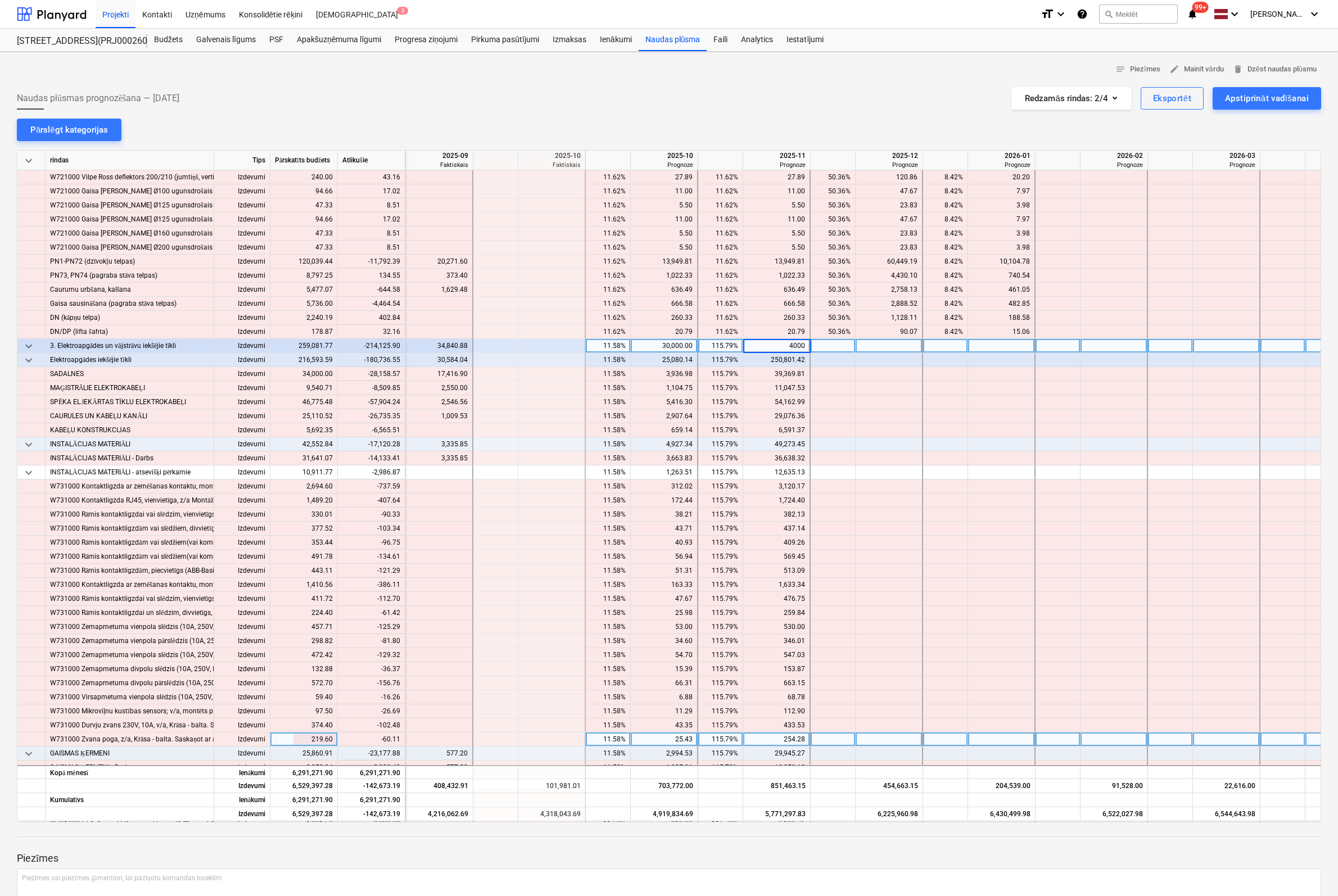
type input "40000"
type input "30000"
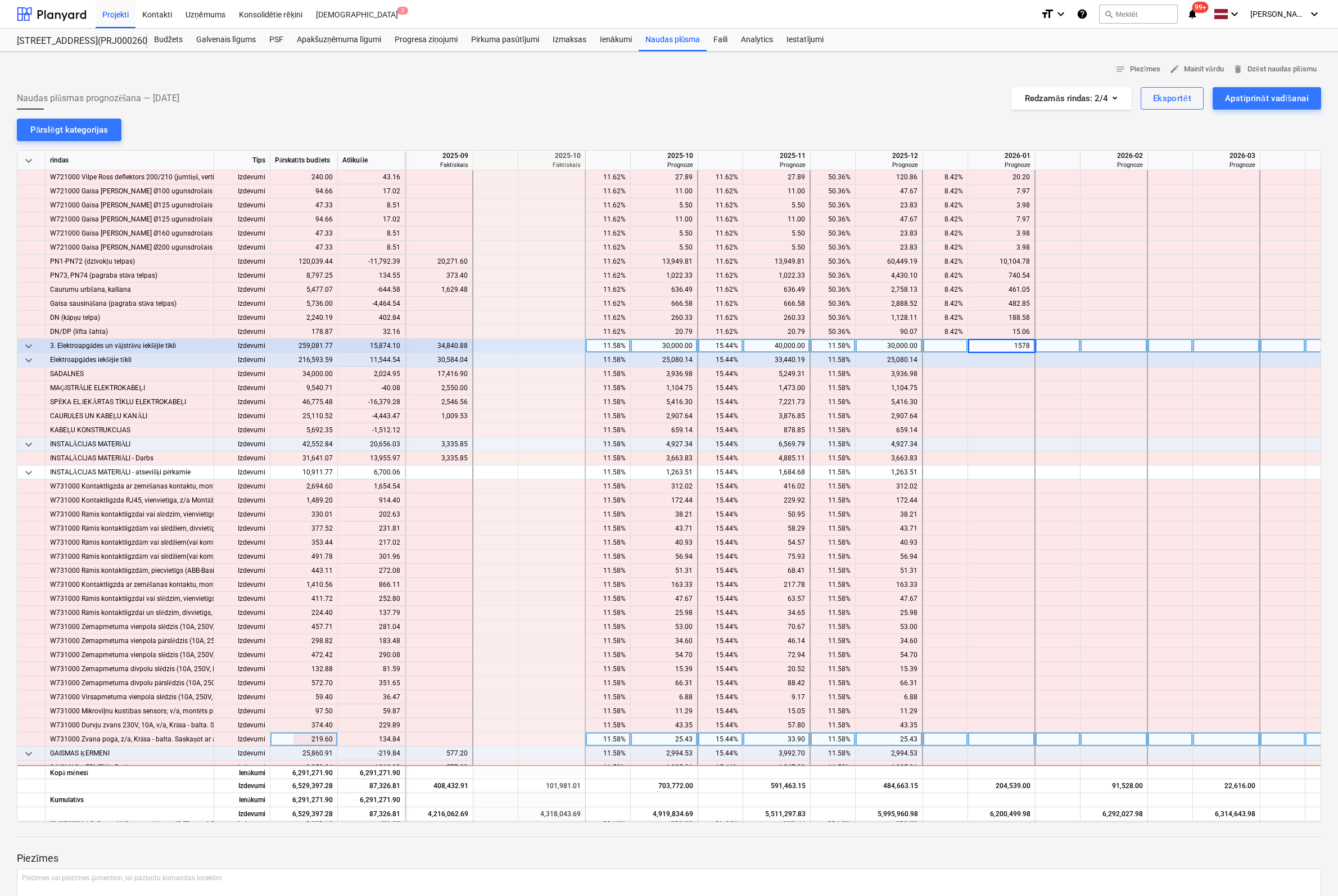
type input "15784"
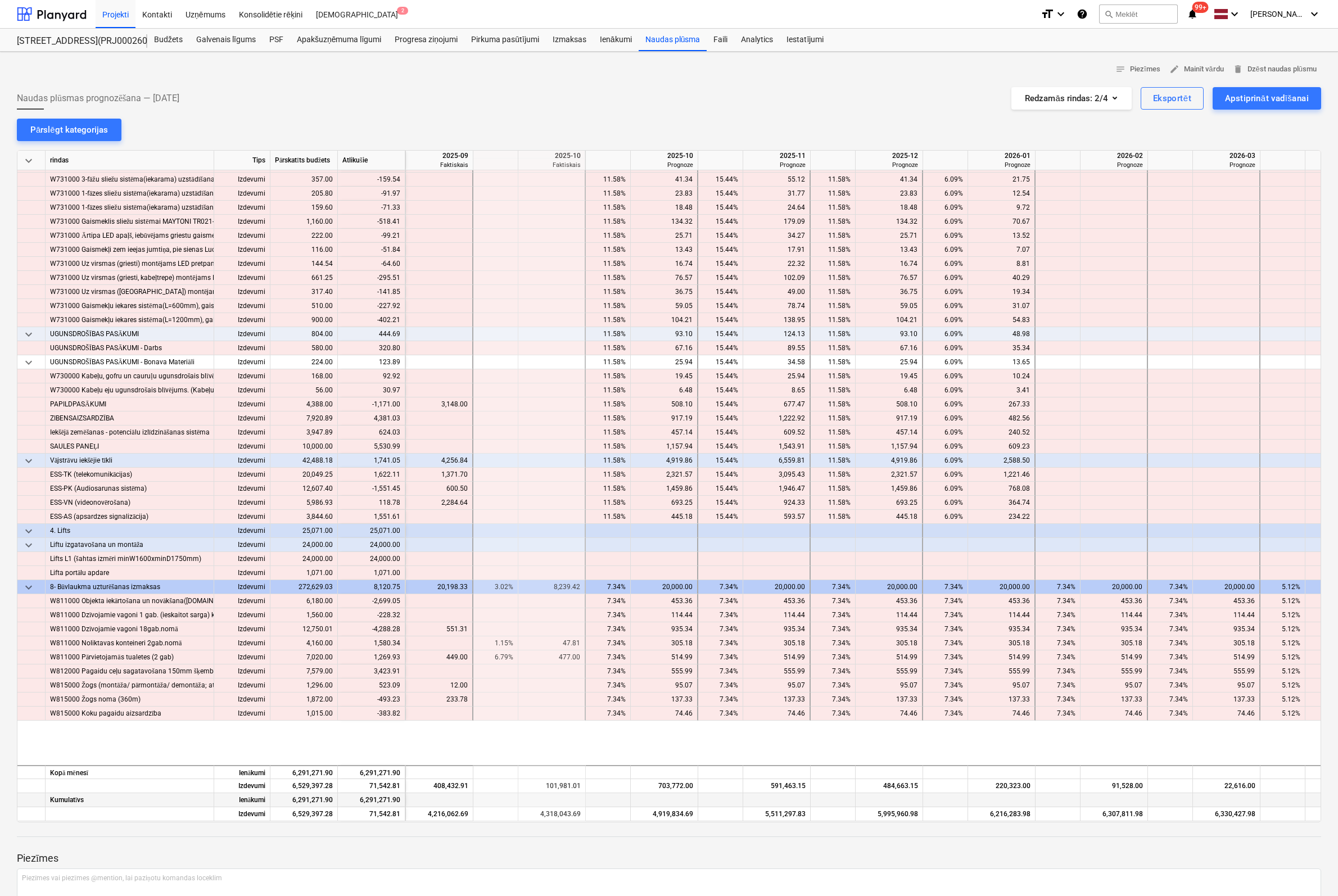
scroll to position [8545, 1169]
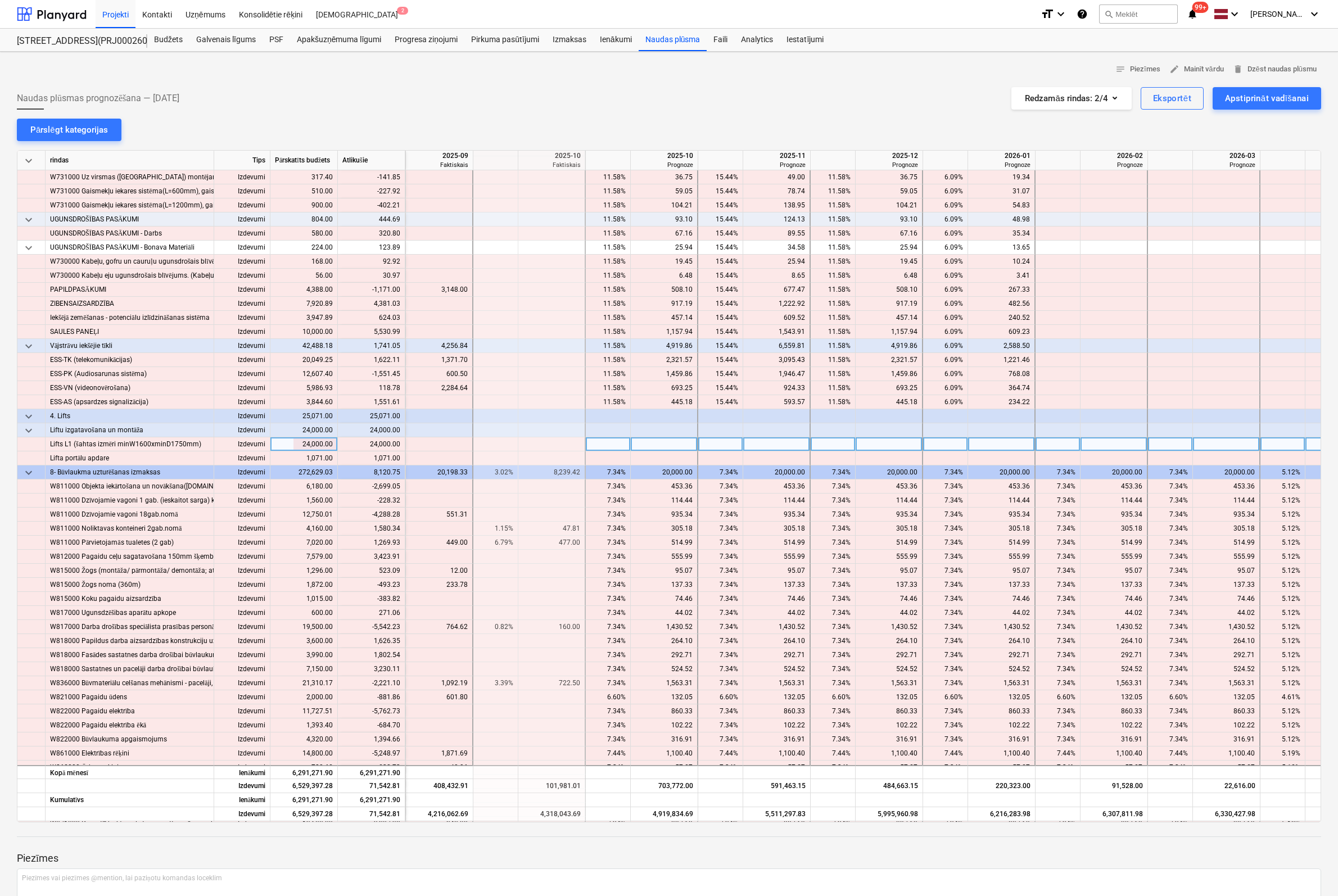
click at [668, 441] on div at bounding box center [664, 444] width 67 height 14
click at [770, 442] on div at bounding box center [777, 444] width 67 height 14
type input "24000"
type input "071"
type input "10"
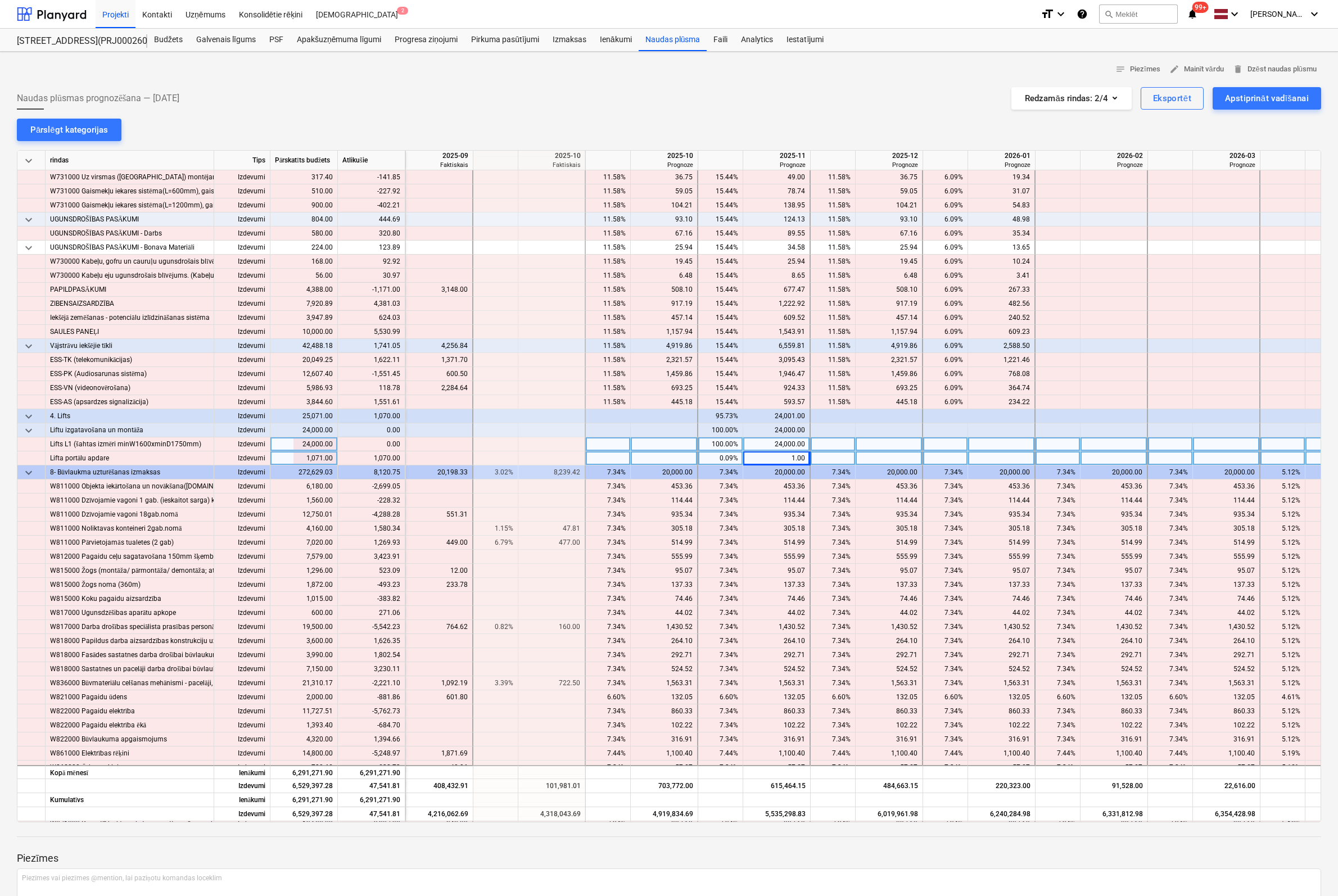
click at [777, 459] on div "1.00" at bounding box center [776, 458] width 58 height 14
type input "1070"
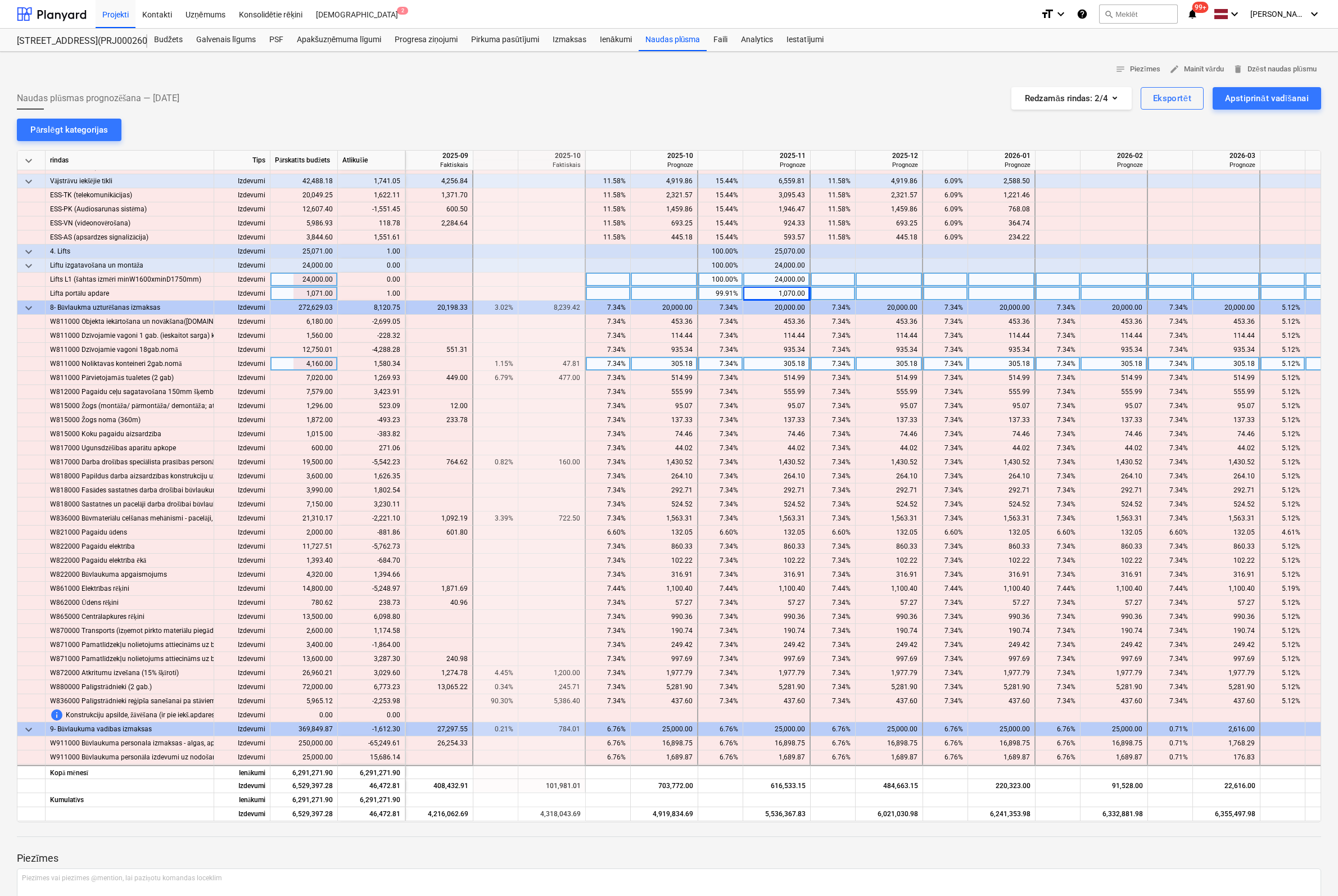
scroll to position [8714, 1169]
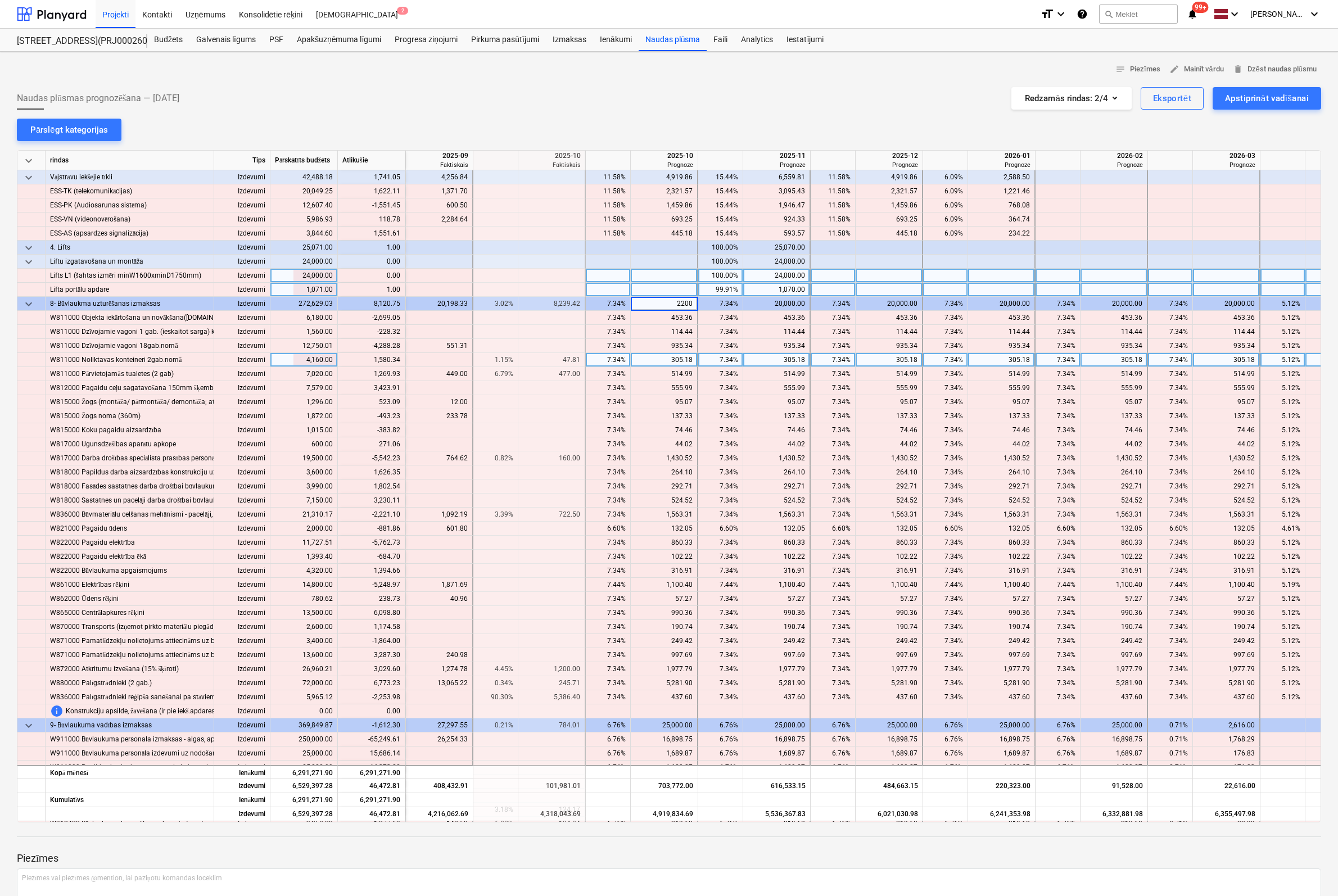
type input "22000"
type input "25000"
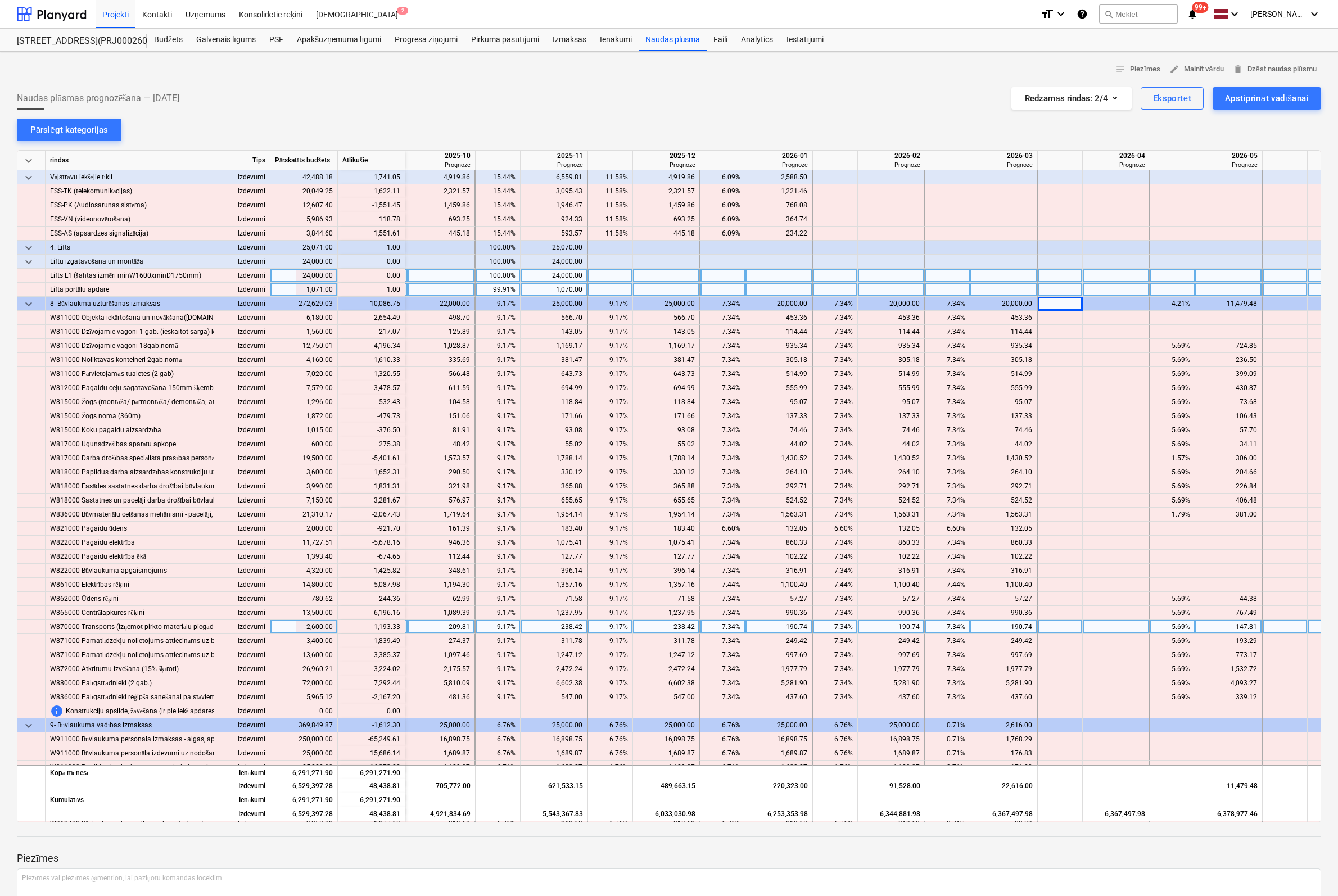
scroll to position [8714, 1389]
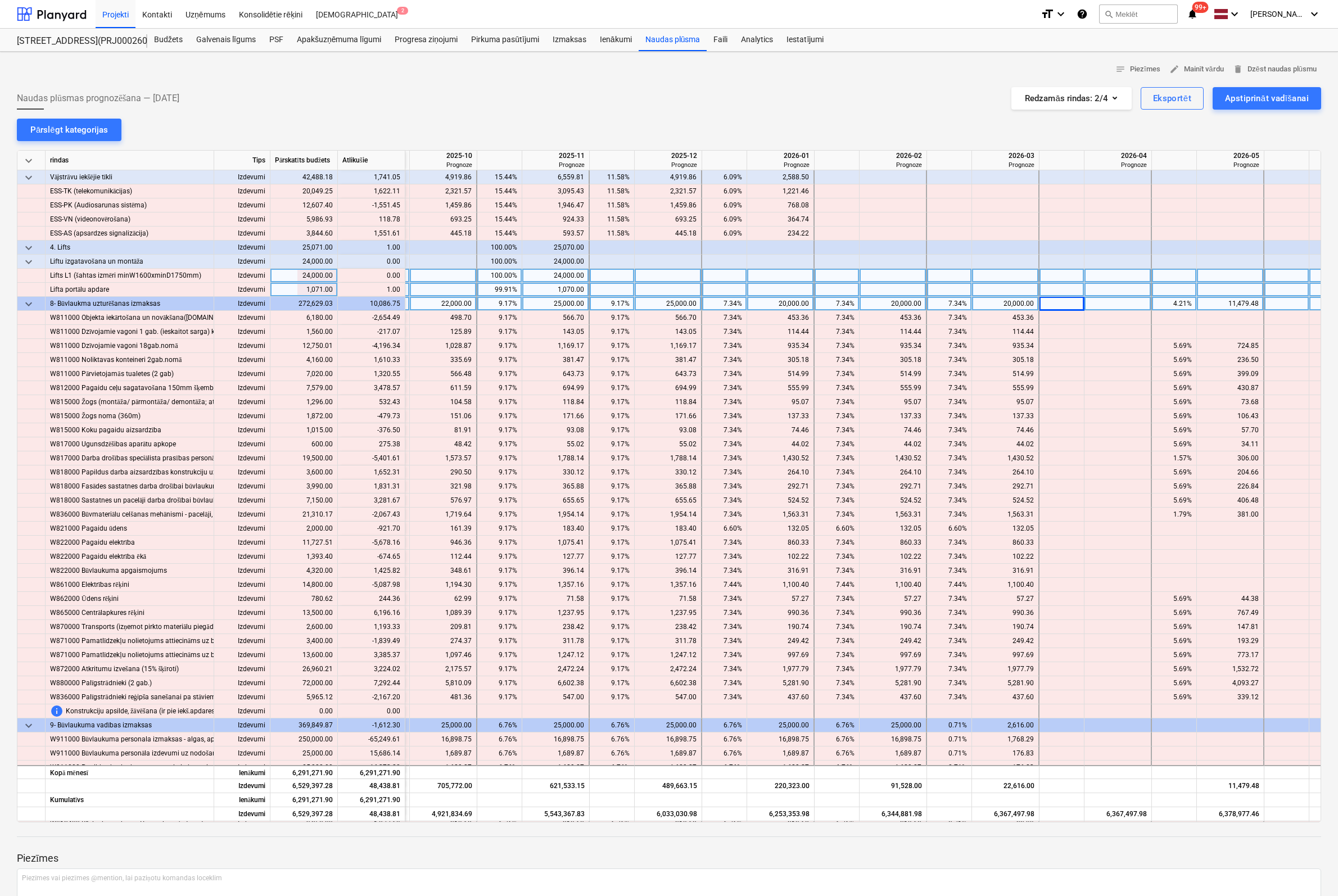
click at [1175, 301] on div "4.21%" at bounding box center [1174, 304] width 35 height 14
type input "0"
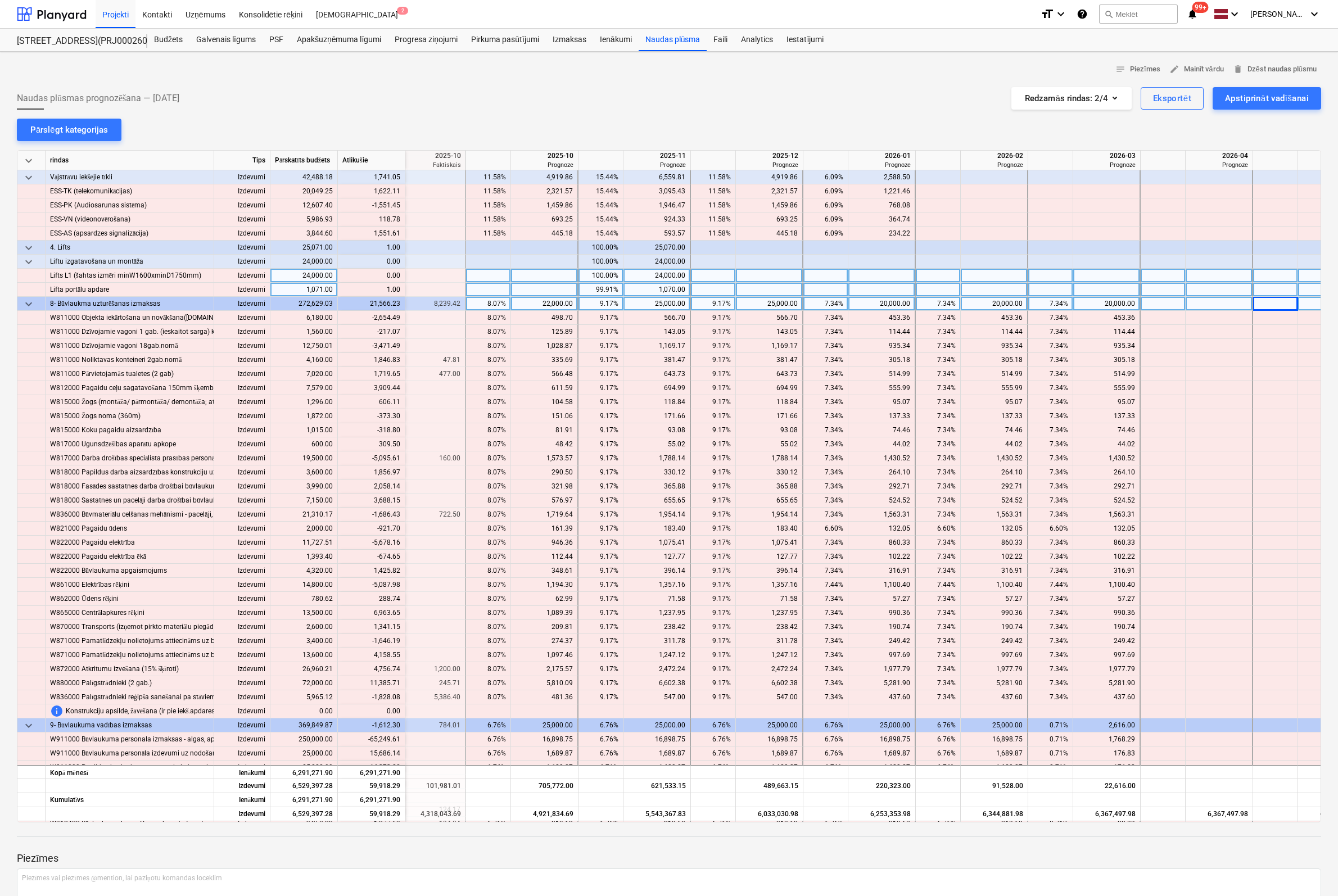
scroll to position [8714, 1286]
click at [901, 303] on div "20,000.00" at bounding box center [883, 304] width 58 height 14
type input "25000"
type input "250000"
type input "25000"
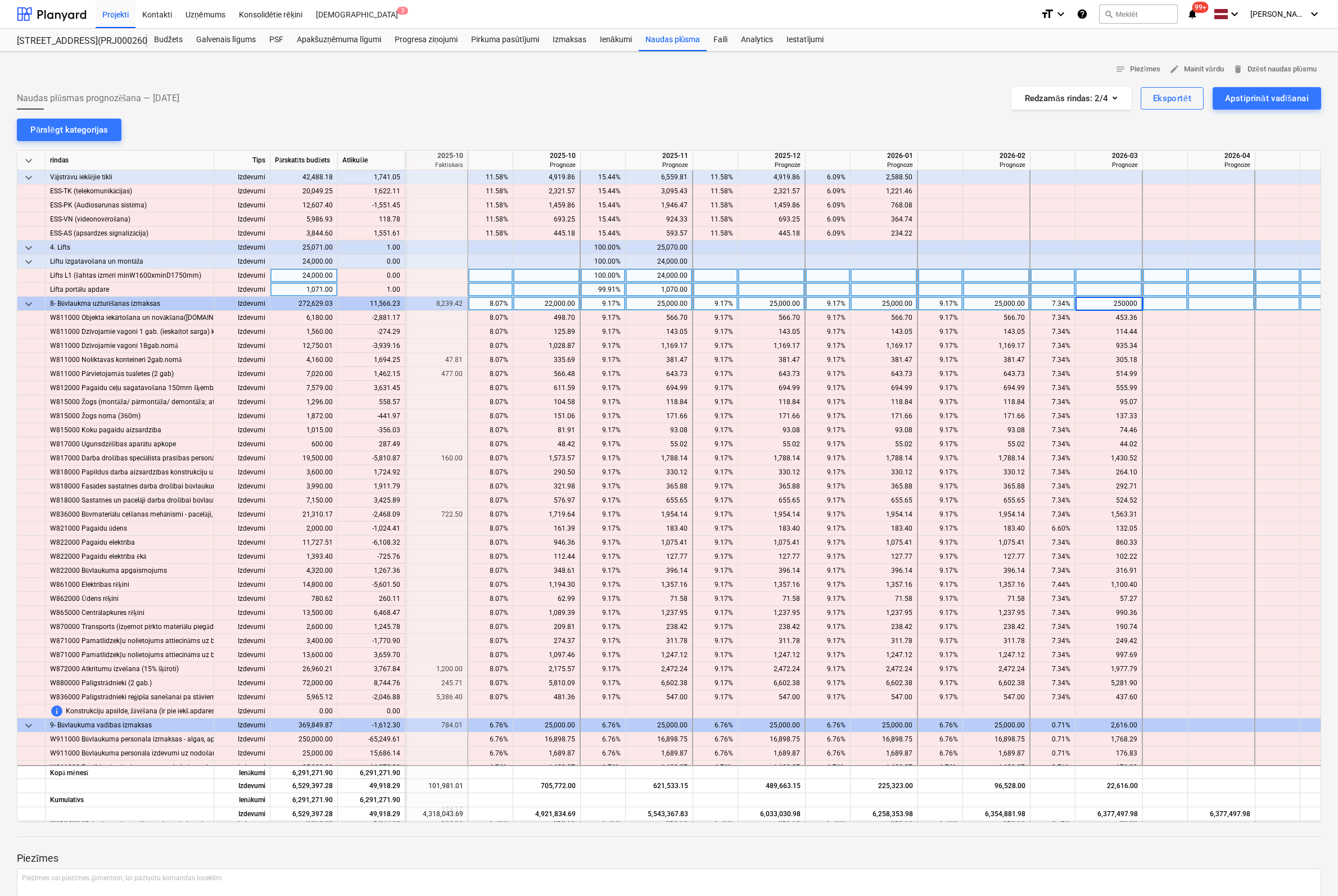
type input "25000"
type input "6566"
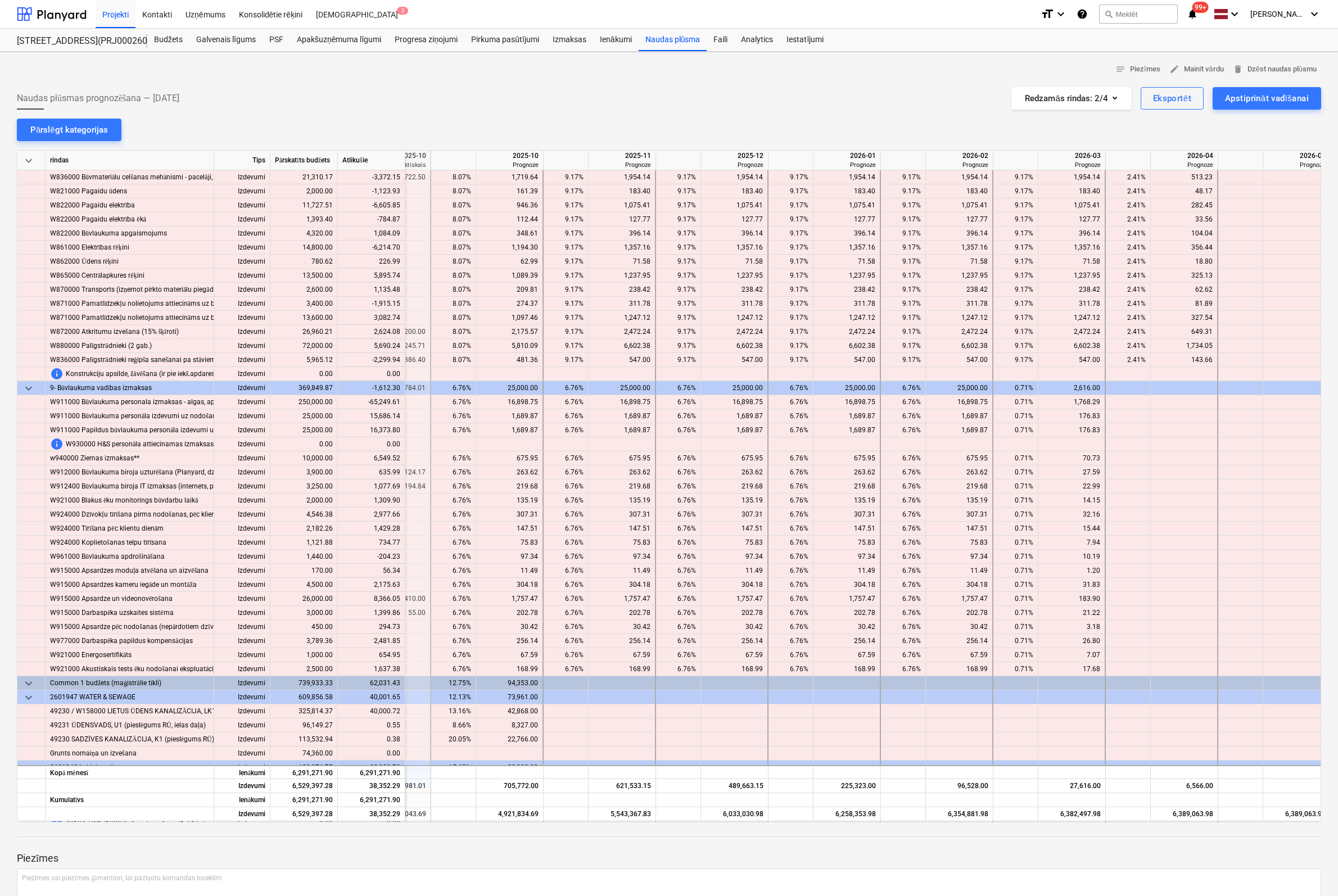
scroll to position [9051, 1314]
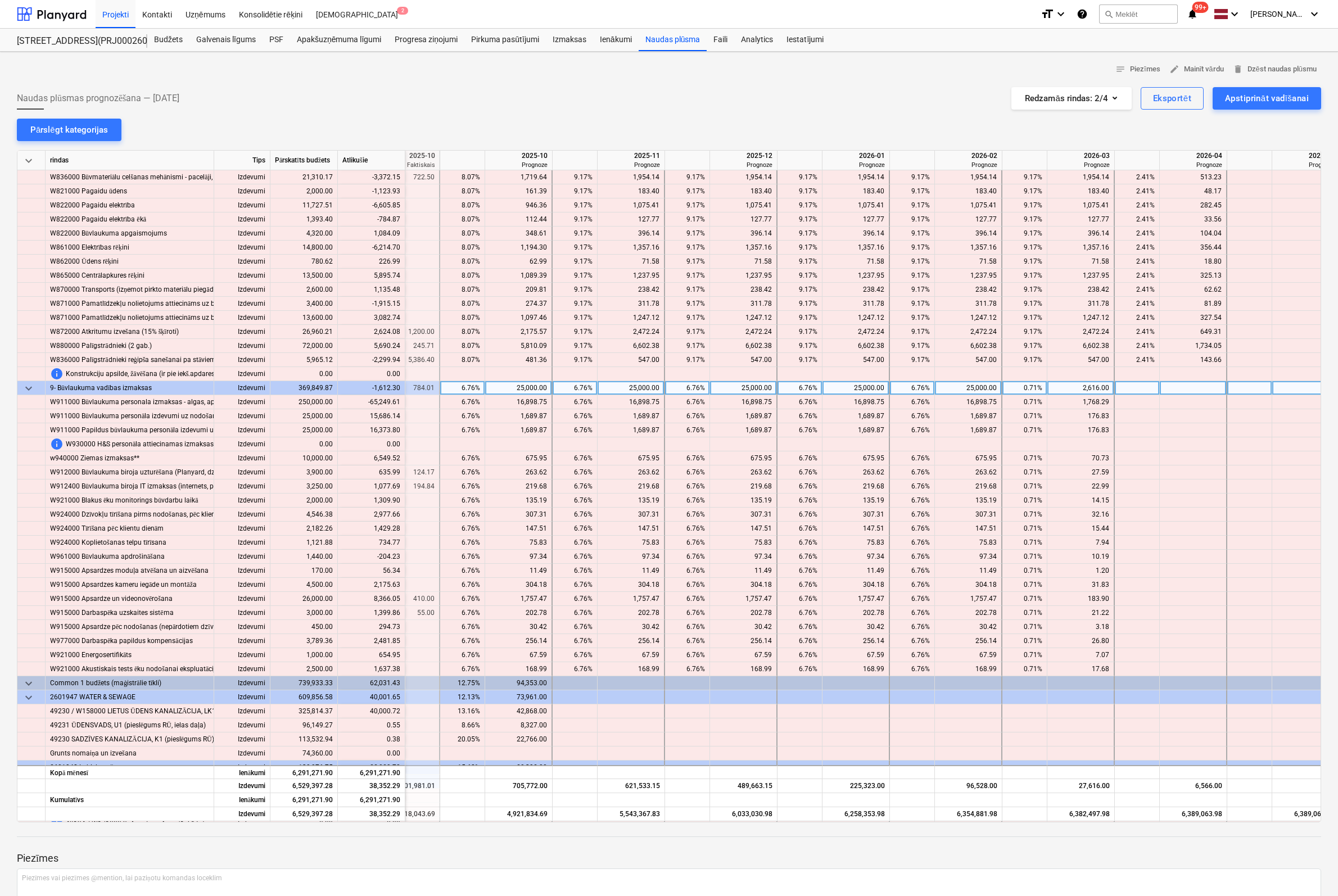
click at [1102, 384] on div "2,616.00" at bounding box center [1081, 388] width 58 height 14
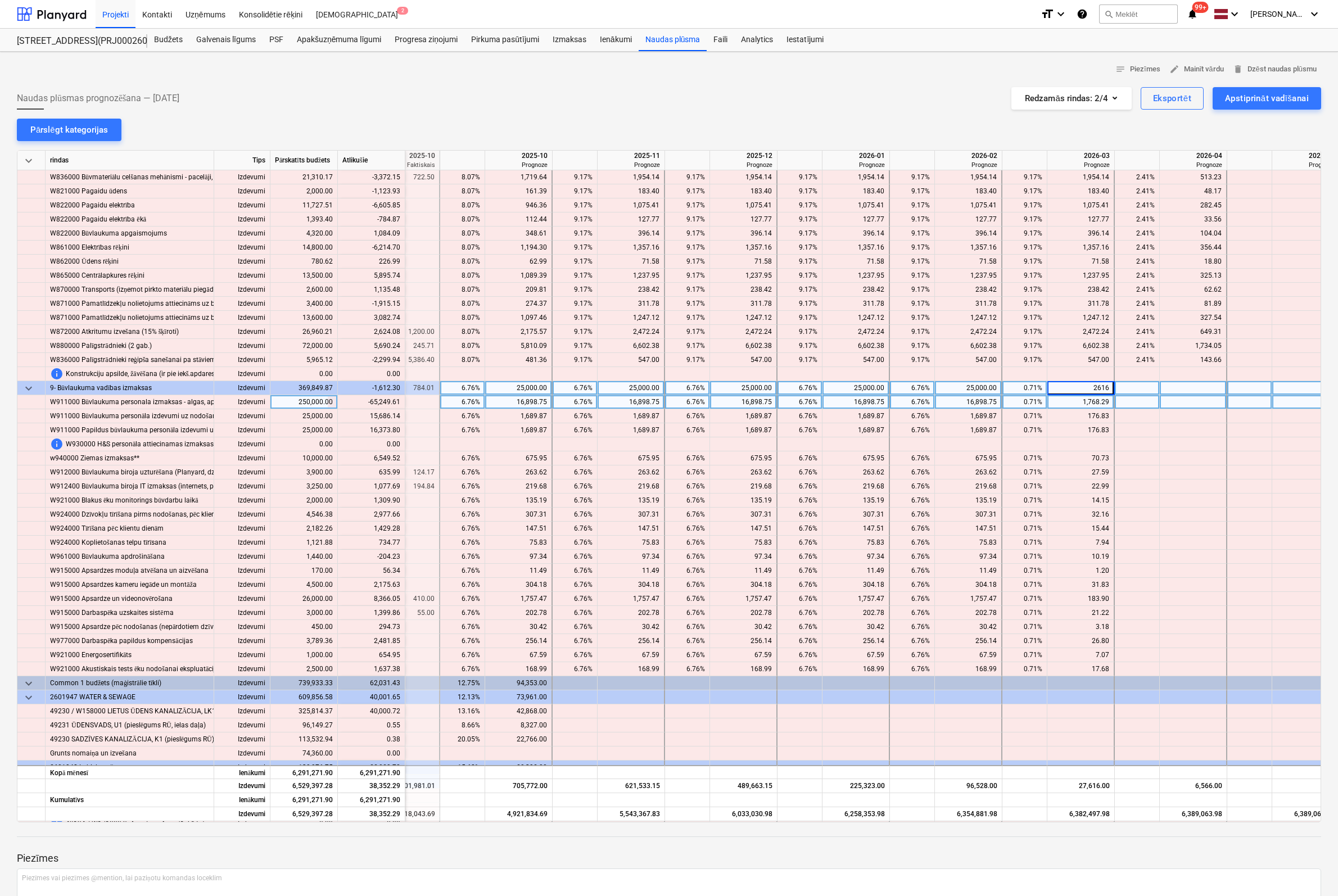
type input "0"
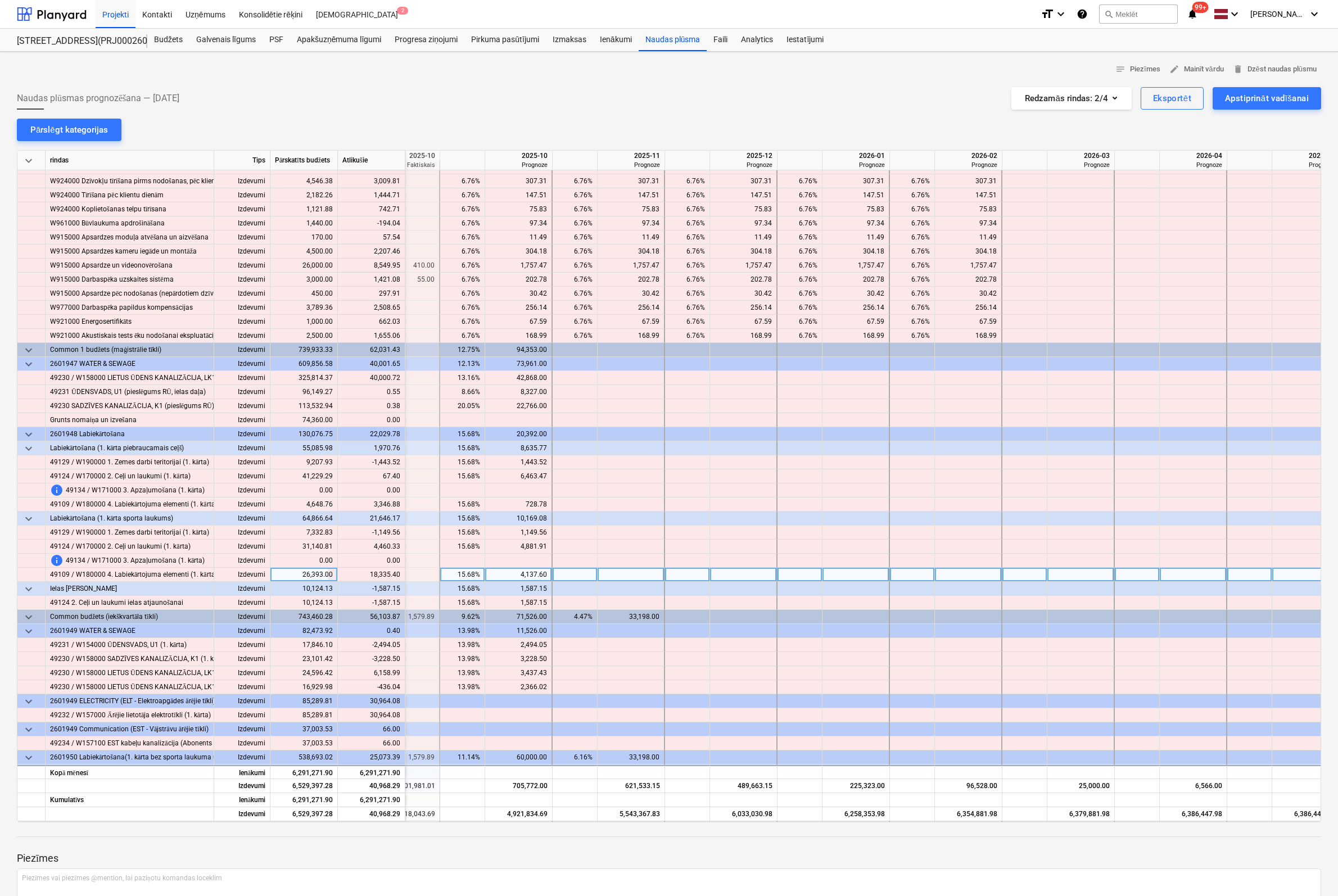
scroll to position [9444, 1314]
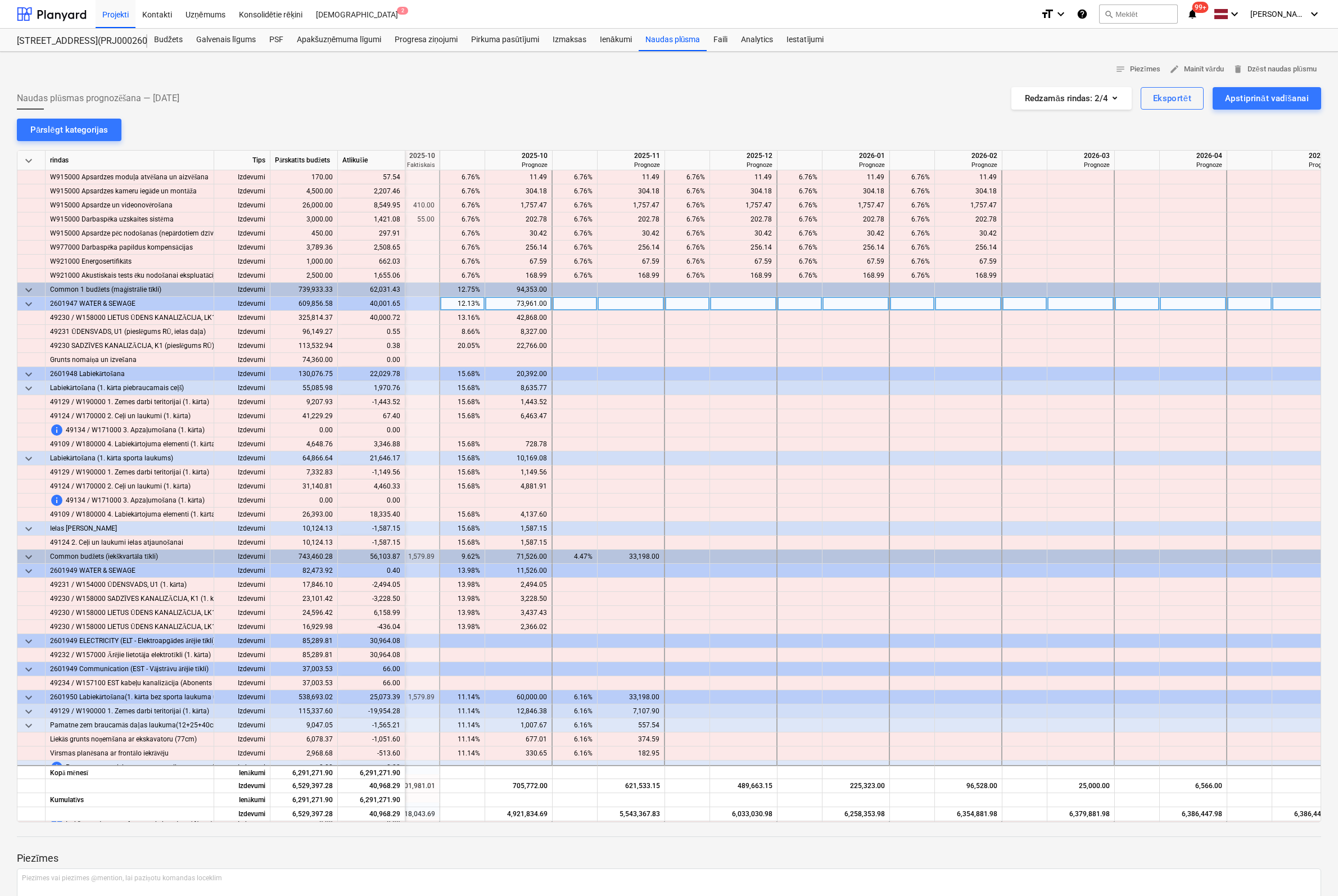
click at [542, 303] on div "73,961.00" at bounding box center [518, 304] width 58 height 14
type input "0"
type input "113962"
type input "42000"
type input "80000"
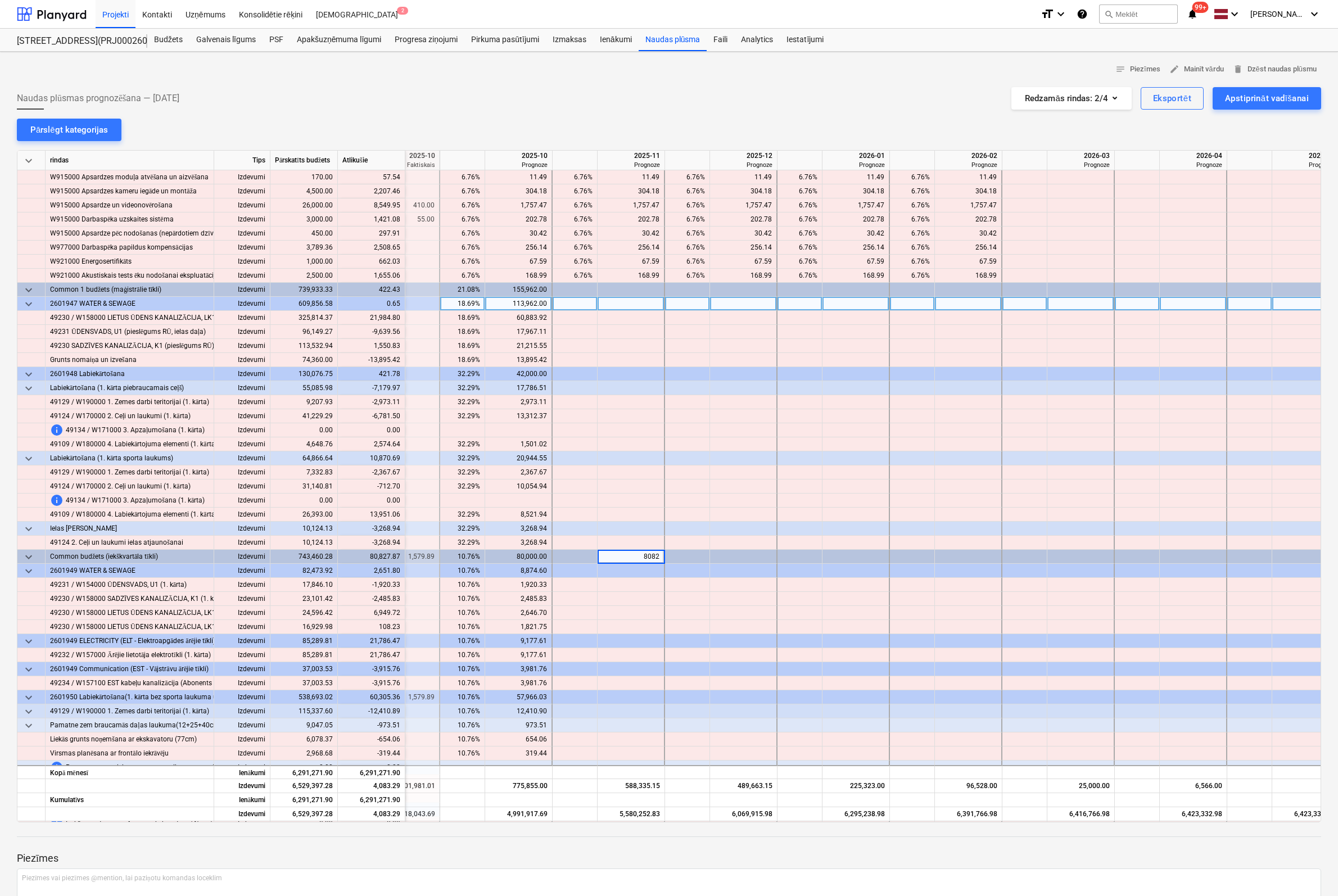
type input "80827"
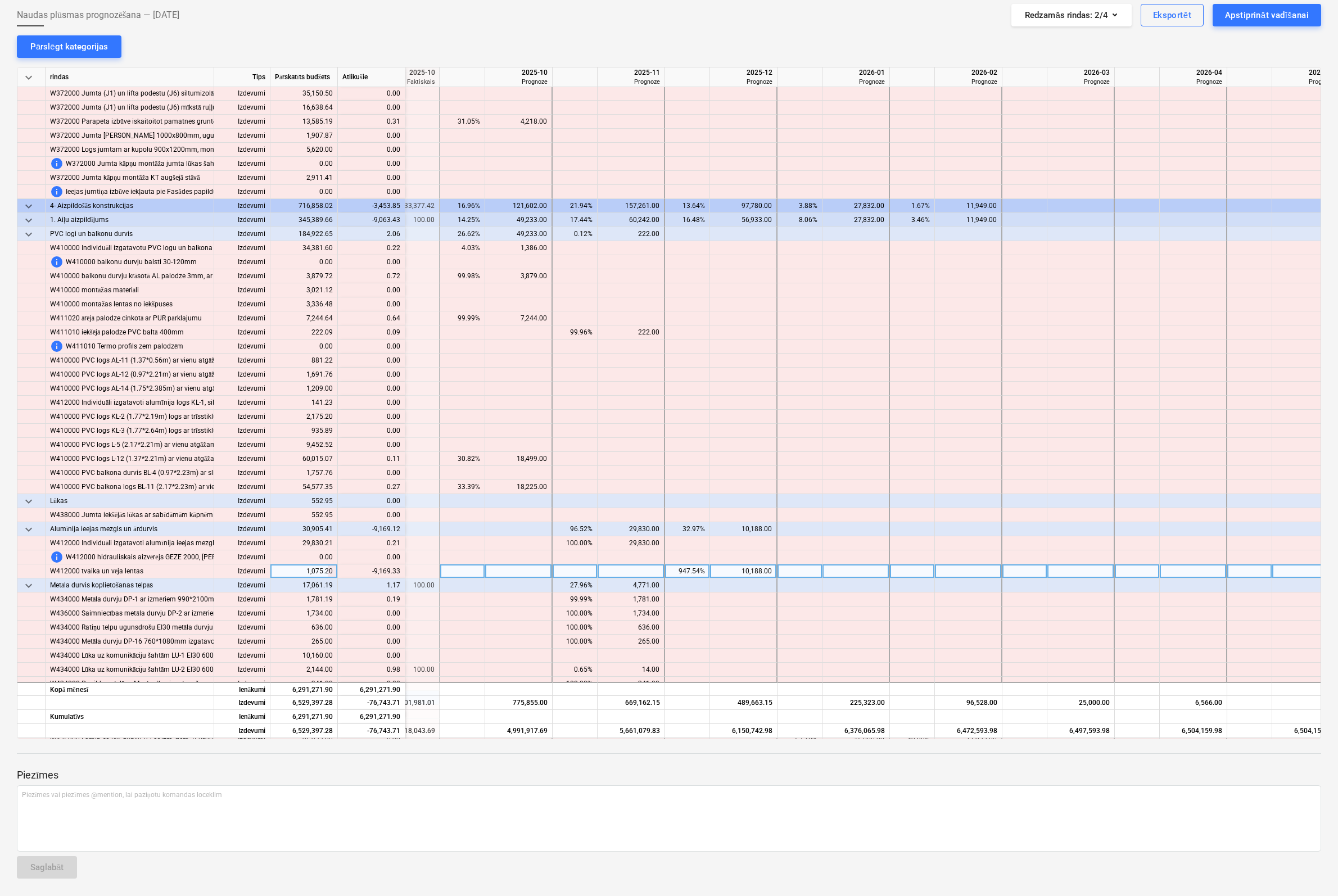
scroll to position [2586, 1314]
click at [755, 572] on div "10,188.00" at bounding box center [743, 572] width 58 height 14
type input "1075"
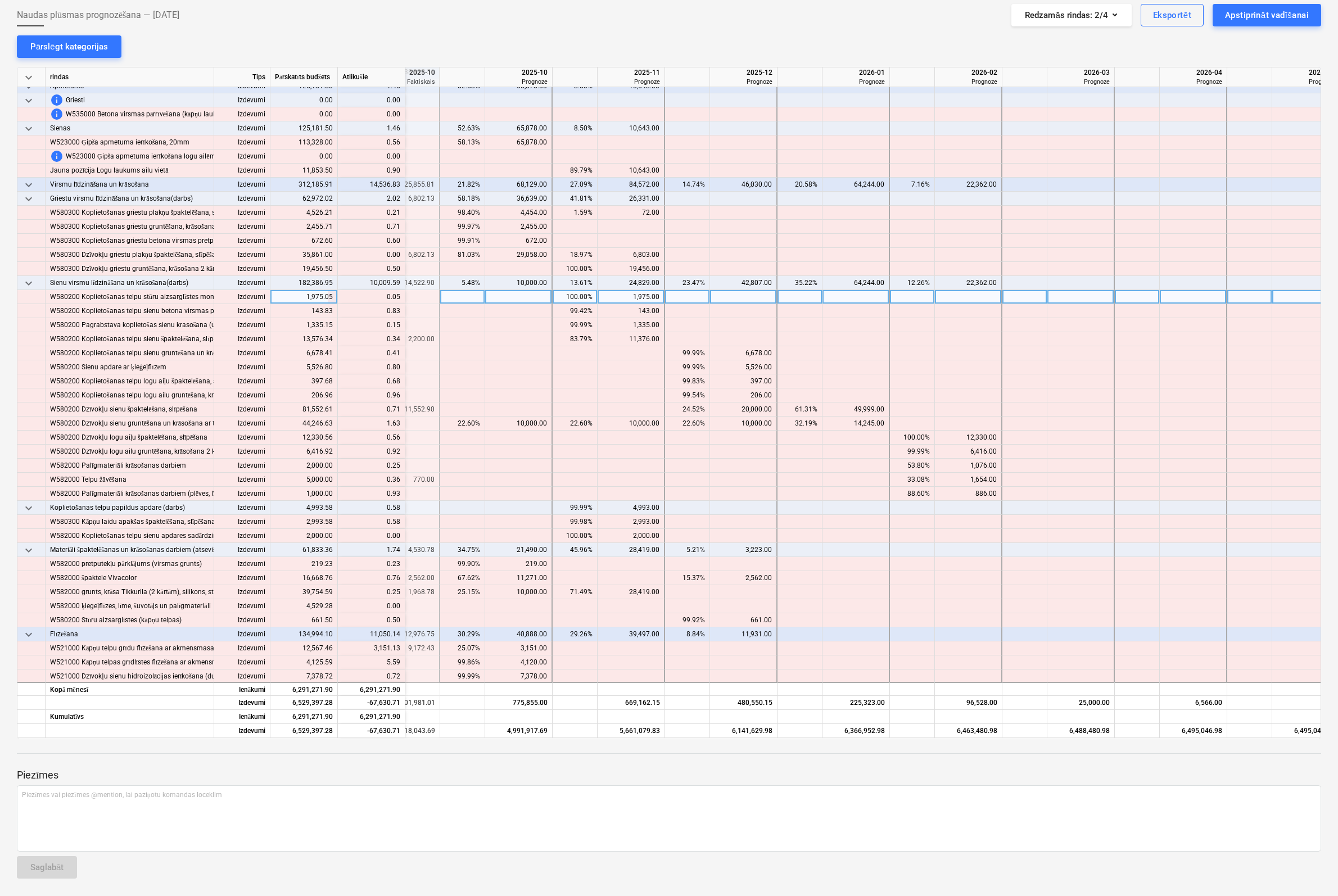
scroll to position [4441, 1314]
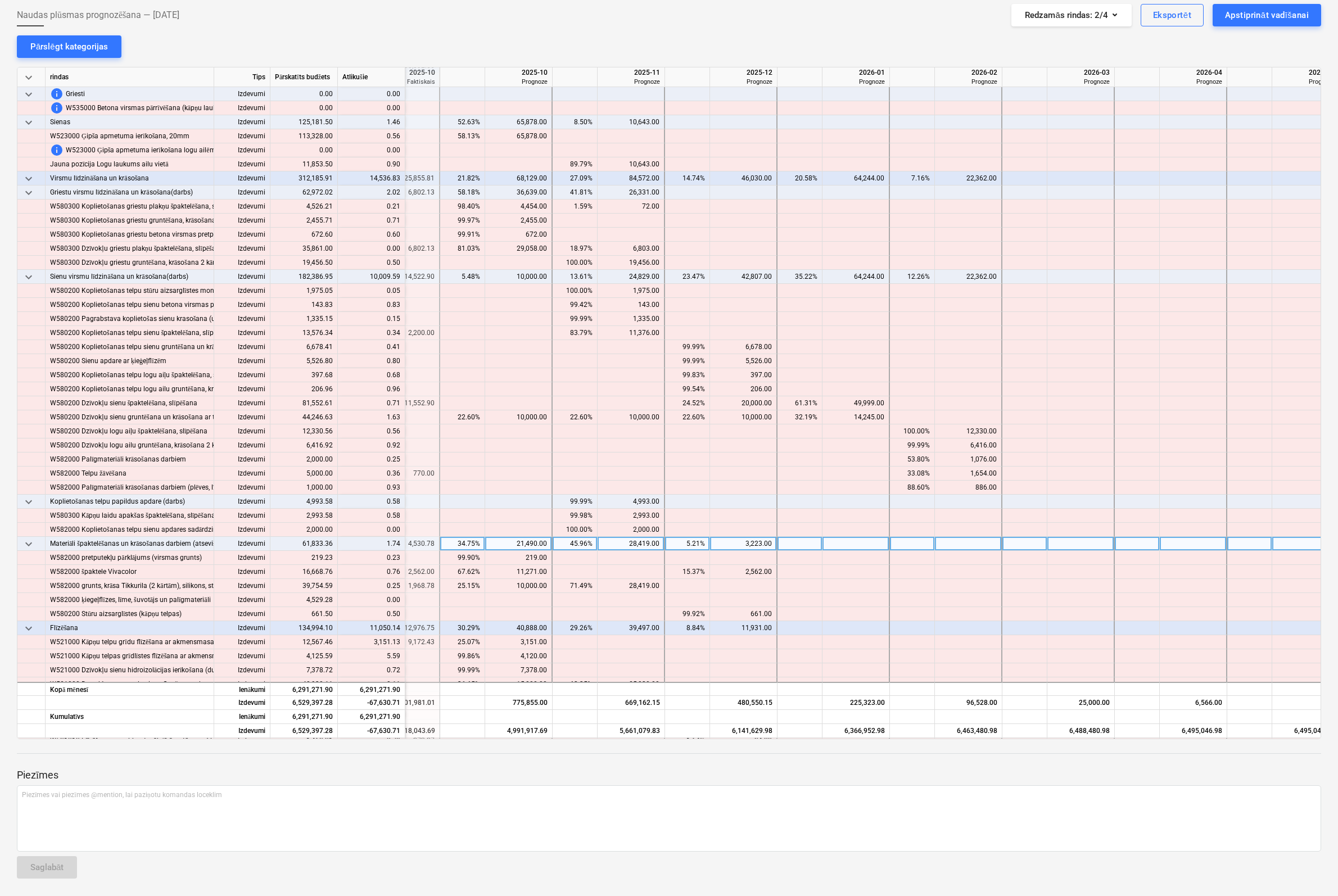
click at [28, 543] on span "keyboard_arrow_down" at bounding box center [28, 543] width 13 height 13
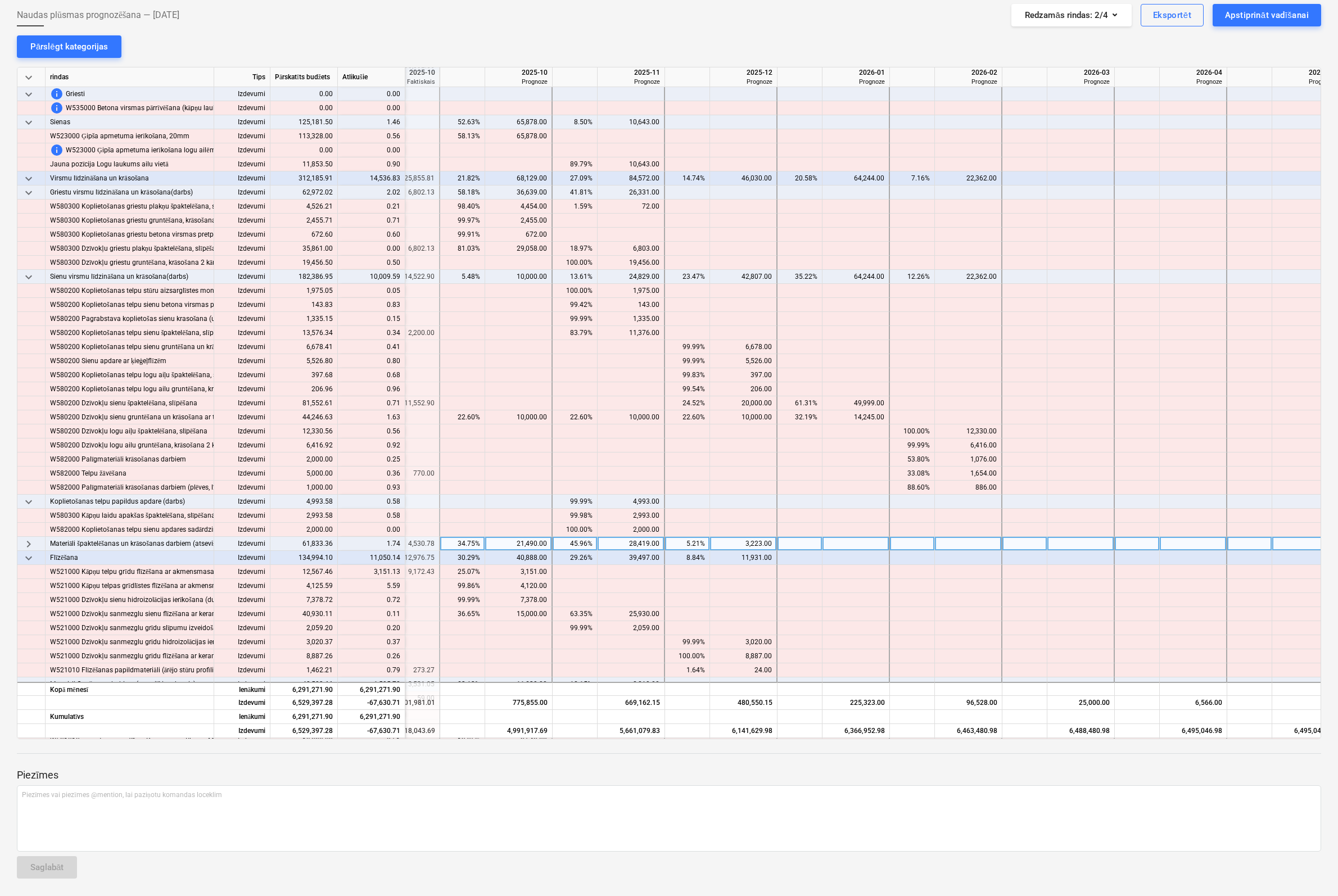
click at [28, 543] on span "keyboard_arrow_right" at bounding box center [28, 543] width 13 height 13
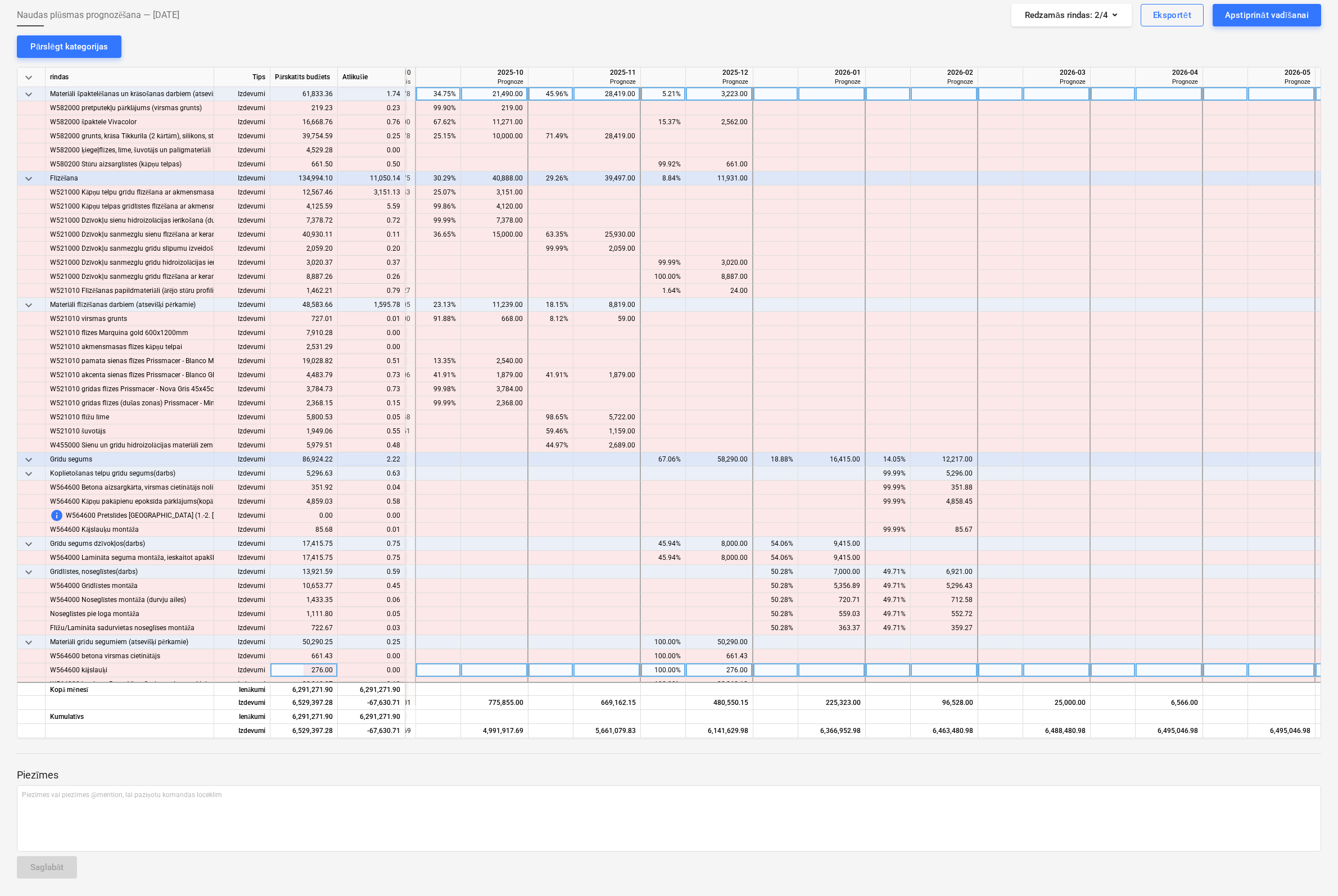
scroll to position [4666, 1339]
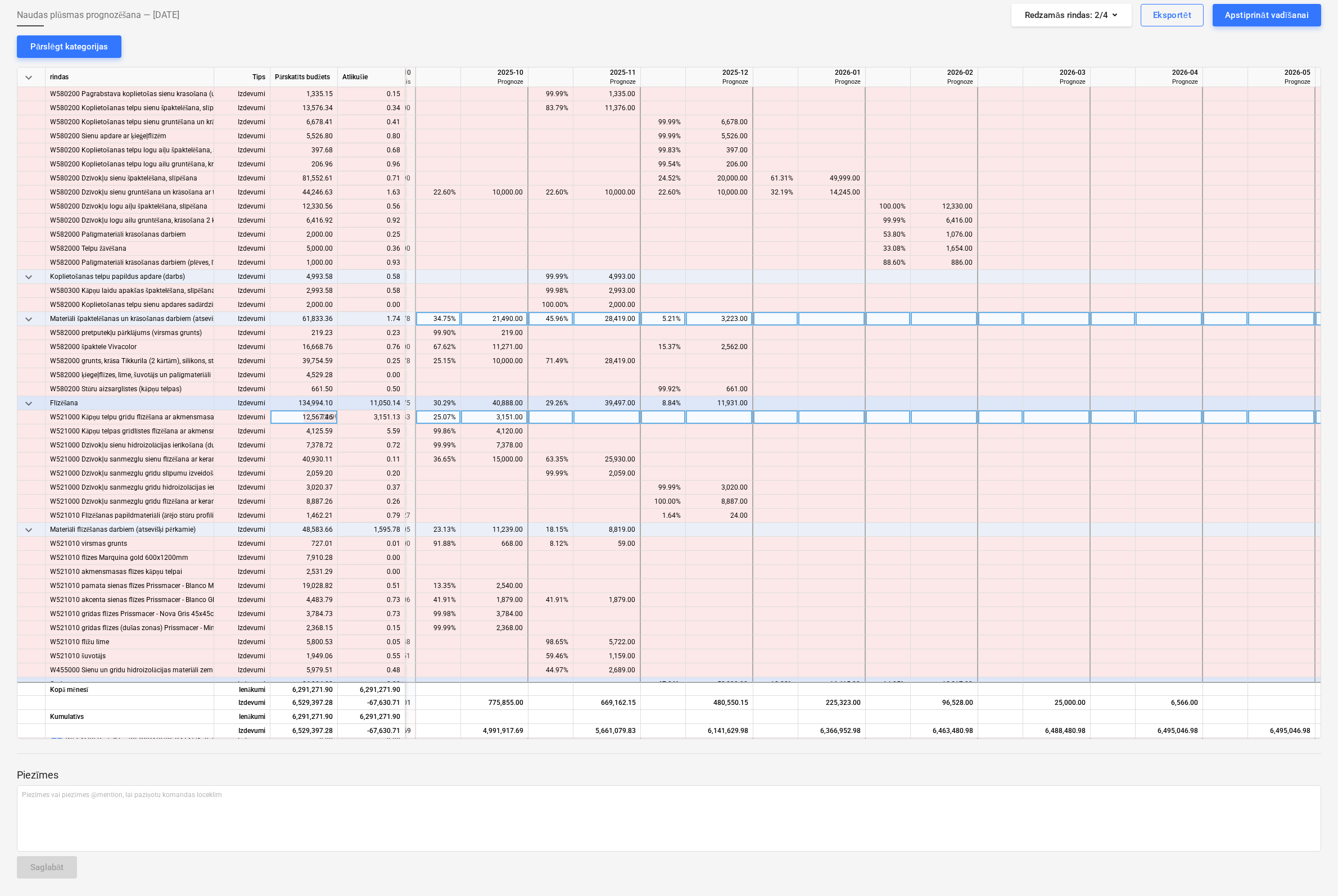
click at [730, 419] on div at bounding box center [719, 417] width 67 height 14
type input "3151"
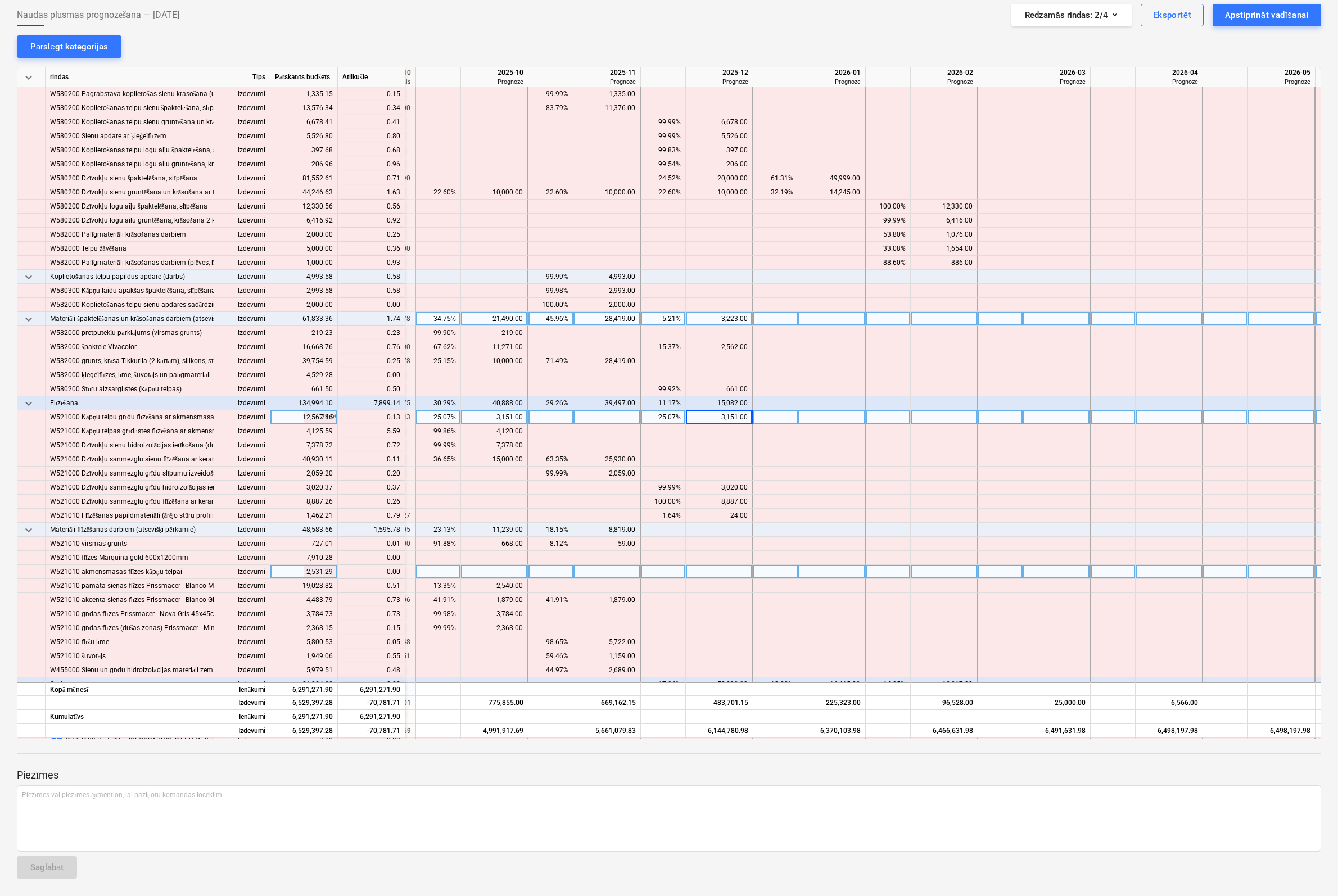
scroll to position [4778, 1339]
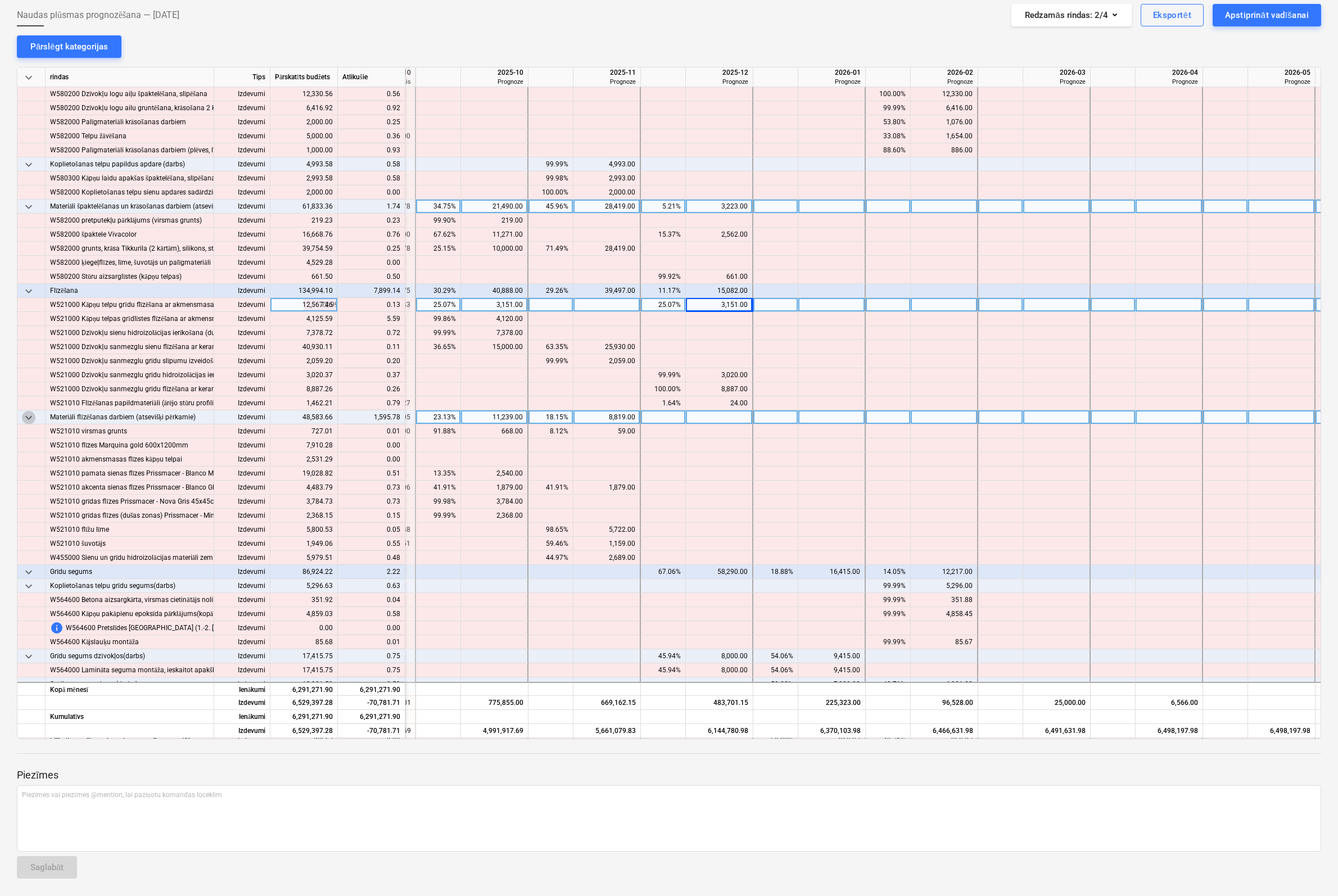
click at [31, 414] on span "keyboard_arrow_down" at bounding box center [28, 417] width 13 height 13
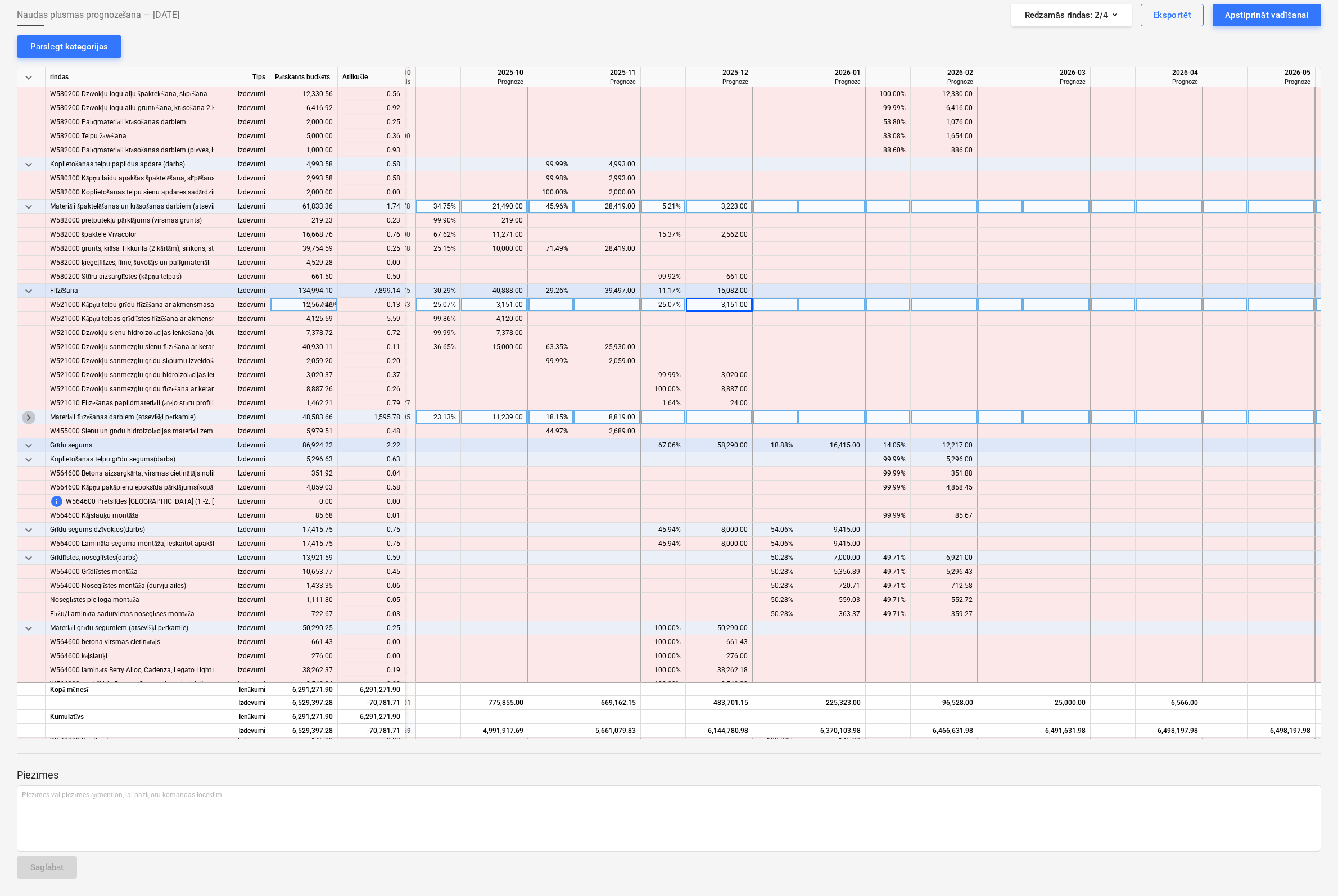
click at [31, 414] on span "keyboard_arrow_right" at bounding box center [28, 417] width 13 height 13
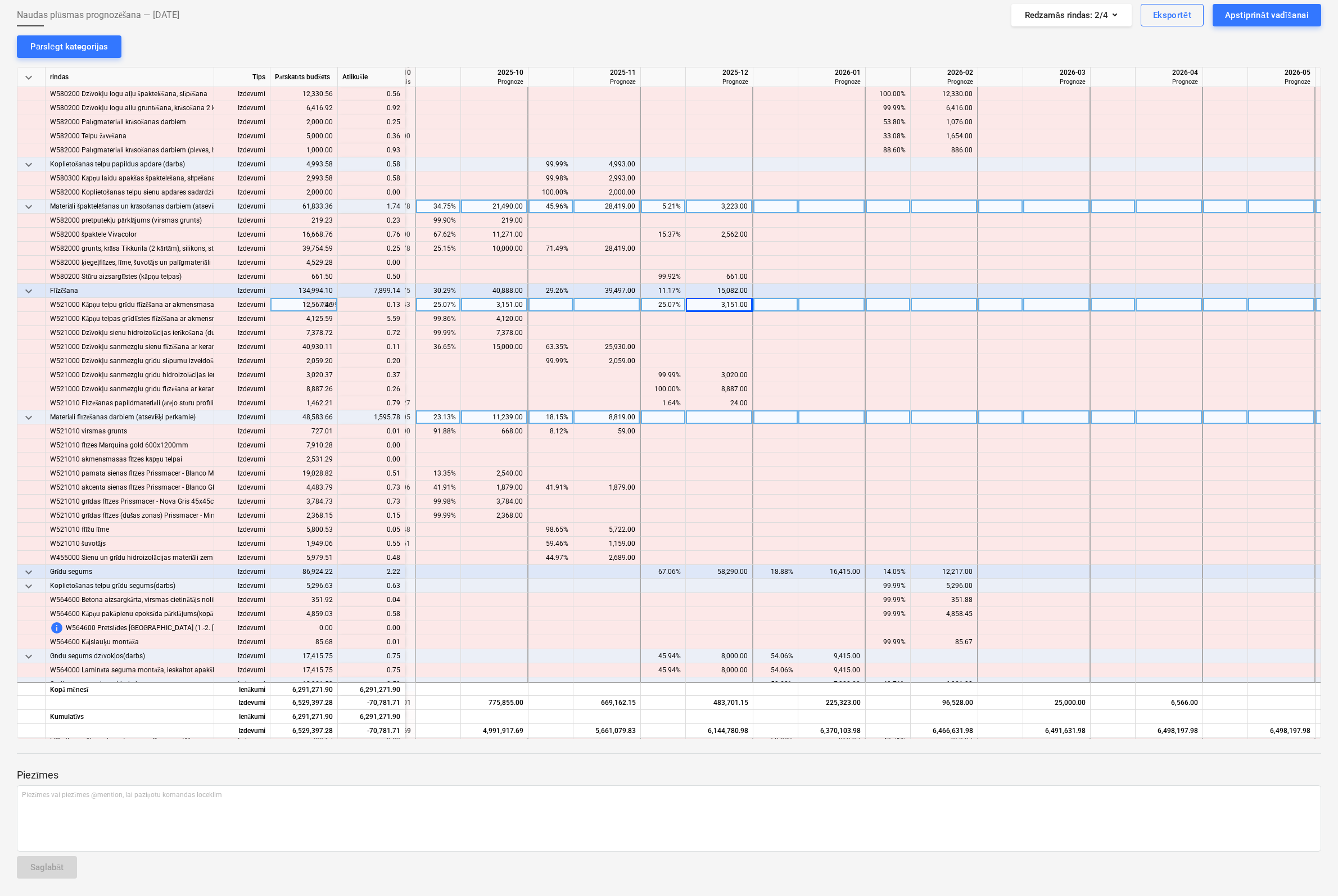
click at [28, 414] on span "keyboard_arrow_down" at bounding box center [28, 417] width 13 height 13
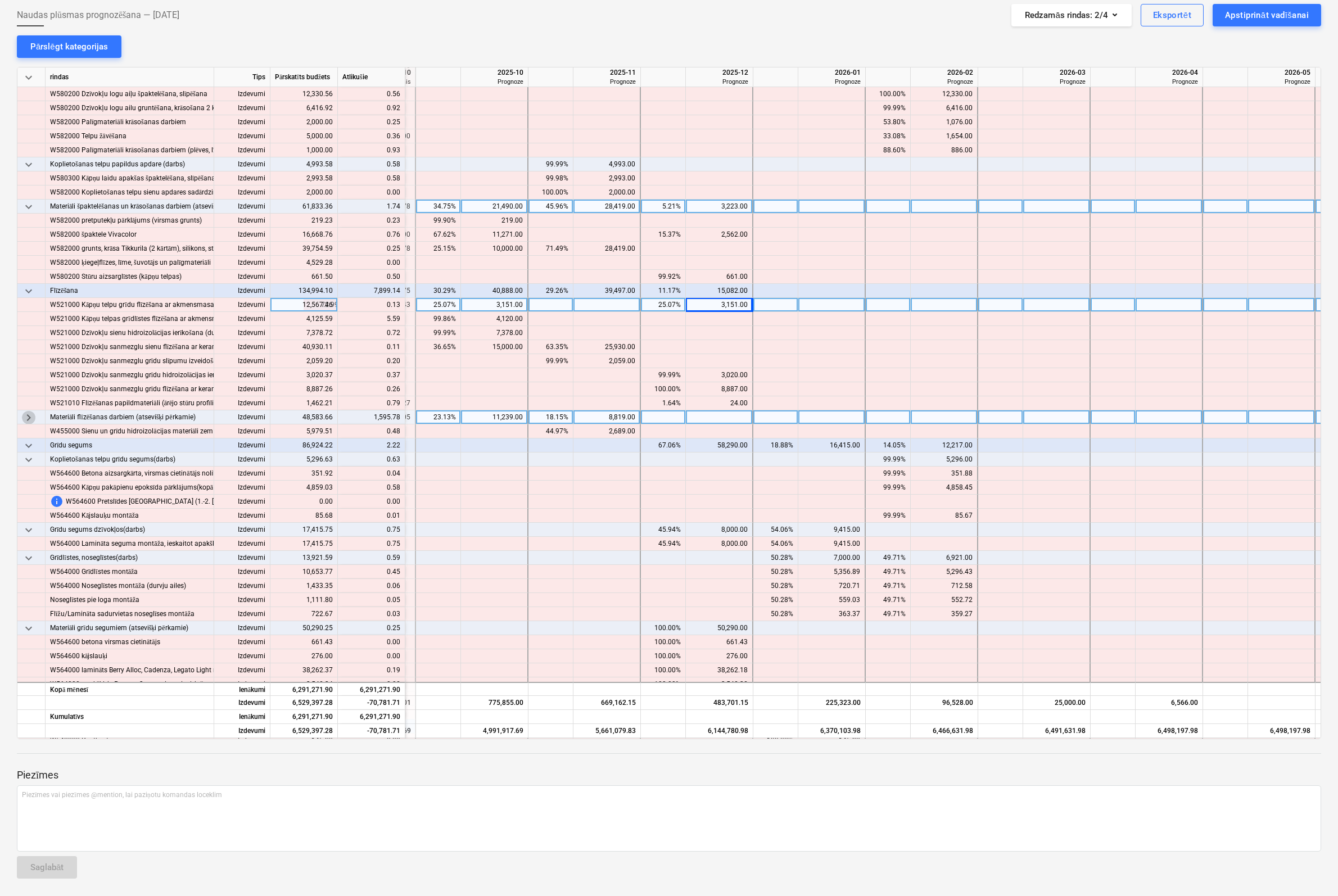
click at [28, 414] on span "keyboard_arrow_right" at bounding box center [28, 417] width 13 height 13
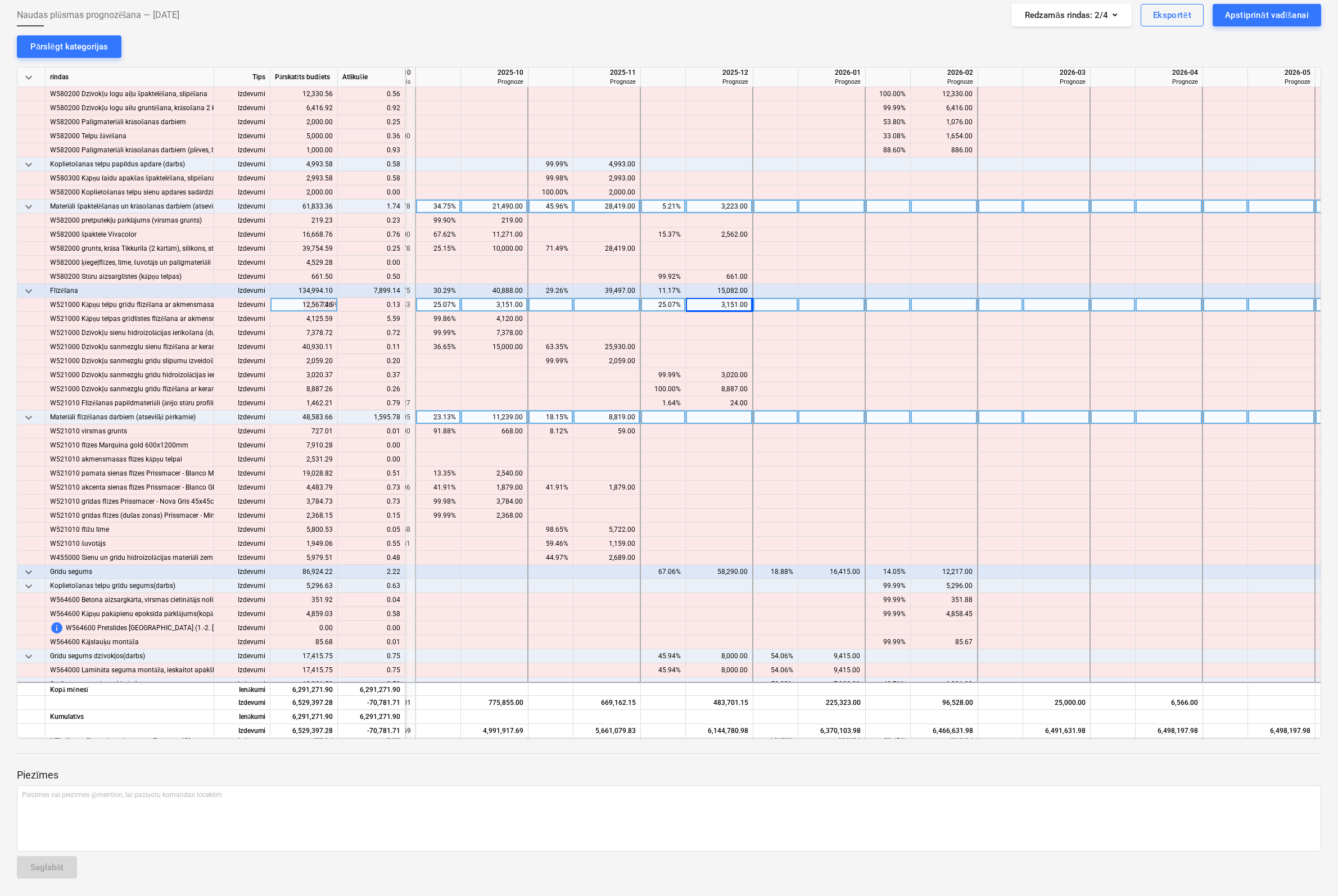
click at [718, 414] on div at bounding box center [719, 417] width 67 height 14
type input "1595"
click at [833, 290] on div at bounding box center [831, 291] width 67 height 14
type input "6304"
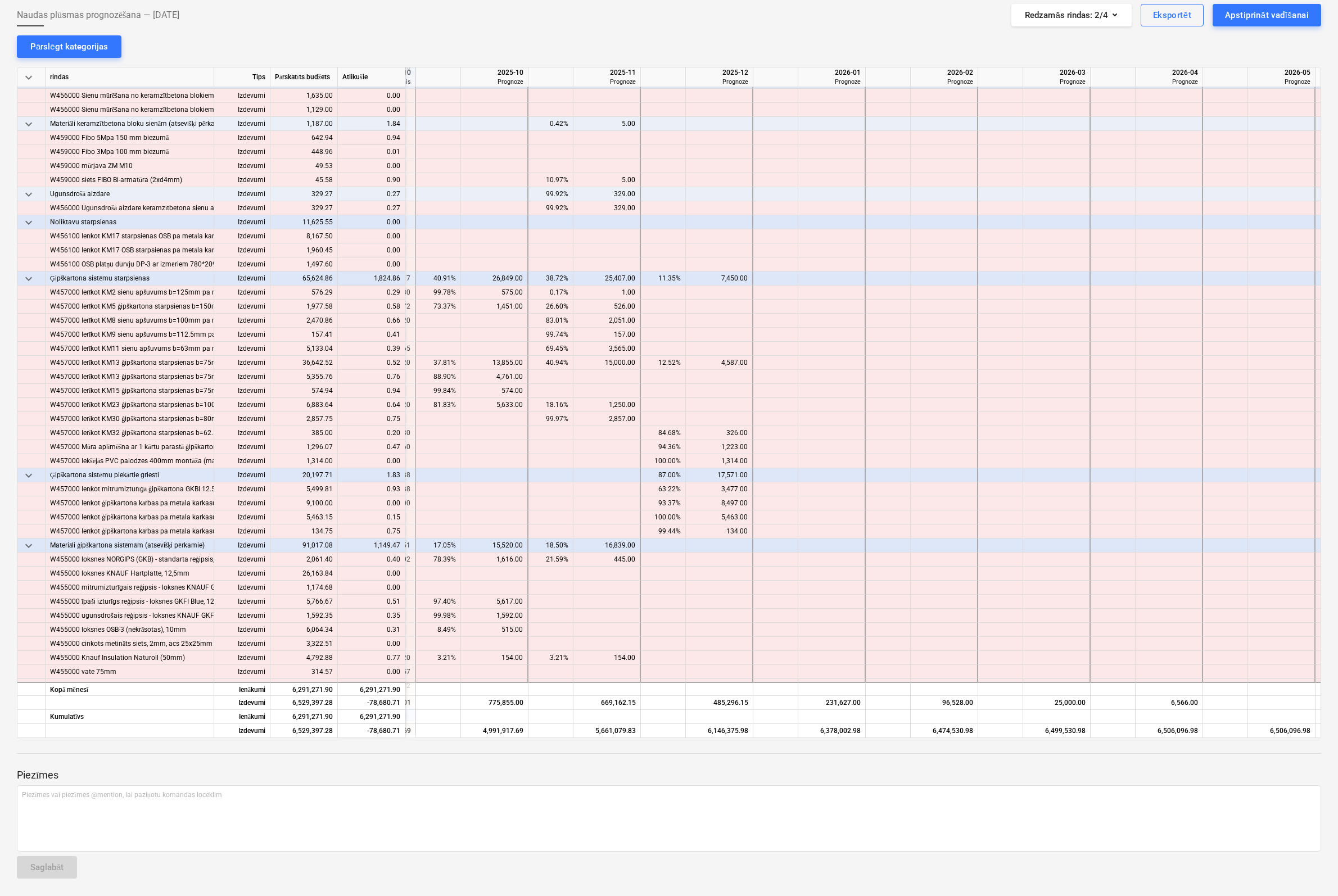
scroll to position [3598, 1339]
click at [820, 280] on div at bounding box center [831, 277] width 67 height 14
type input "1824"
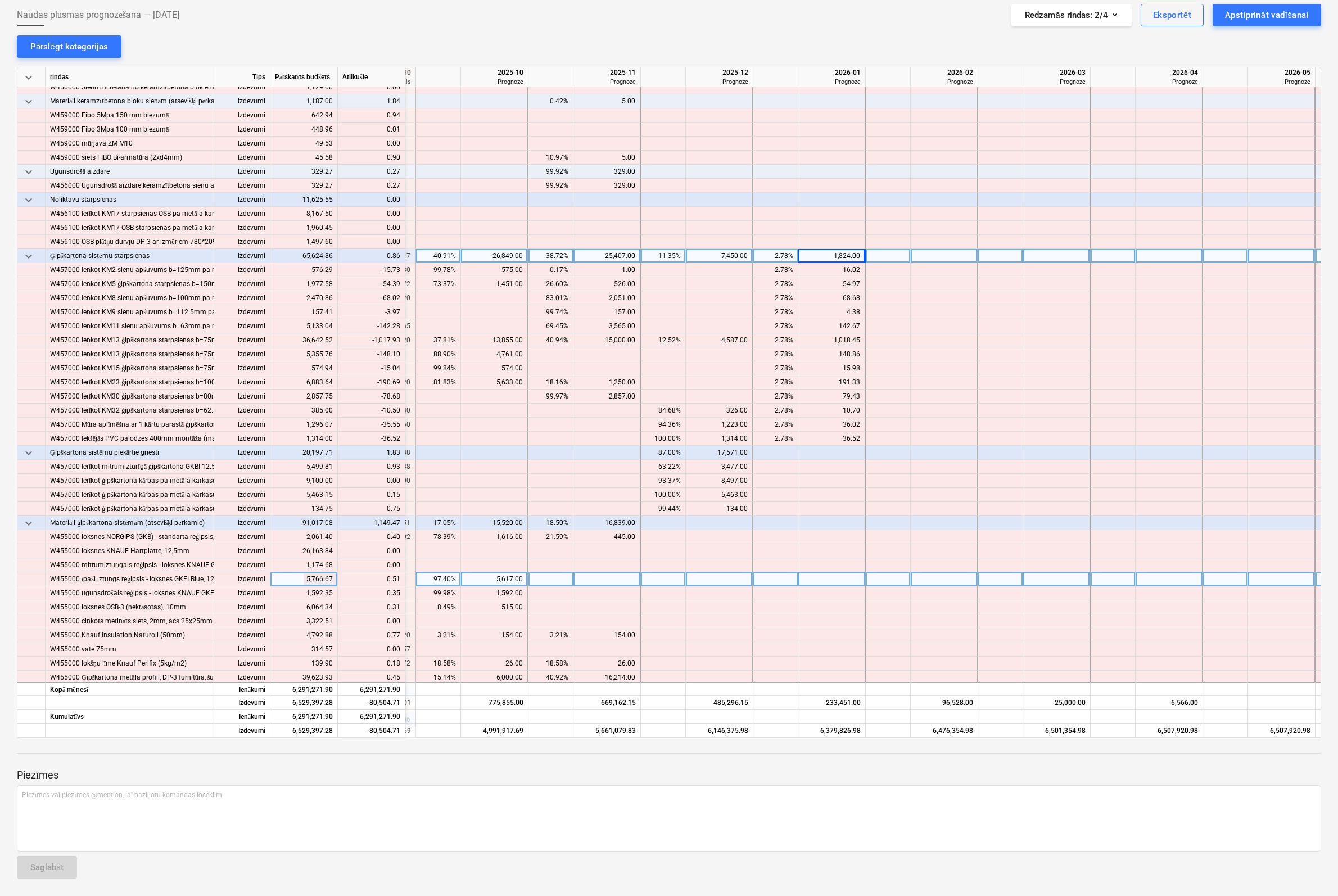
scroll to position [3654, 1339]
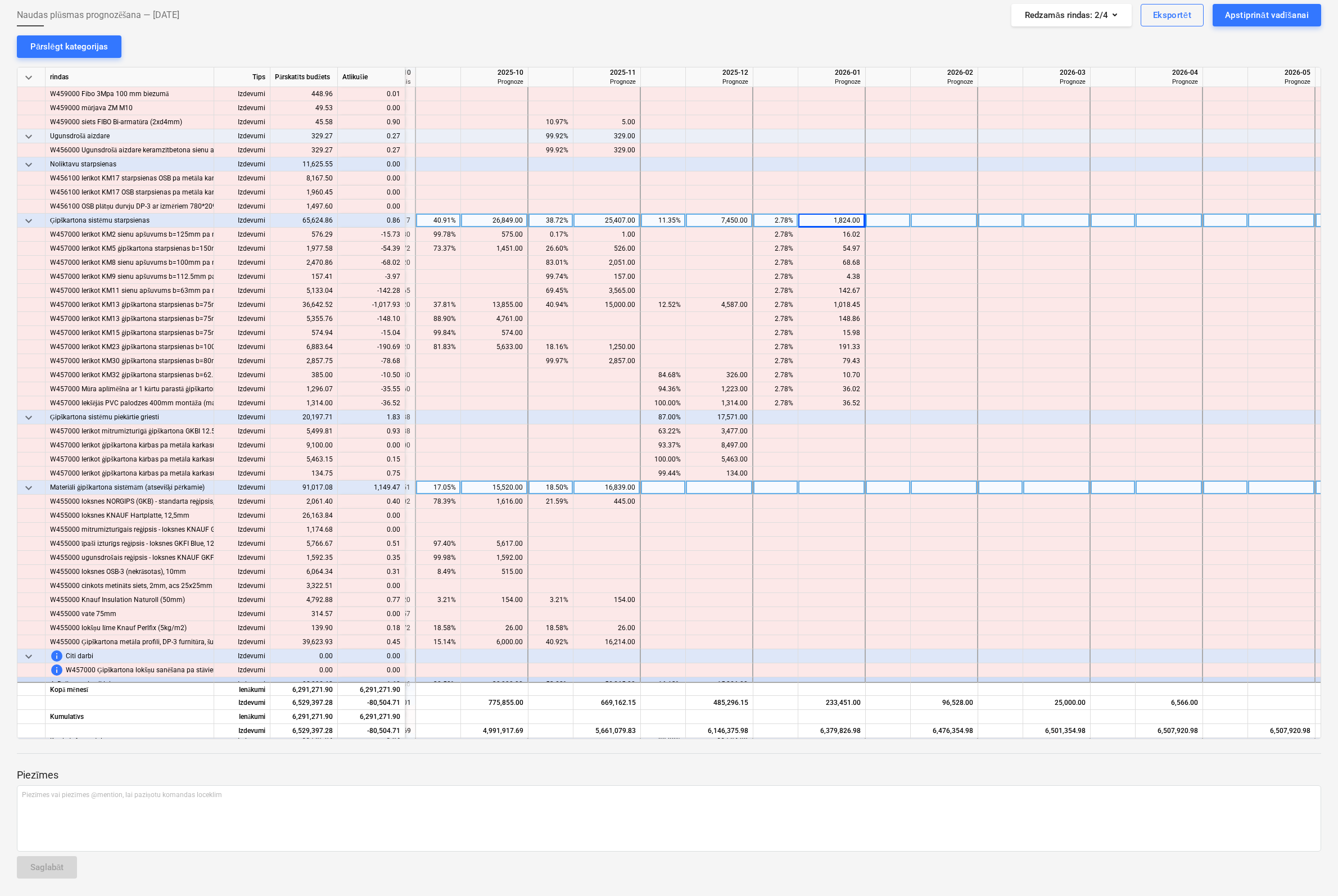
click at [732, 490] on div at bounding box center [719, 488] width 67 height 14
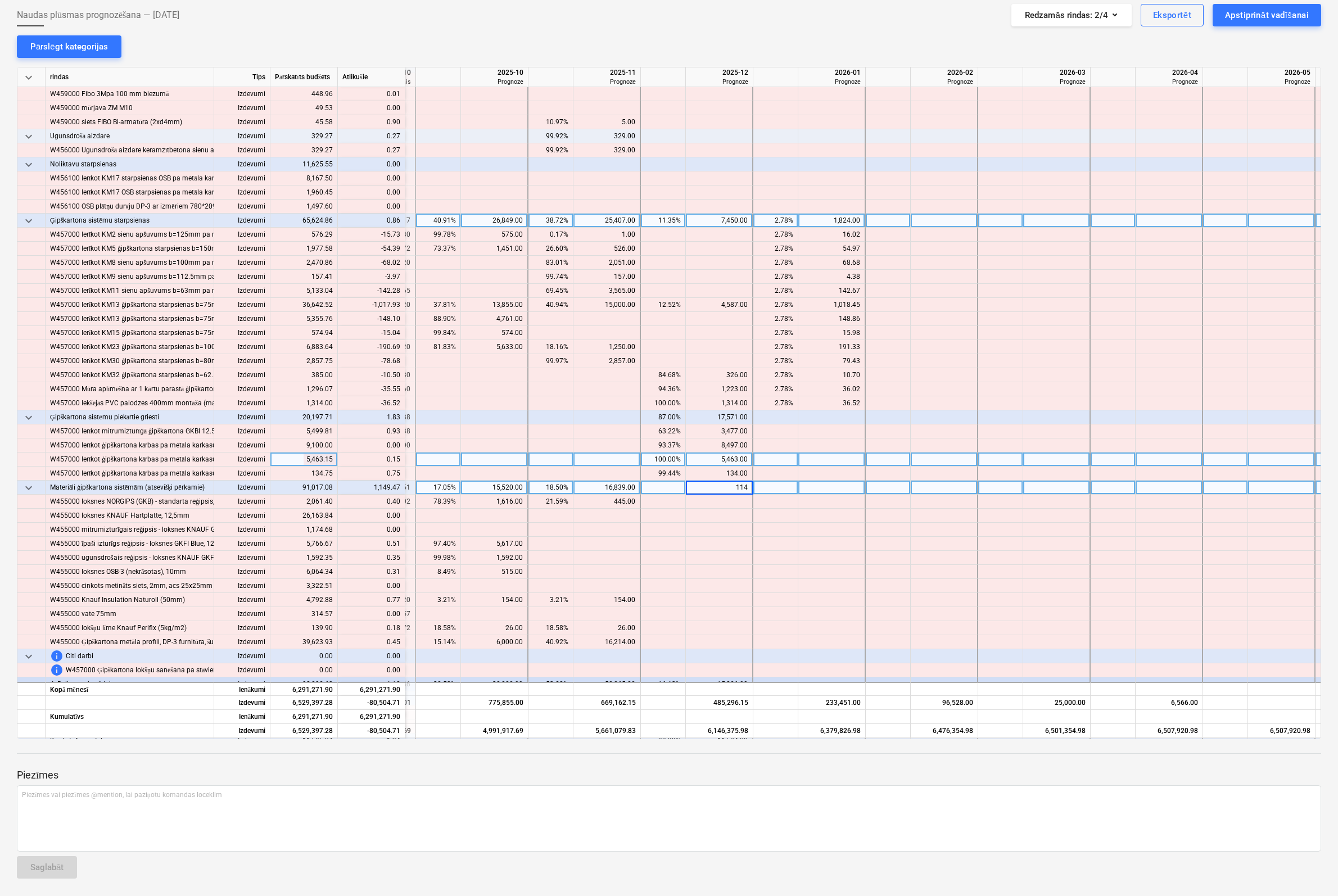
type input "1149"
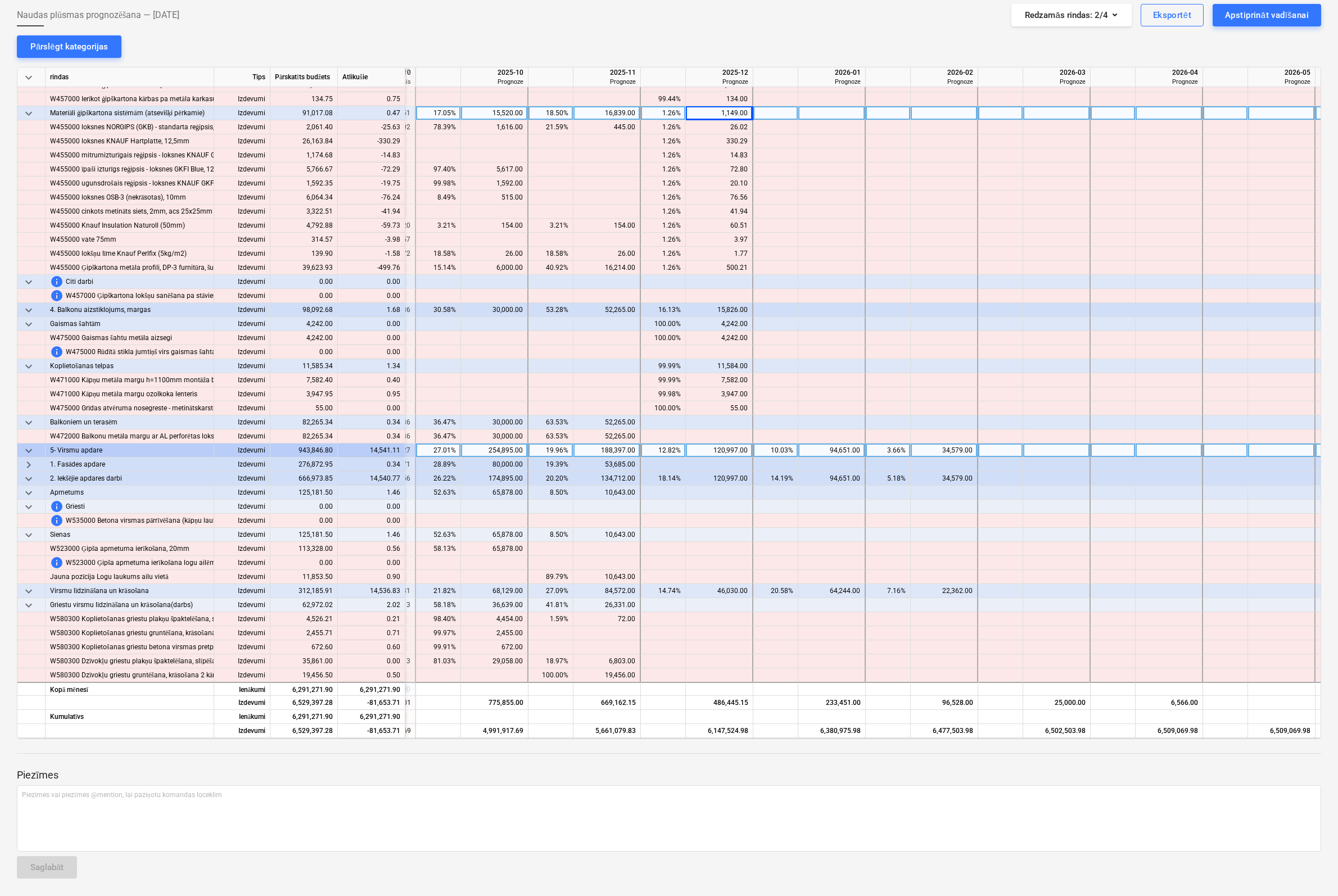
scroll to position [4104, 1339]
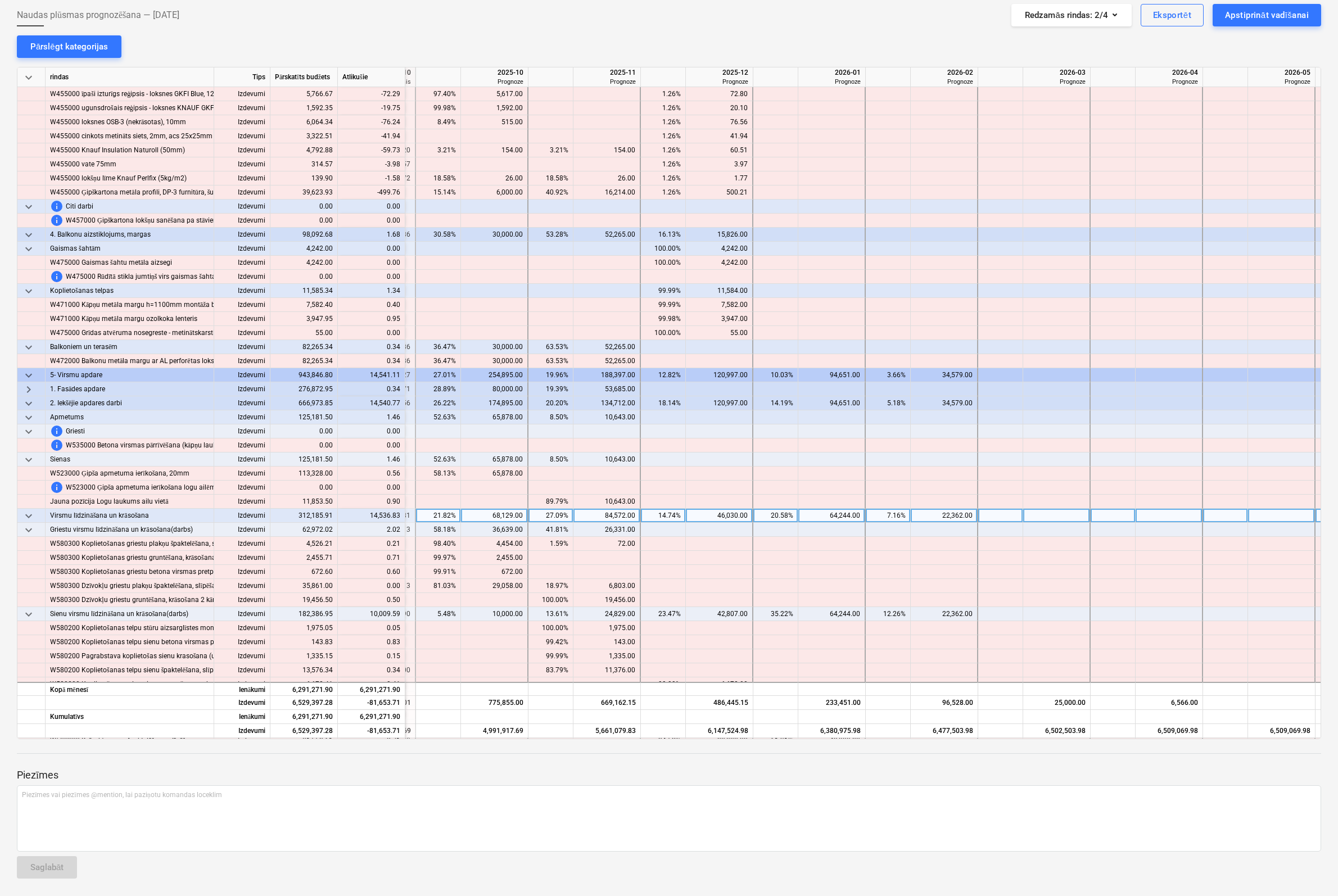
click at [1048, 514] on div at bounding box center [1056, 516] width 67 height 14
type input "14536"
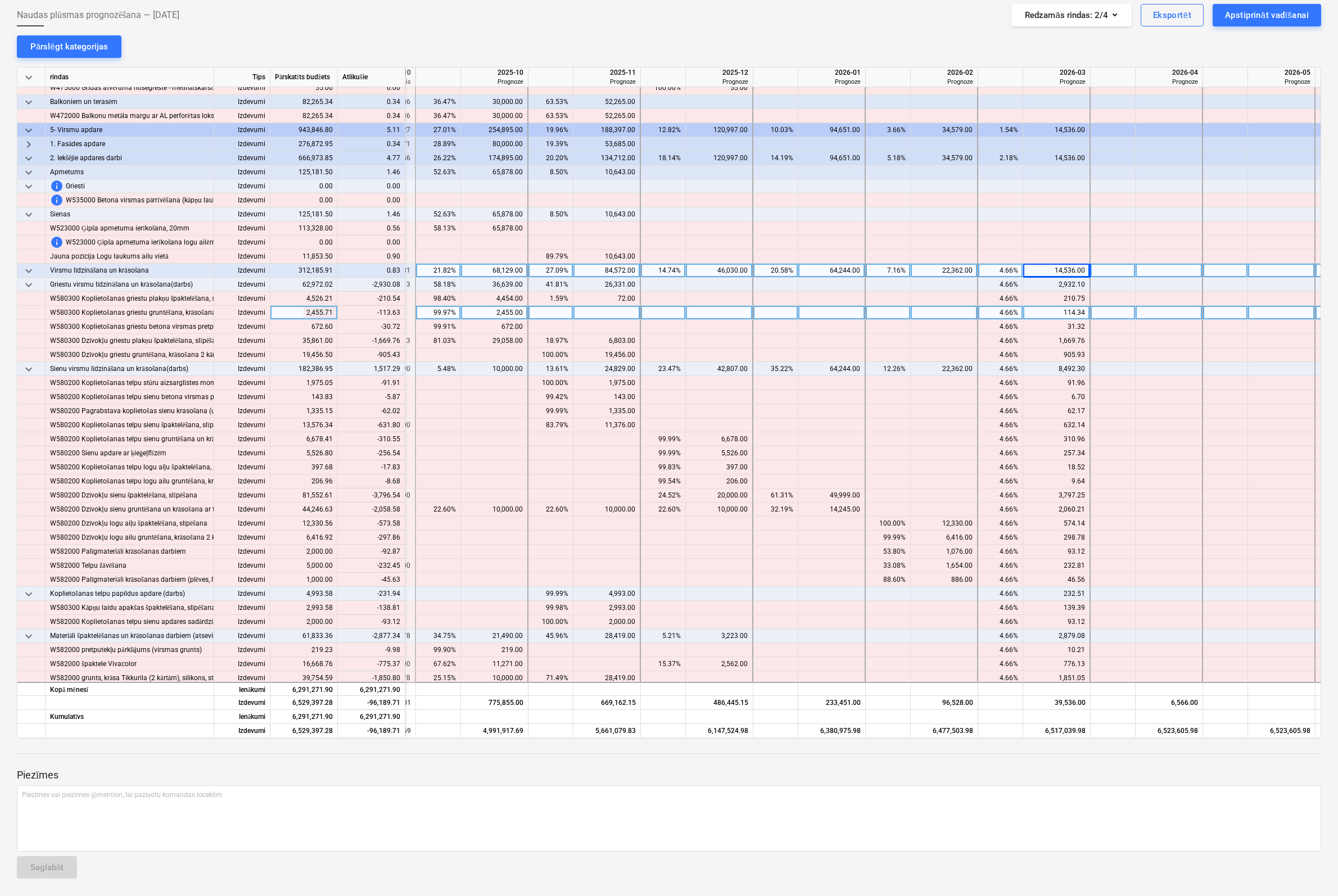
scroll to position [4385, 1339]
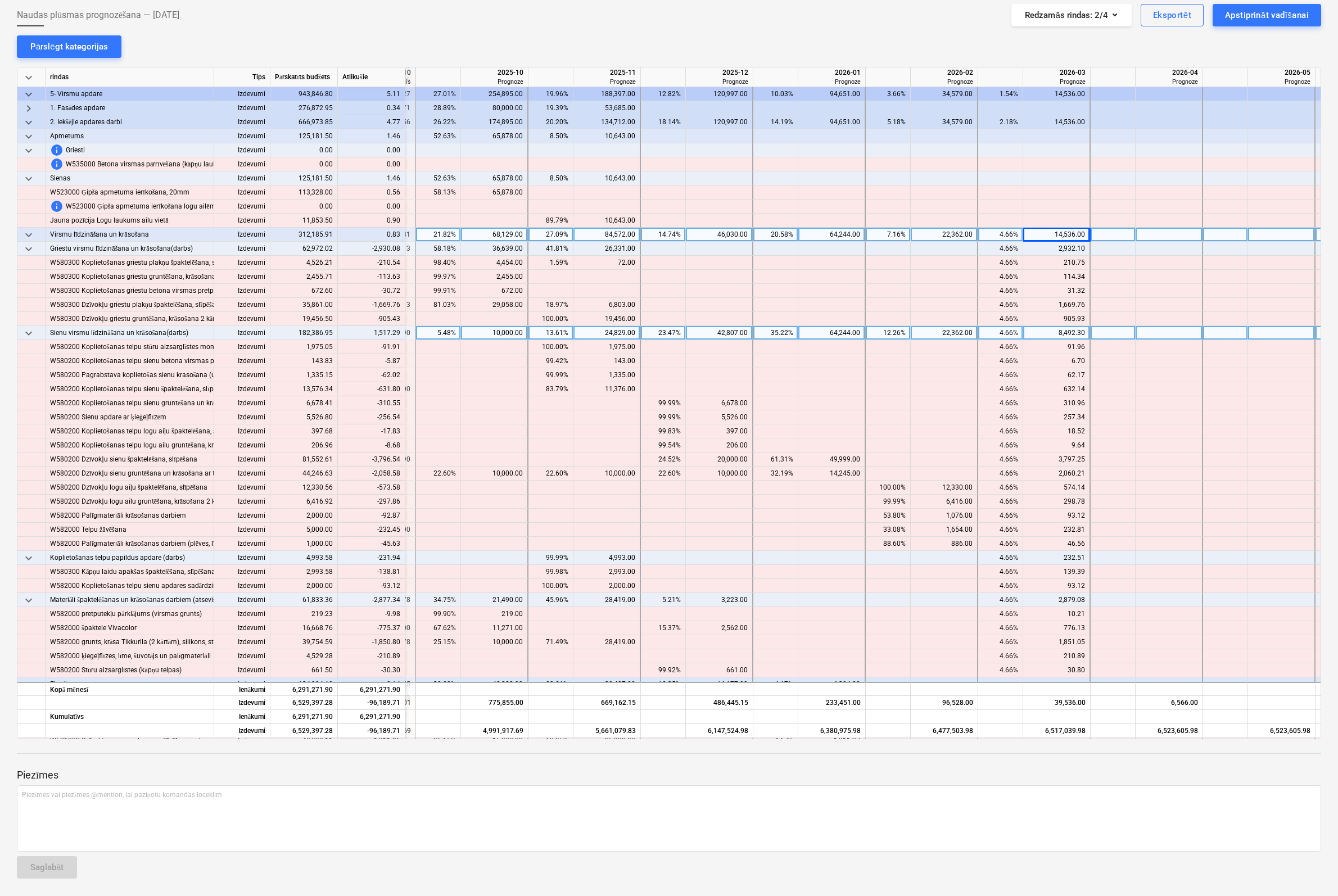
click at [1178, 333] on div at bounding box center [1169, 333] width 67 height 14
type input "1517"
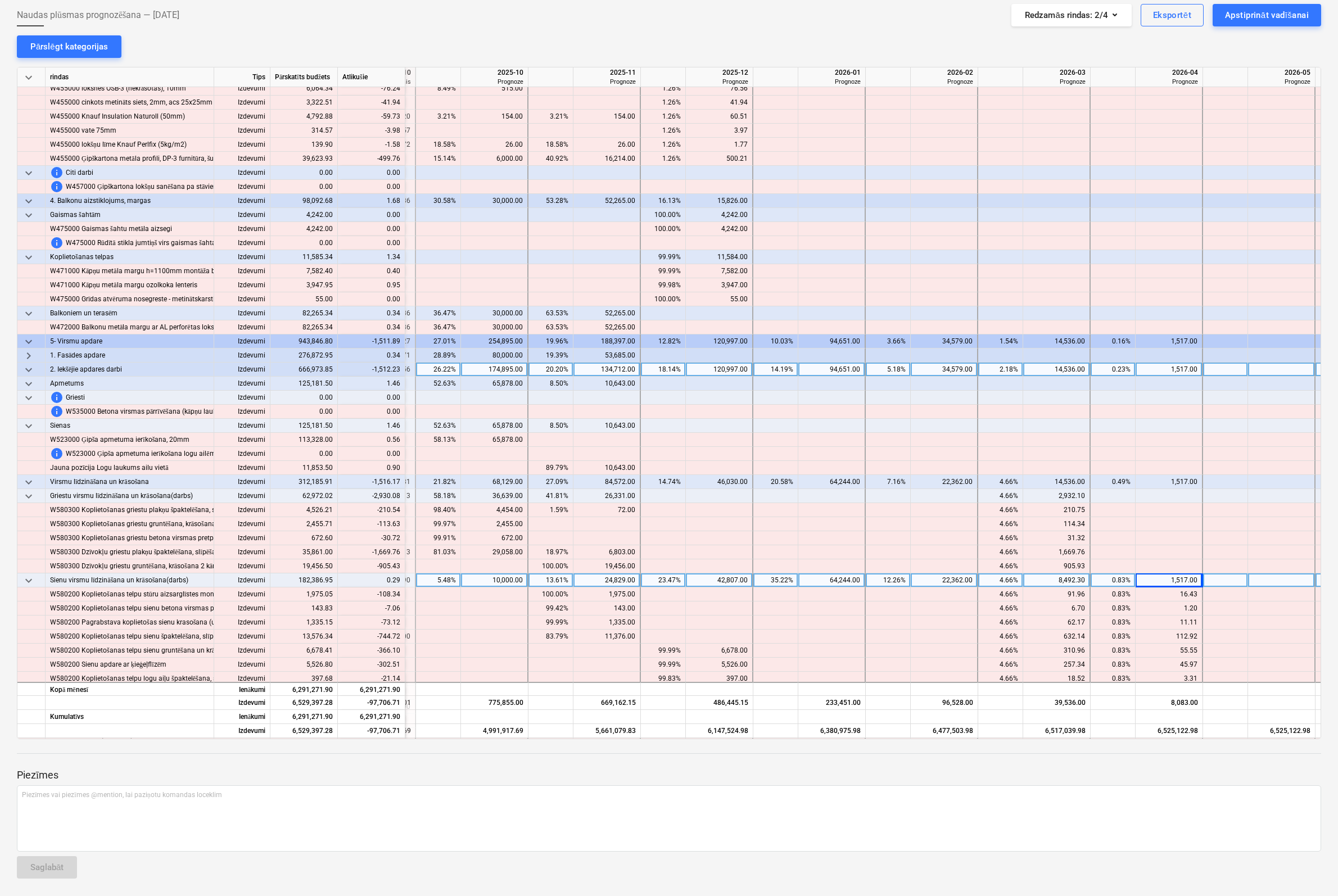
scroll to position [4160, 1339]
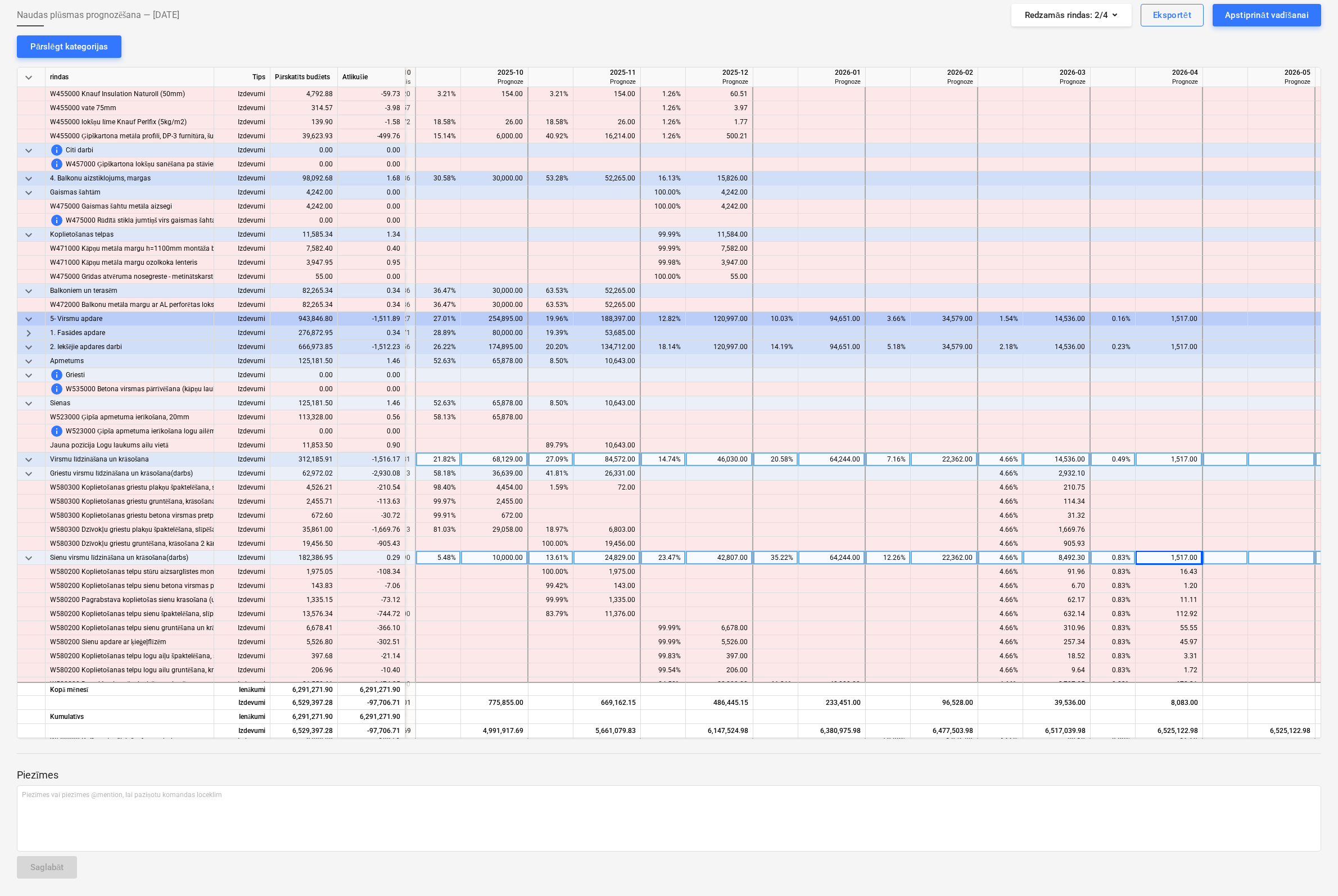
click at [1188, 455] on div "1,517.00" at bounding box center [1169, 459] width 58 height 14
type input "0"
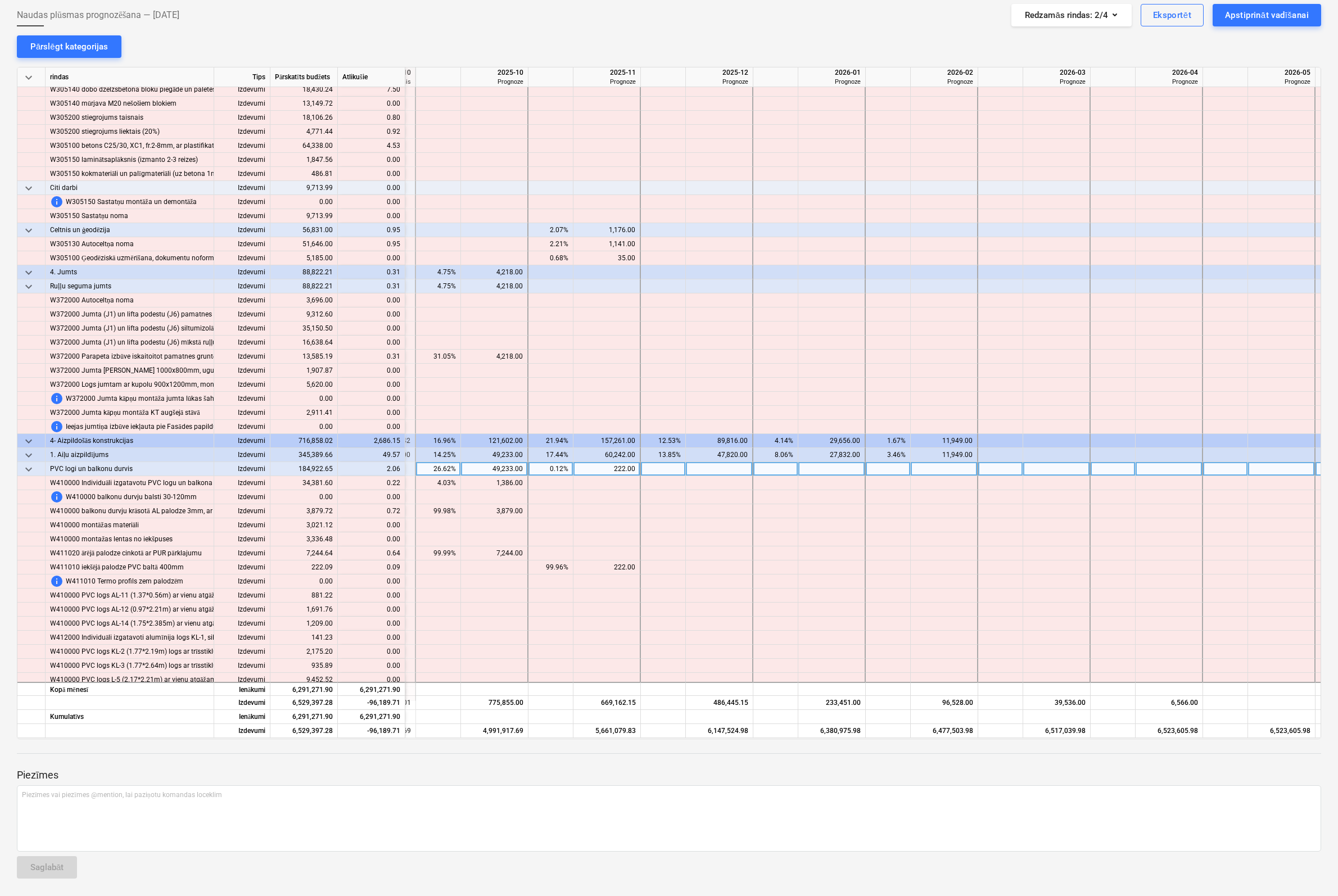
scroll to position [2417, 1339]
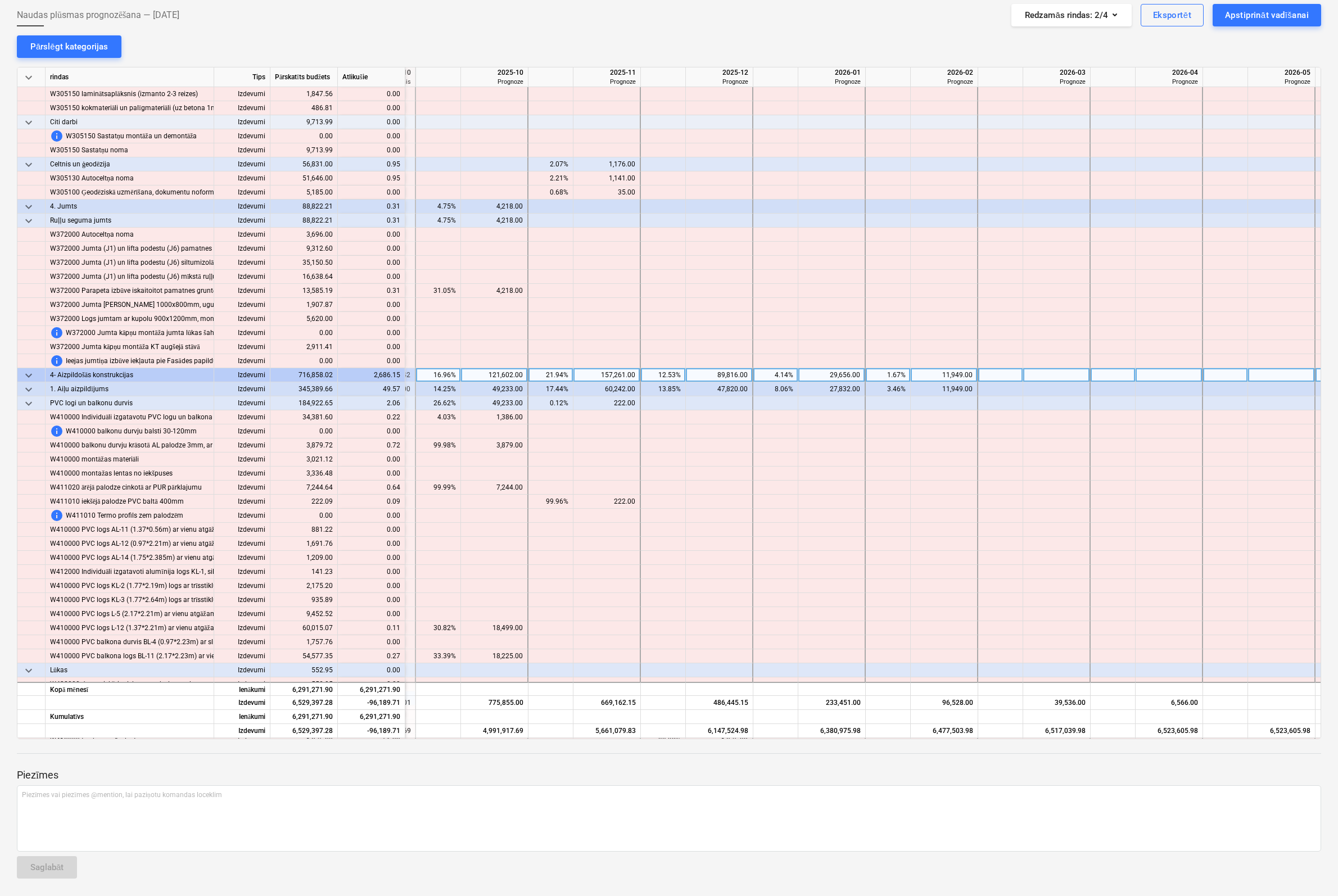
click at [1058, 371] on div at bounding box center [1056, 375] width 67 height 14
type input "2686"
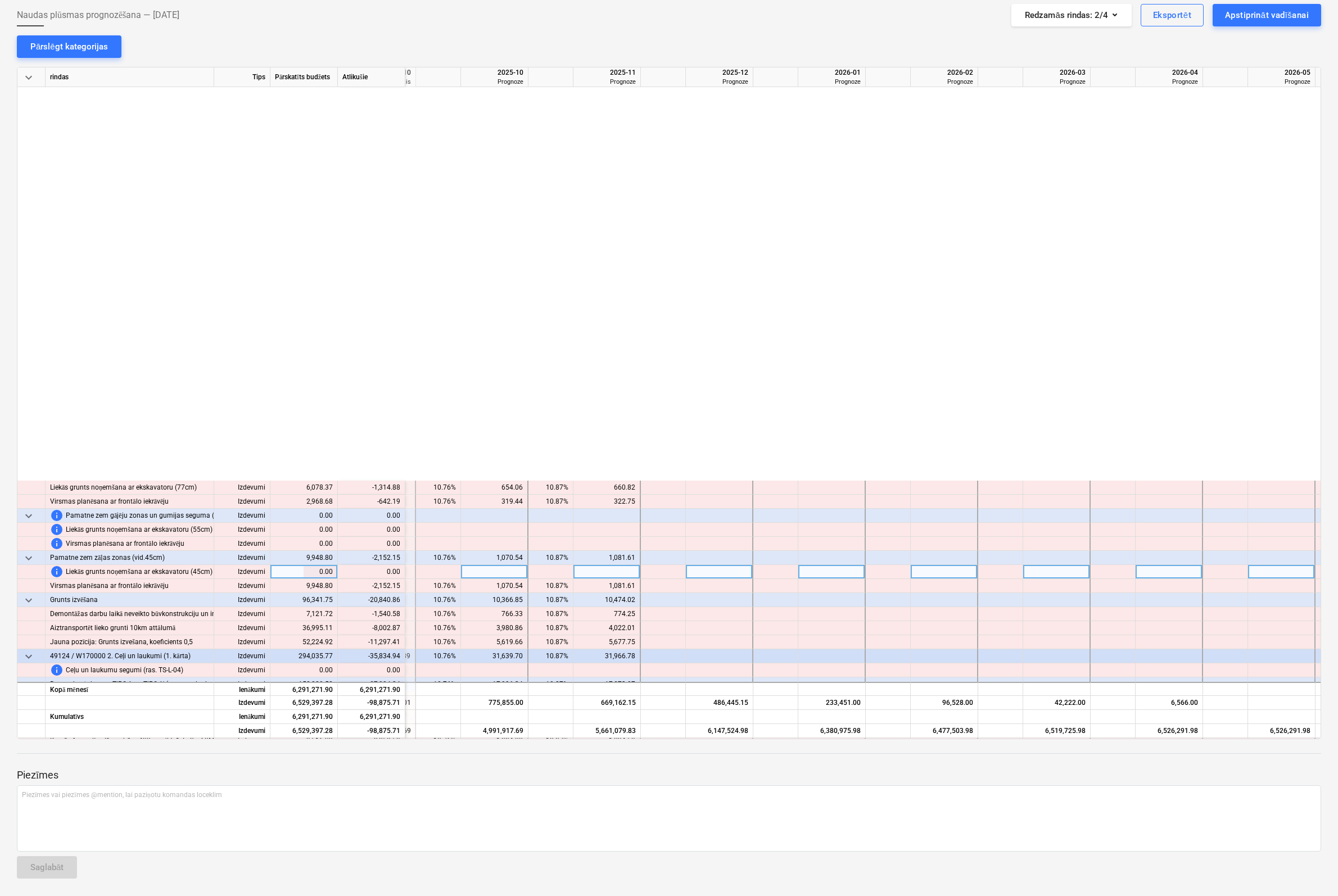
scroll to position [10063, 1339]
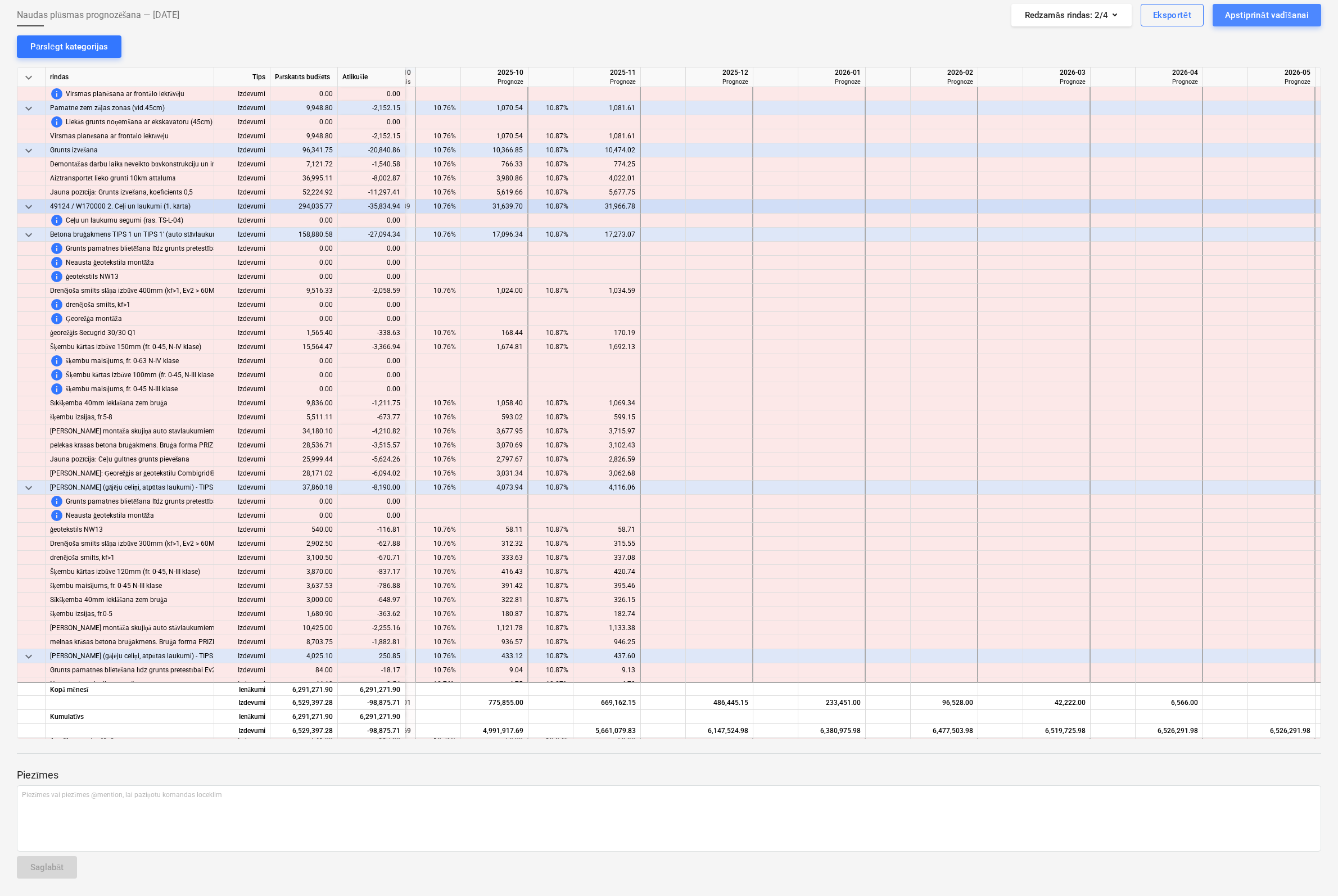
click at [1287, 19] on div "Apstiprināt vadīšanai" at bounding box center [1267, 15] width 84 height 15
